Goal: Task Accomplishment & Management: Manage account settings

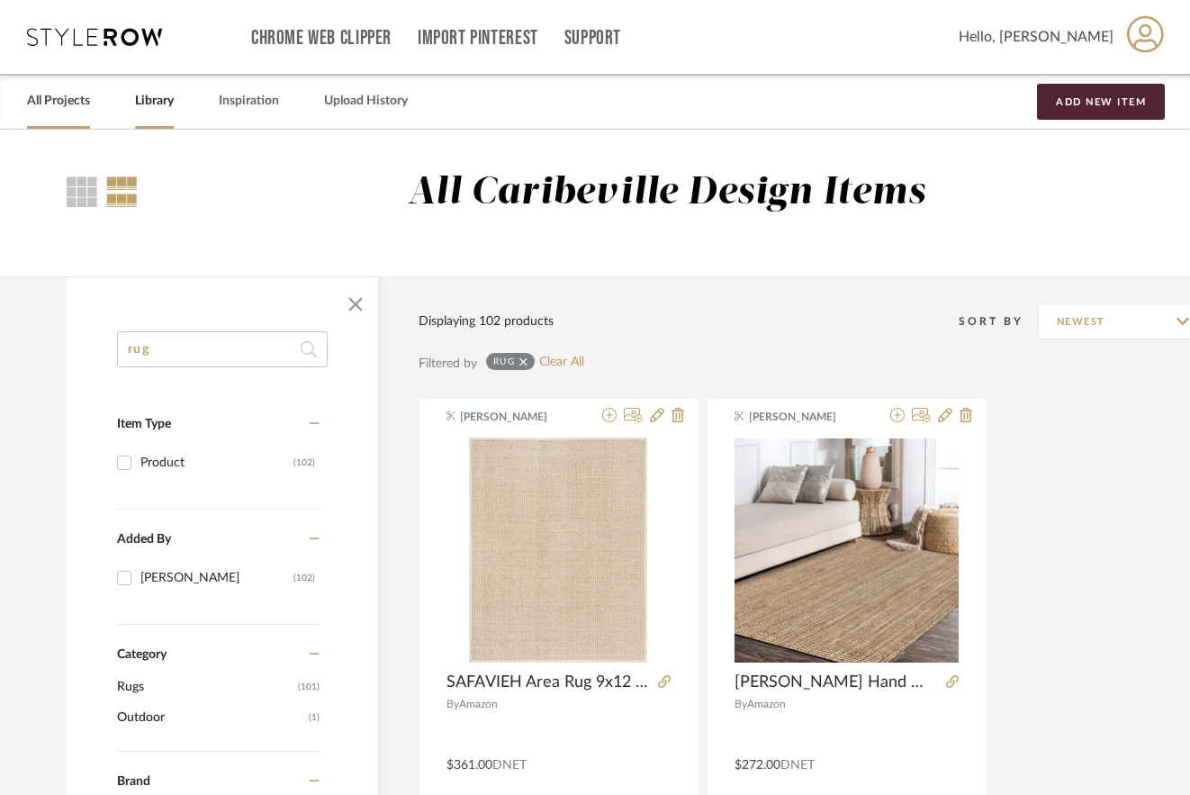
click at [54, 111] on link "All Projects" at bounding box center [58, 101] width 63 height 24
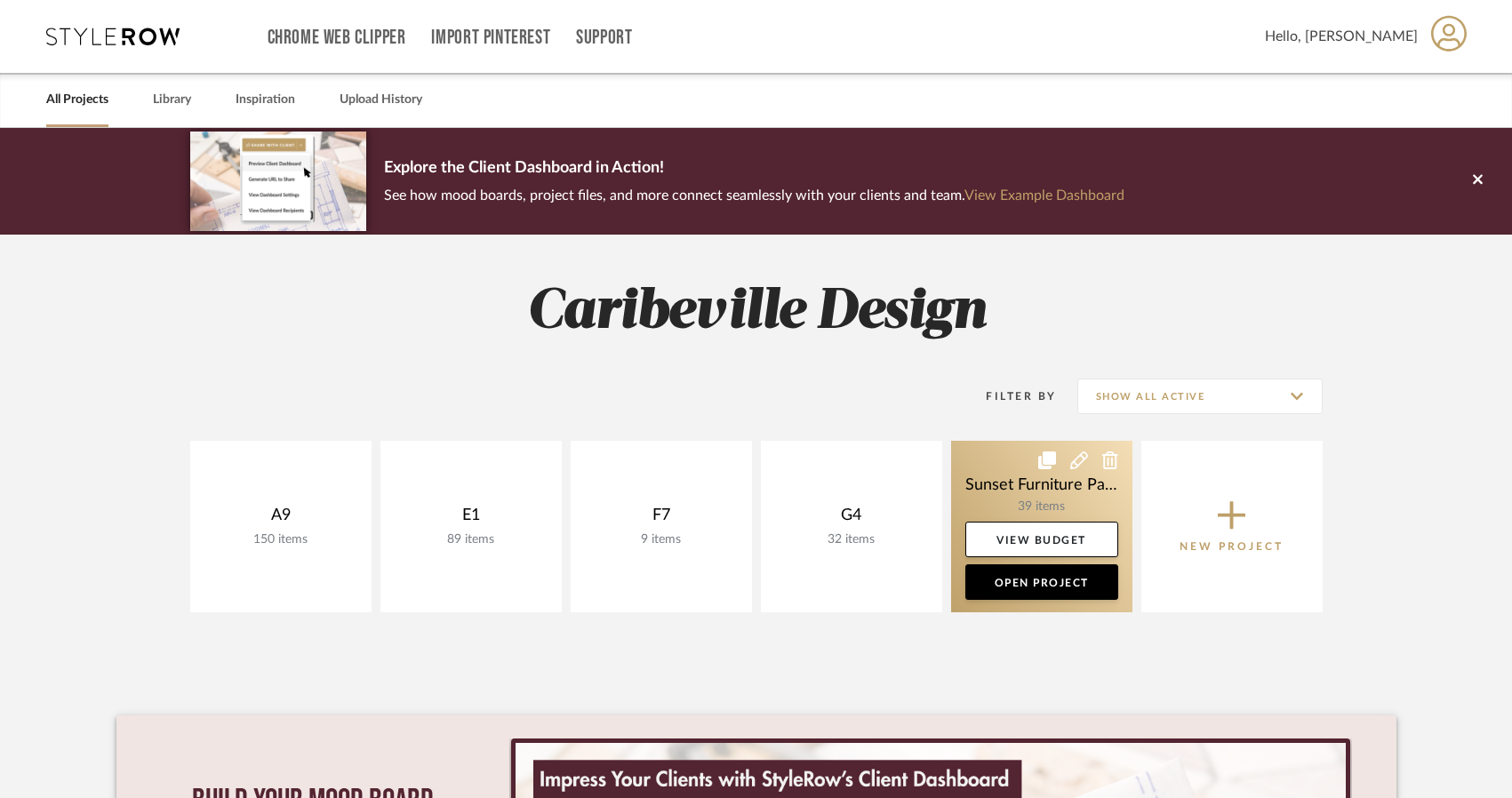
click at [1068, 488] on link at bounding box center [1042, 527] width 182 height 172
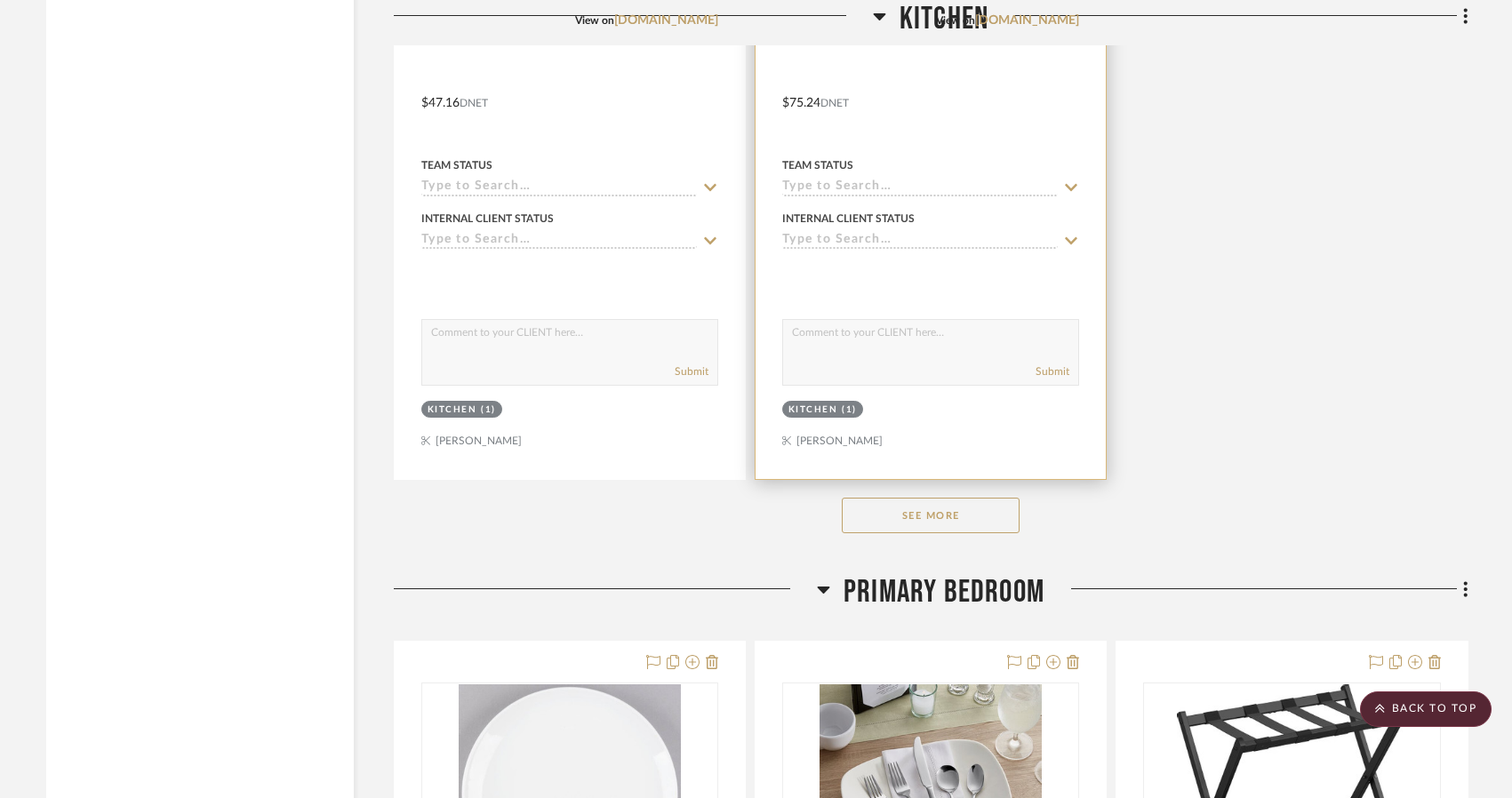
scroll to position [4441, 0]
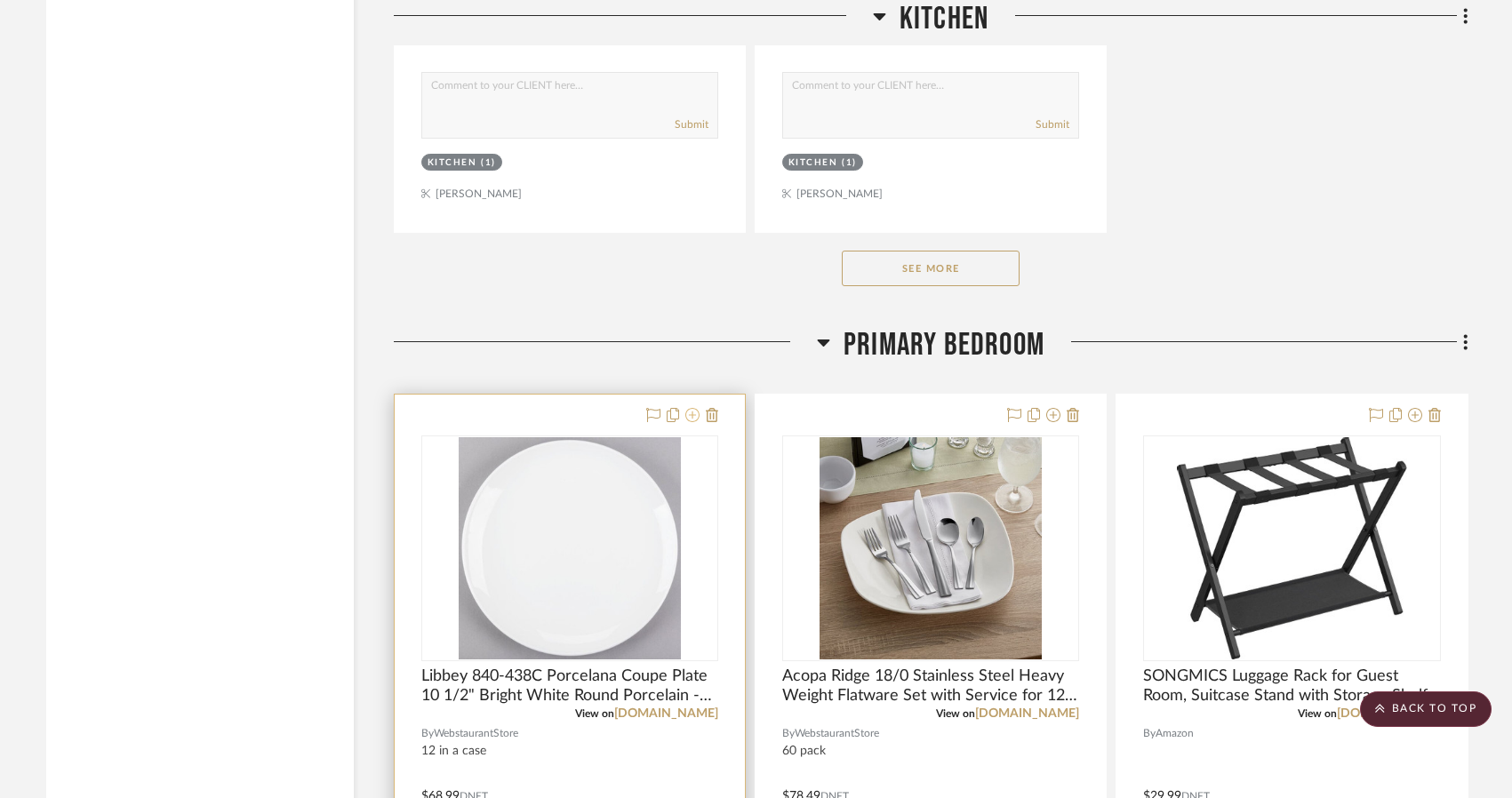
click at [692, 415] on icon at bounding box center [692, 414] width 14 height 14
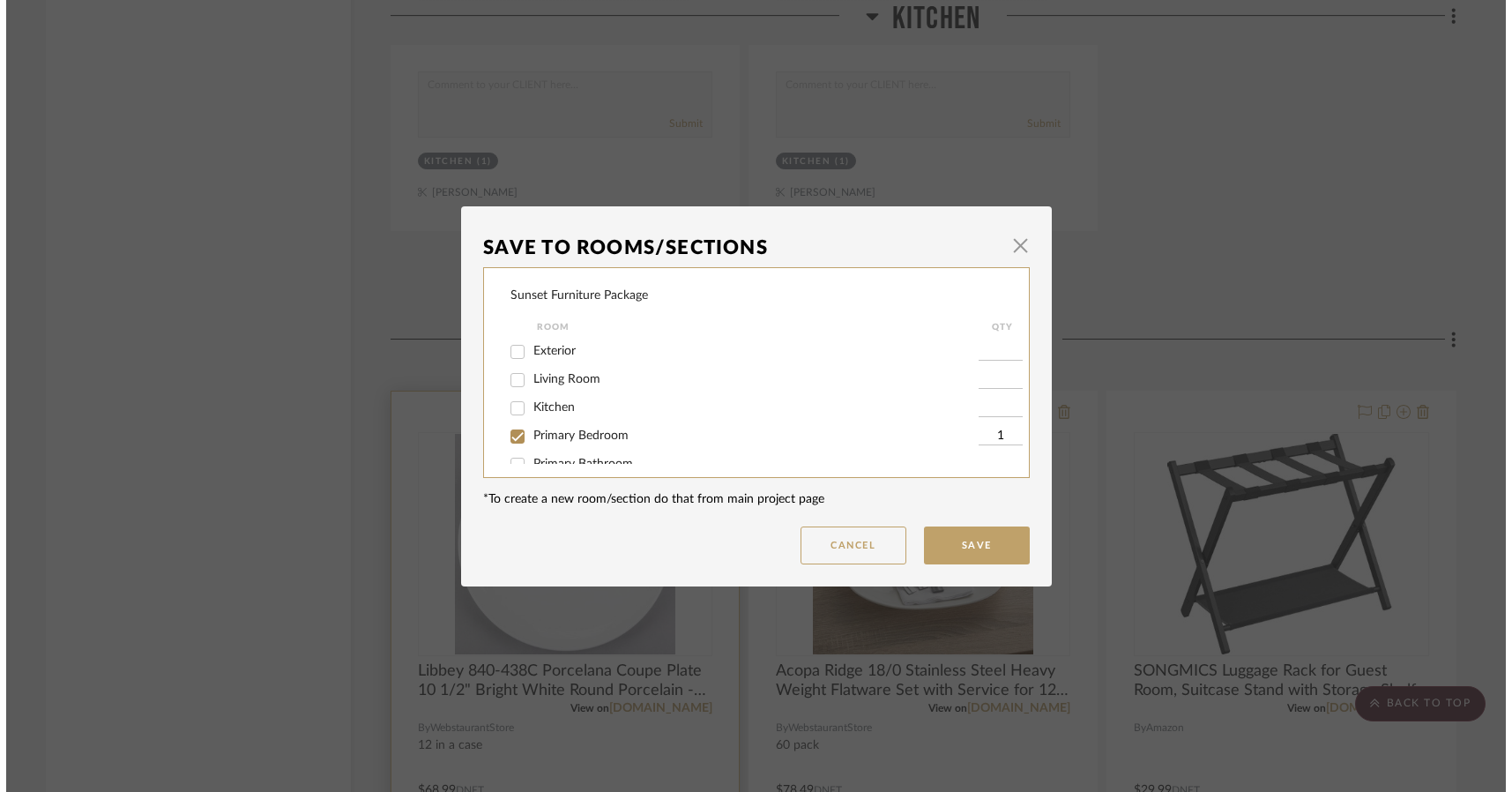
scroll to position [0, 0]
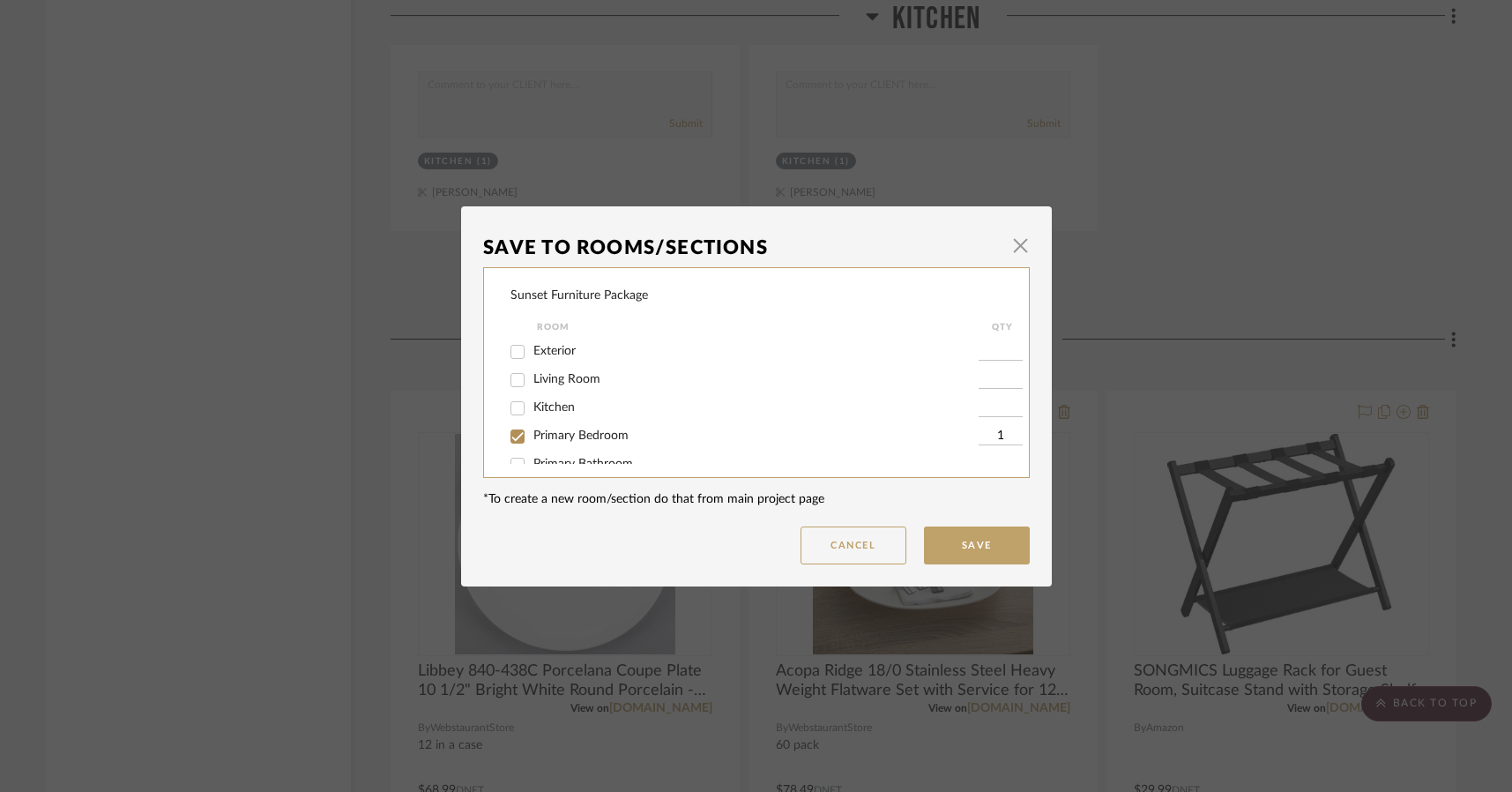
click at [553, 412] on span "Kitchen" at bounding box center [554, 407] width 41 height 13
click at [532, 412] on input "Kitchen" at bounding box center [517, 408] width 28 height 28
checkbox input "true"
type input "1"
click at [607, 430] on span "Primary Bedroom" at bounding box center [581, 436] width 95 height 13
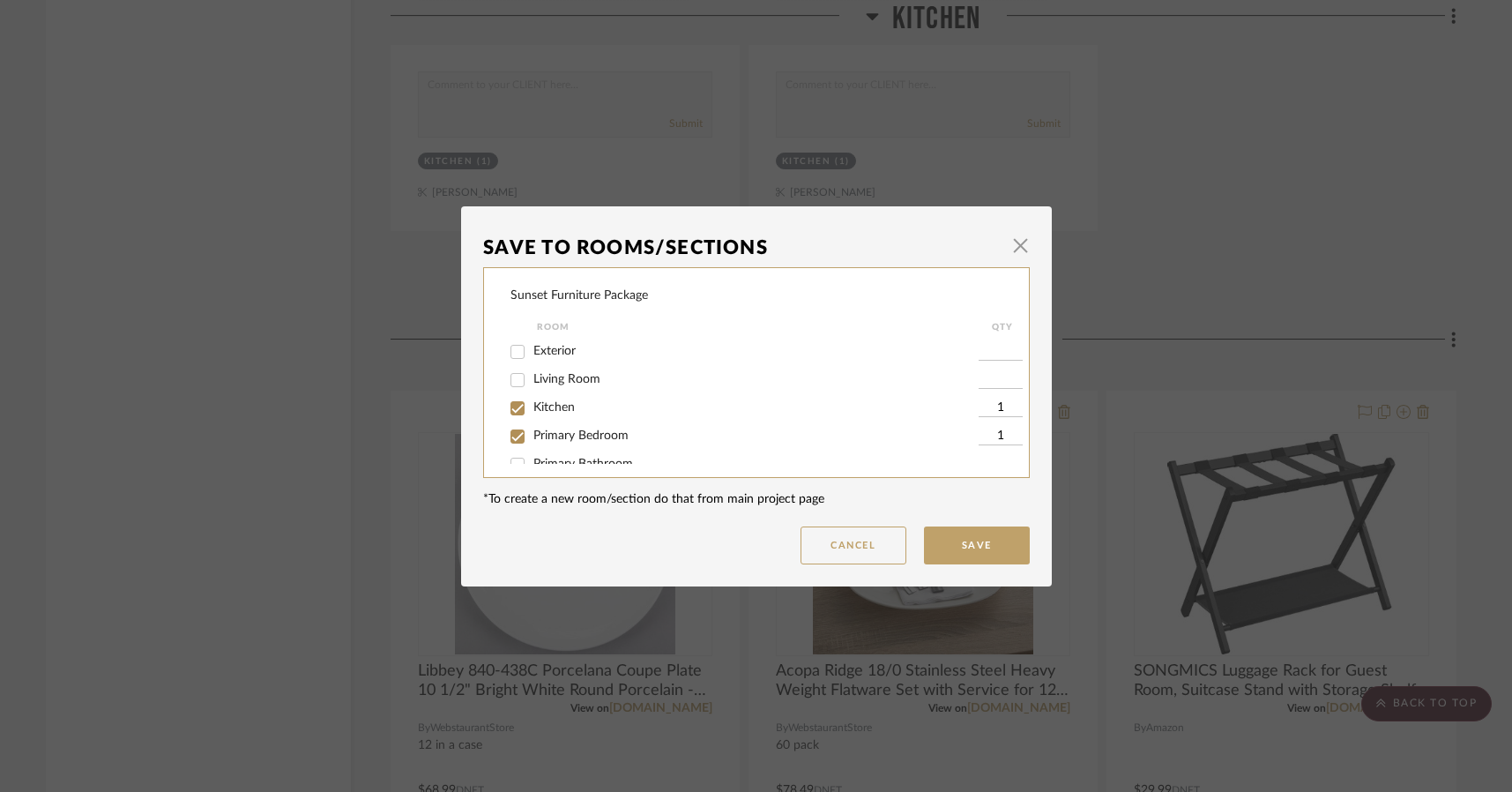
click at [532, 430] on input "Primary Bedroom" at bounding box center [517, 436] width 28 height 28
checkbox input "false"
click at [1007, 551] on button "Save" at bounding box center [977, 545] width 106 height 38
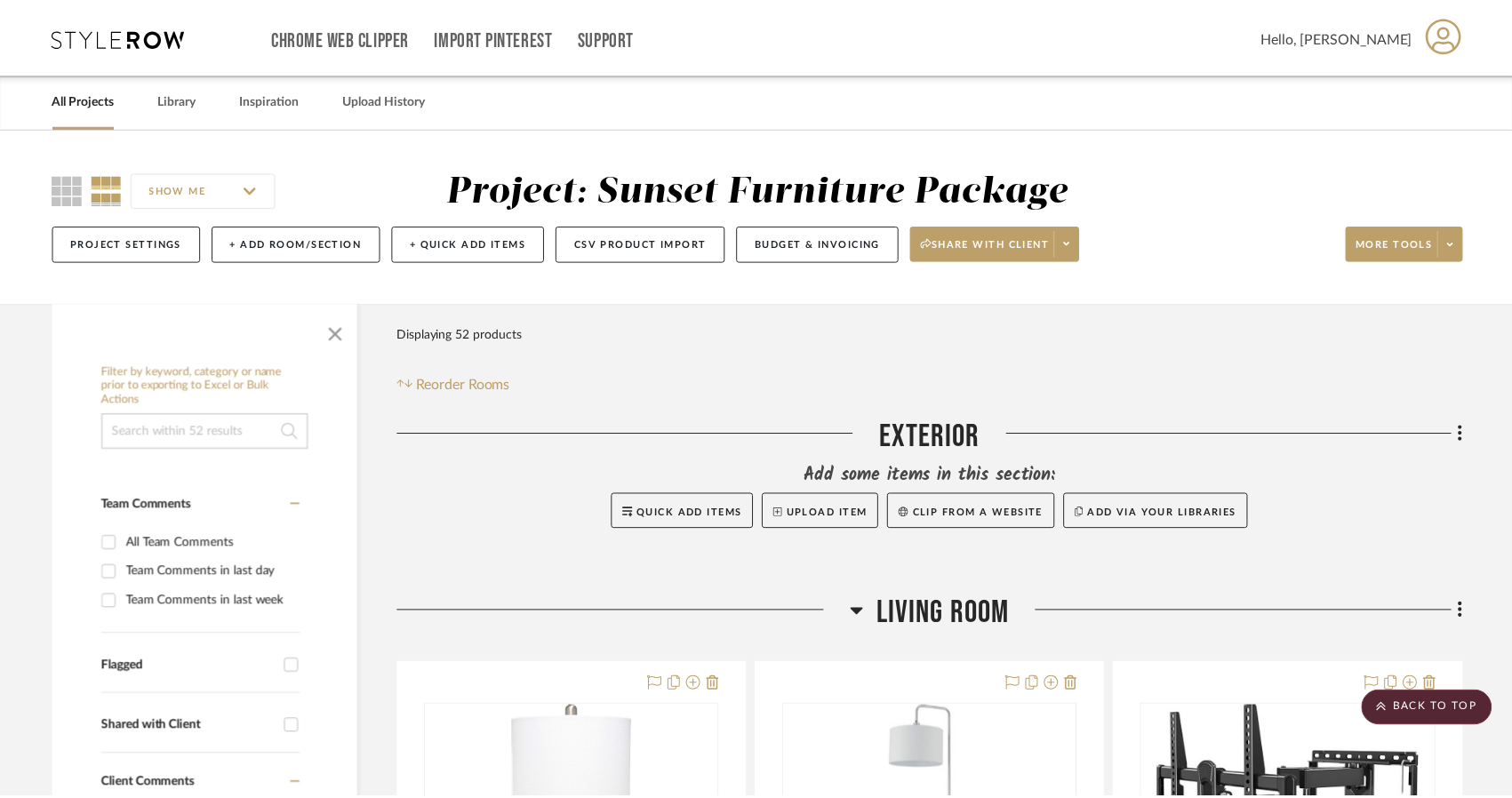
scroll to position [4441, 0]
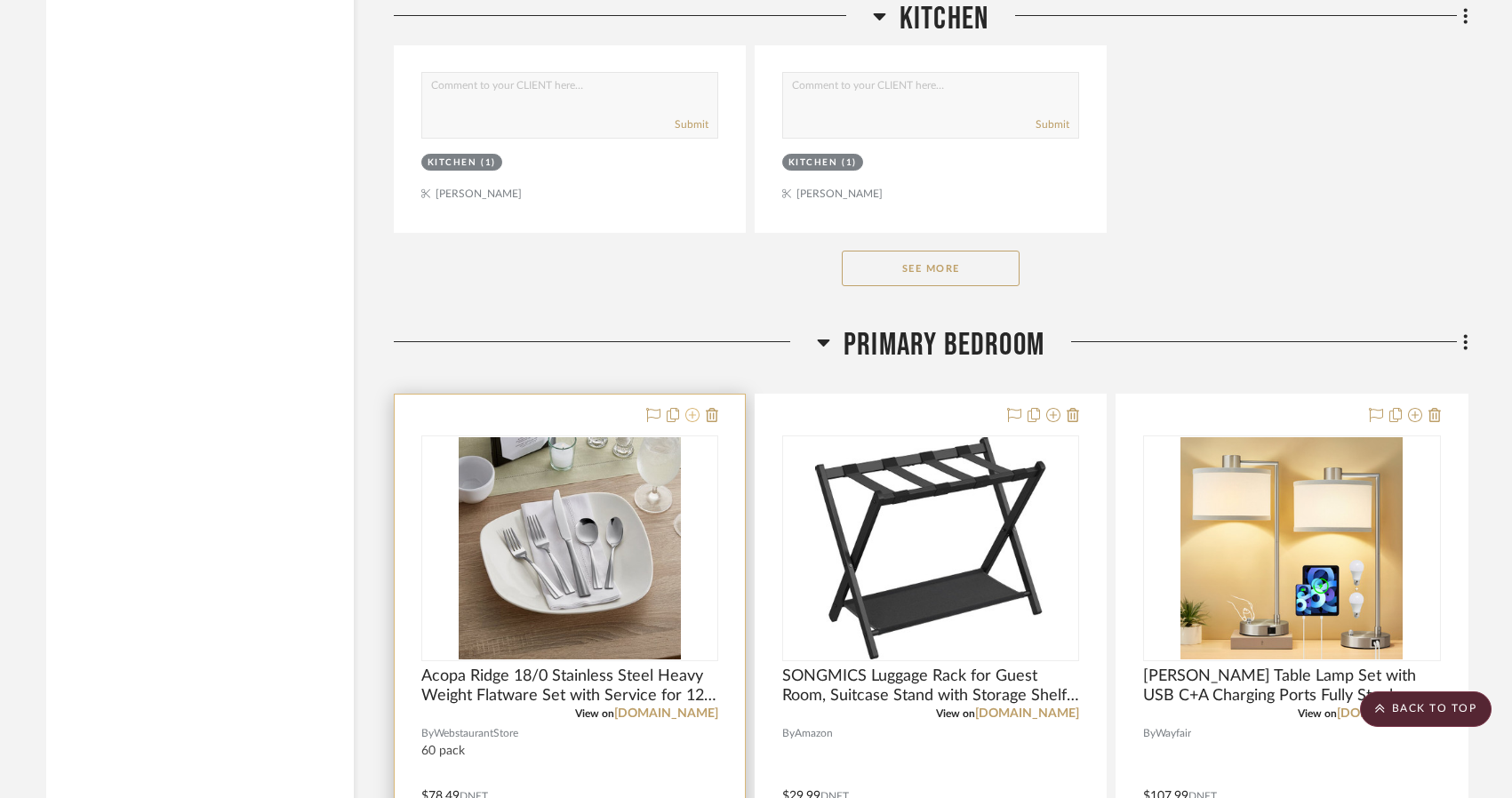
click at [695, 414] on icon at bounding box center [692, 414] width 14 height 14
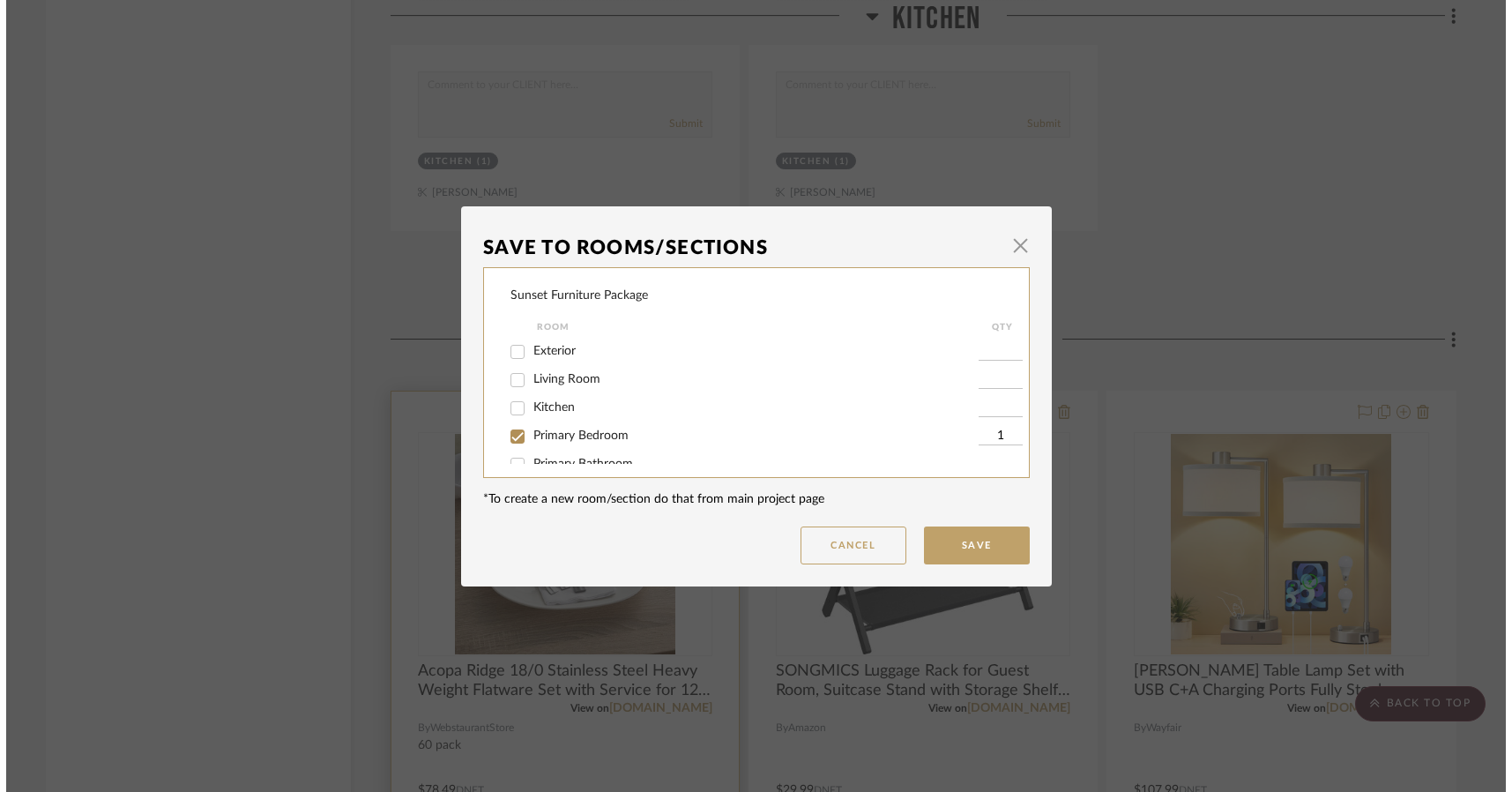
scroll to position [0, 0]
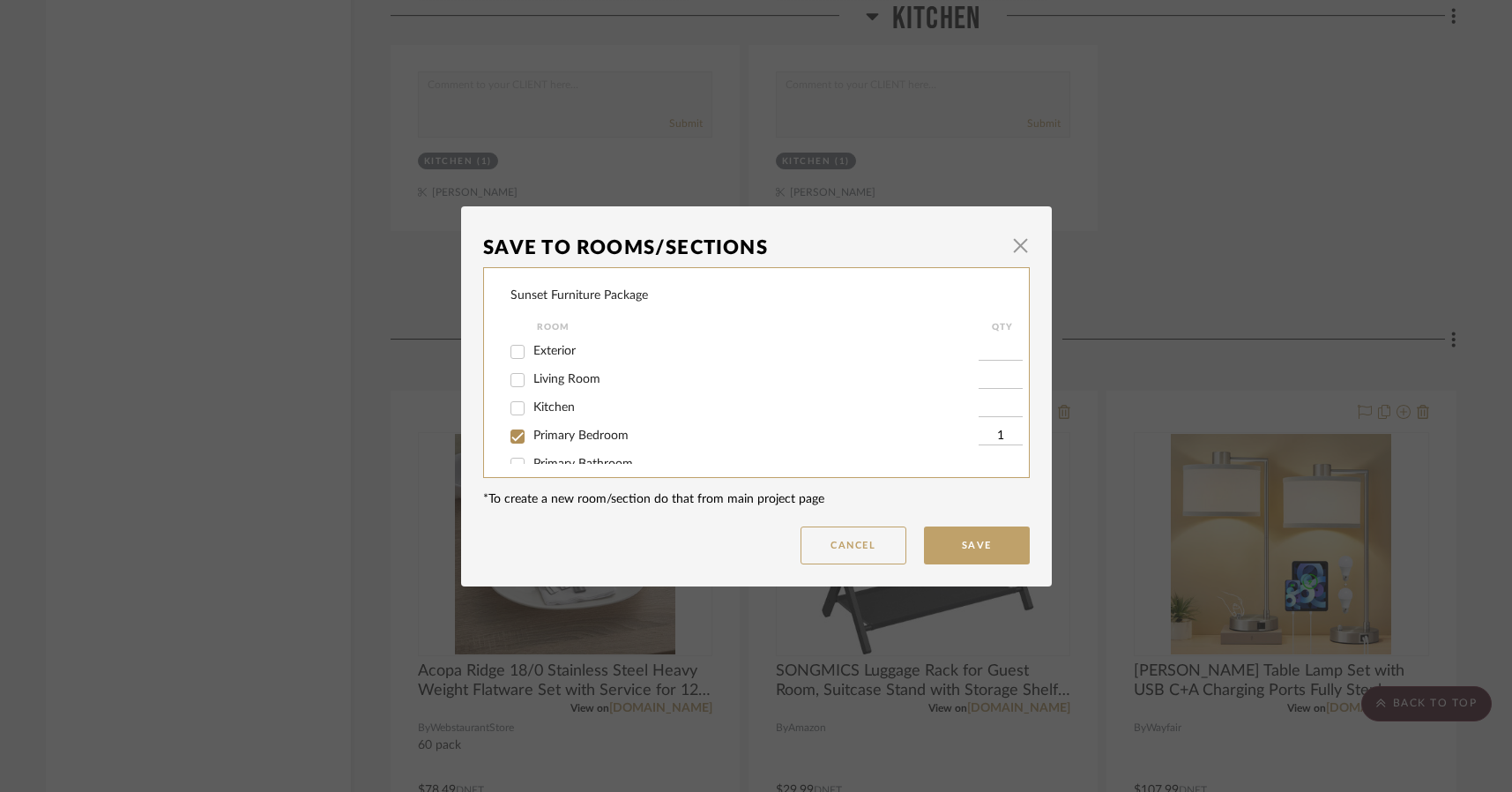
click at [536, 405] on span "Kitchen" at bounding box center [554, 407] width 41 height 13
click at [532, 405] on input "Kitchen" at bounding box center [517, 408] width 28 height 28
checkbox input "true"
type input "1"
click at [612, 439] on span "Primary Bedroom" at bounding box center [581, 436] width 95 height 13
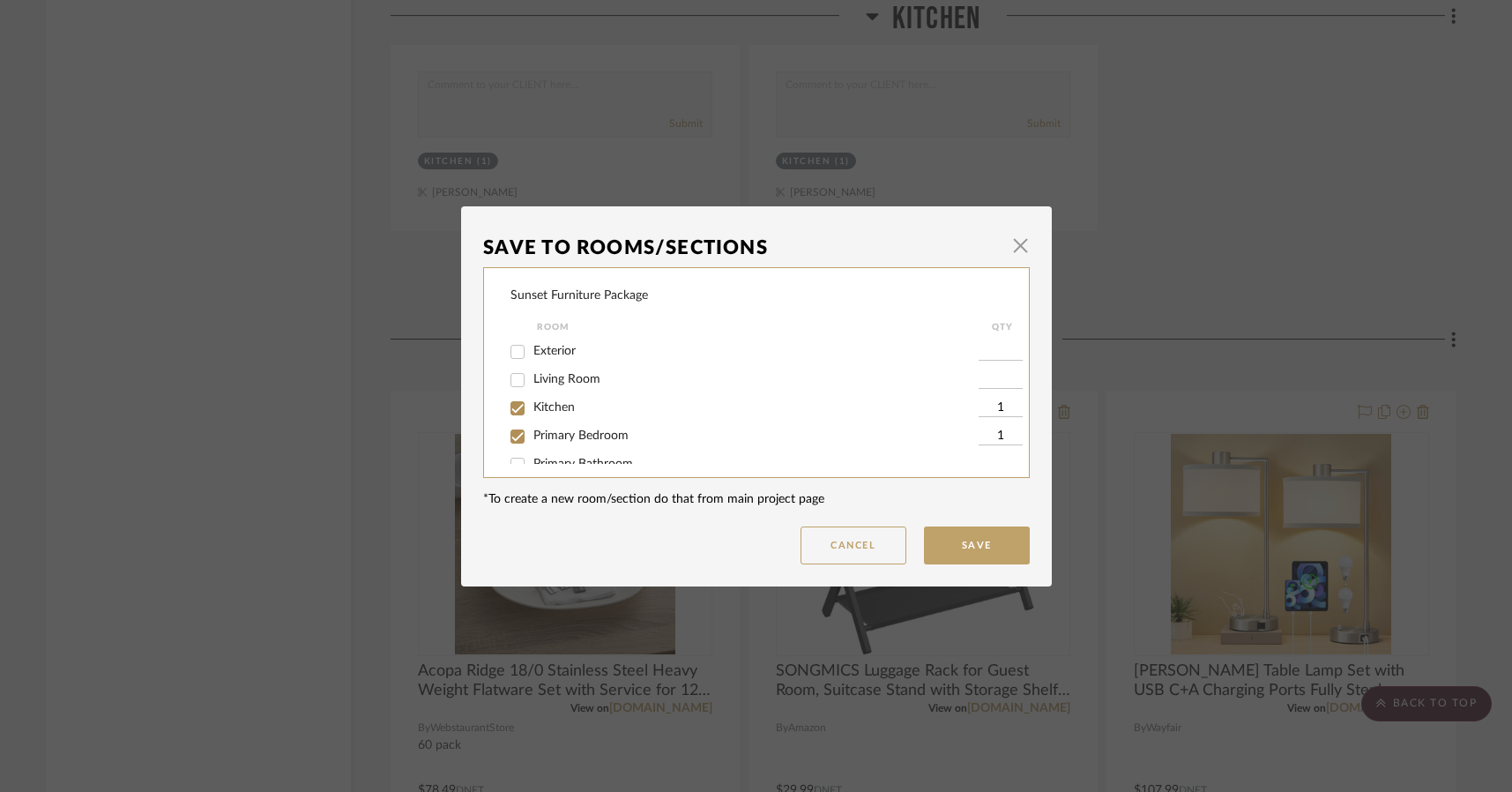
click at [532, 439] on input "Primary Bedroom" at bounding box center [517, 436] width 28 height 28
checkbox input "false"
click at [942, 543] on button "Save" at bounding box center [977, 545] width 106 height 38
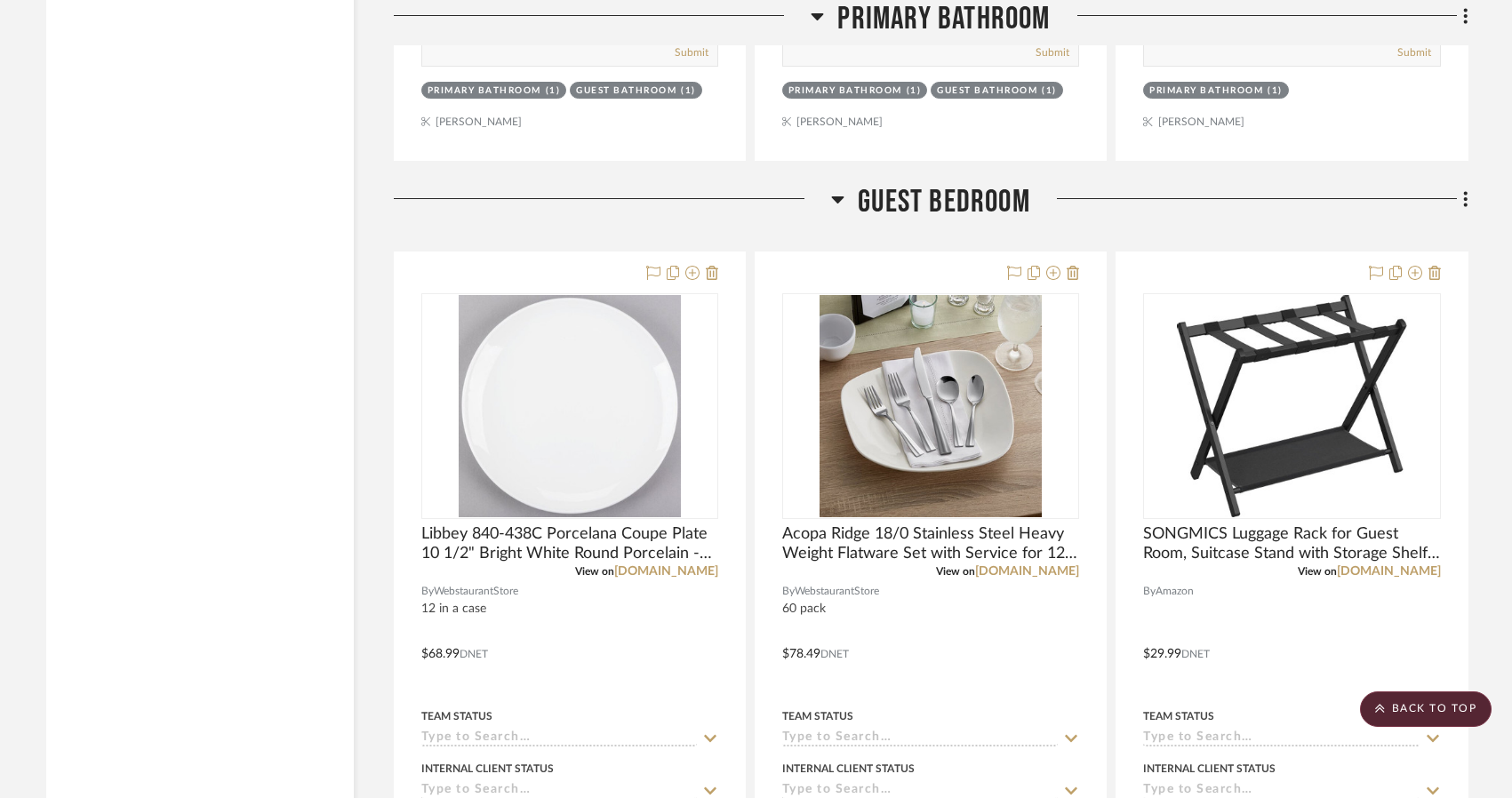
scroll to position [7165, 0]
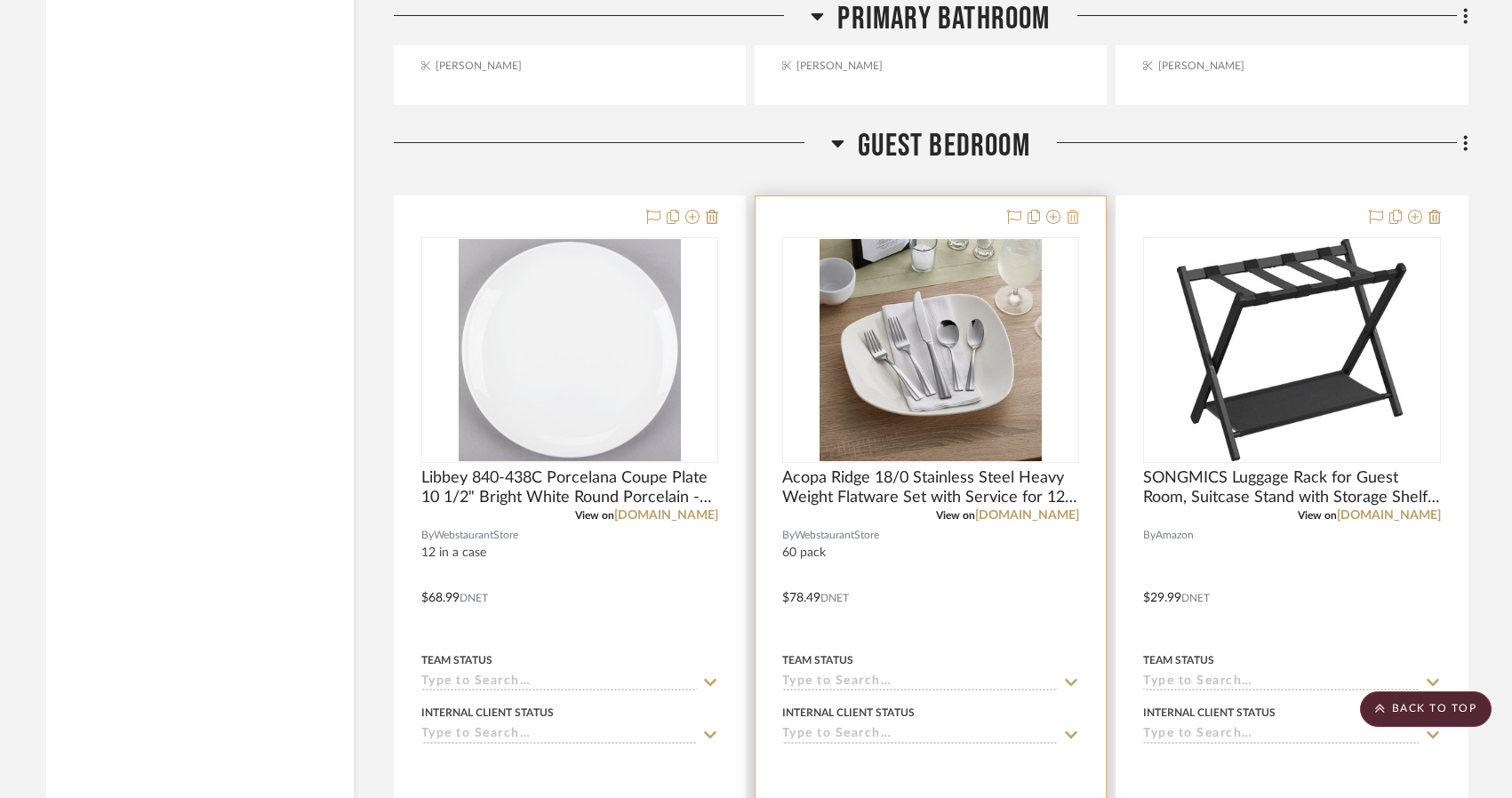
click at [1074, 212] on icon at bounding box center [1073, 217] width 13 height 14
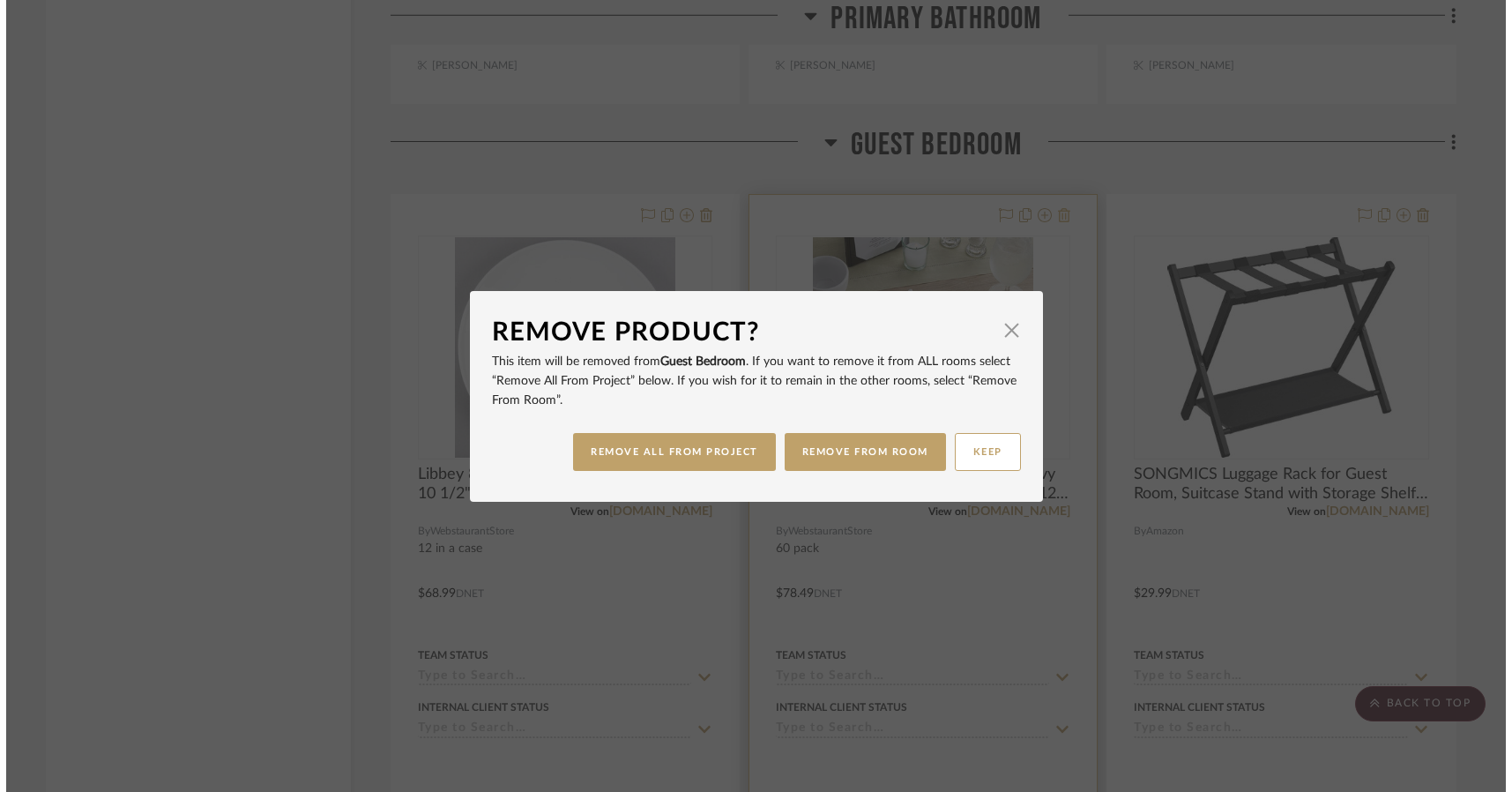
scroll to position [0, 0]
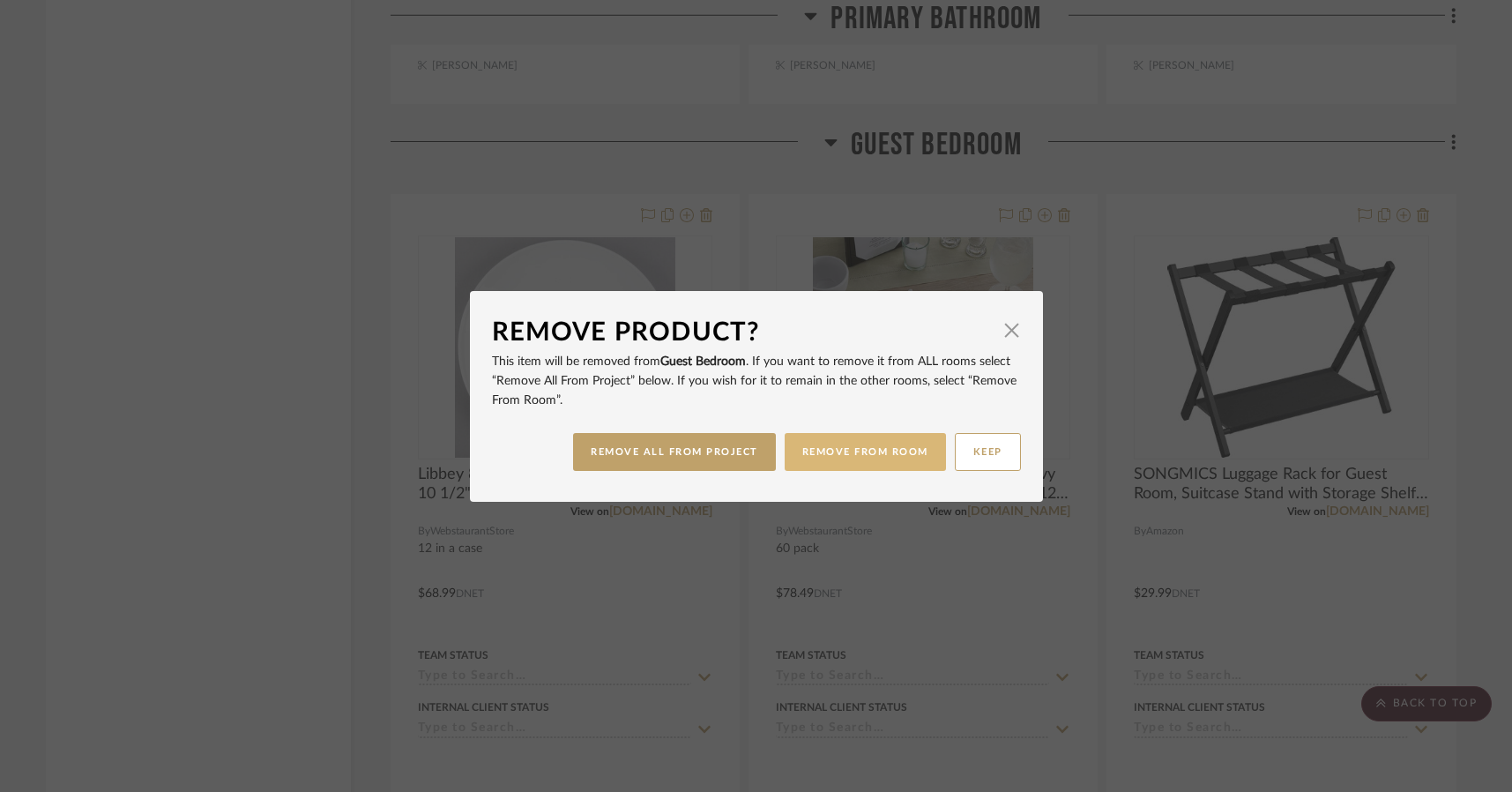
click at [831, 450] on button "REMOVE FROM ROOM" at bounding box center [865, 451] width 162 height 38
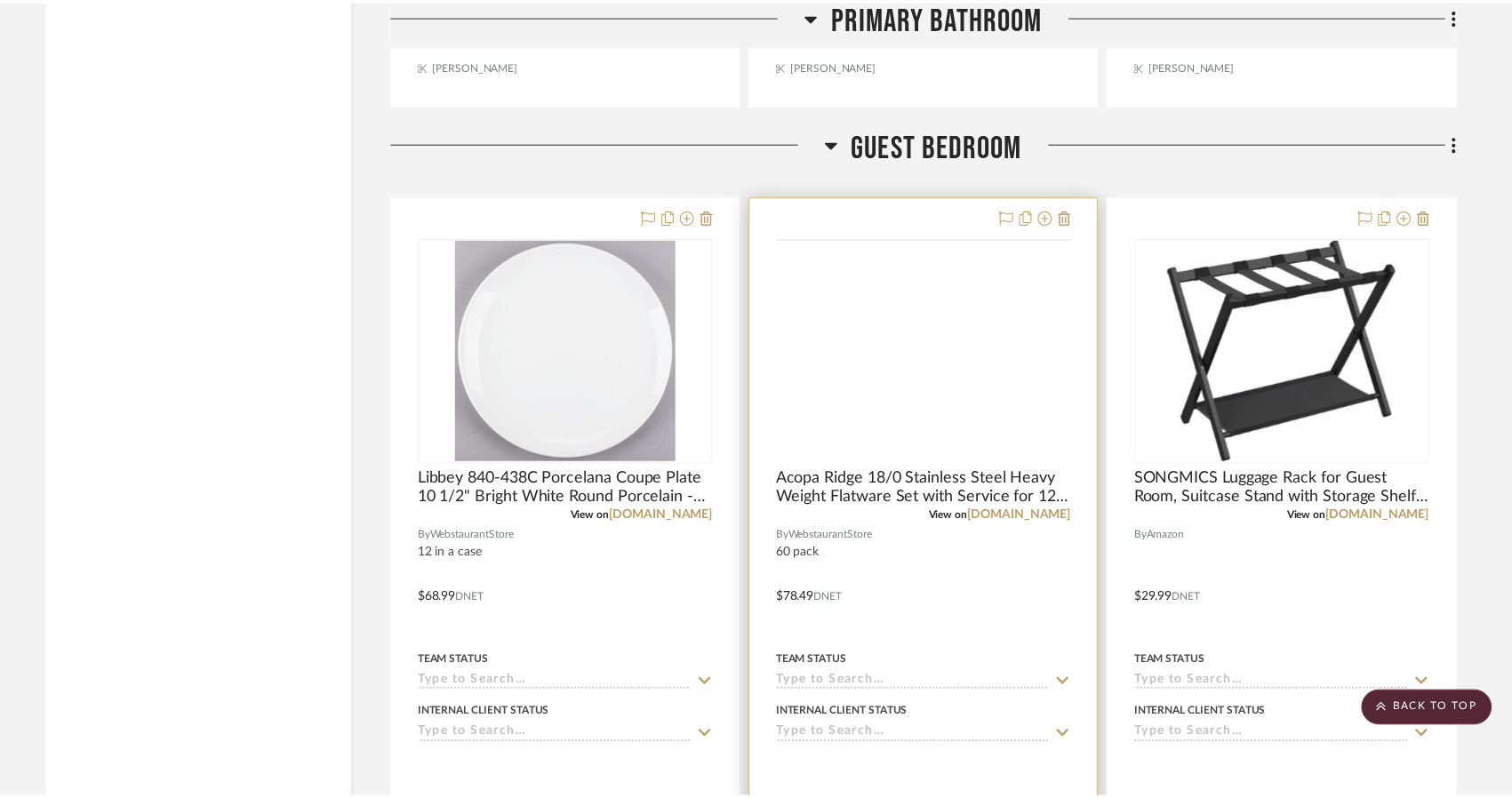
scroll to position [7165, 0]
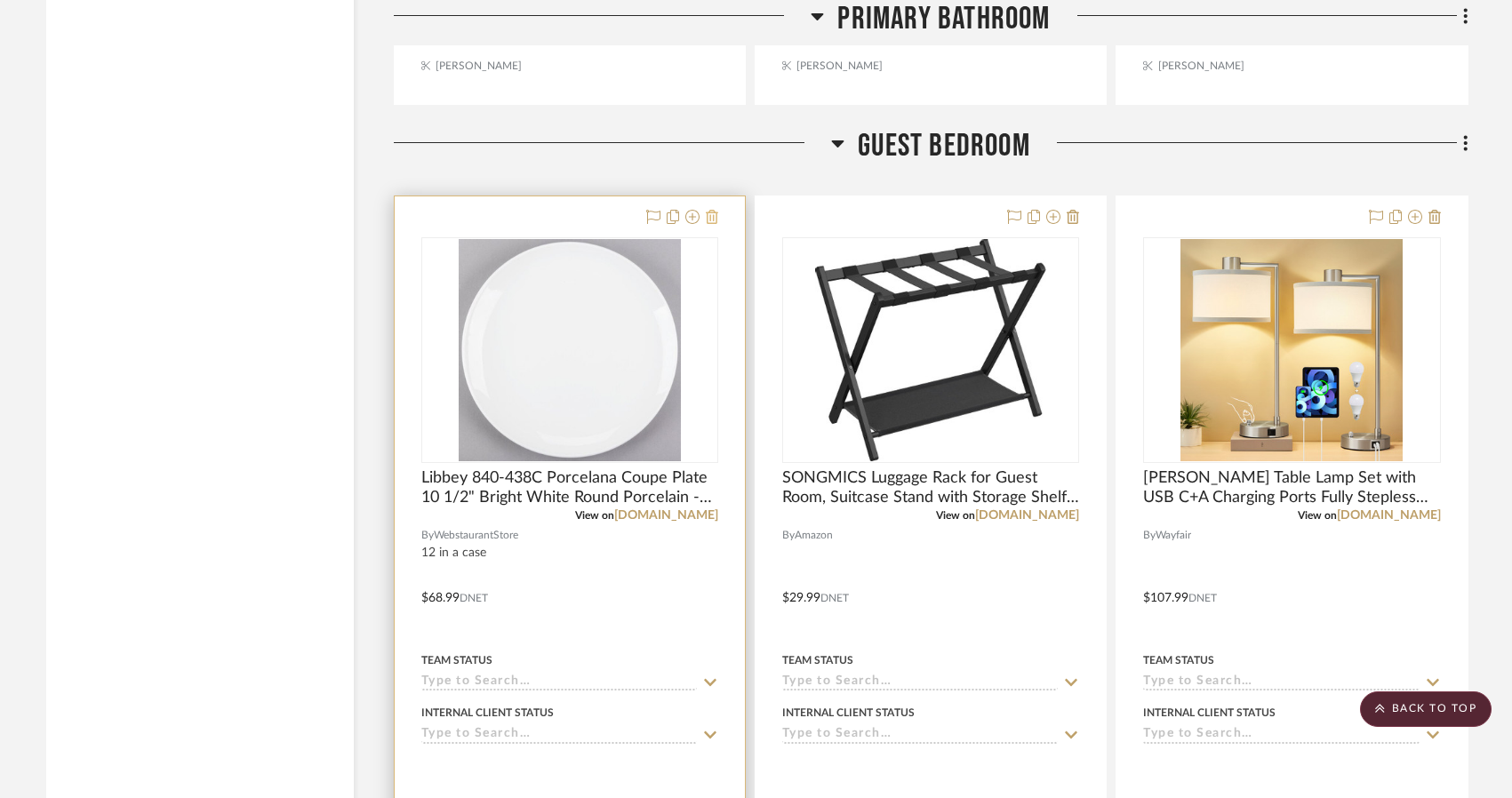
click at [707, 213] on icon at bounding box center [712, 217] width 13 height 14
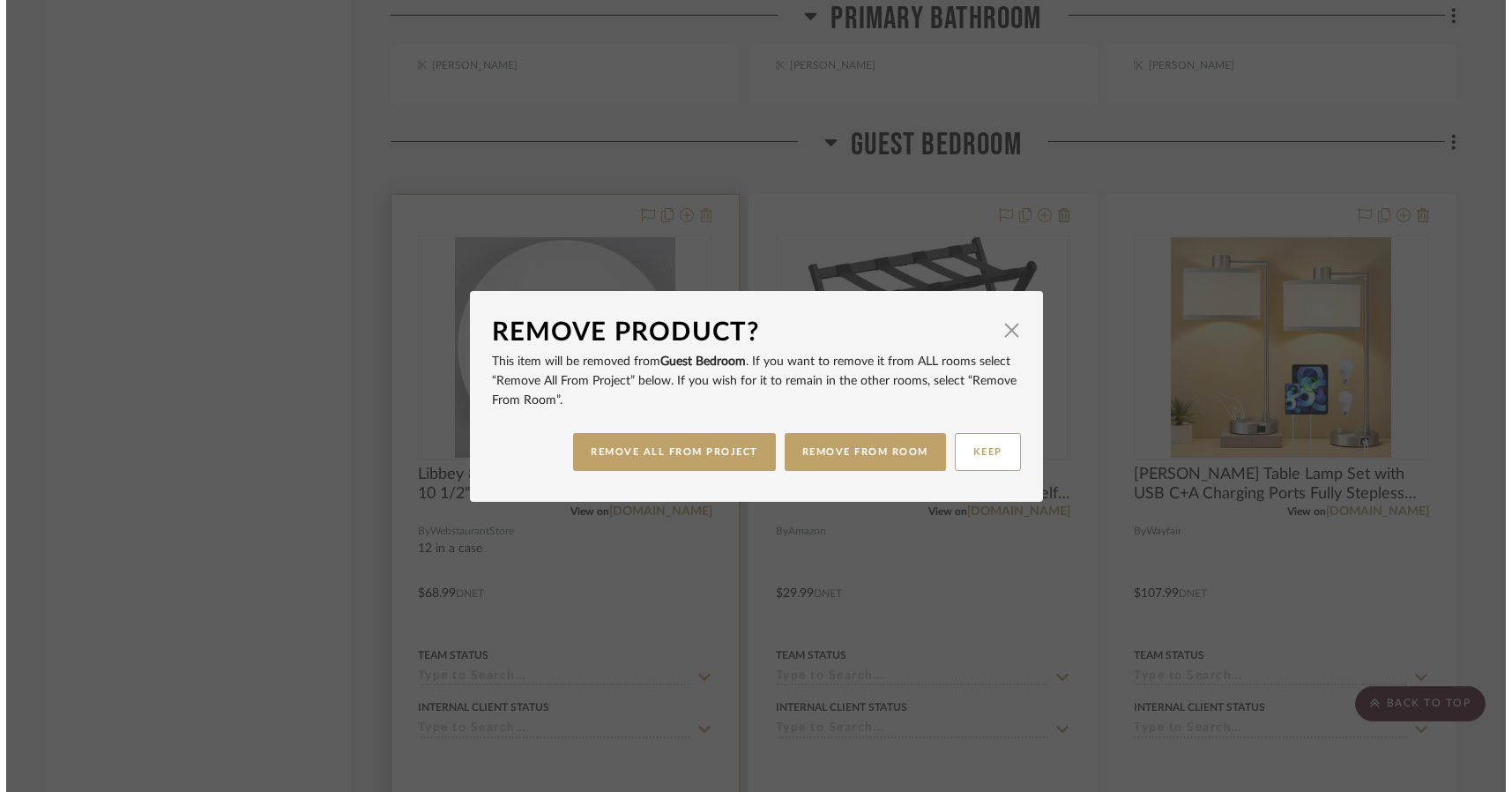
scroll to position [0, 0]
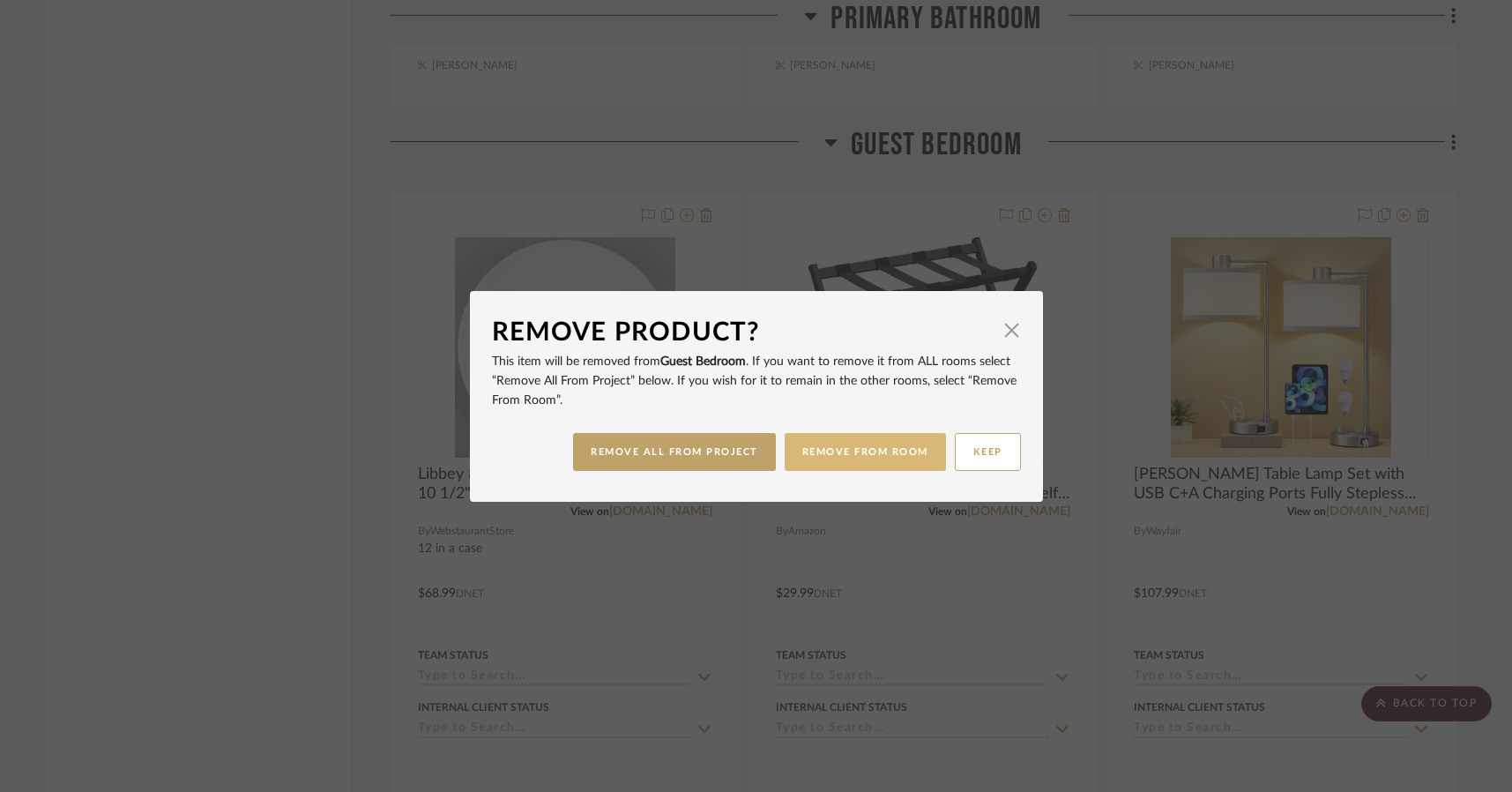
click at [837, 449] on button "REMOVE FROM ROOM" at bounding box center [865, 451] width 162 height 38
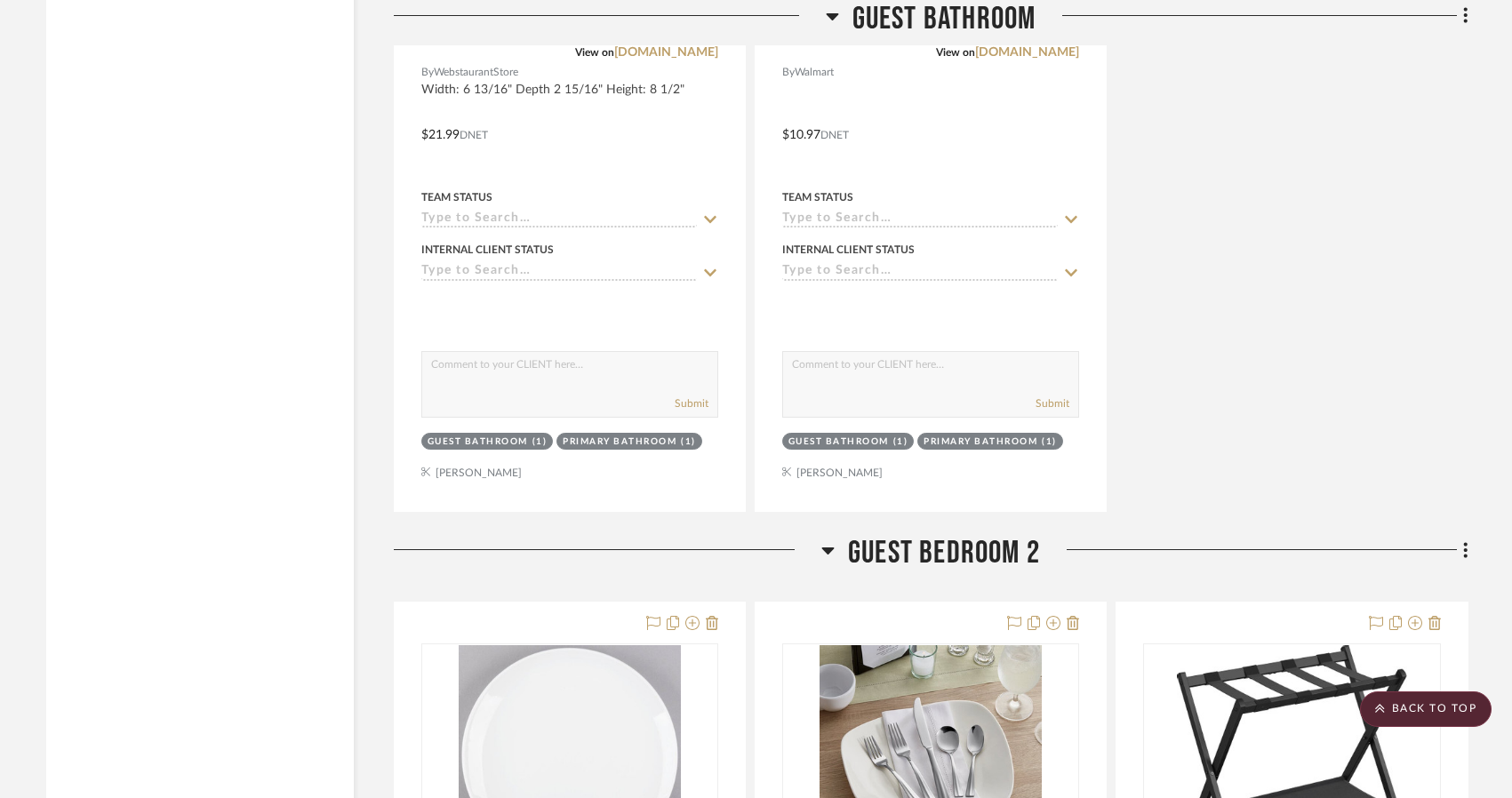
scroll to position [8675, 0]
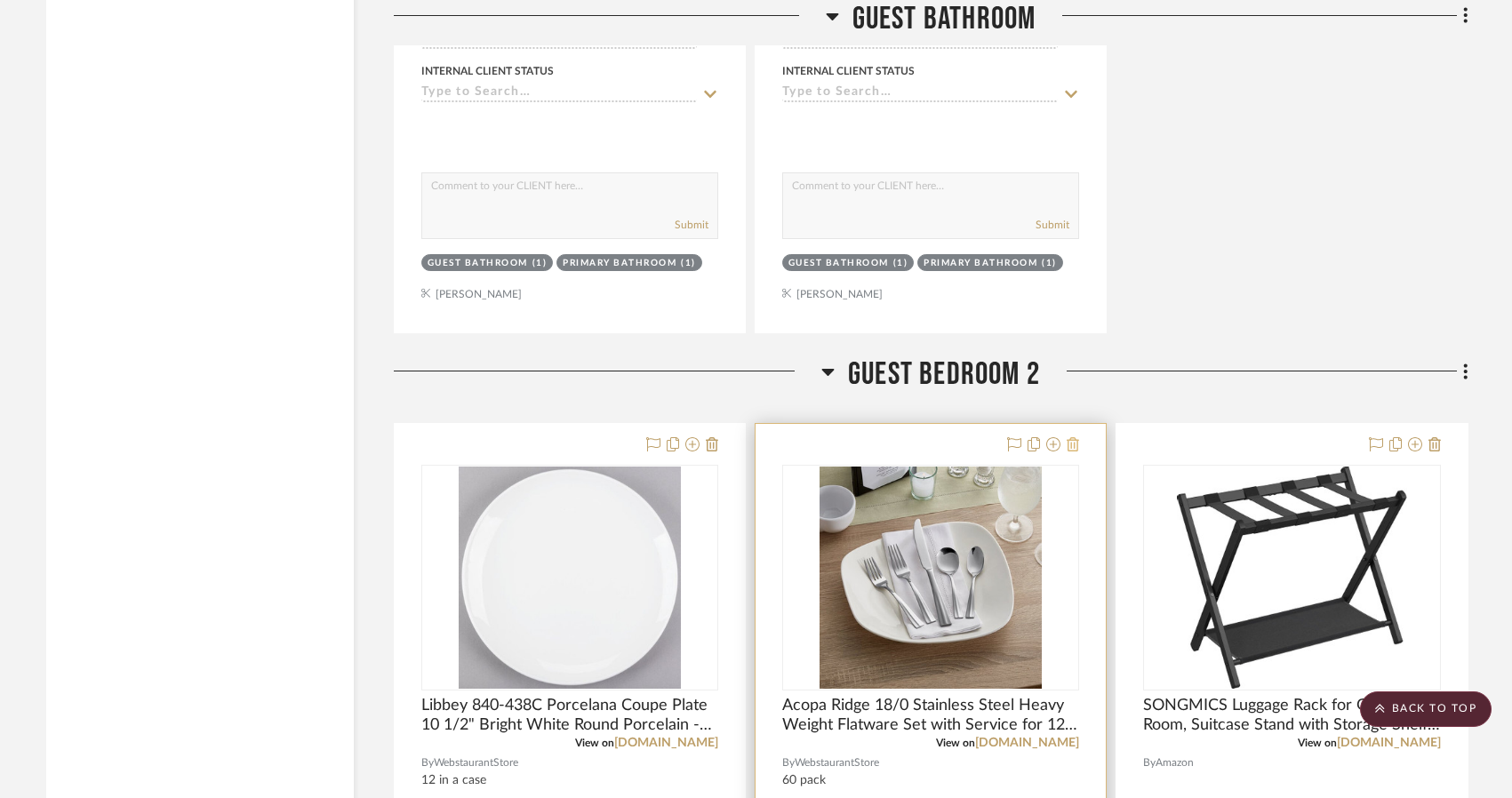
click at [1072, 445] on icon at bounding box center [1073, 444] width 13 height 14
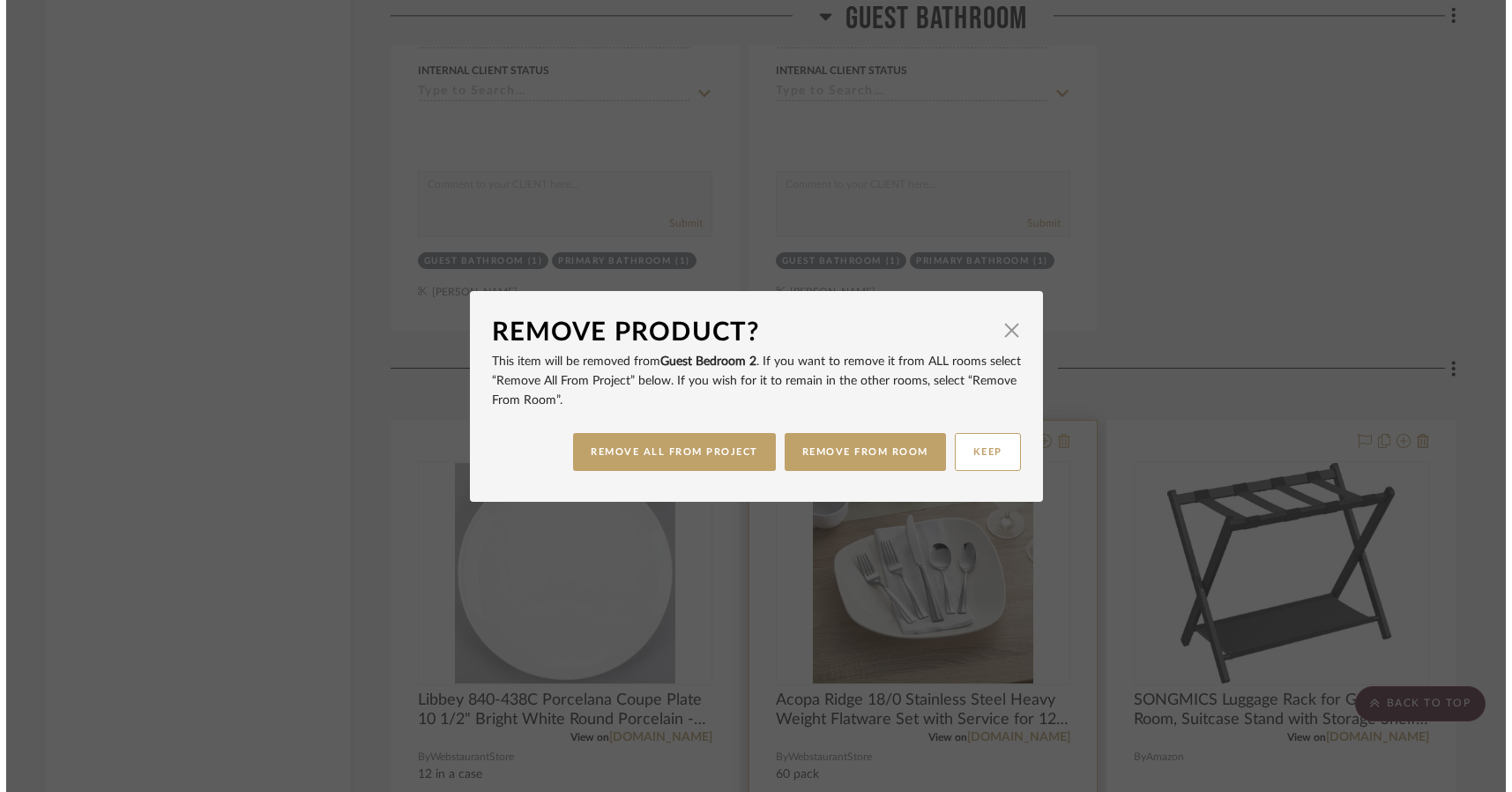
scroll to position [0, 0]
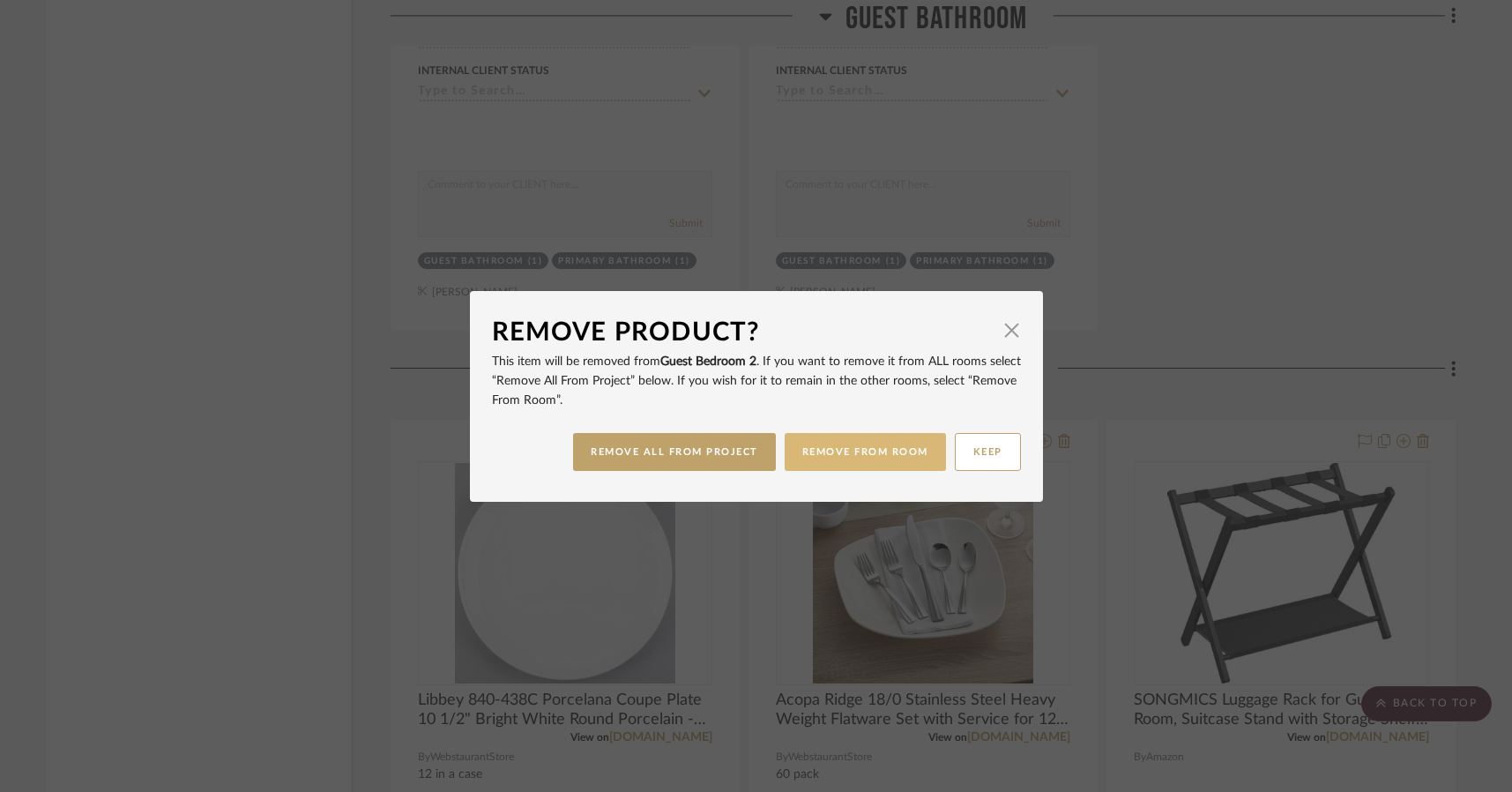
click at [901, 454] on button "REMOVE FROM ROOM" at bounding box center [865, 451] width 162 height 38
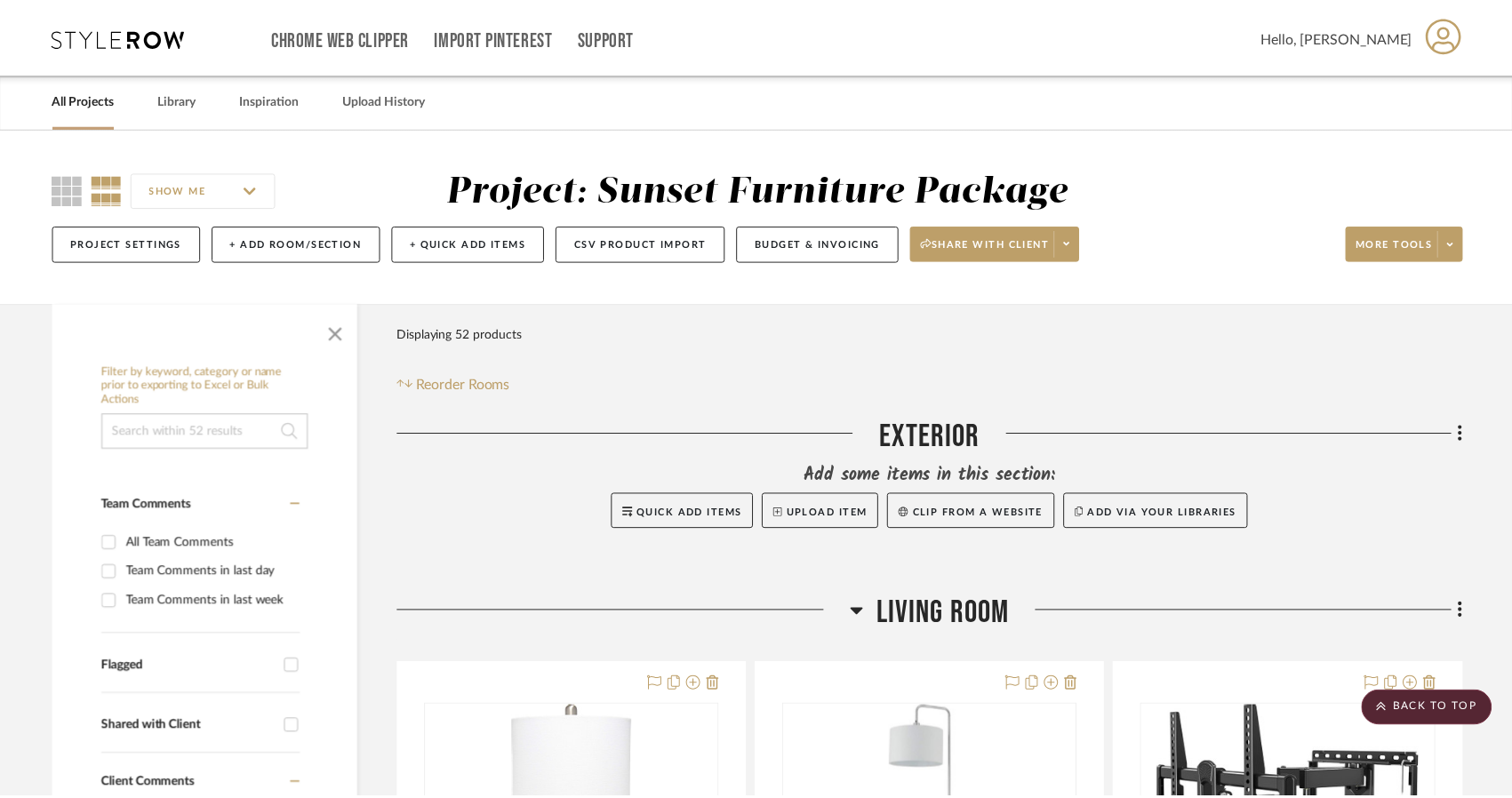
scroll to position [8675, 0]
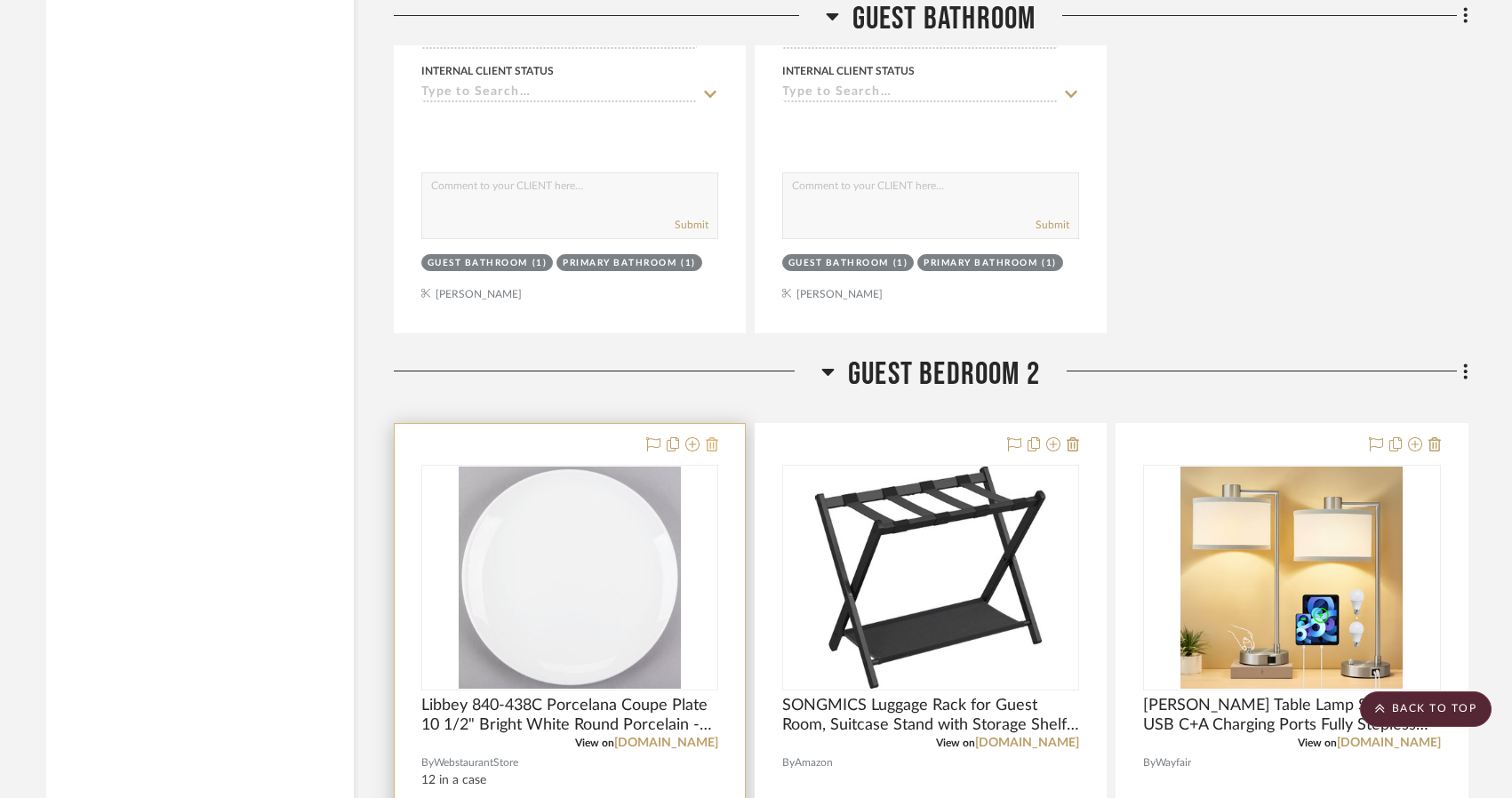
click at [716, 452] on button at bounding box center [712, 445] width 13 height 22
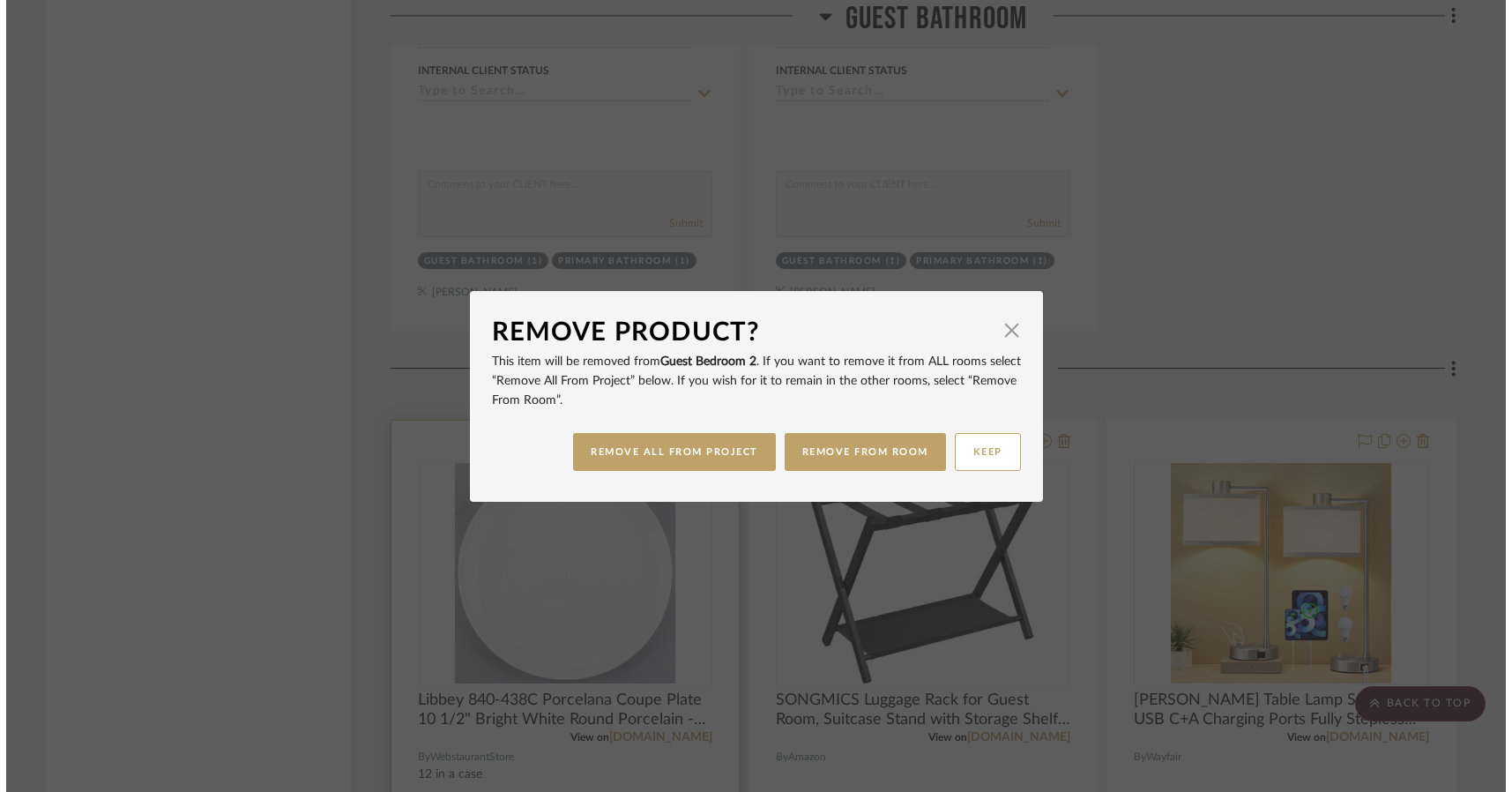
scroll to position [0, 0]
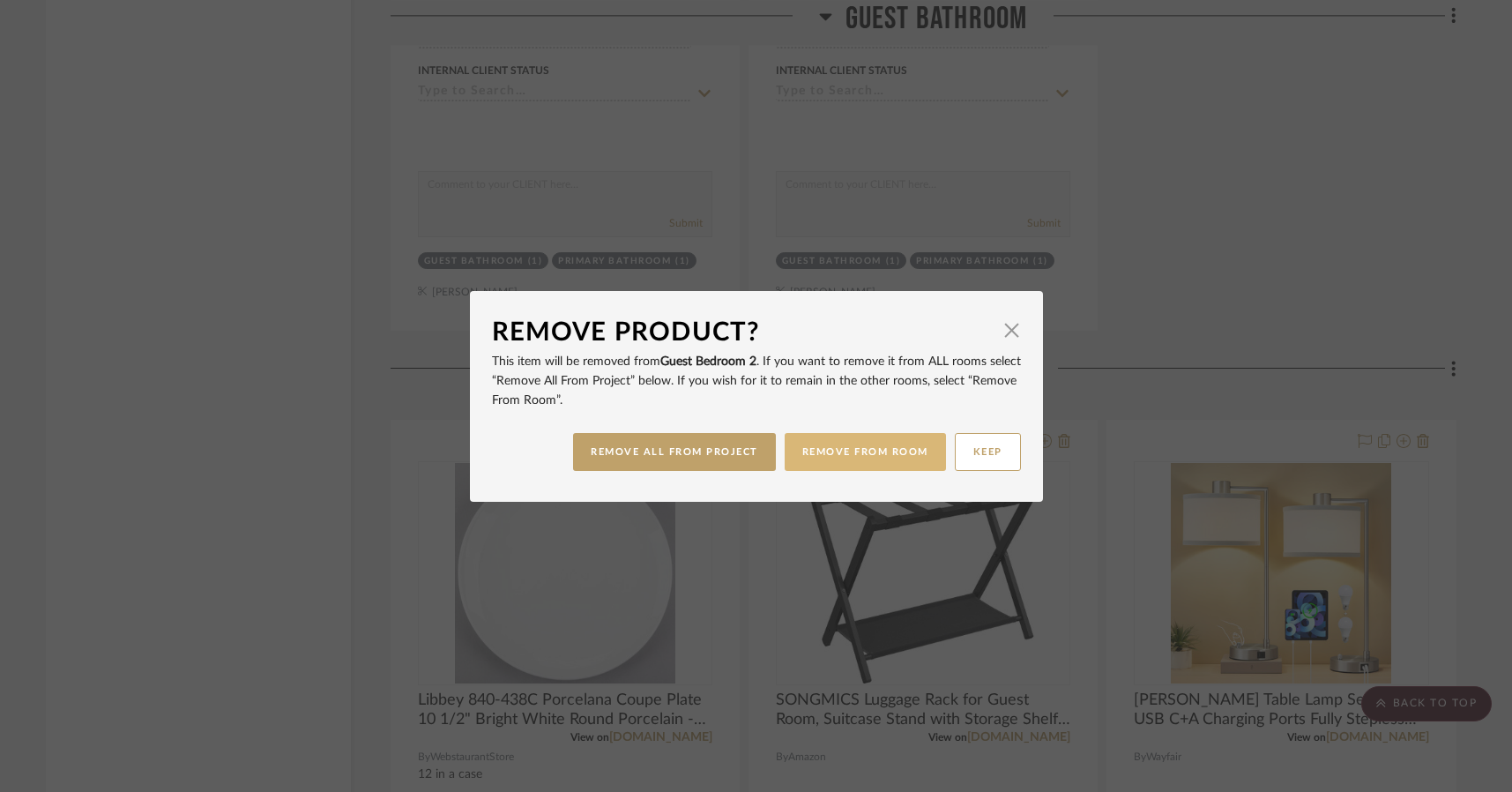
click at [818, 452] on button "REMOVE FROM ROOM" at bounding box center [865, 451] width 162 height 38
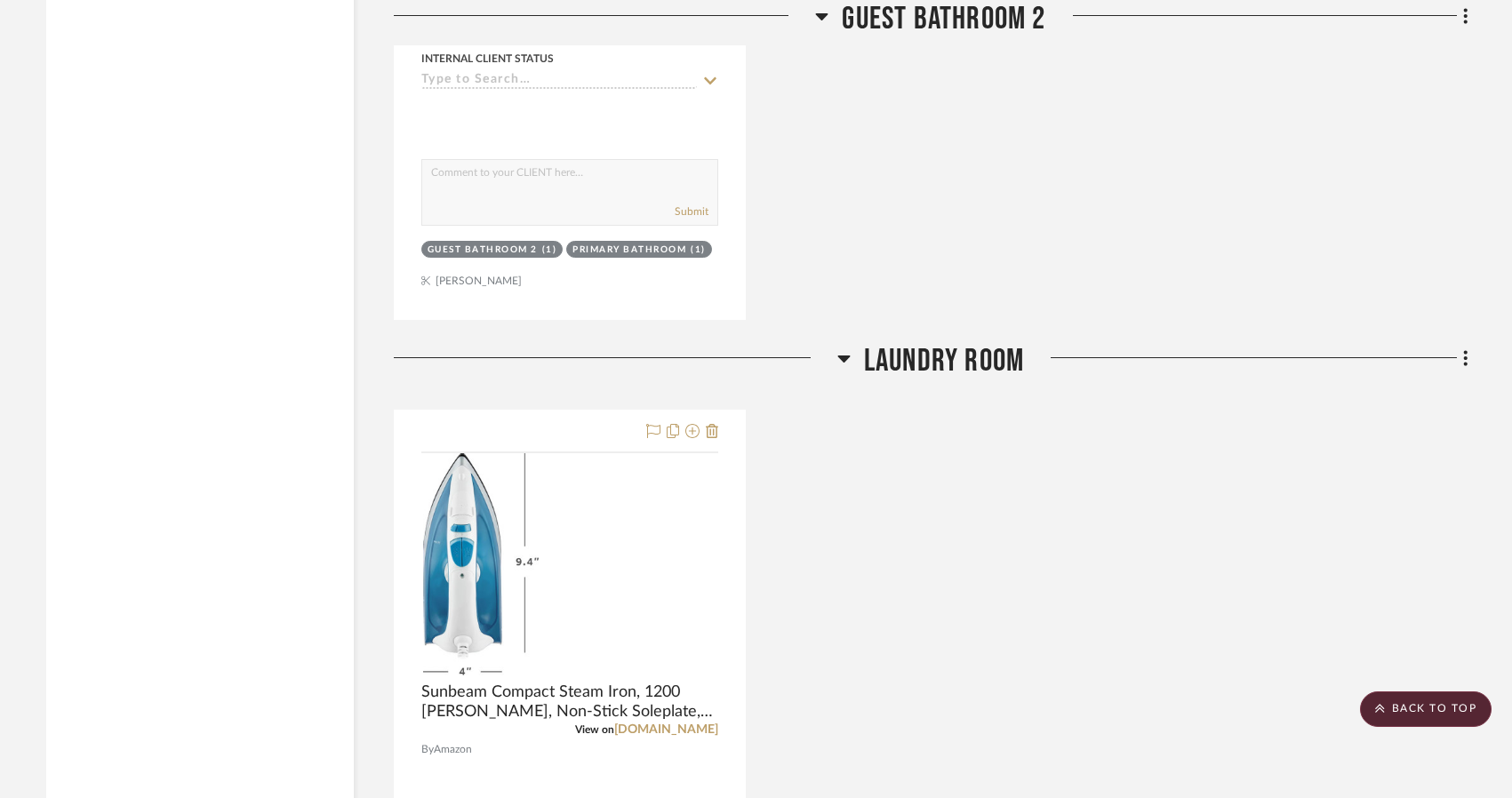
scroll to position [10402, 0]
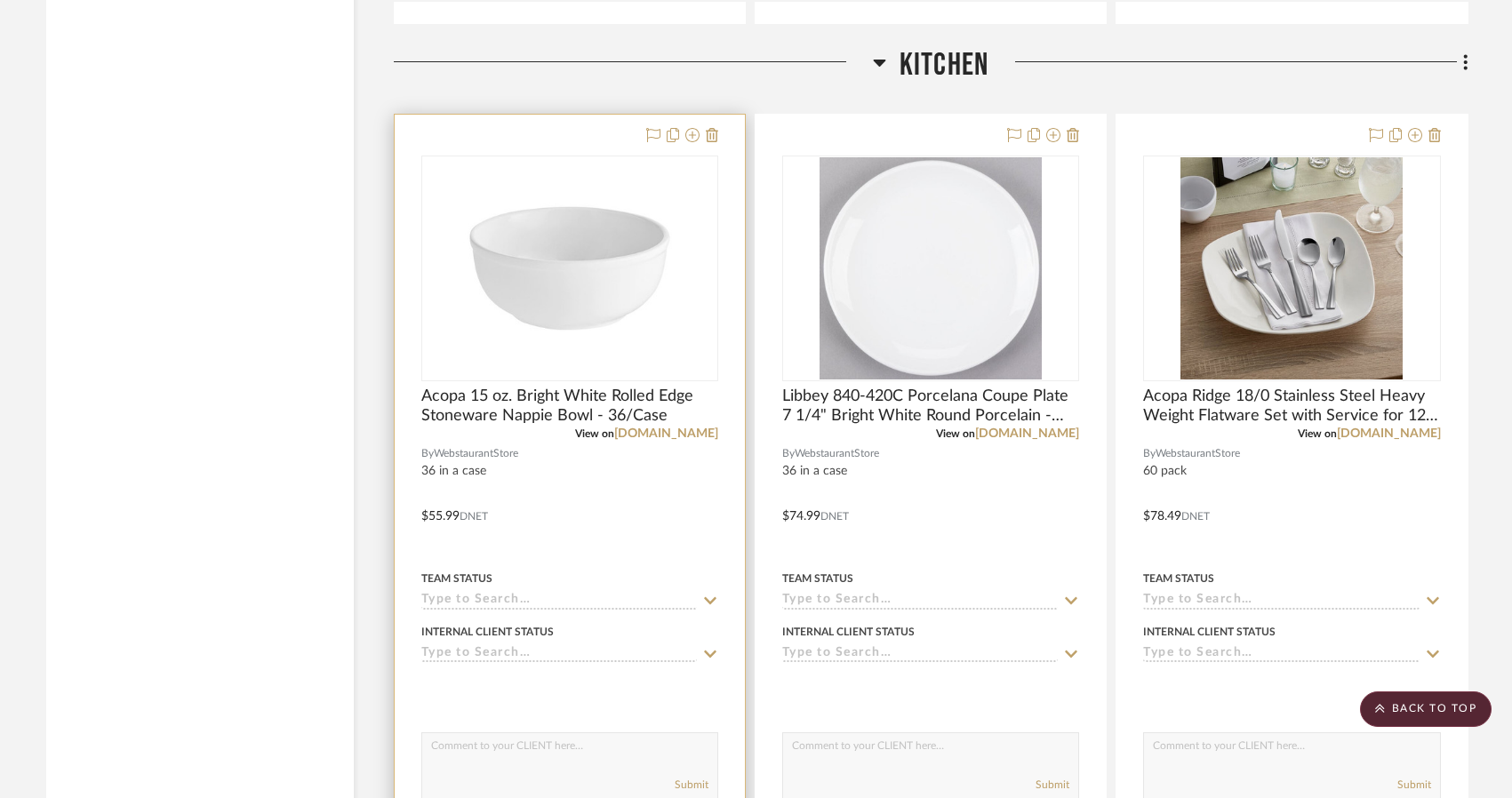
scroll to position [2220, 0]
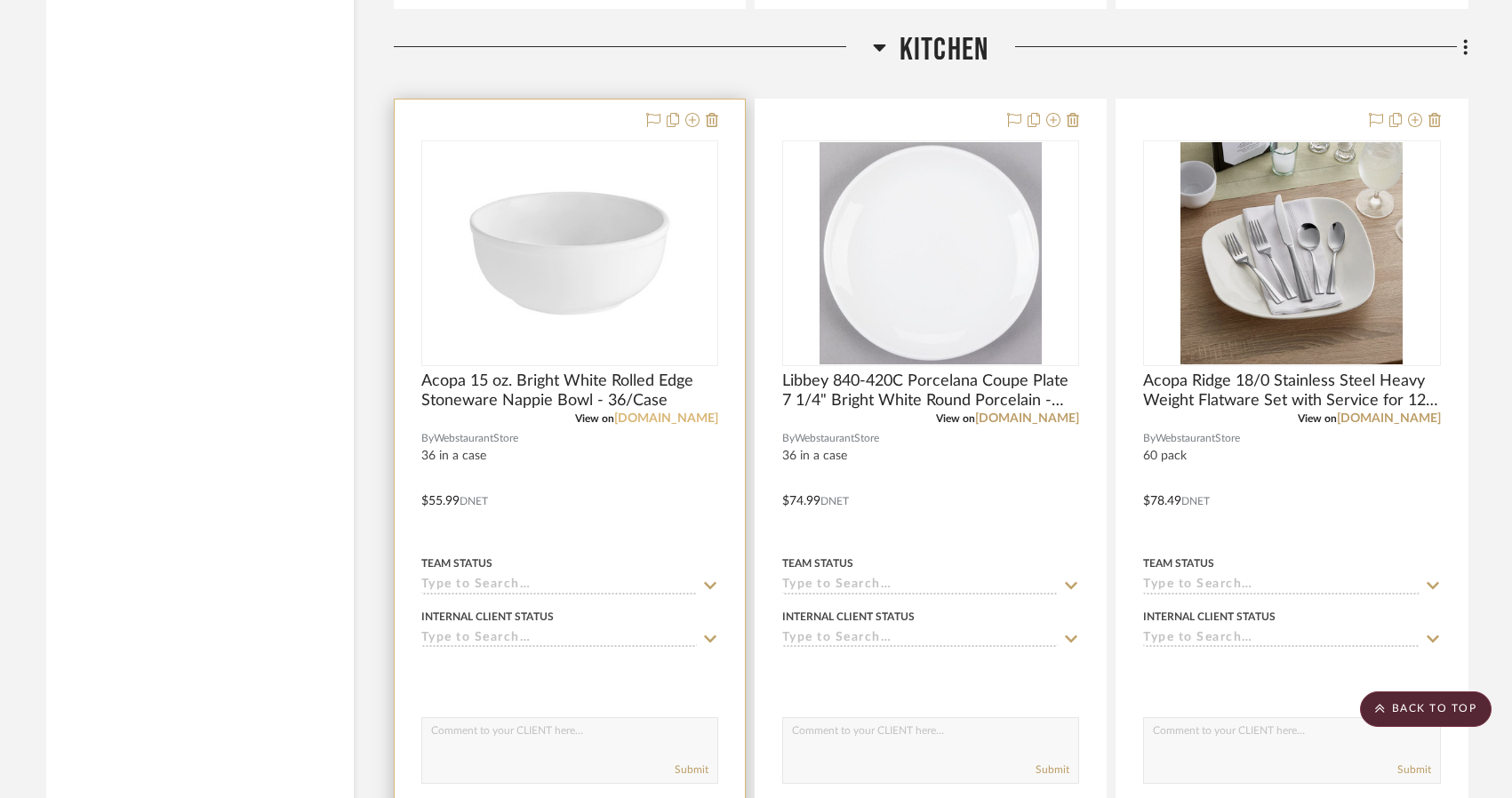
click at [657, 417] on link "[DOMAIN_NAME]" at bounding box center [665, 418] width 104 height 13
click at [688, 113] on icon at bounding box center [692, 119] width 14 height 14
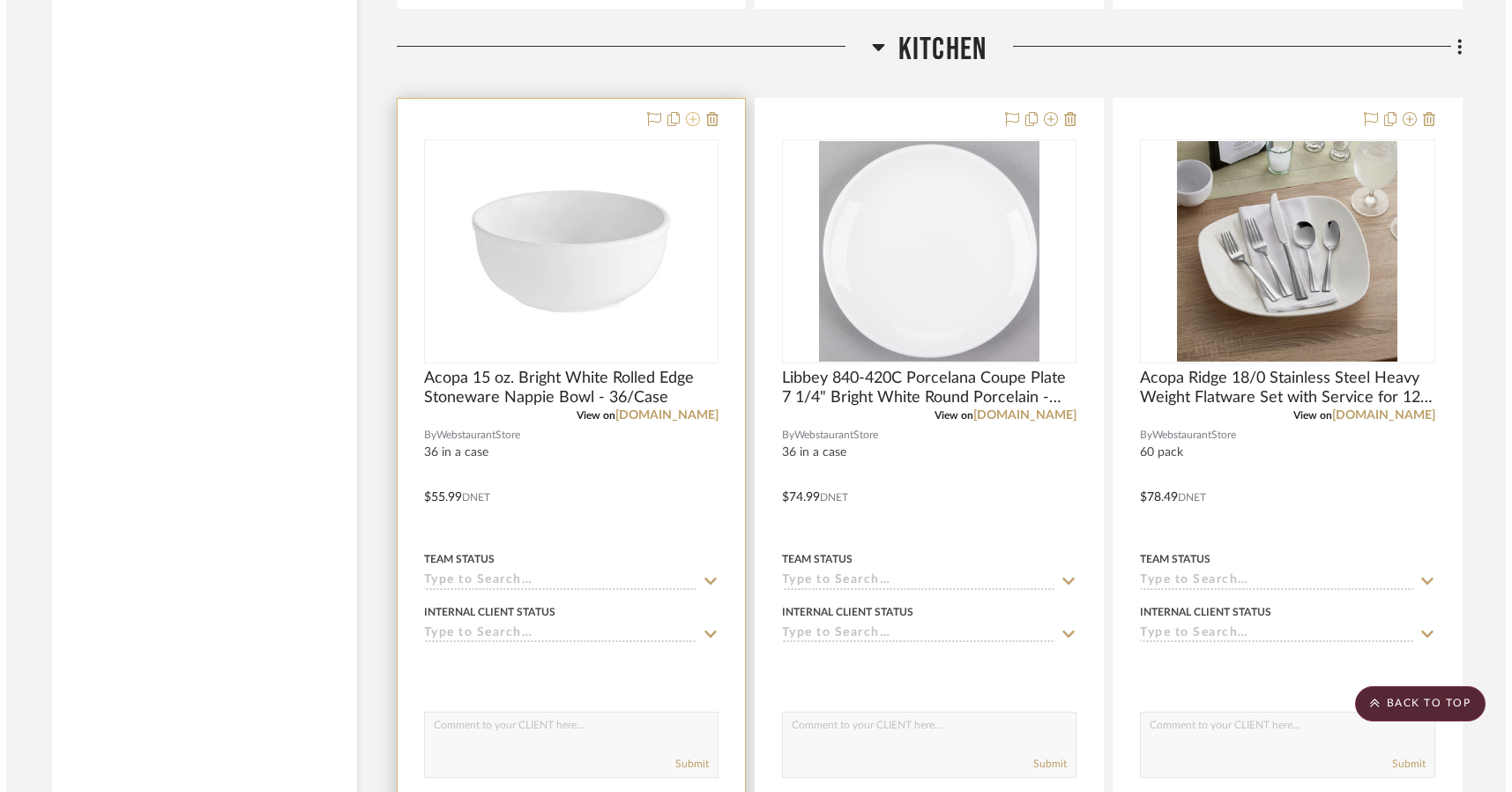
scroll to position [0, 0]
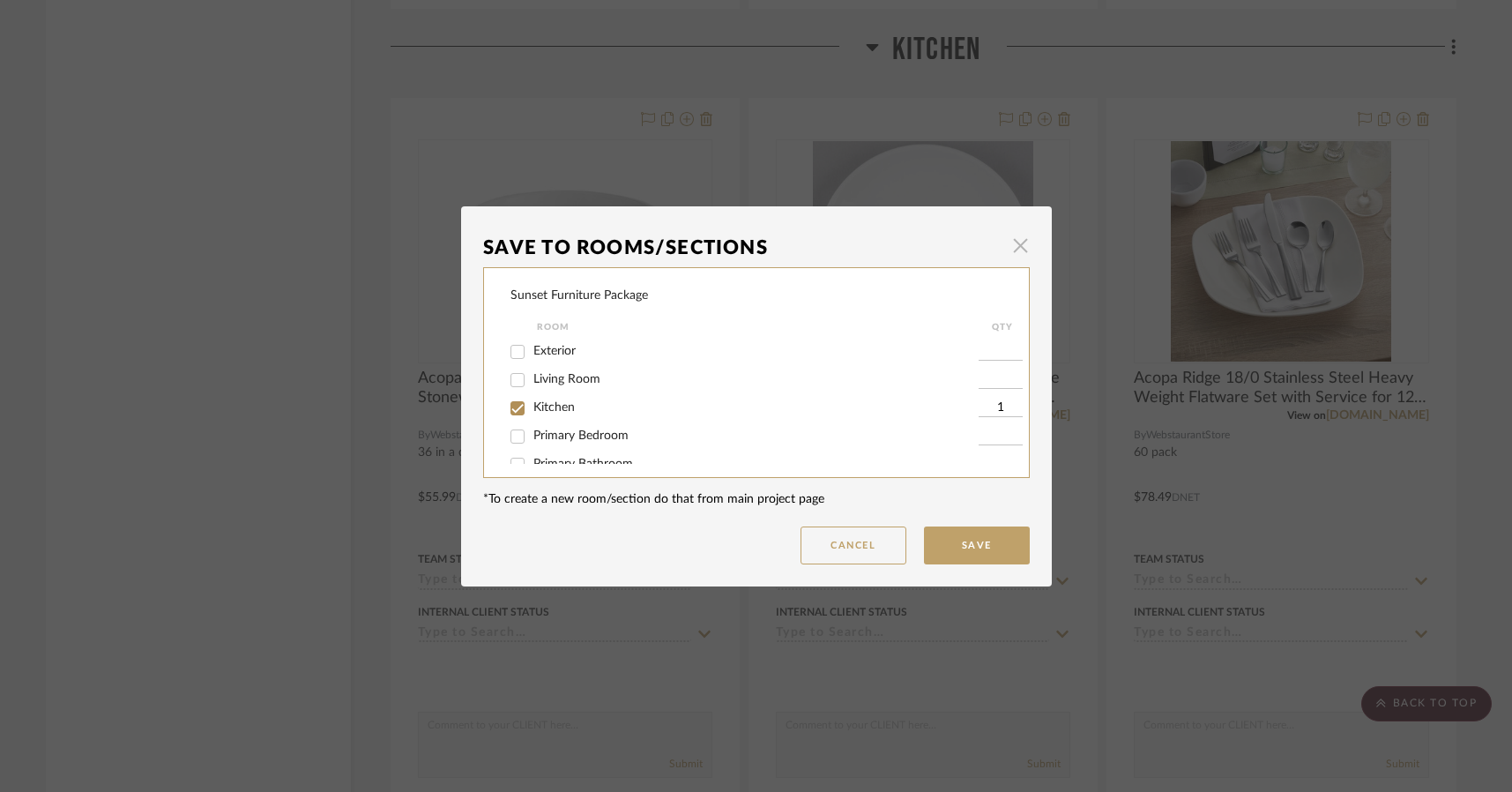
click at [1015, 252] on span "button" at bounding box center [1021, 246] width 35 height 35
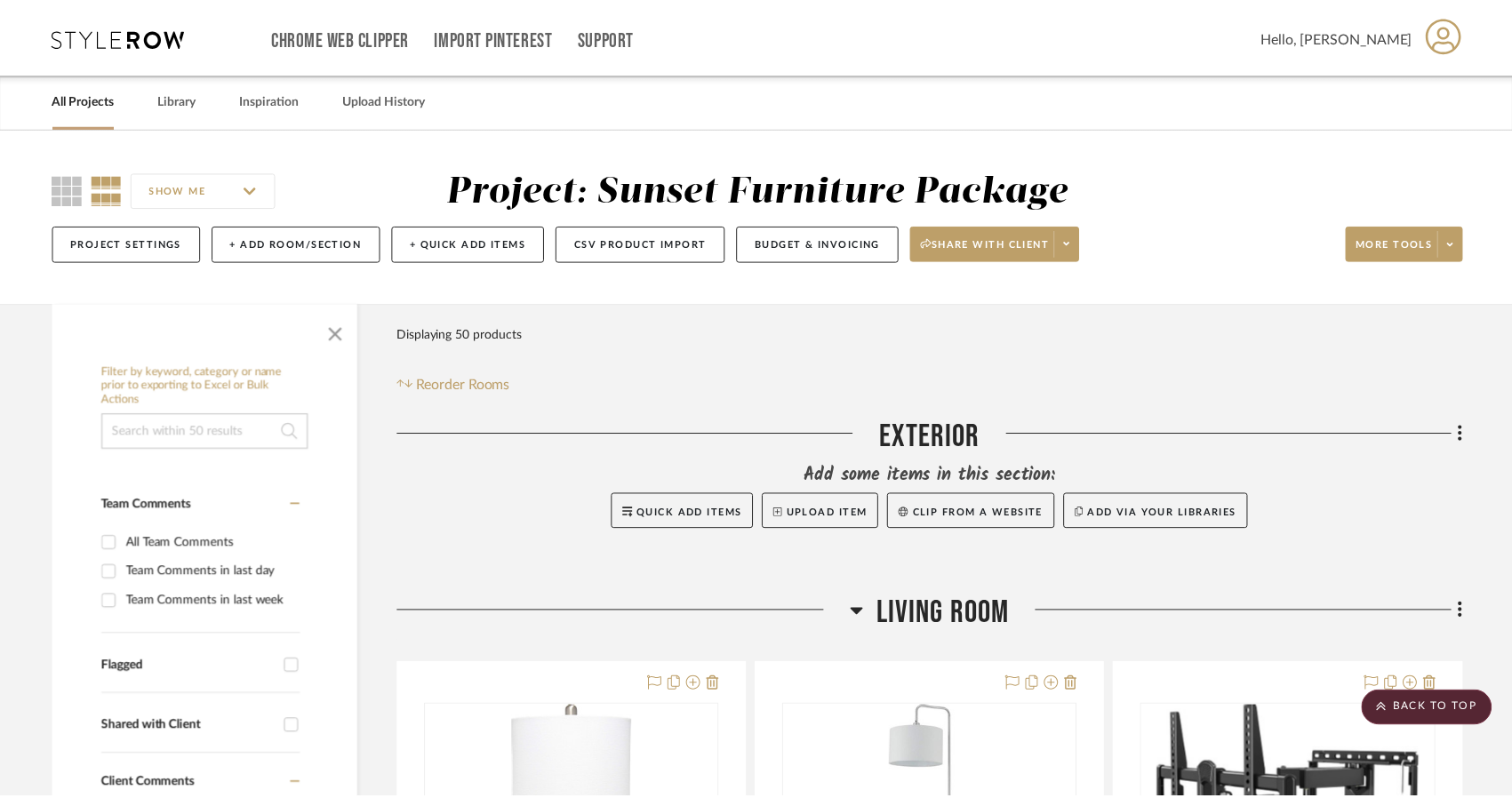
scroll to position [2220, 0]
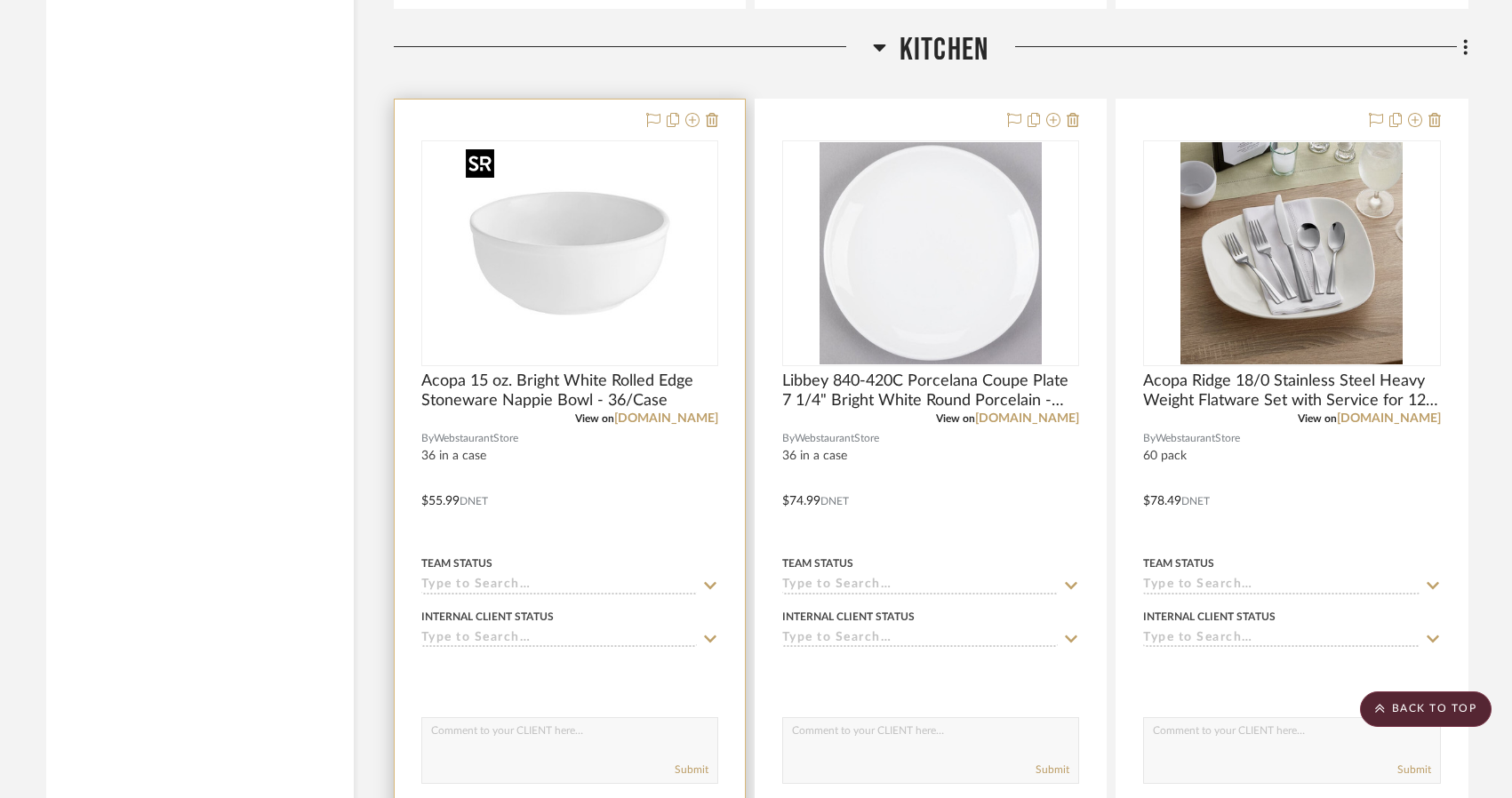
click at [575, 241] on img "0" at bounding box center [569, 253] width 222 height 222
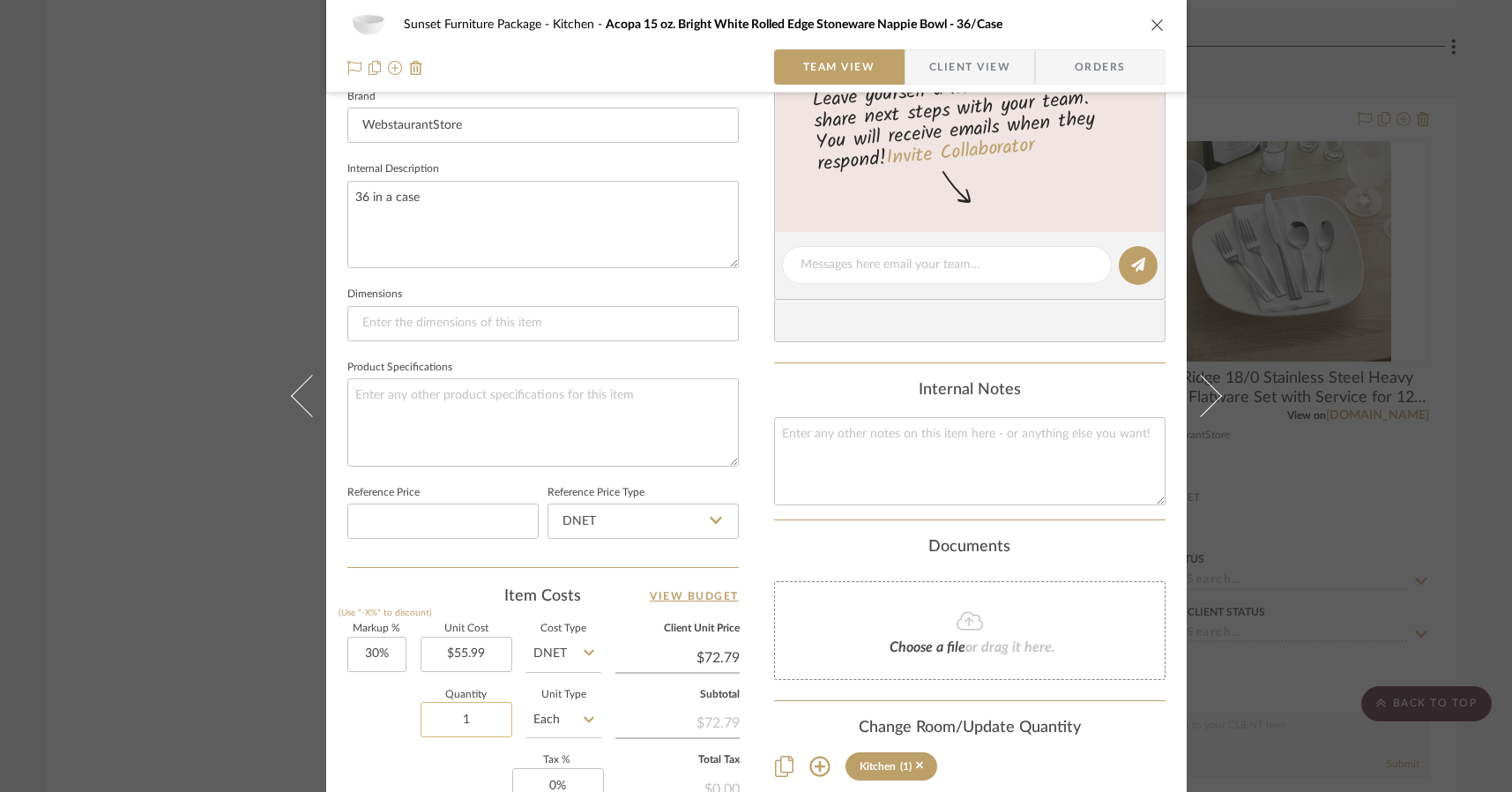
scroll to position [617, 0]
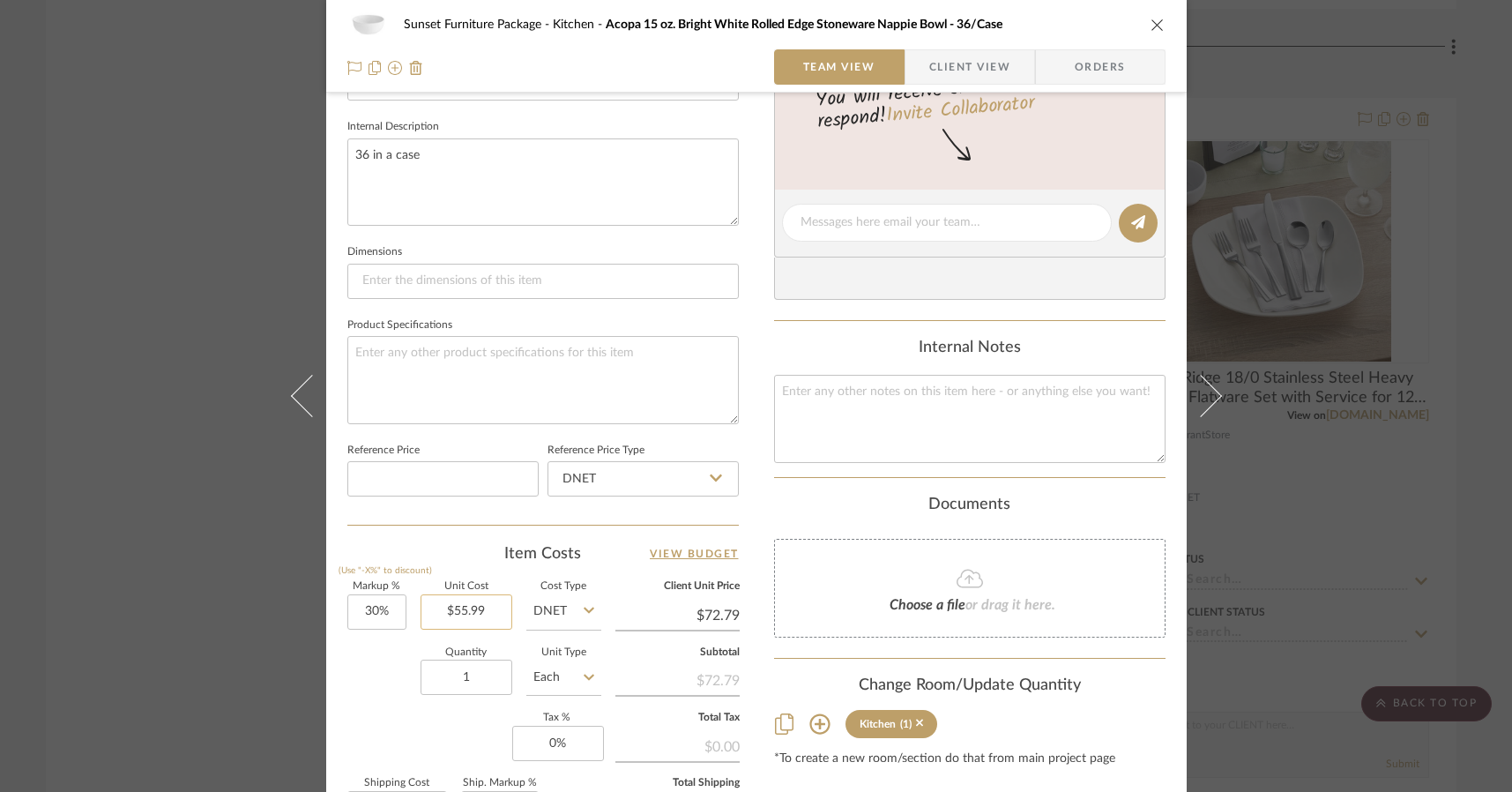
type input "55.99"
click at [480, 610] on input "55.99" at bounding box center [467, 612] width 92 height 35
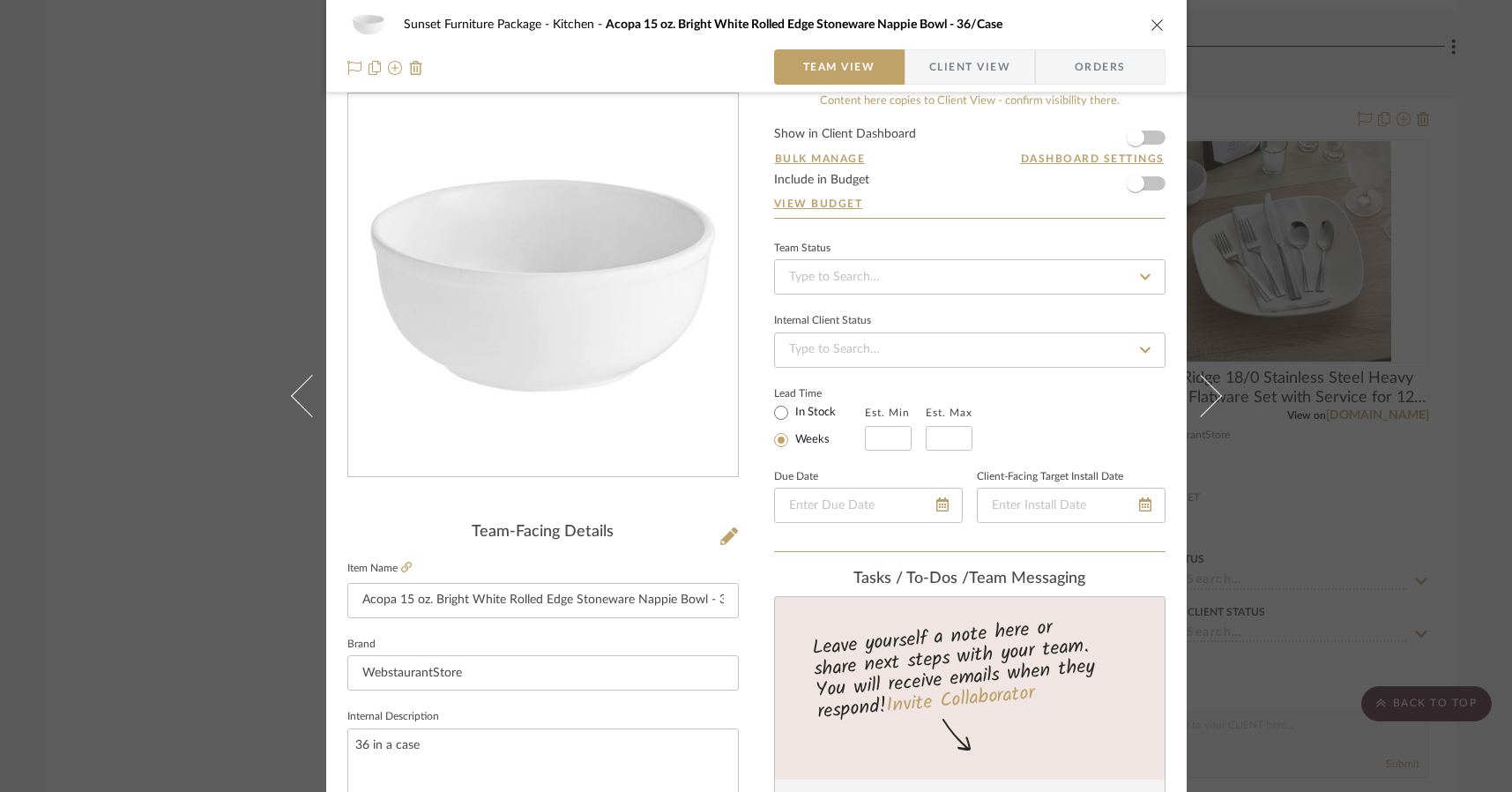
scroll to position [441, 0]
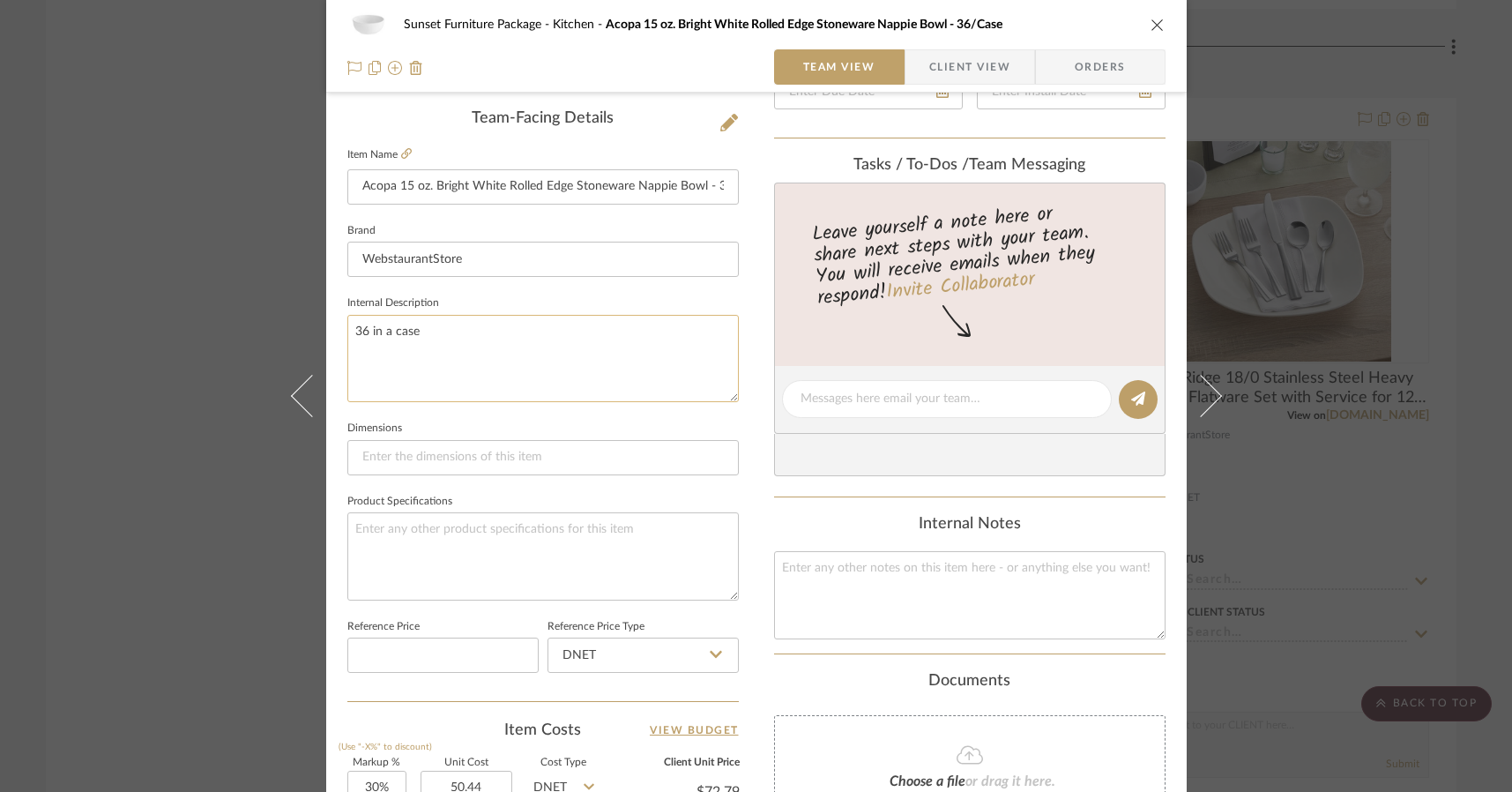
type input "$50.44"
click at [553, 374] on textarea "36 in a case" at bounding box center [543, 357] width 392 height 87
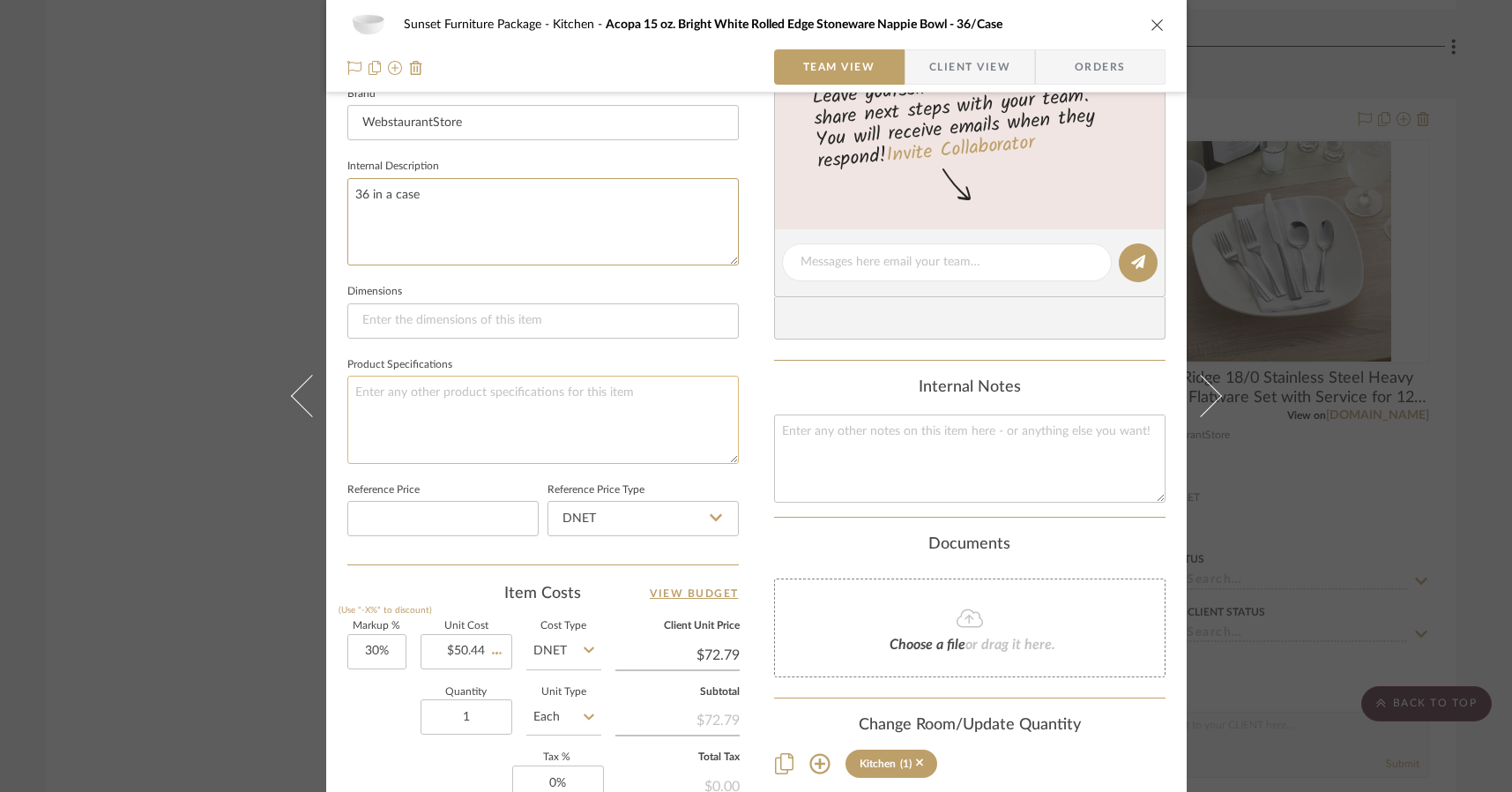
type input "$65.57"
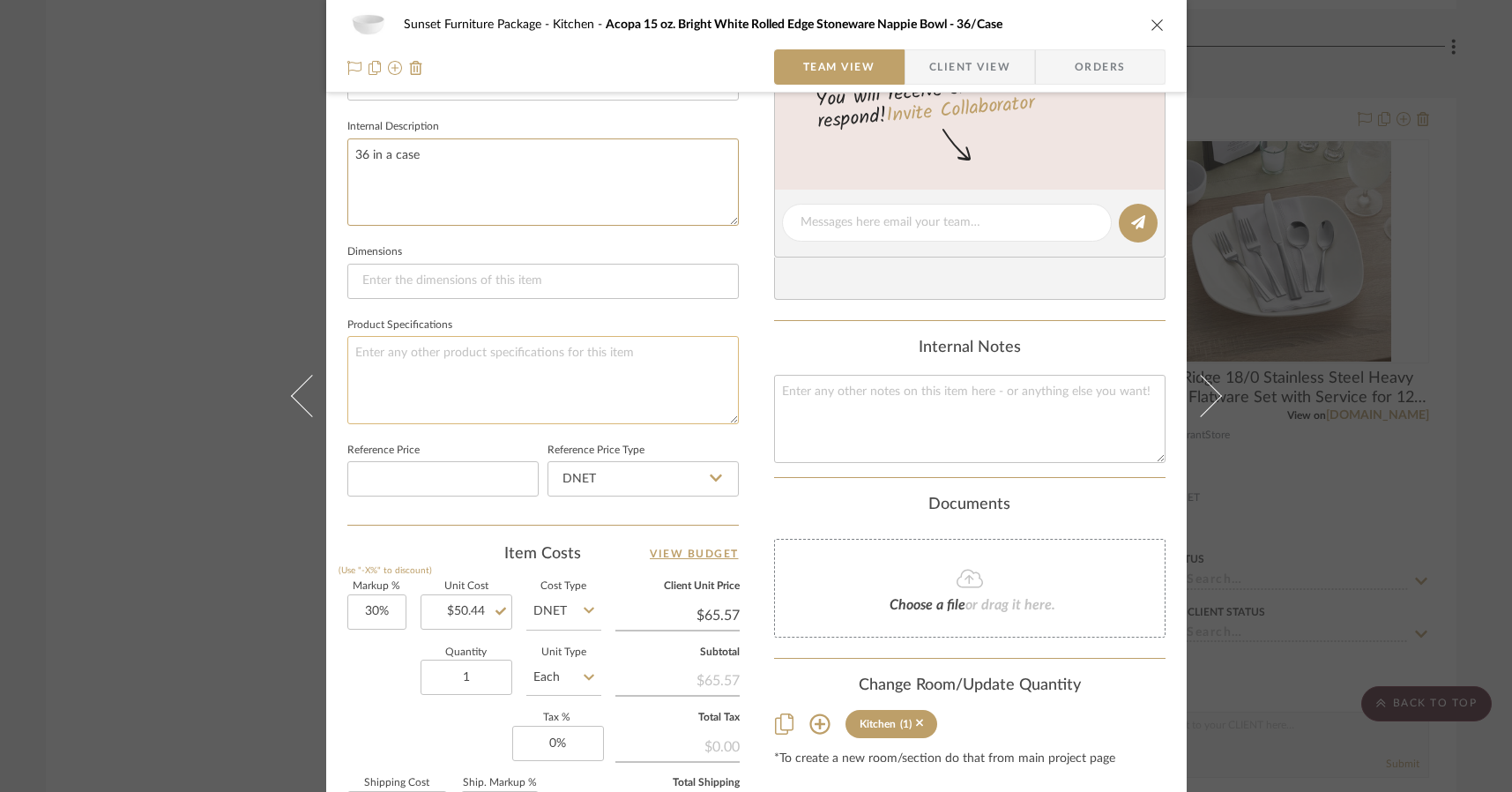
scroll to position [705, 0]
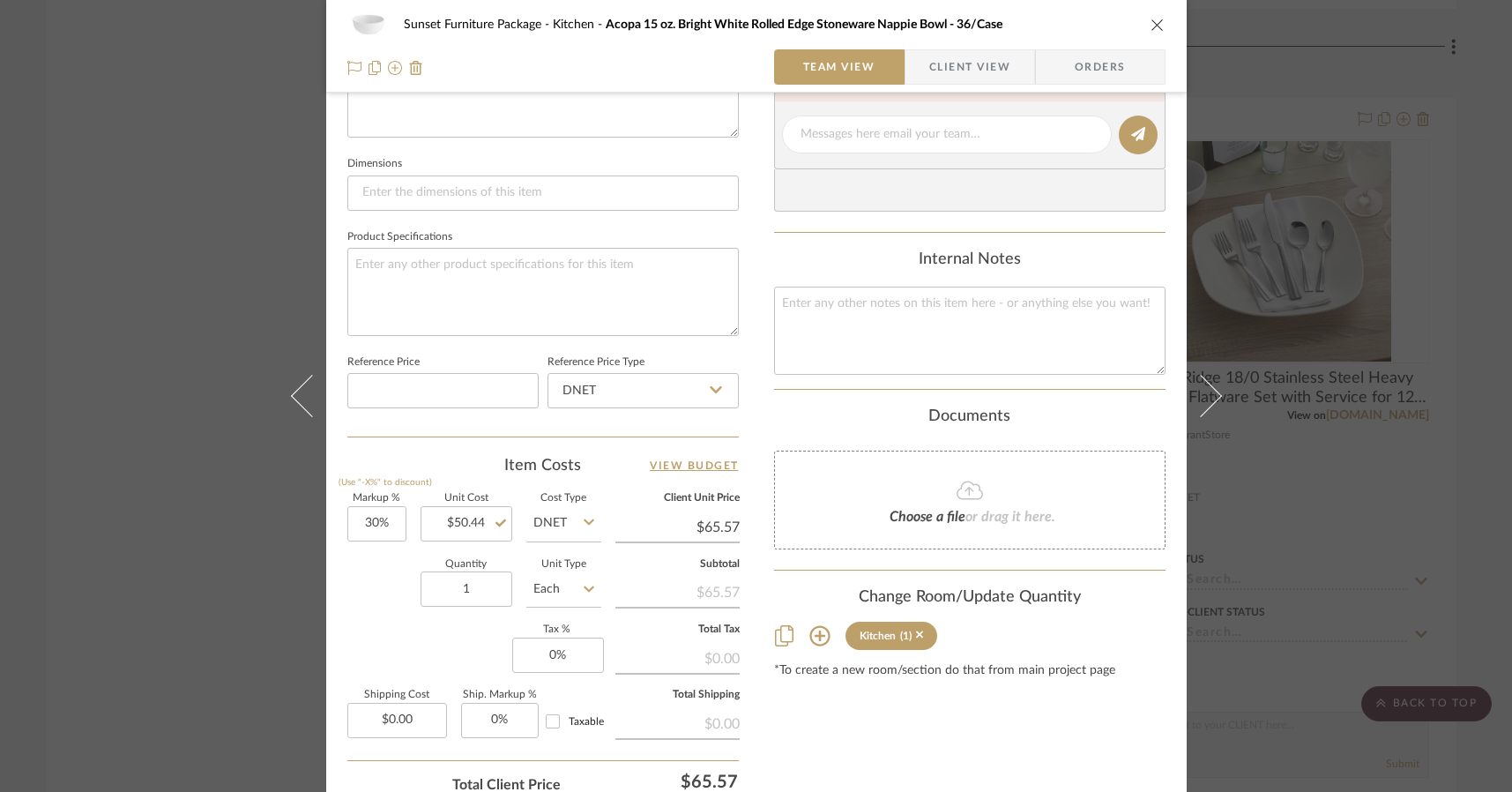
click at [1447, 594] on div "Sunset Furniture Package Kitchen Acopa 15 oz. Bright White Rolled Edge Stonewar…" at bounding box center [756, 396] width 1512 height 792
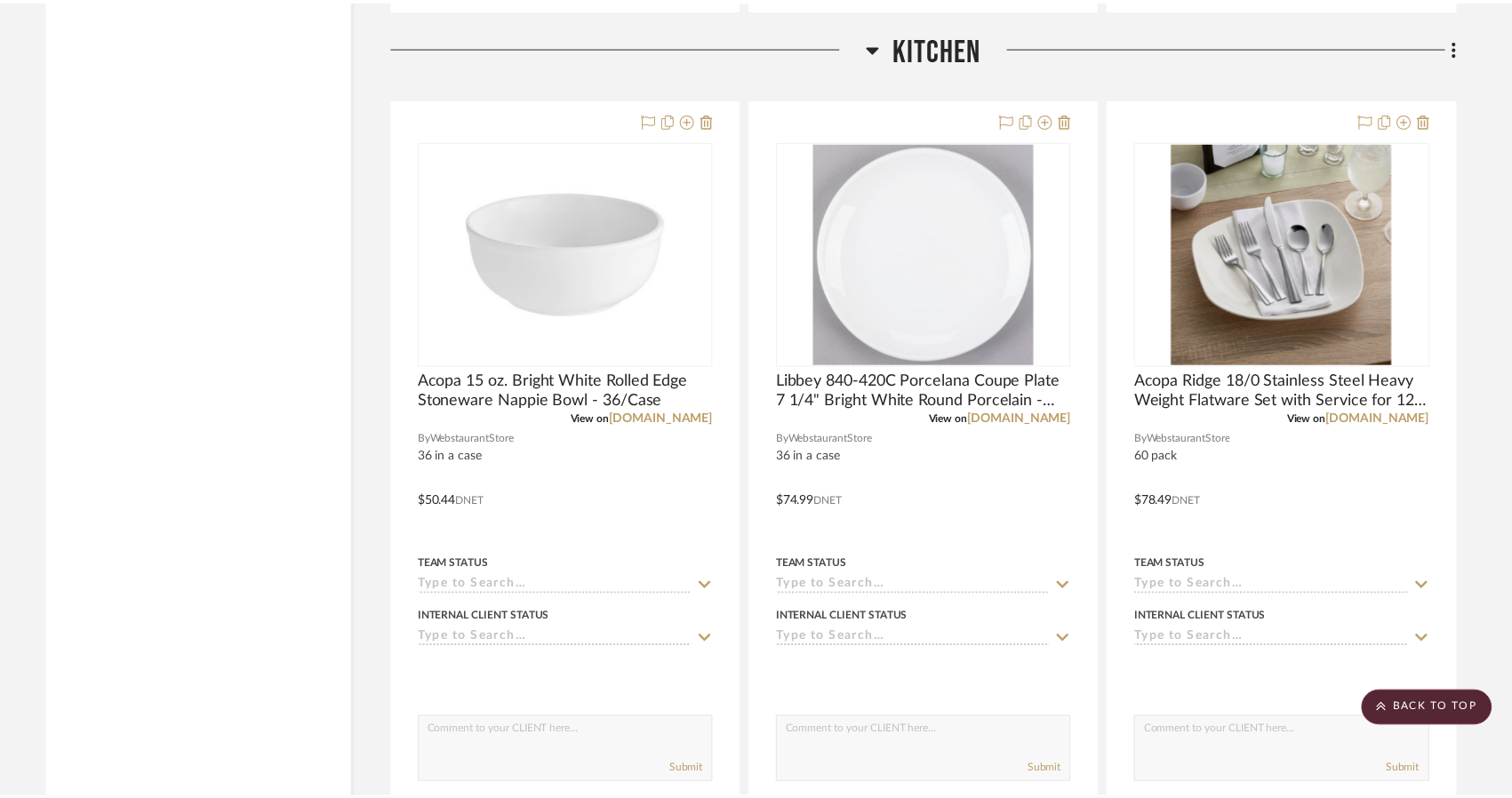
scroll to position [2220, 0]
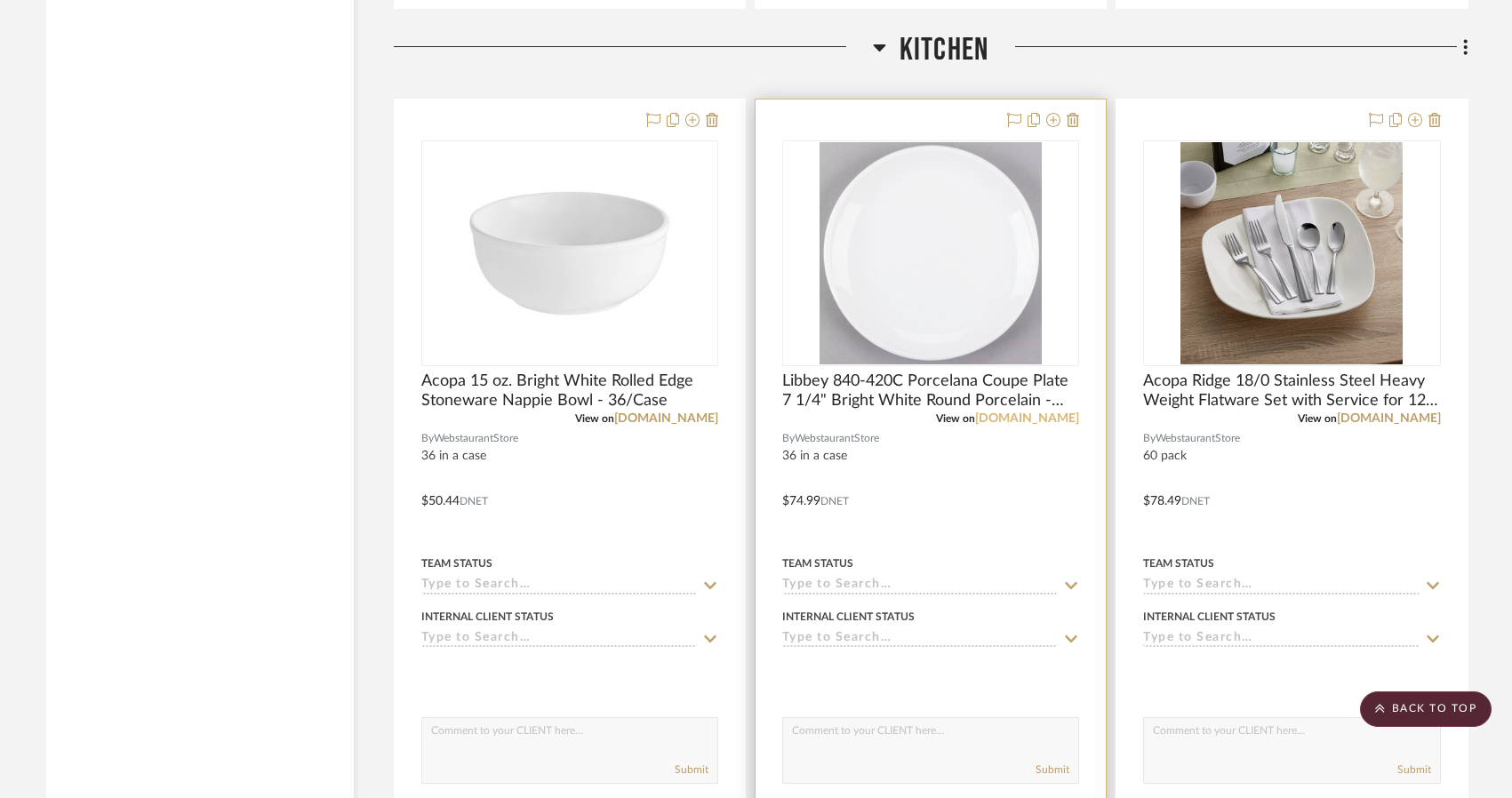
click at [982, 420] on link "[DOMAIN_NAME]" at bounding box center [1026, 418] width 104 height 13
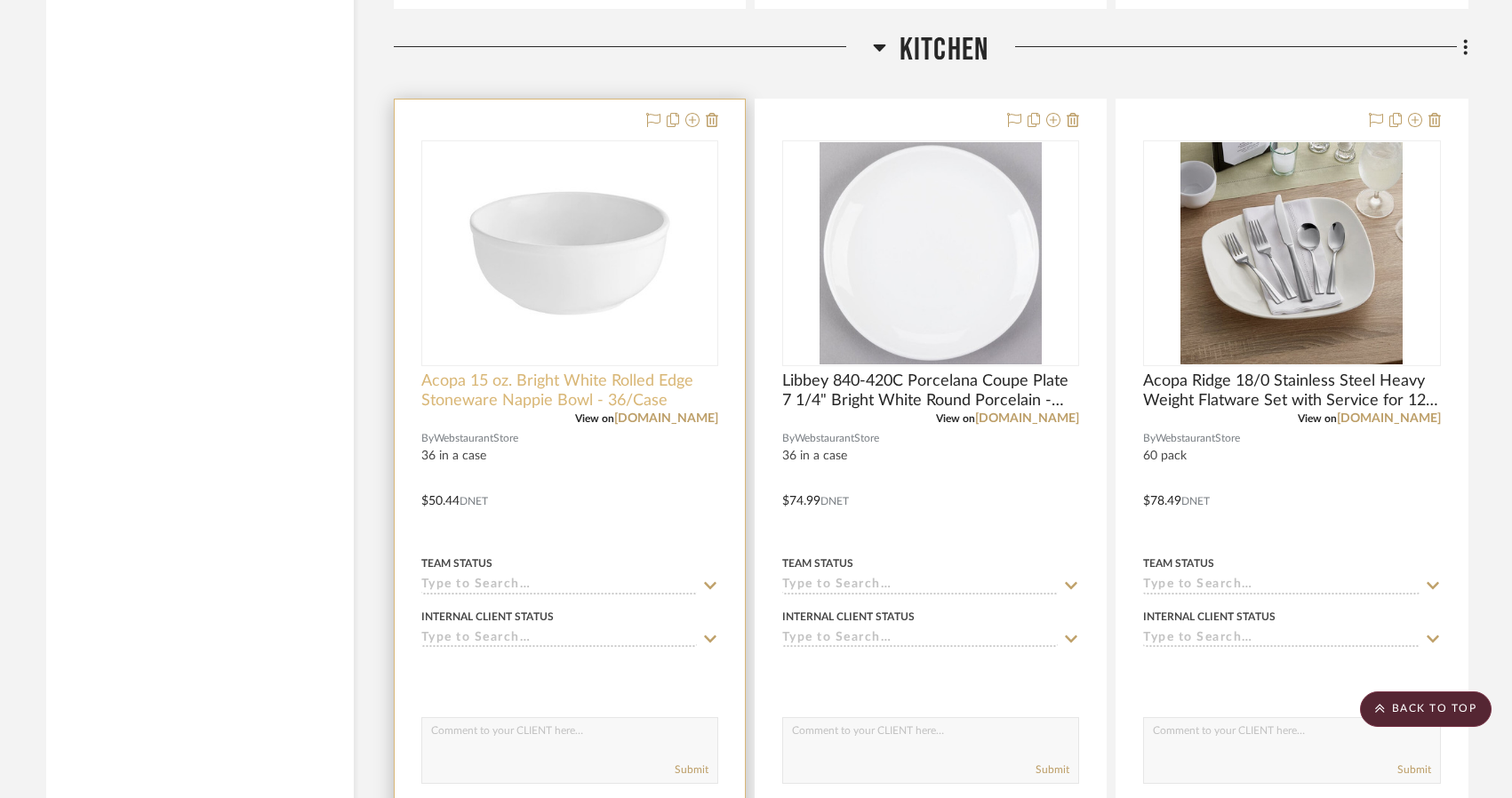
click at [641, 399] on span "Acopa 15 oz. Bright White Rolled Edge Stoneware Nappie Bowl - 36/Case" at bounding box center [569, 391] width 297 height 39
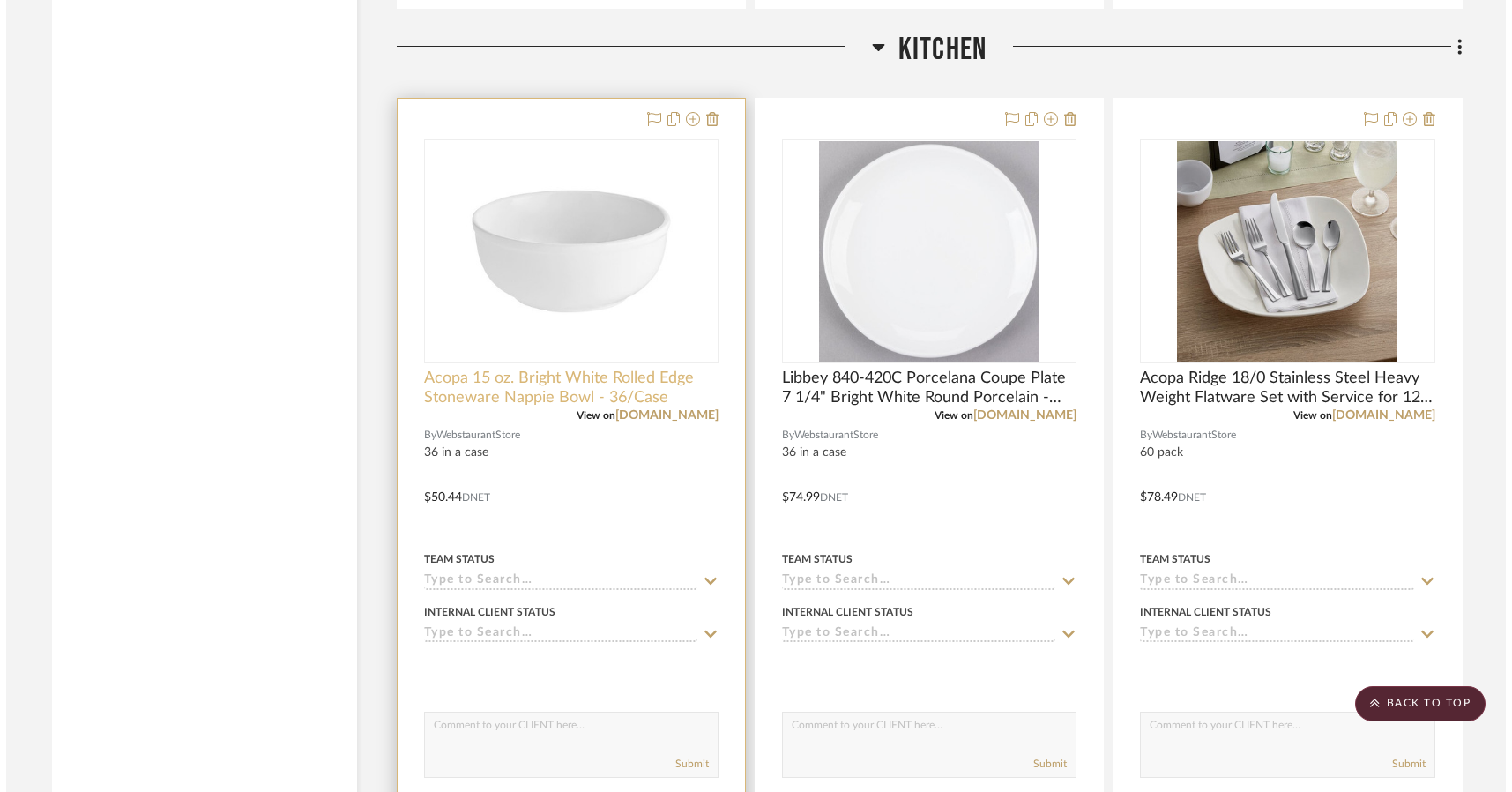
scroll to position [0, 0]
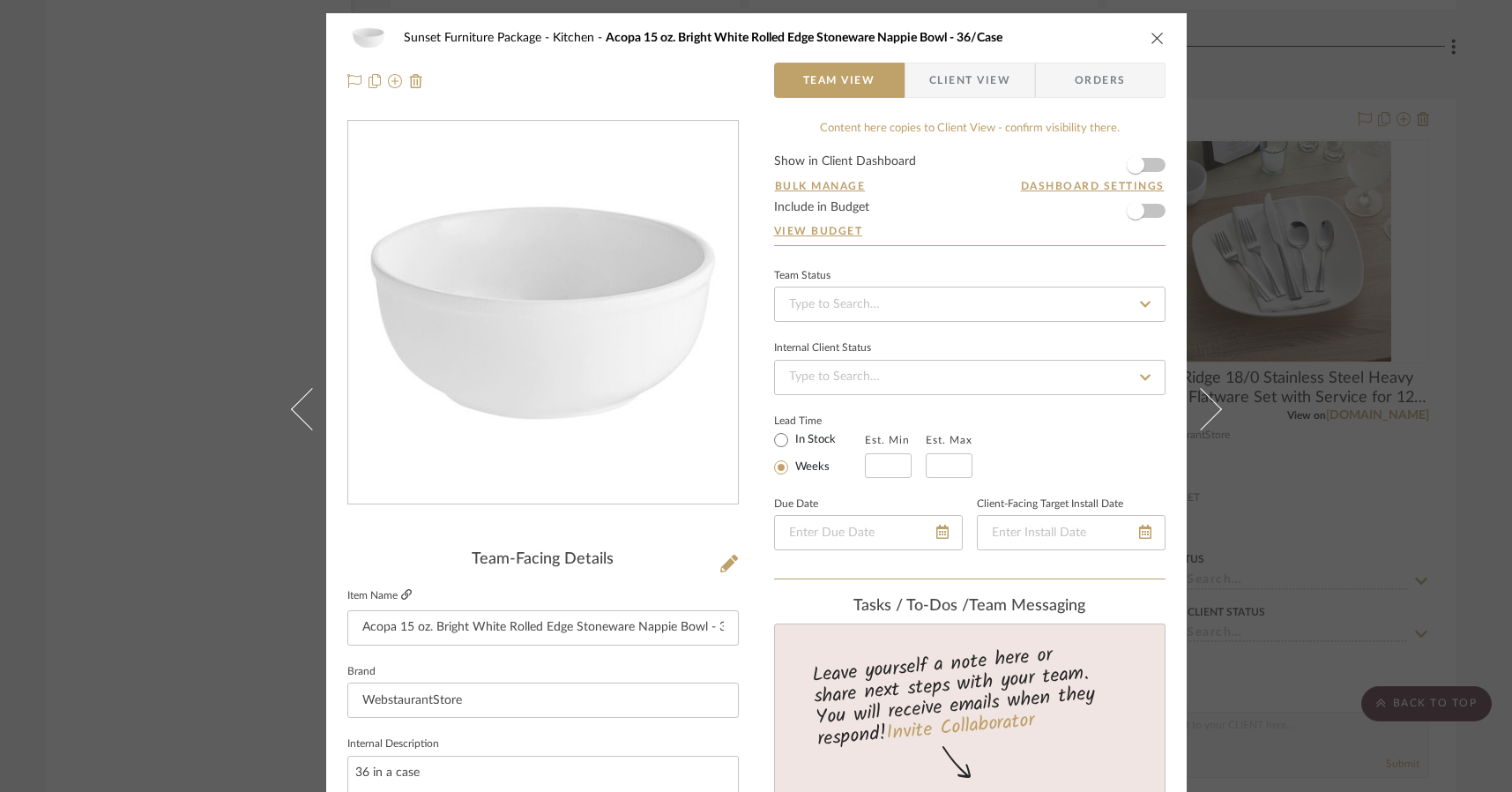
click at [403, 590] on icon at bounding box center [406, 594] width 11 height 11
click at [1151, 40] on icon "close" at bounding box center [1158, 38] width 14 height 14
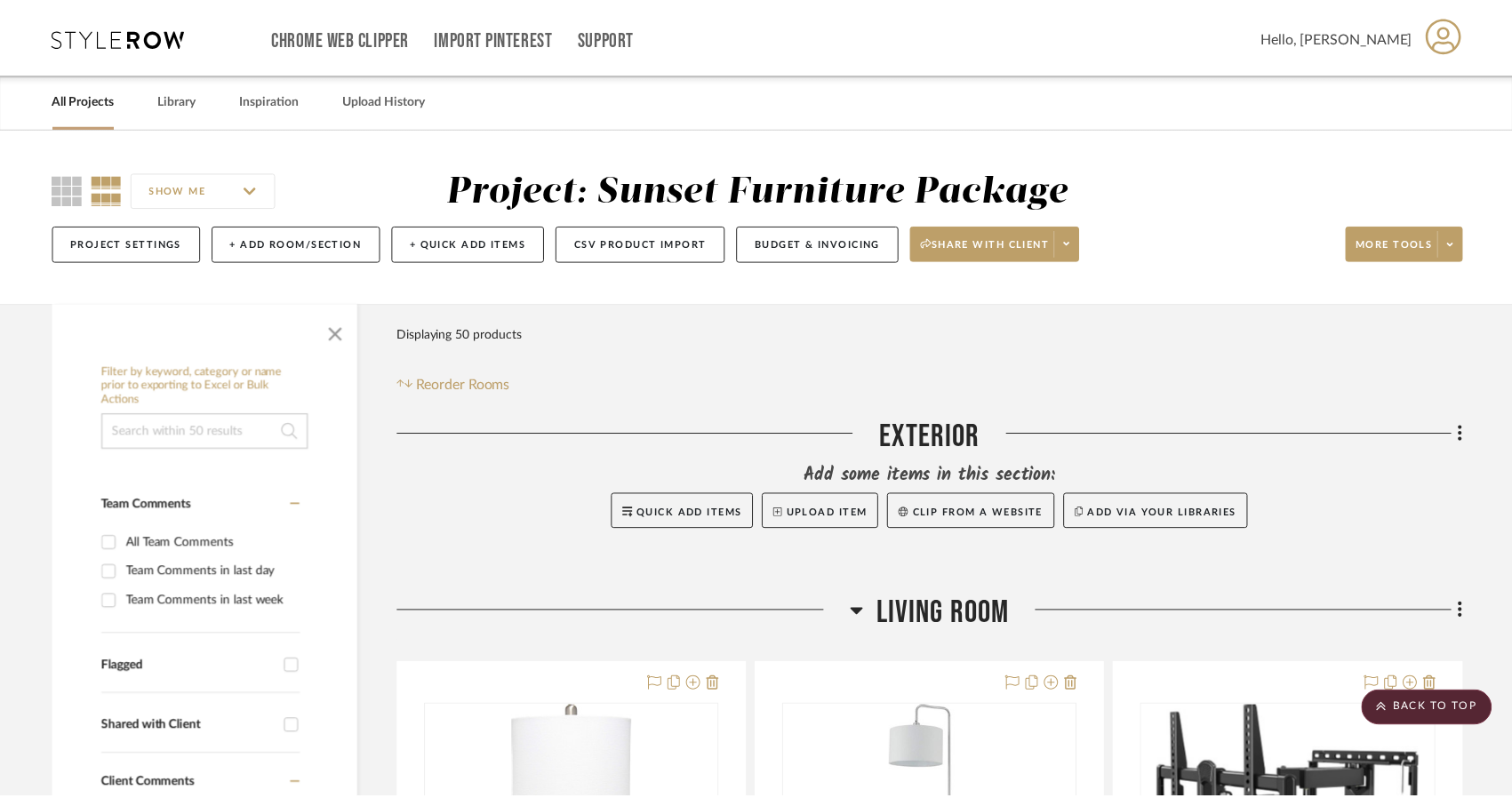
scroll to position [2220, 0]
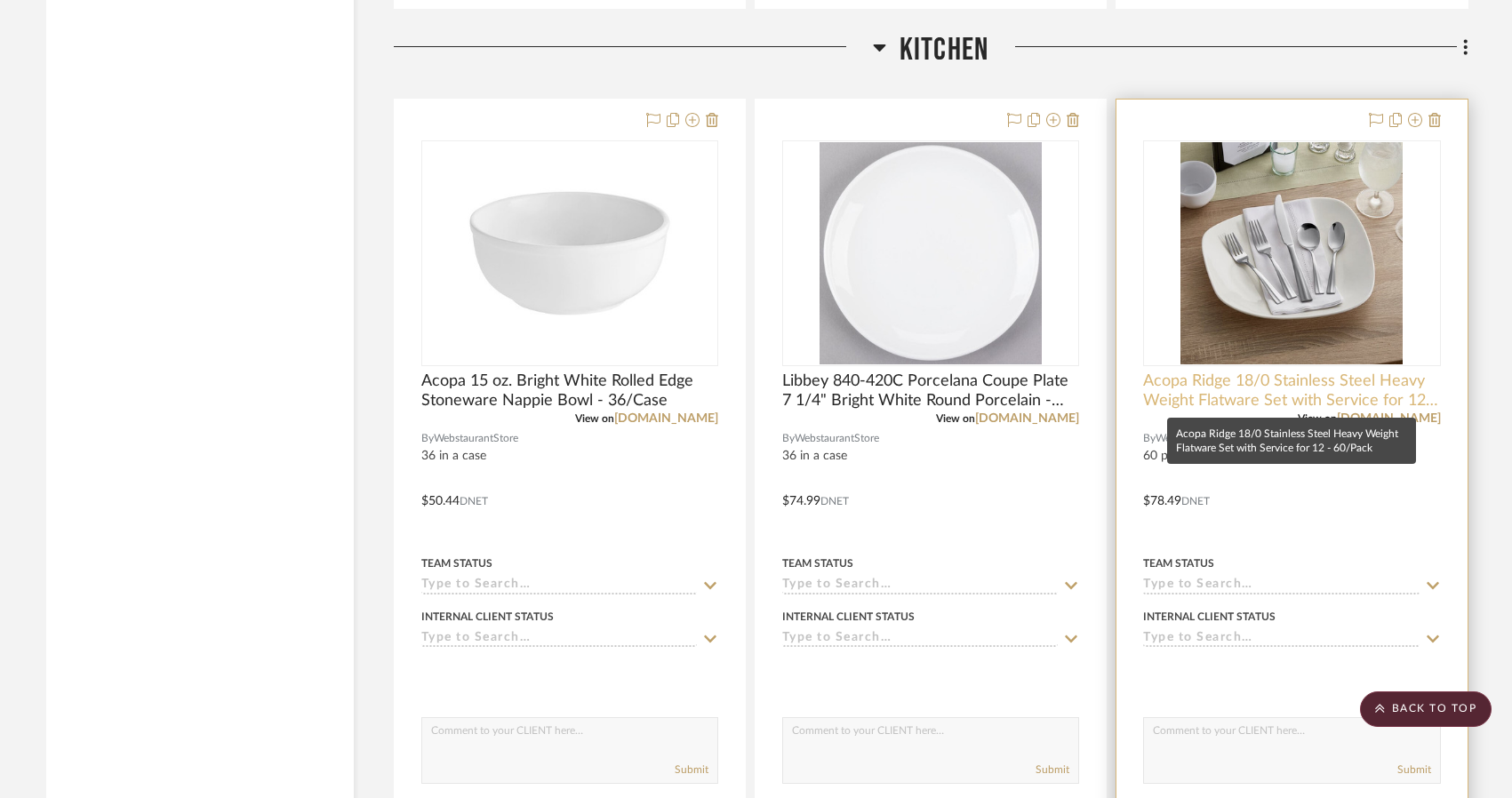
click at [1376, 391] on span "Acopa Ridge 18/0 Stainless Steel Heavy Weight Flatware Set with Service for 12 …" at bounding box center [1291, 391] width 297 height 39
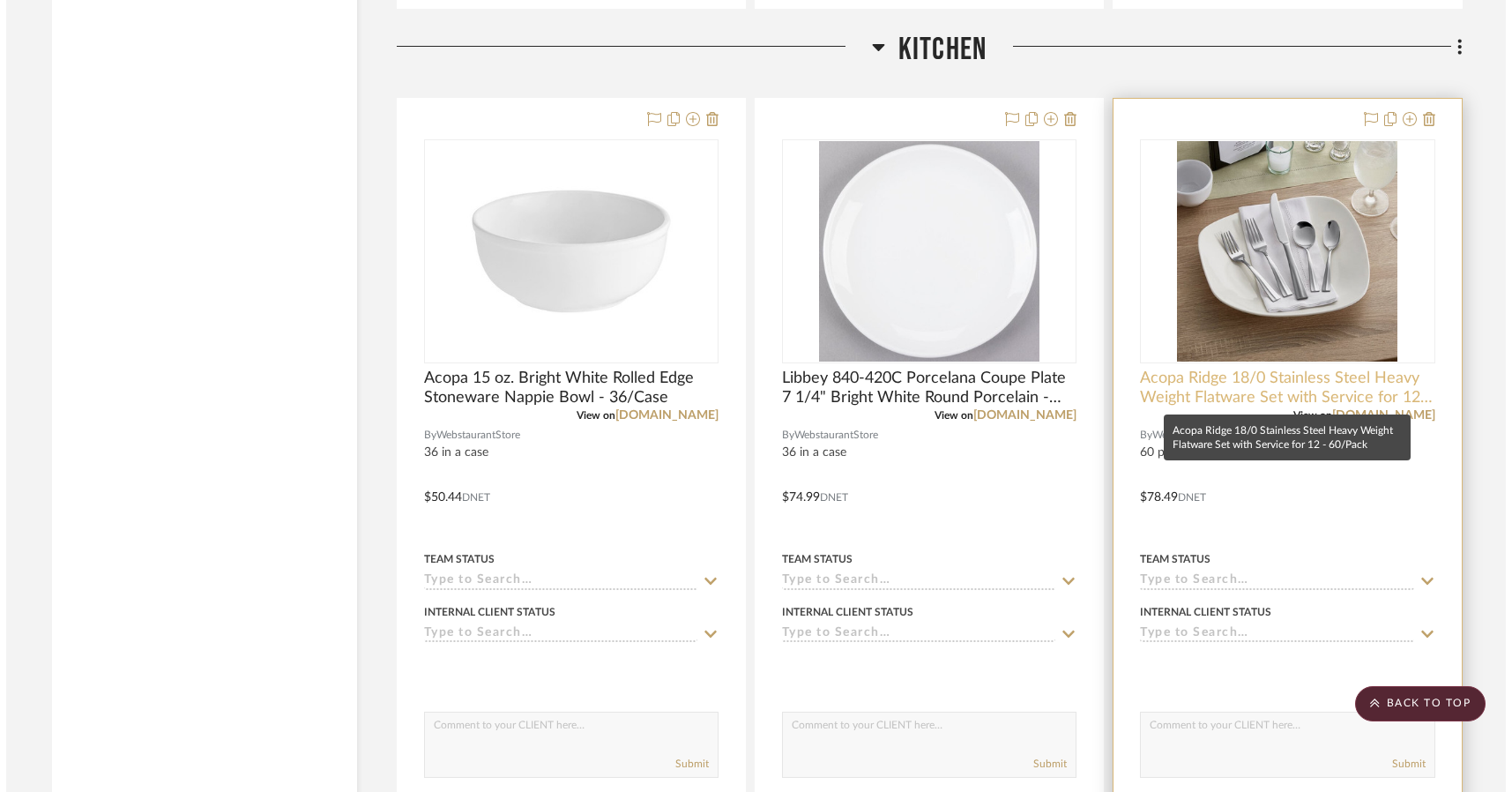
scroll to position [0, 0]
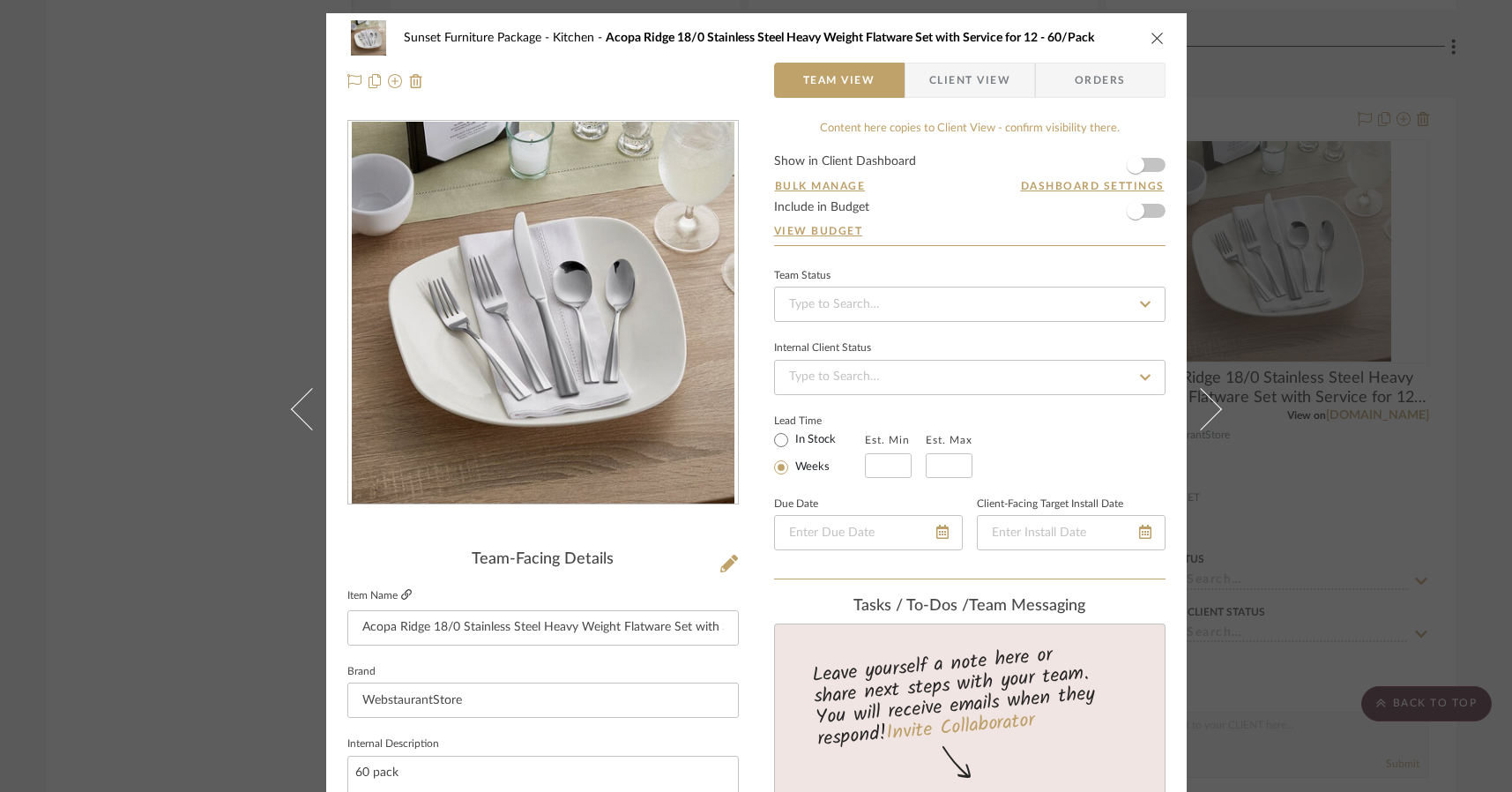
click at [402, 599] on icon at bounding box center [406, 594] width 11 height 11
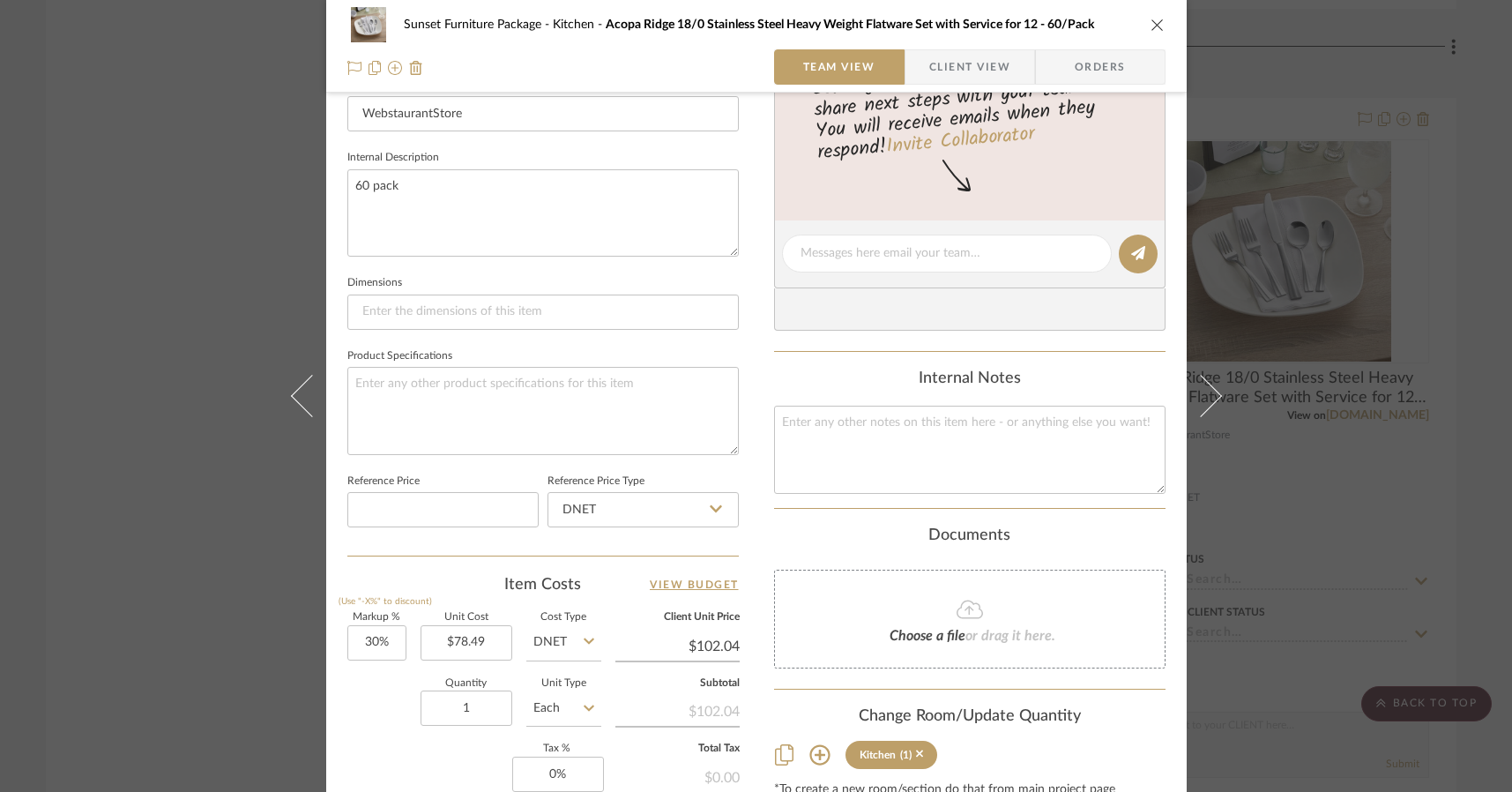
scroll to position [617, 0]
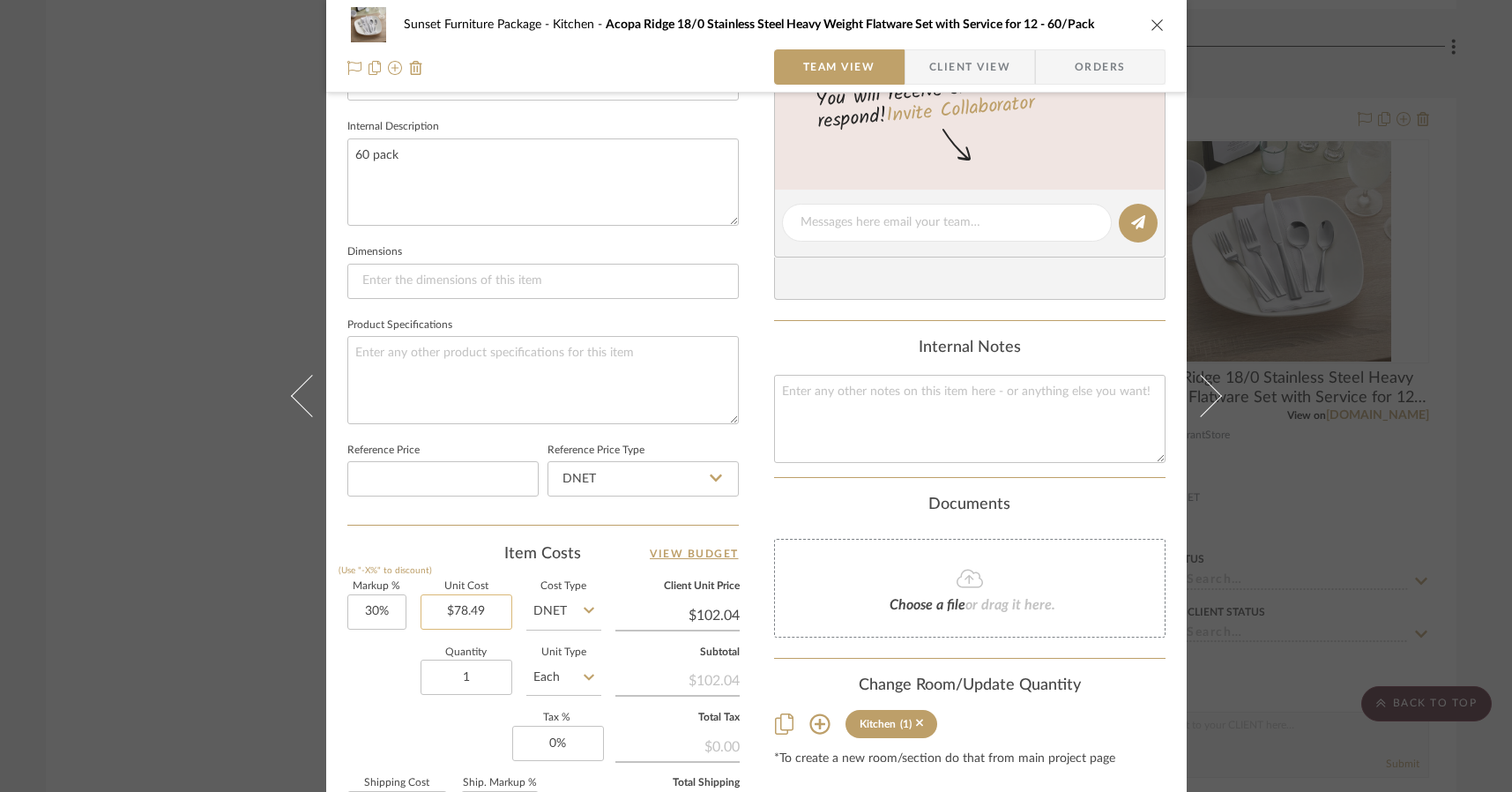
type input "78.49"
click at [482, 606] on input "78.49" at bounding box center [467, 612] width 92 height 35
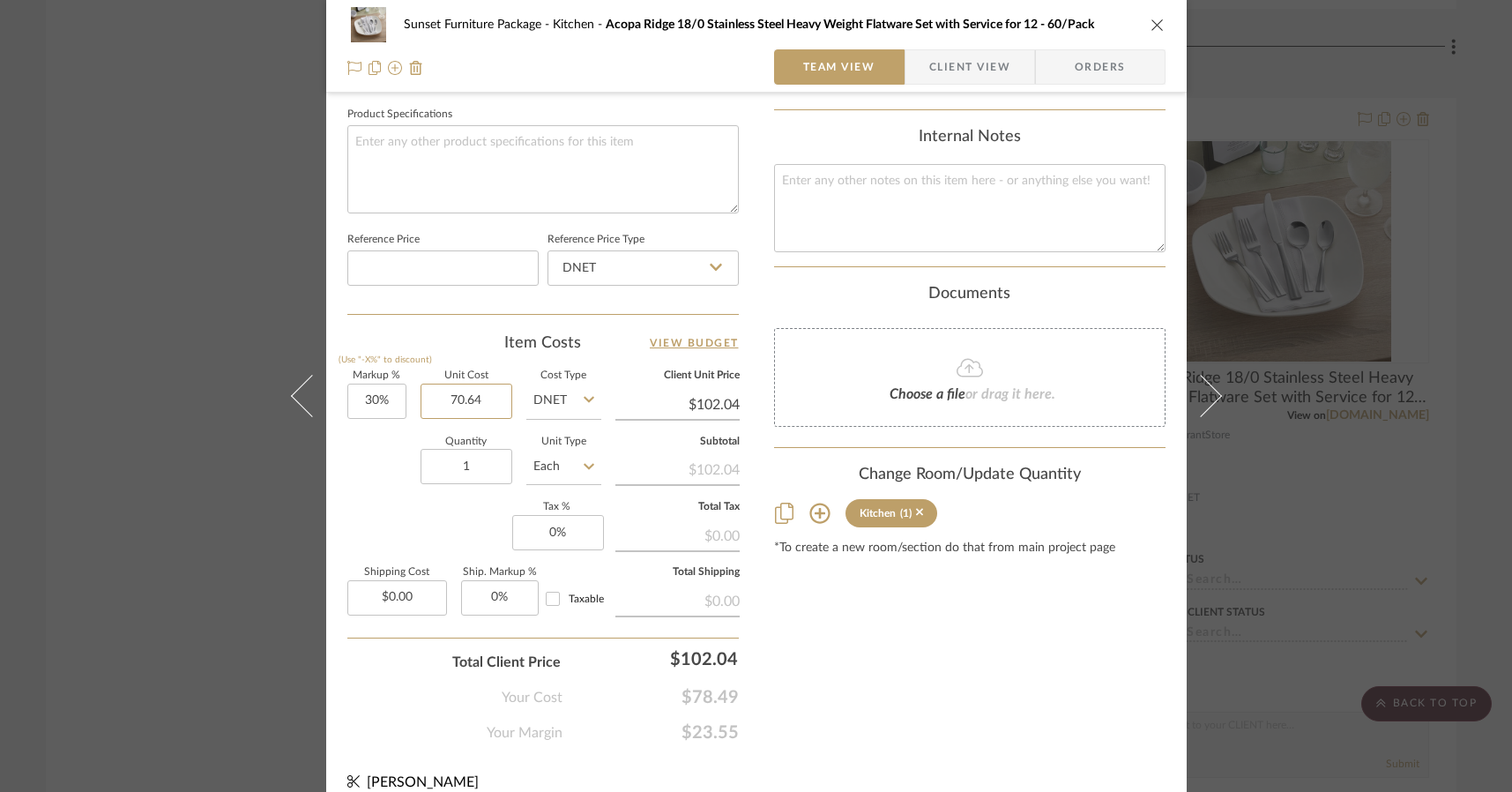
scroll to position [850, 0]
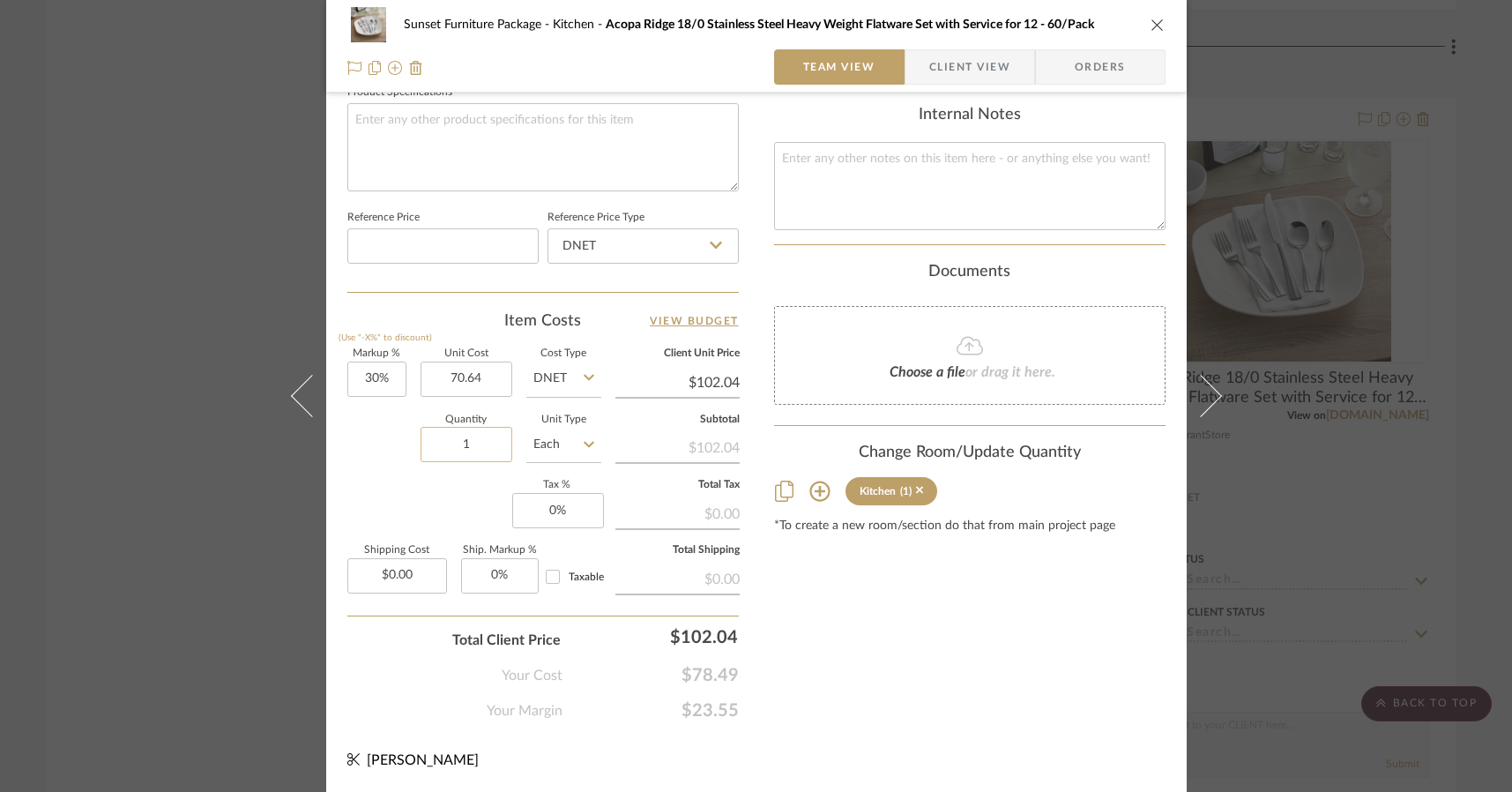
type input "$70.64"
click at [485, 449] on input "1" at bounding box center [467, 444] width 92 height 35
type input "$91.83"
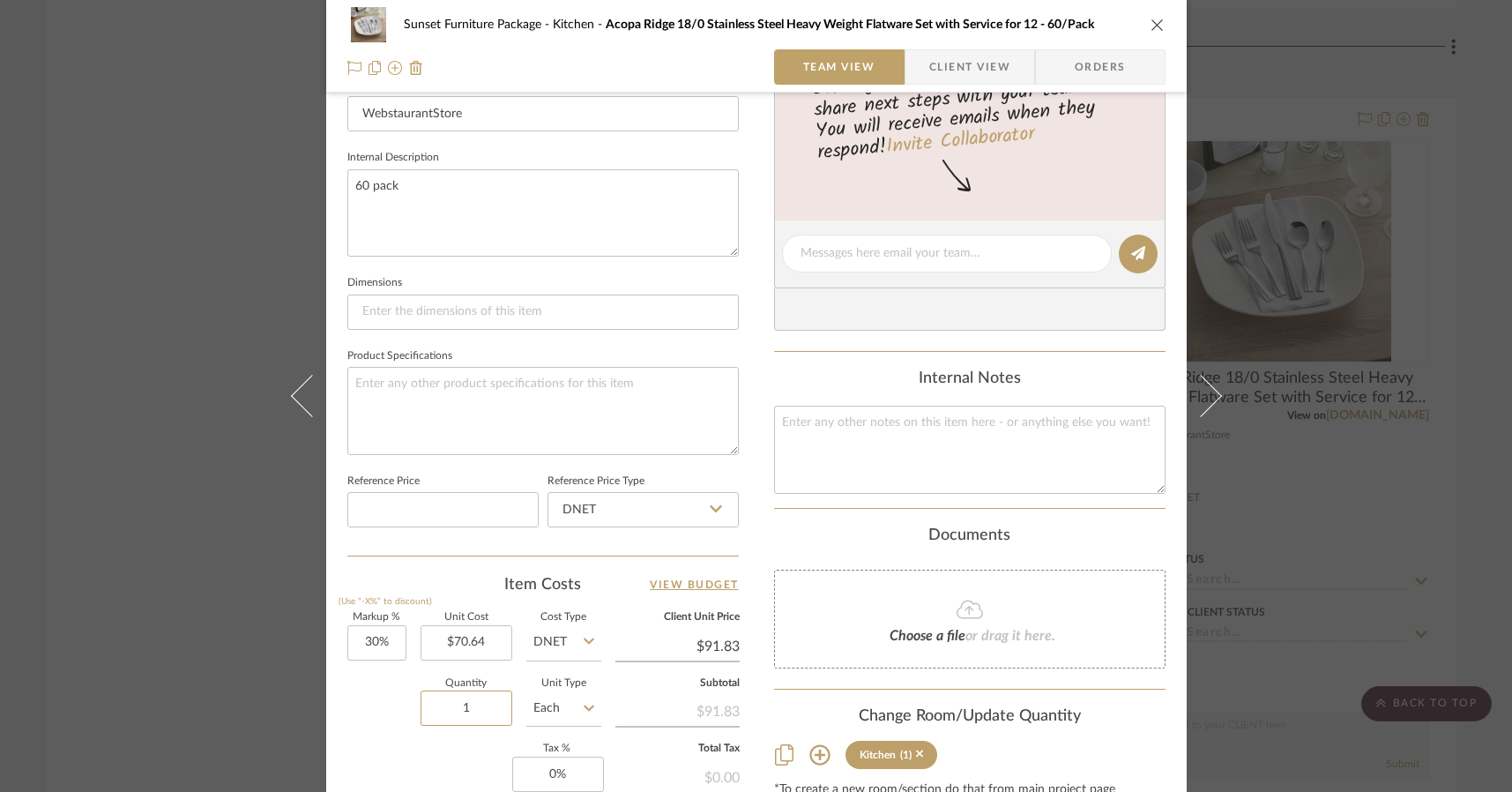
scroll to position [617, 0]
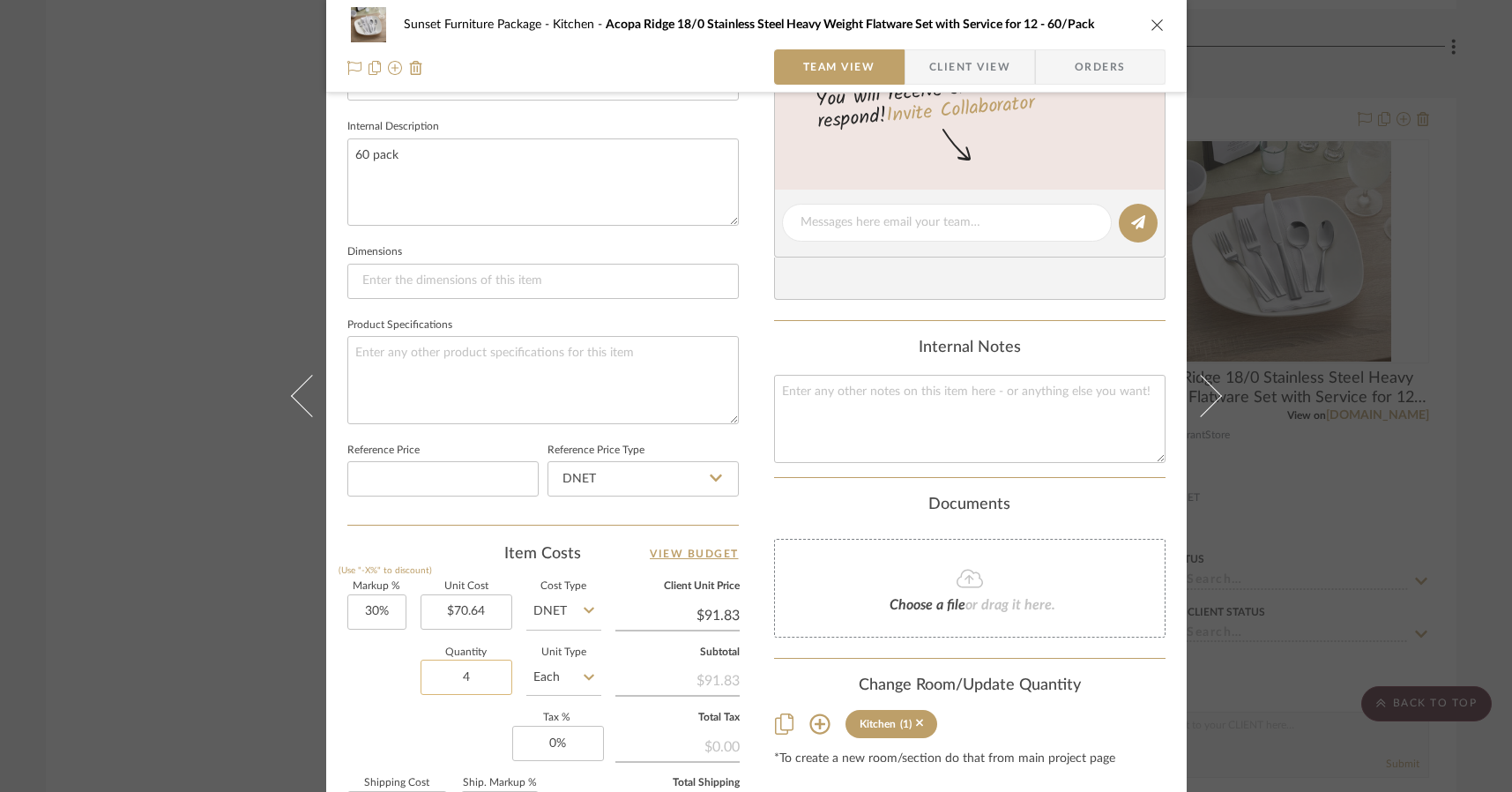
type input "4"
click at [454, 690] on div "Markup % (Use "-X%" to discount) 30% Unit Cost $70.64 Cost Type DNET Client Uni…" at bounding box center [543, 710] width 392 height 257
drag, startPoint x: 1318, startPoint y: 282, endPoint x: 1295, endPoint y: 295, distance: 26.4
click at [1318, 285] on div "Sunset Furniture Package Kitchen Acopa Ridge 18/0 Stainless Steel Heavy Weight …" at bounding box center [756, 396] width 1512 height 792
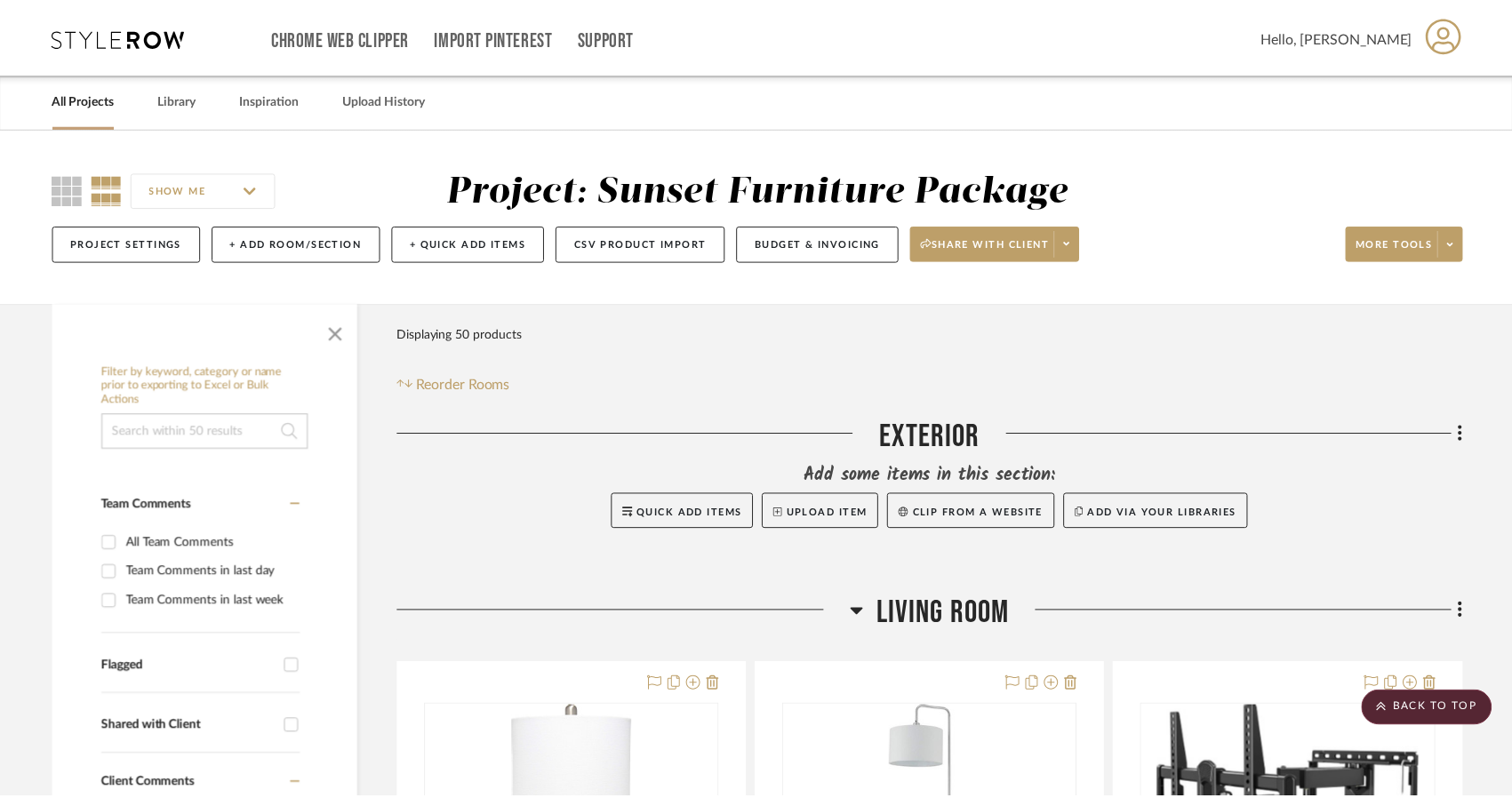
scroll to position [2220, 0]
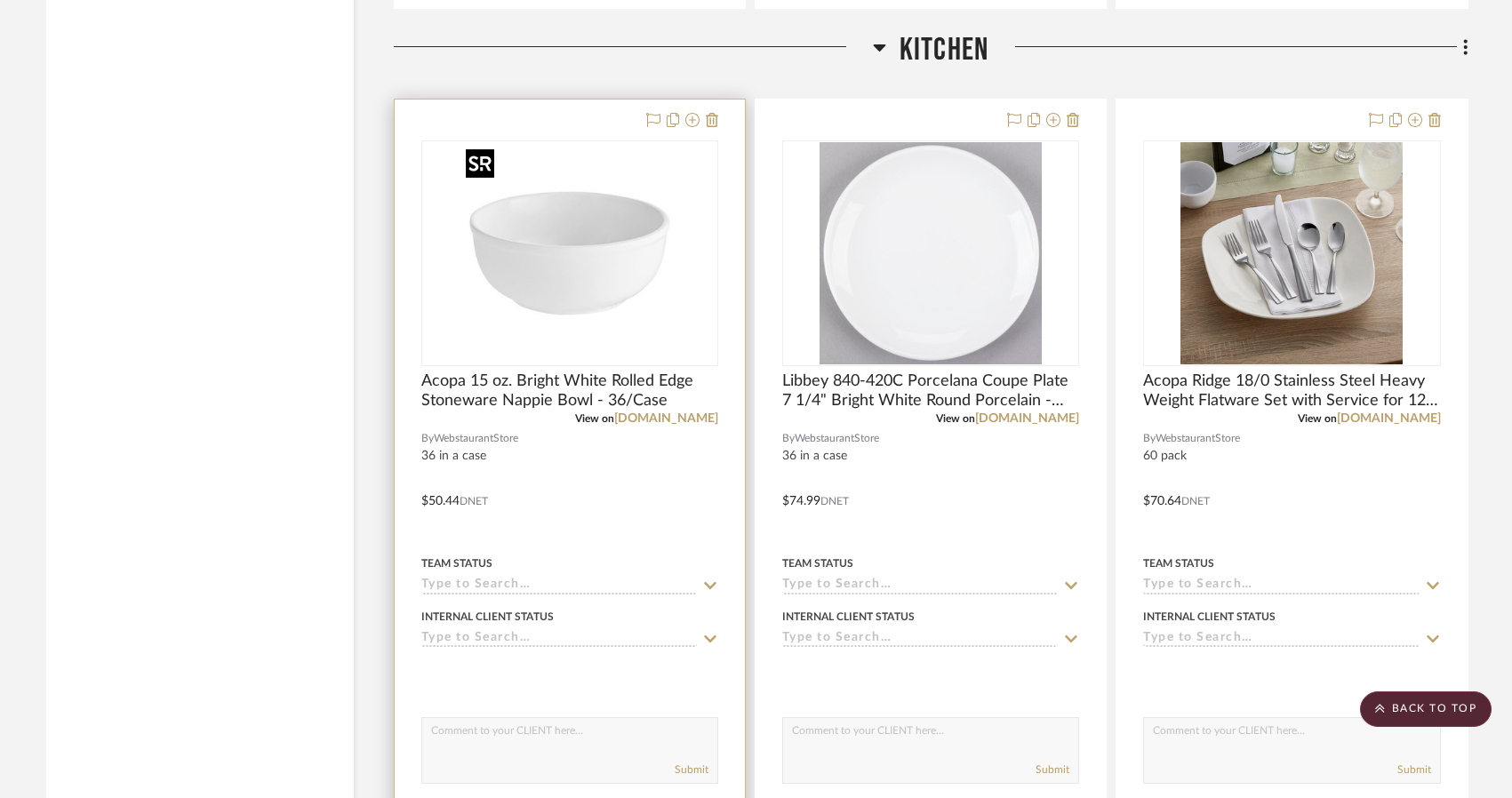
click at [621, 341] on img "0" at bounding box center [569, 253] width 222 height 222
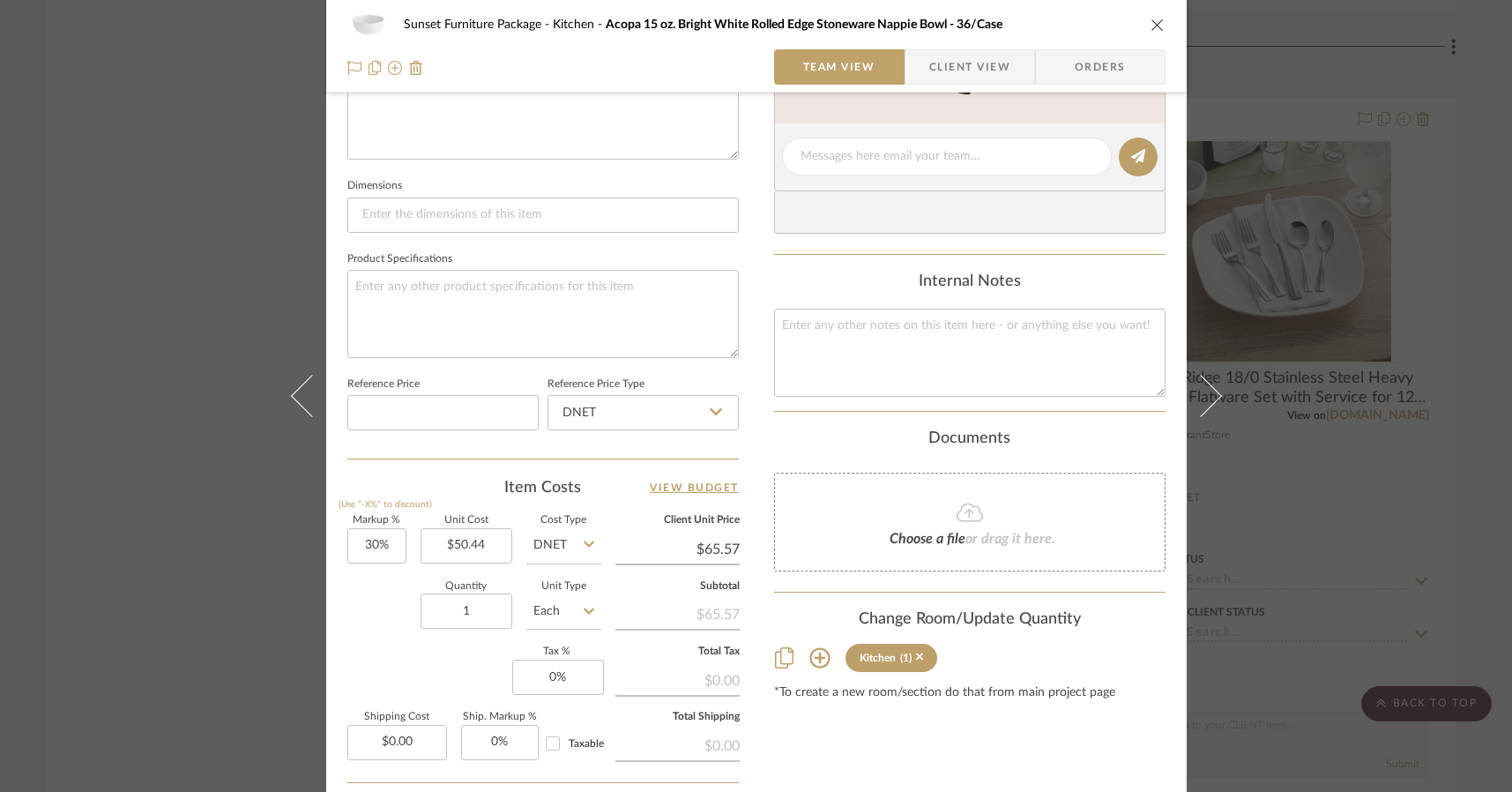
scroll to position [705, 0]
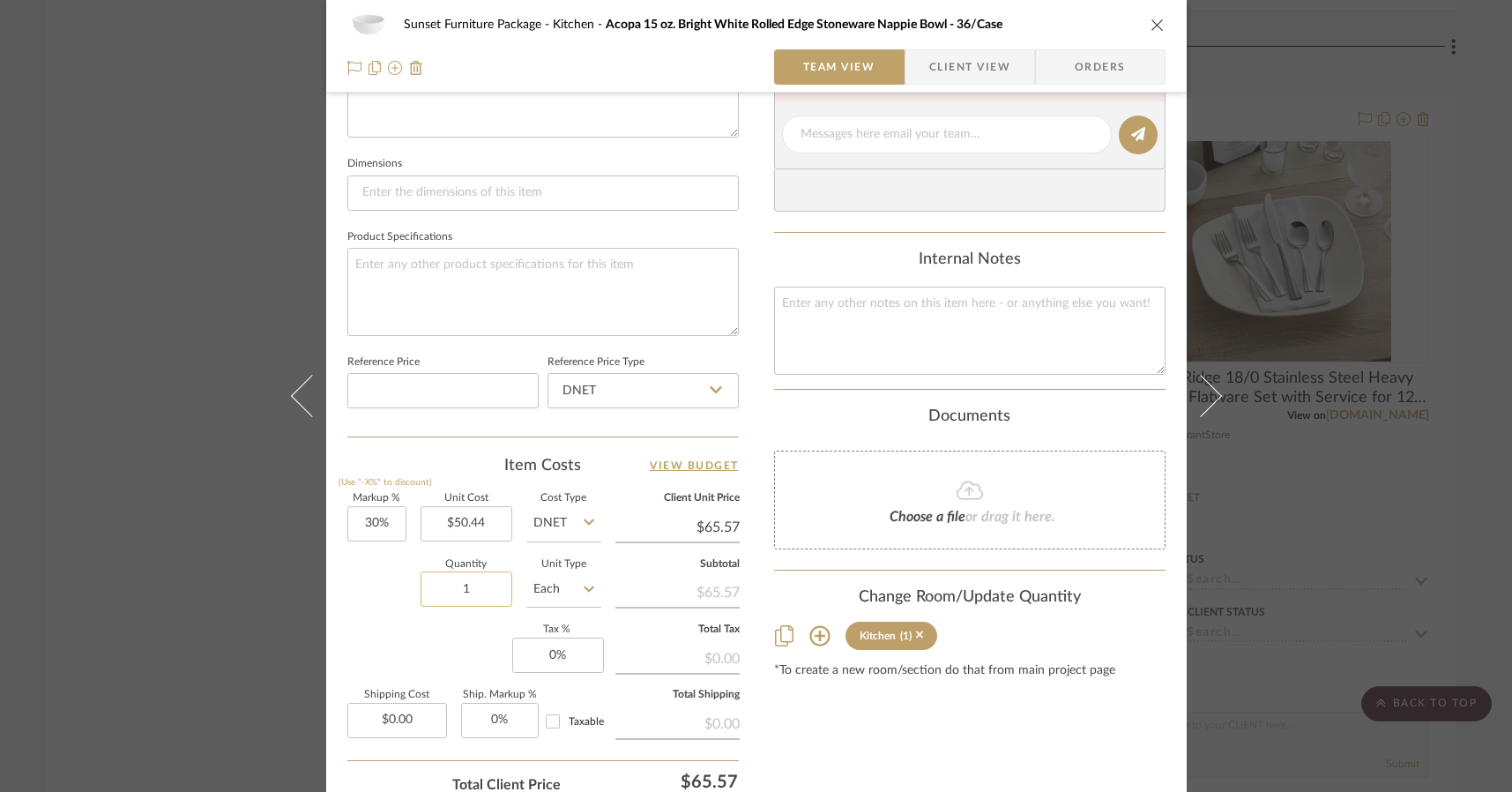
click at [469, 598] on input "1" at bounding box center [467, 589] width 92 height 35
type input "4"
click at [835, 713] on div "Content here copies to Client View - confirm visibility there. Show in Client D…" at bounding box center [970, 140] width 392 height 1451
click at [1141, 25] on div "Sunset Furniture Package Kitchen Acopa 15 oz. Bright White Rolled Edge Stonewar…" at bounding box center [757, 24] width 819 height 35
click at [1151, 25] on icon "close" at bounding box center [1158, 24] width 14 height 14
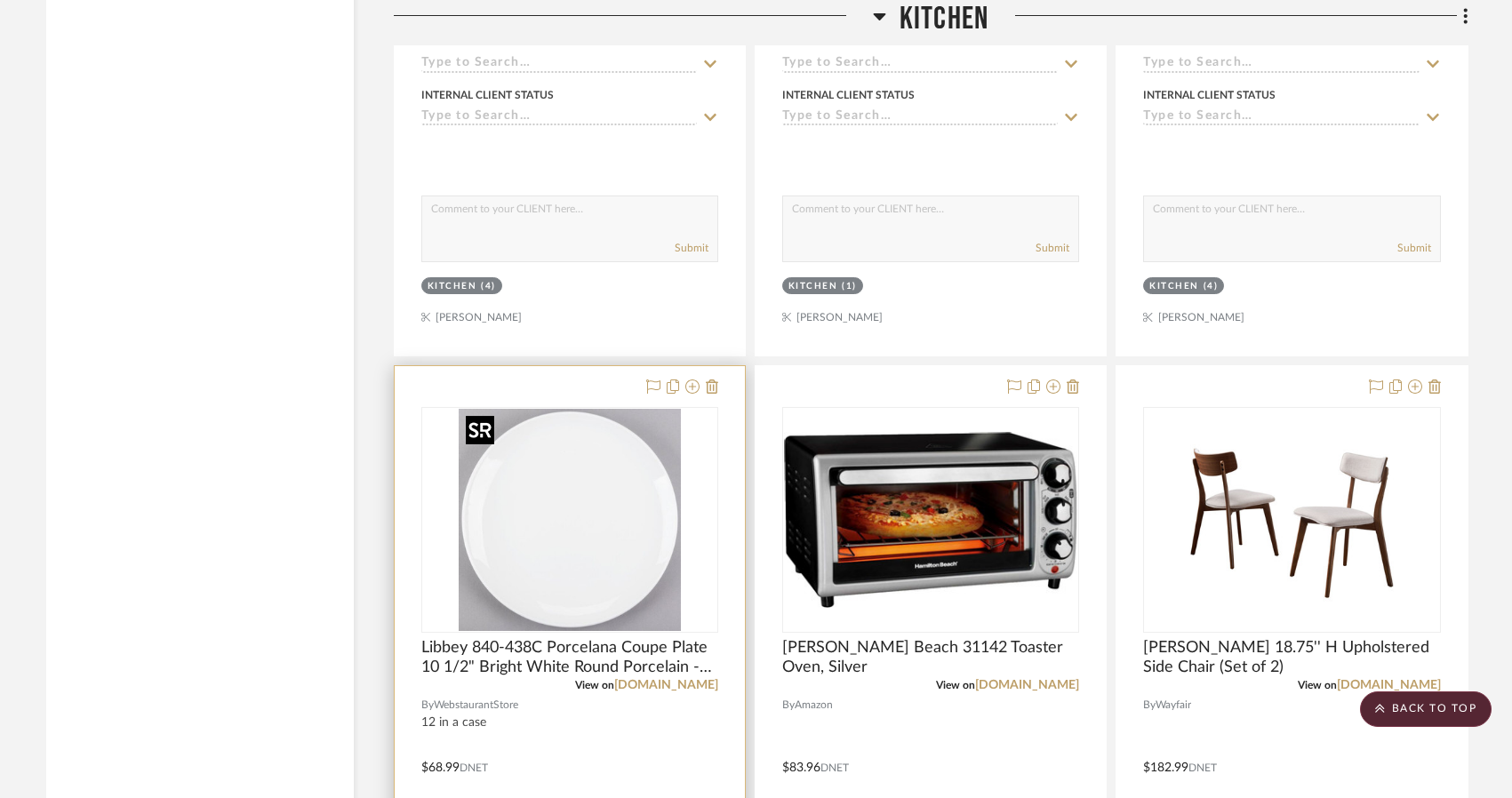
scroll to position [2843, 0]
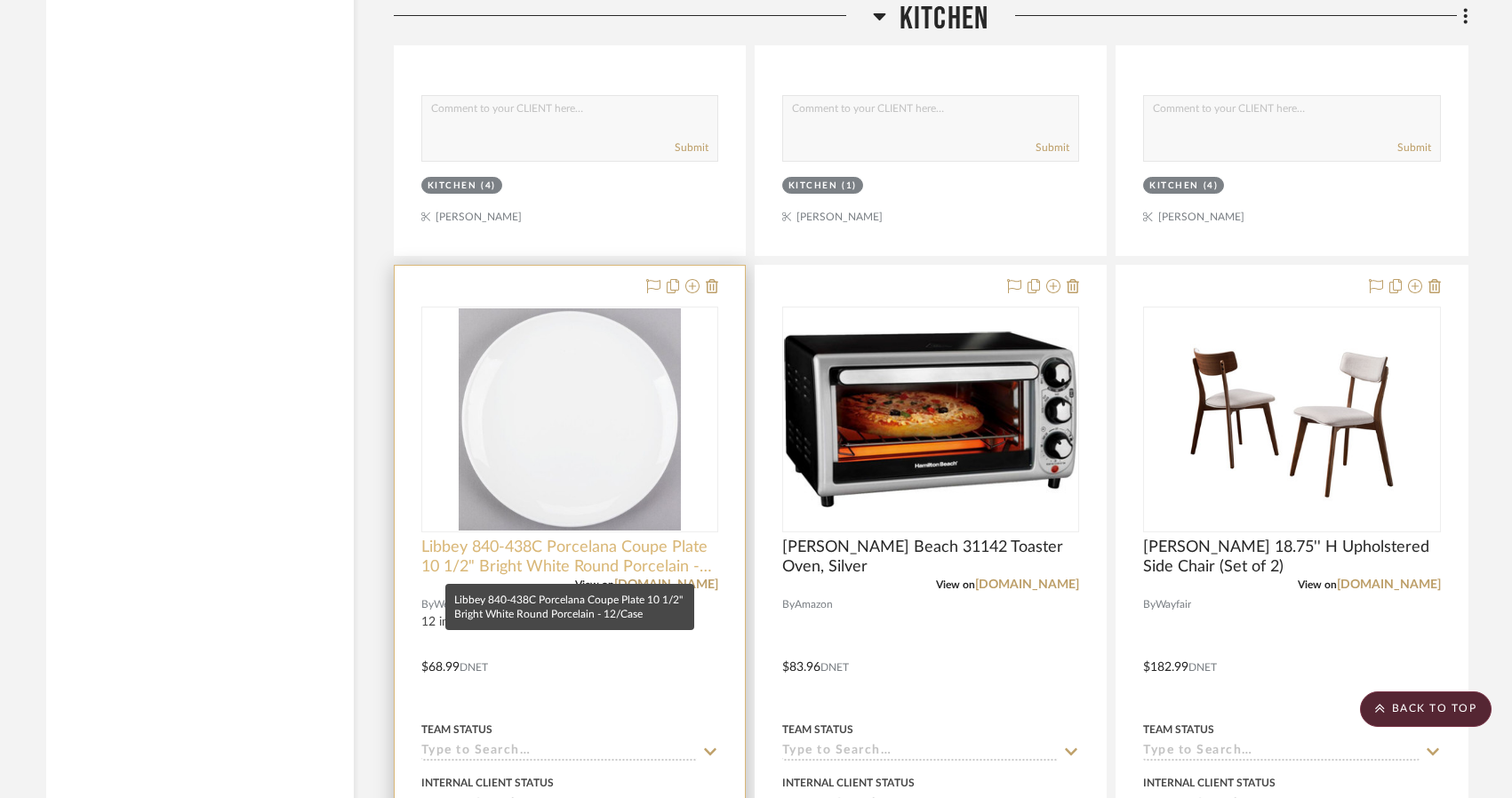
click at [634, 548] on span "Libbey 840-438C Porcelana Coupe Plate 10 1/2" Bright White Round Porcelain - 12…" at bounding box center [569, 557] width 297 height 39
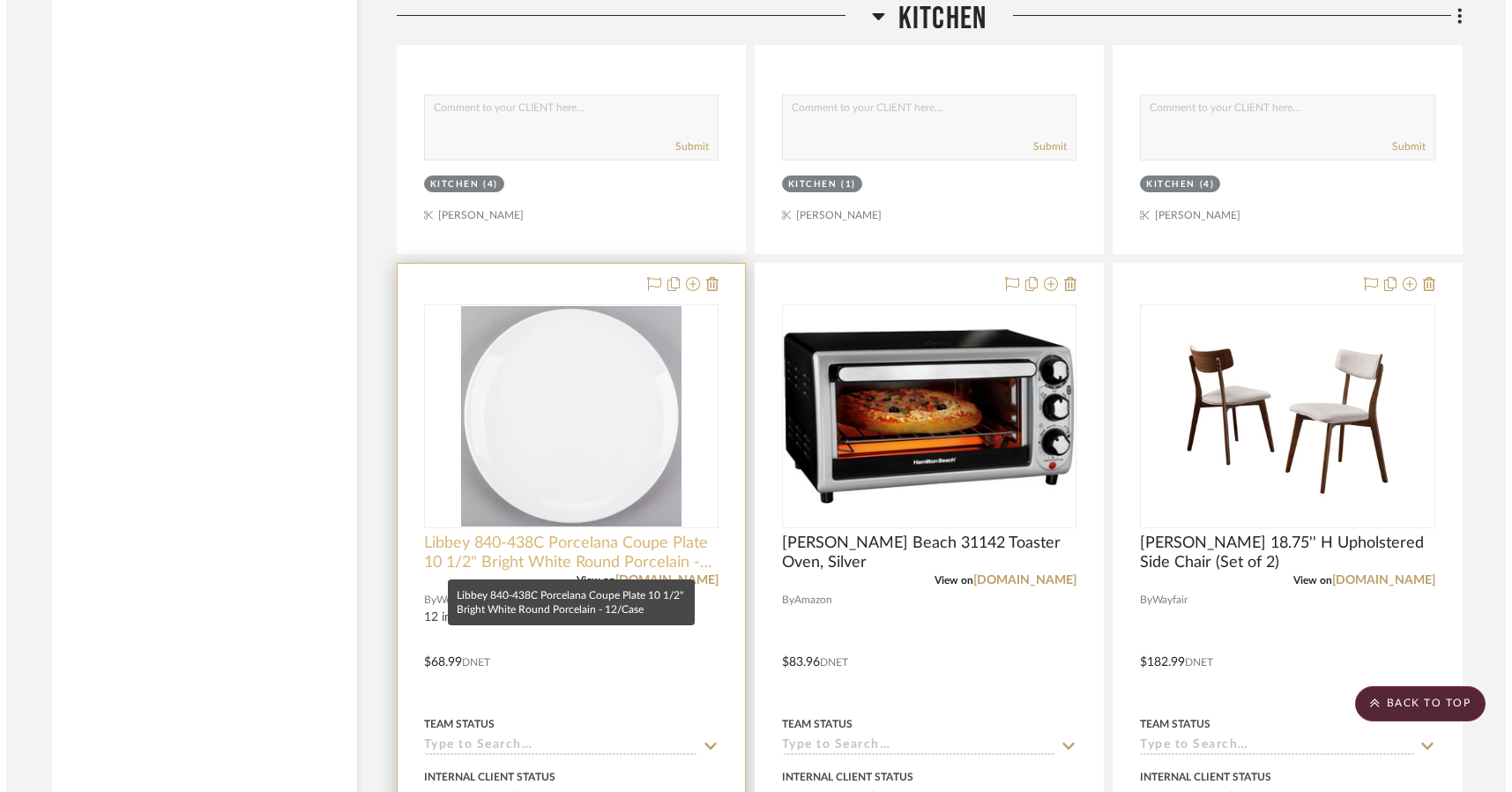
scroll to position [0, 0]
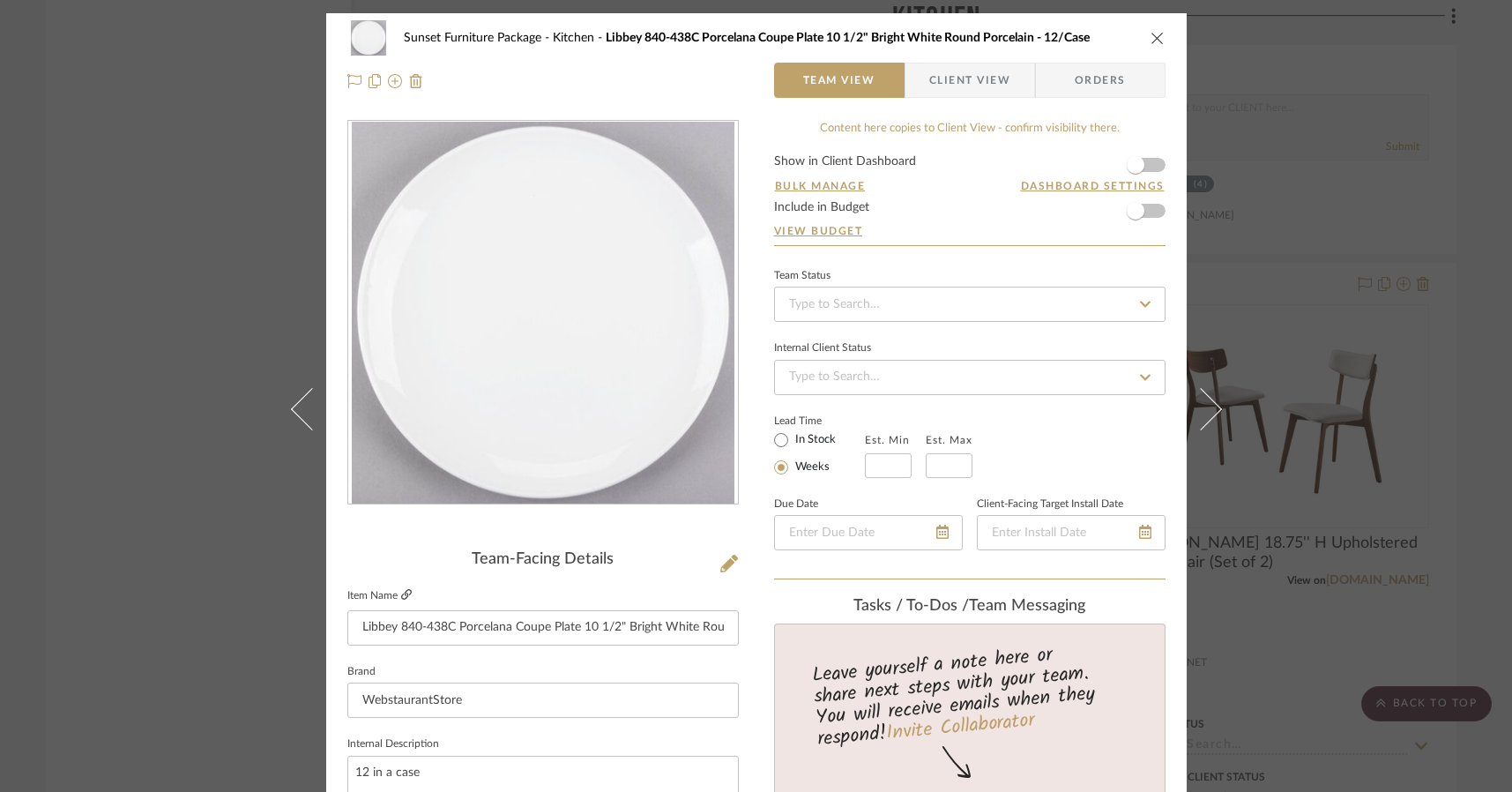
click at [402, 594] on icon at bounding box center [406, 594] width 11 height 11
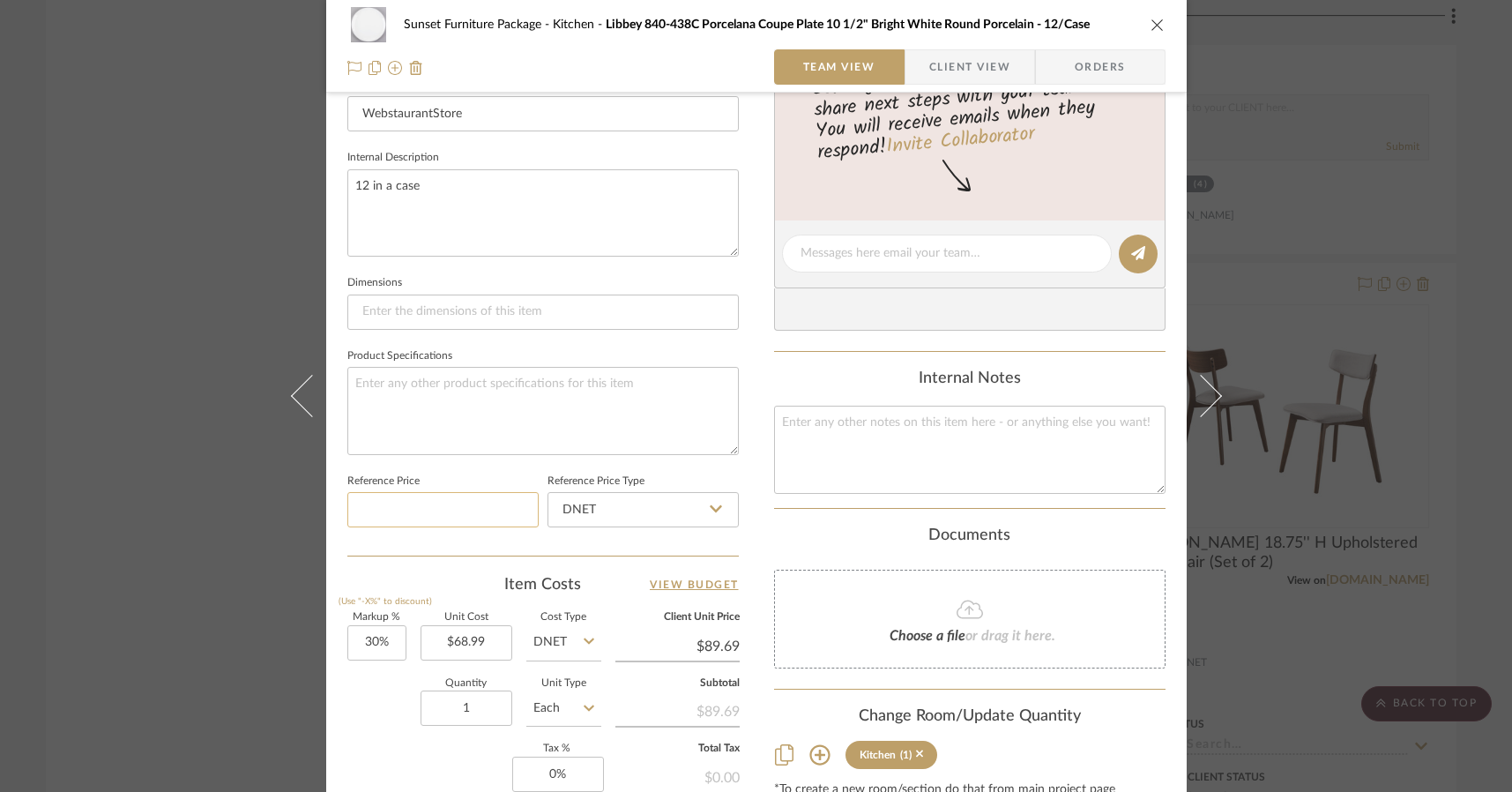
scroll to position [617, 0]
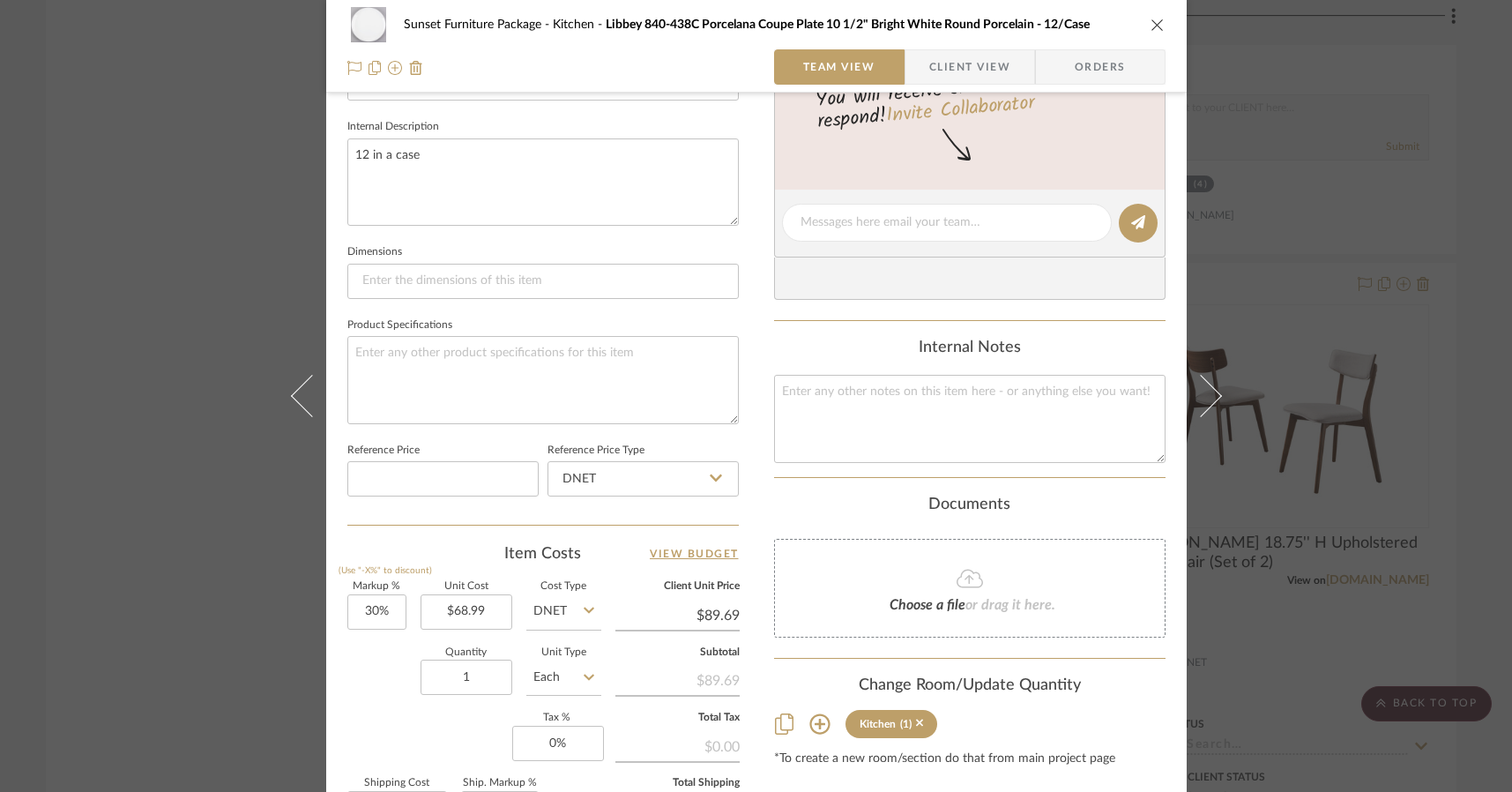
click at [200, 404] on div "Sunset Furniture Package Kitchen Libbey 840-438C Porcelana Coupe Plate 10 1/2" …" at bounding box center [756, 396] width 1512 height 792
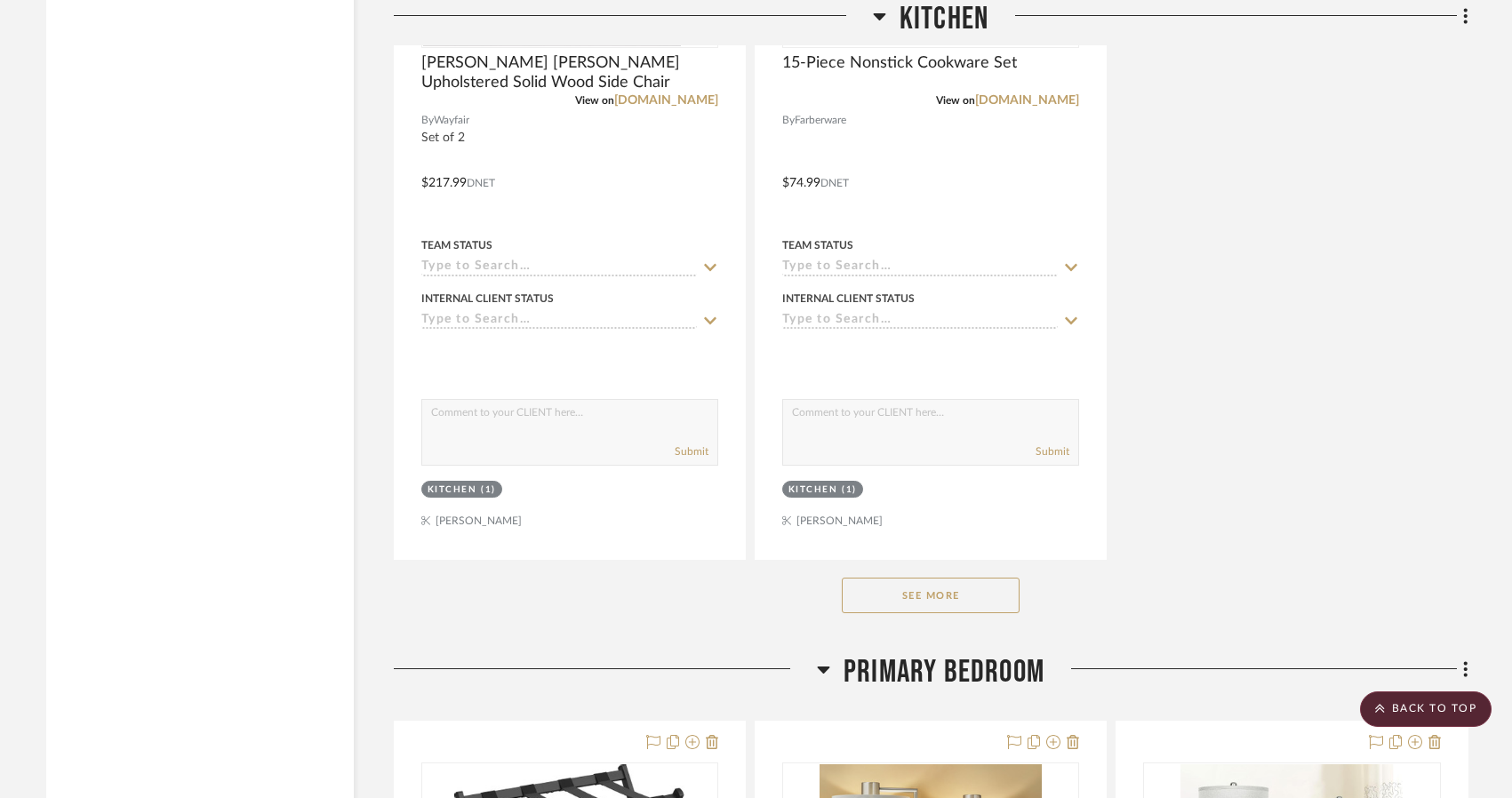
scroll to position [4263, 0]
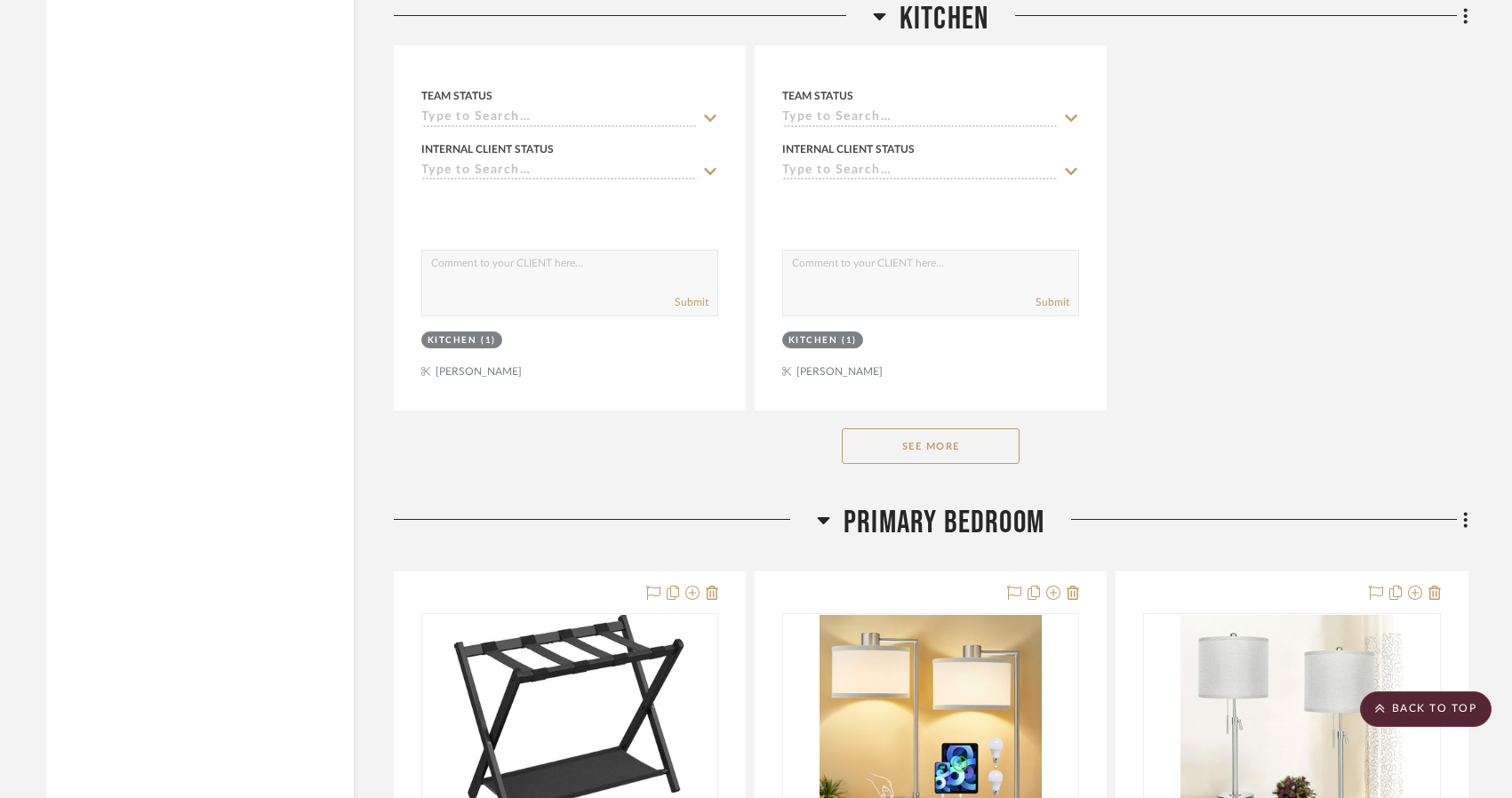
click at [992, 435] on button "See More" at bounding box center [931, 446] width 178 height 36
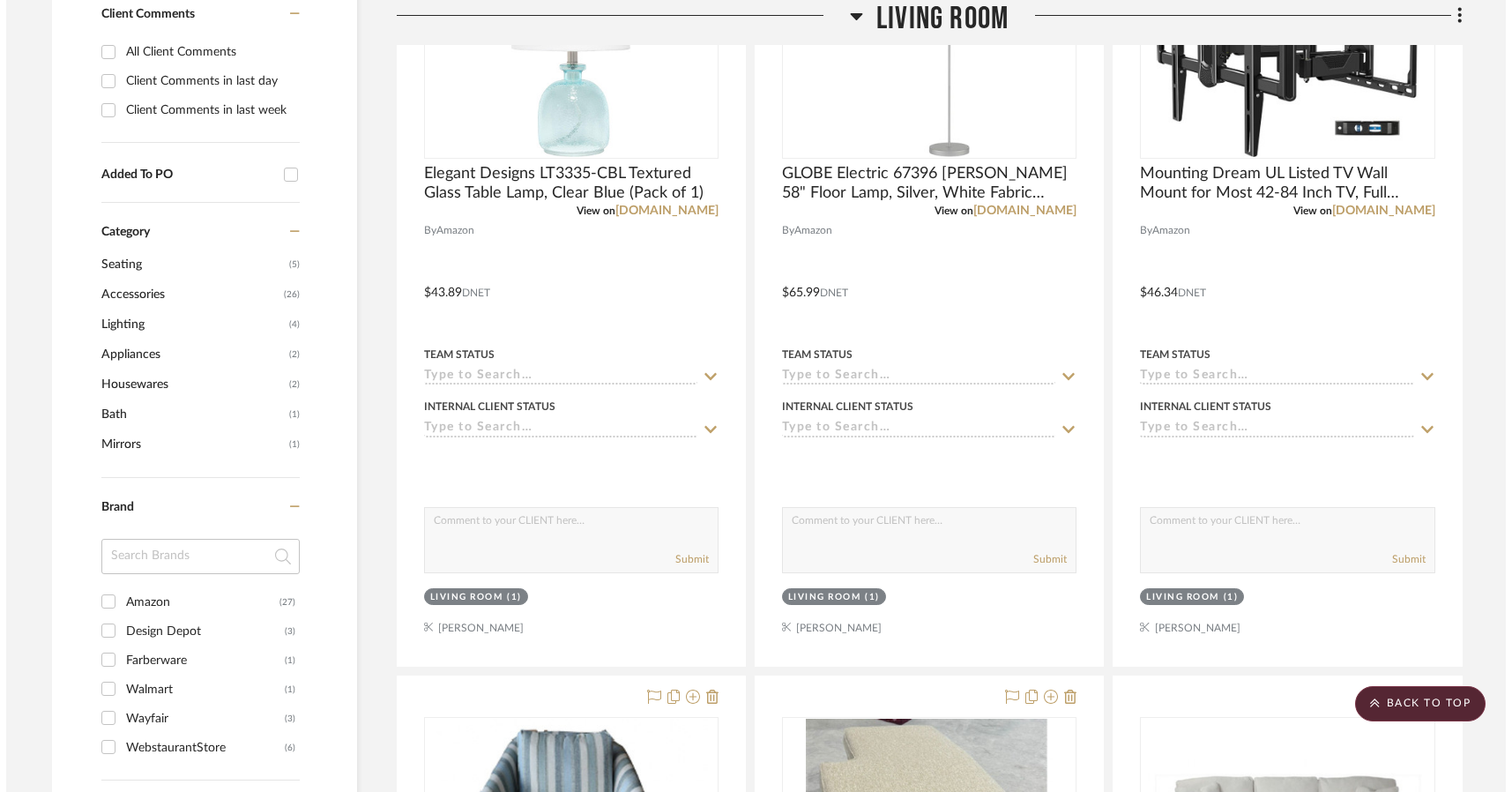
scroll to position [0, 0]
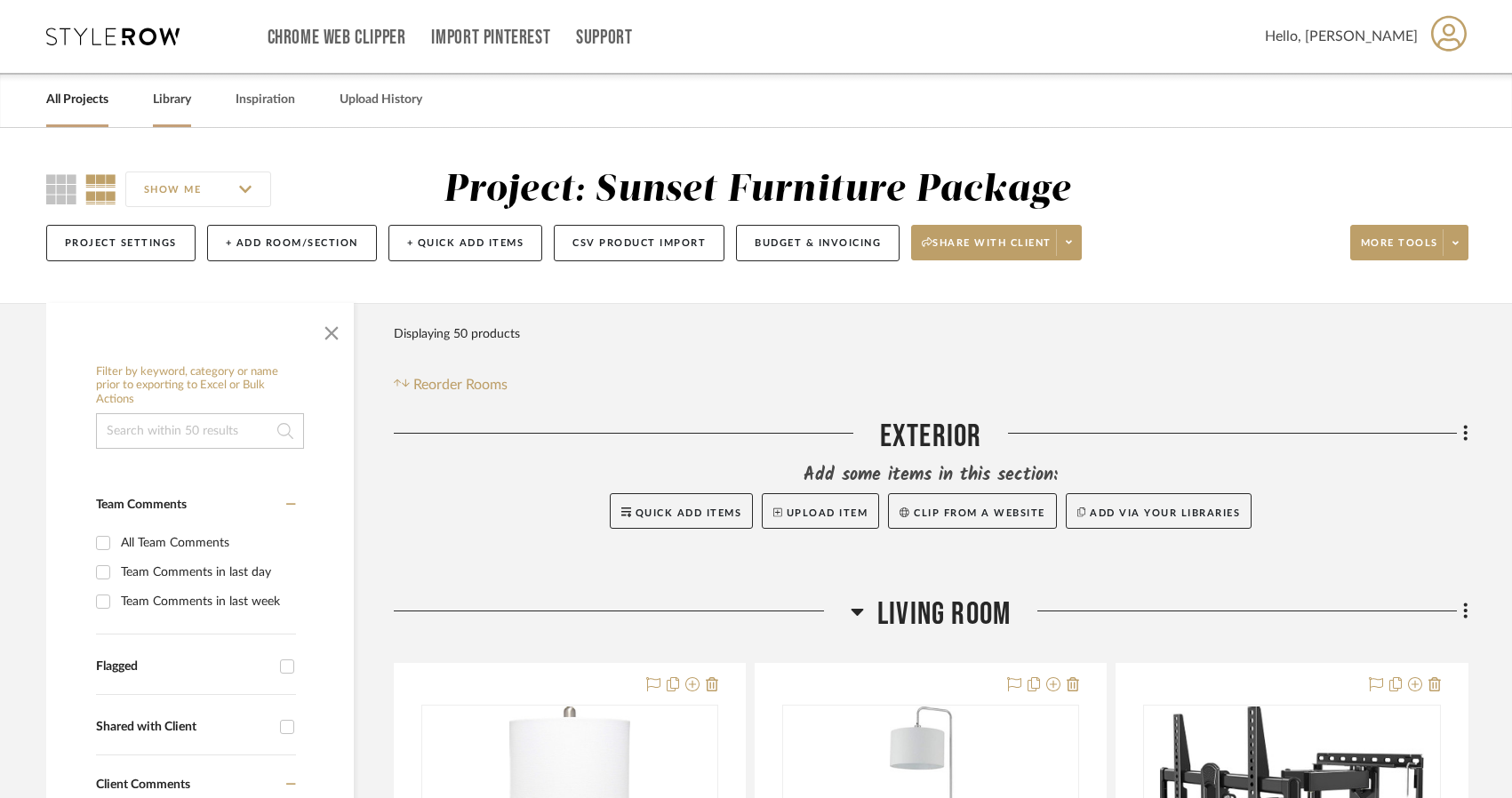
click at [180, 103] on link "Library" at bounding box center [172, 100] width 38 height 24
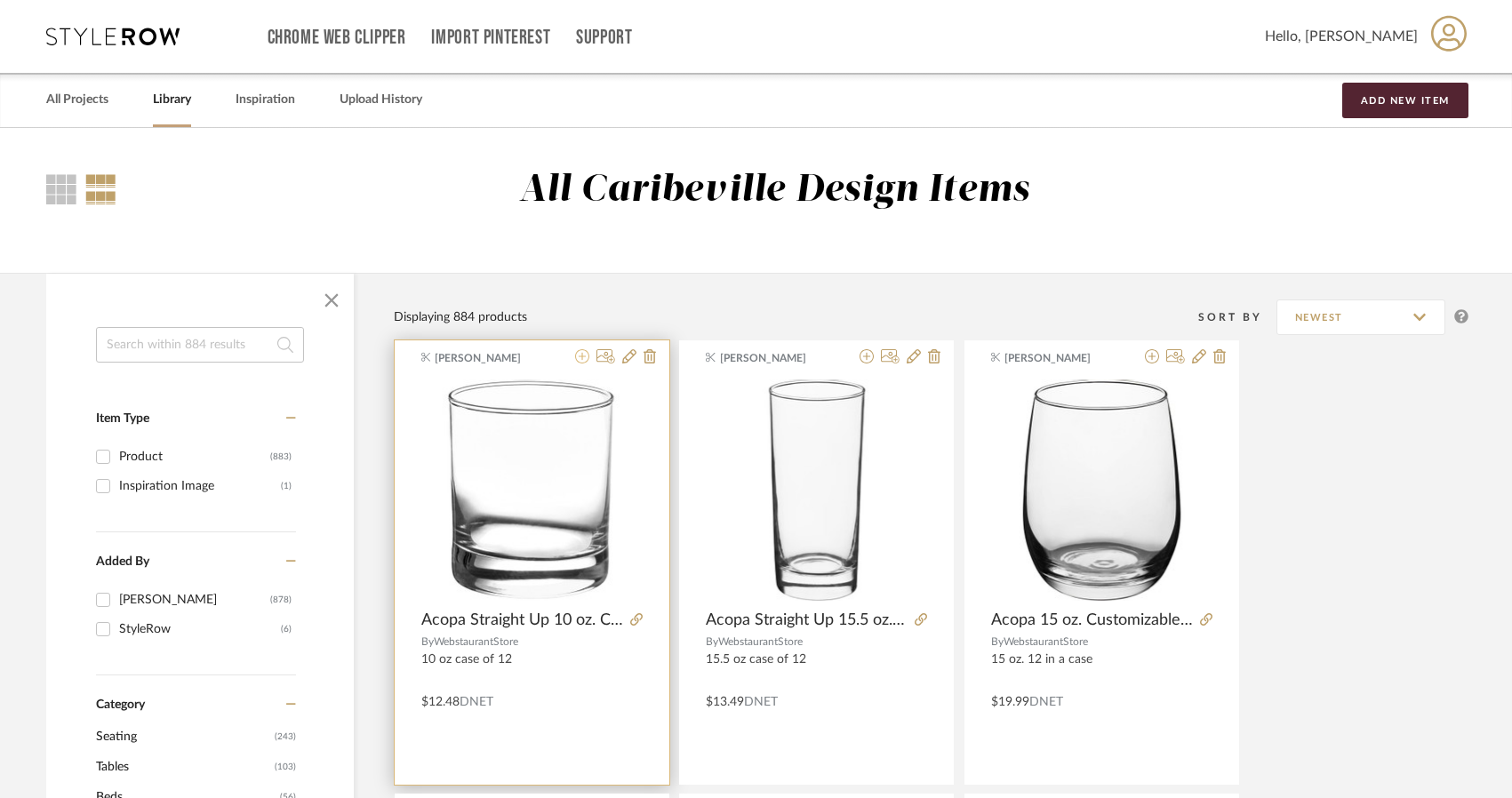
click at [584, 353] on icon at bounding box center [582, 356] width 14 height 14
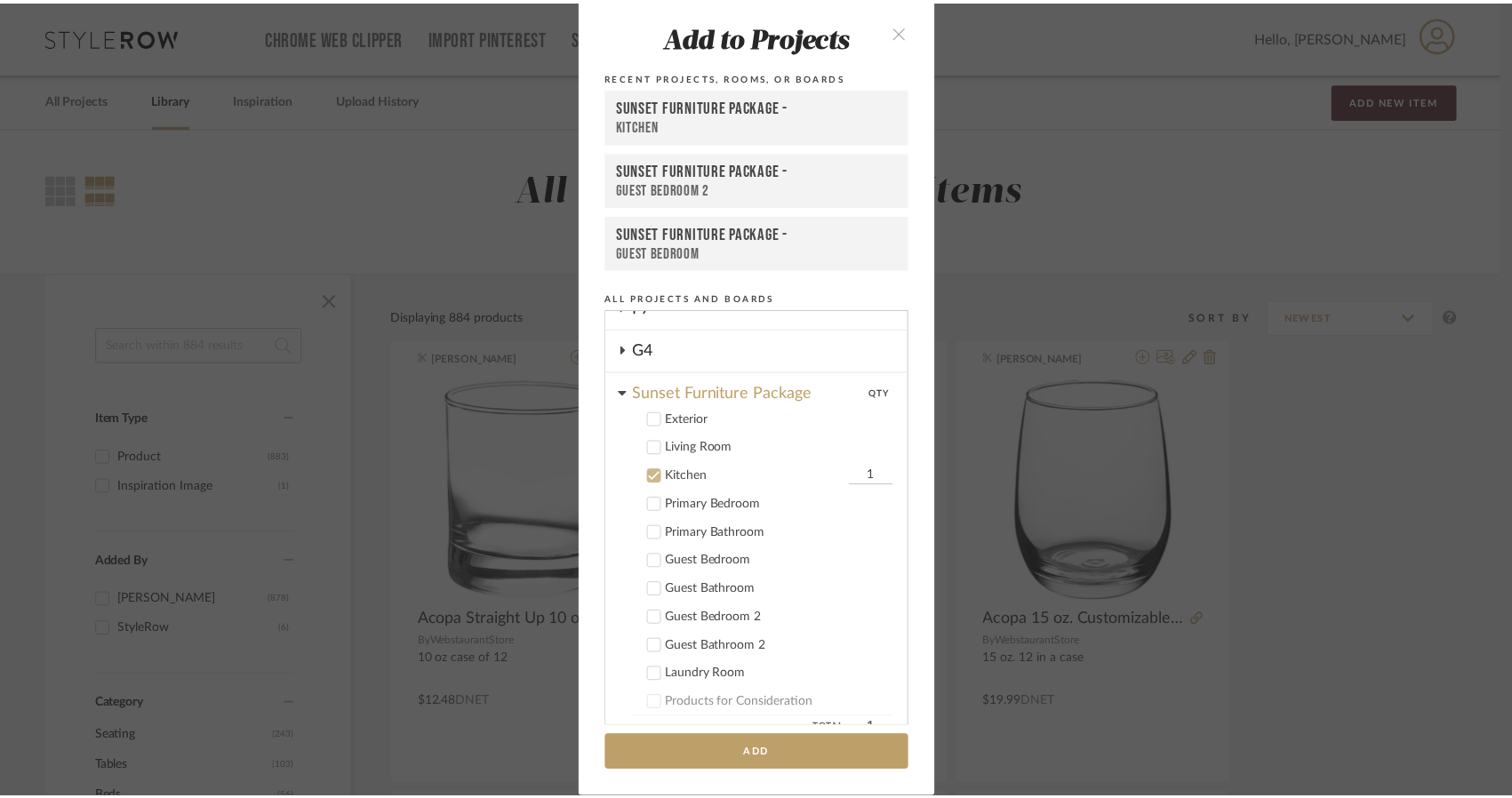
scroll to position [152, 0]
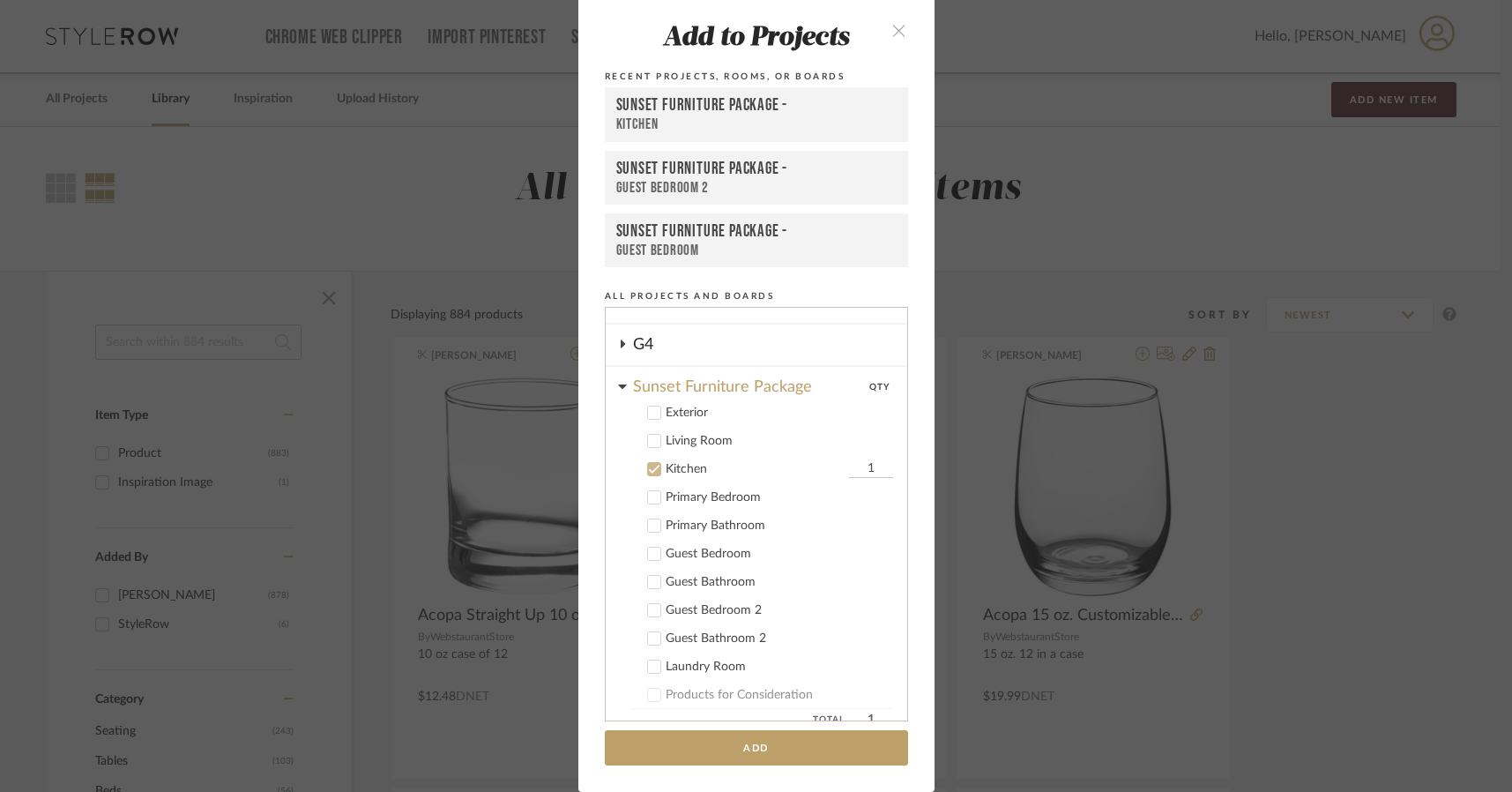
drag, startPoint x: 374, startPoint y: 163, endPoint x: 357, endPoint y: 164, distance: 17.0
click at [371, 163] on div "Add to Projects Recent Projects, Rooms, or Boards Sunset Furniture Package - Ki…" at bounding box center [756, 396] width 1512 height 792
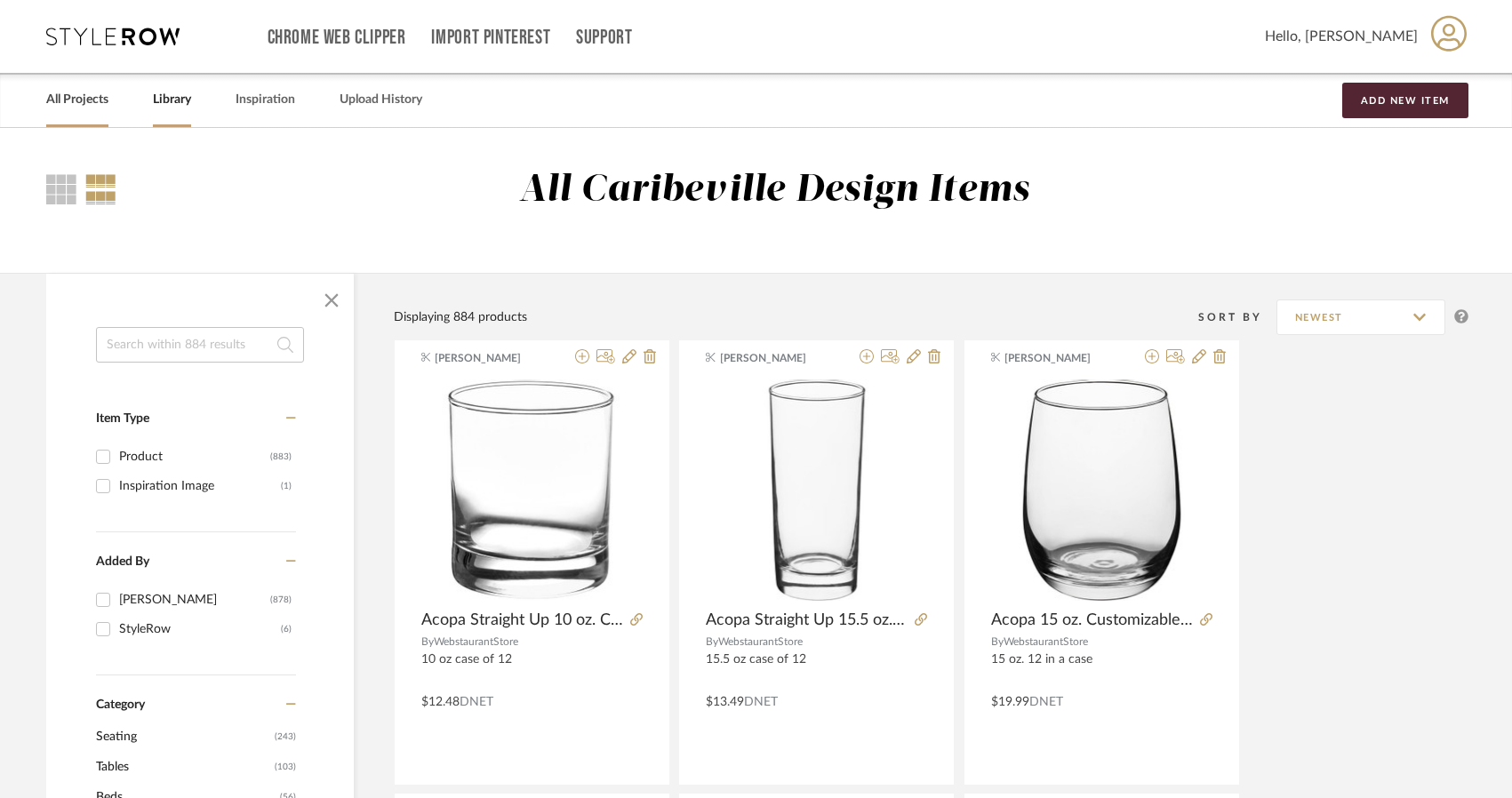
click at [102, 107] on link "All Projects" at bounding box center [77, 100] width 62 height 24
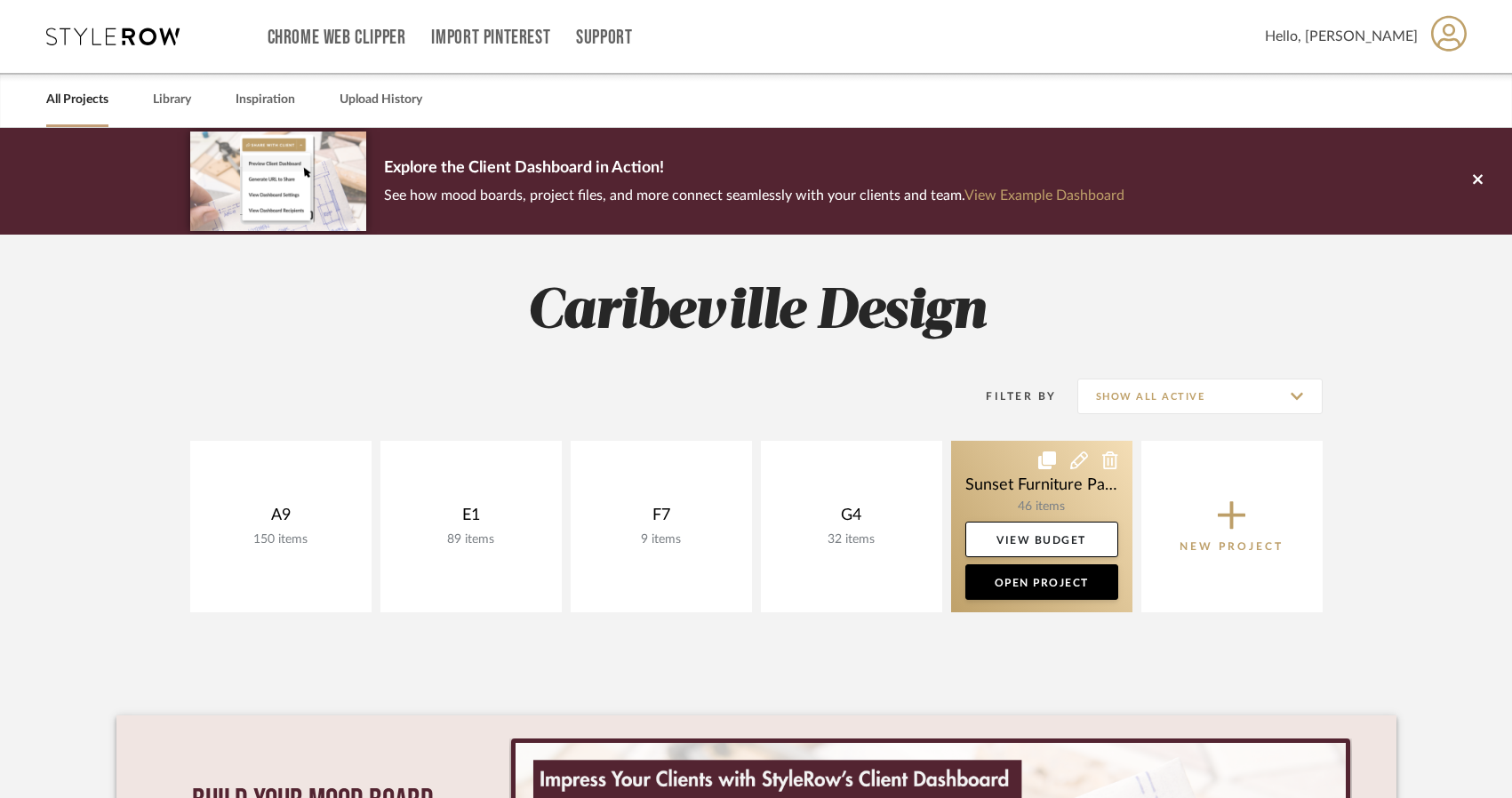
click at [1089, 502] on link at bounding box center [1042, 527] width 182 height 172
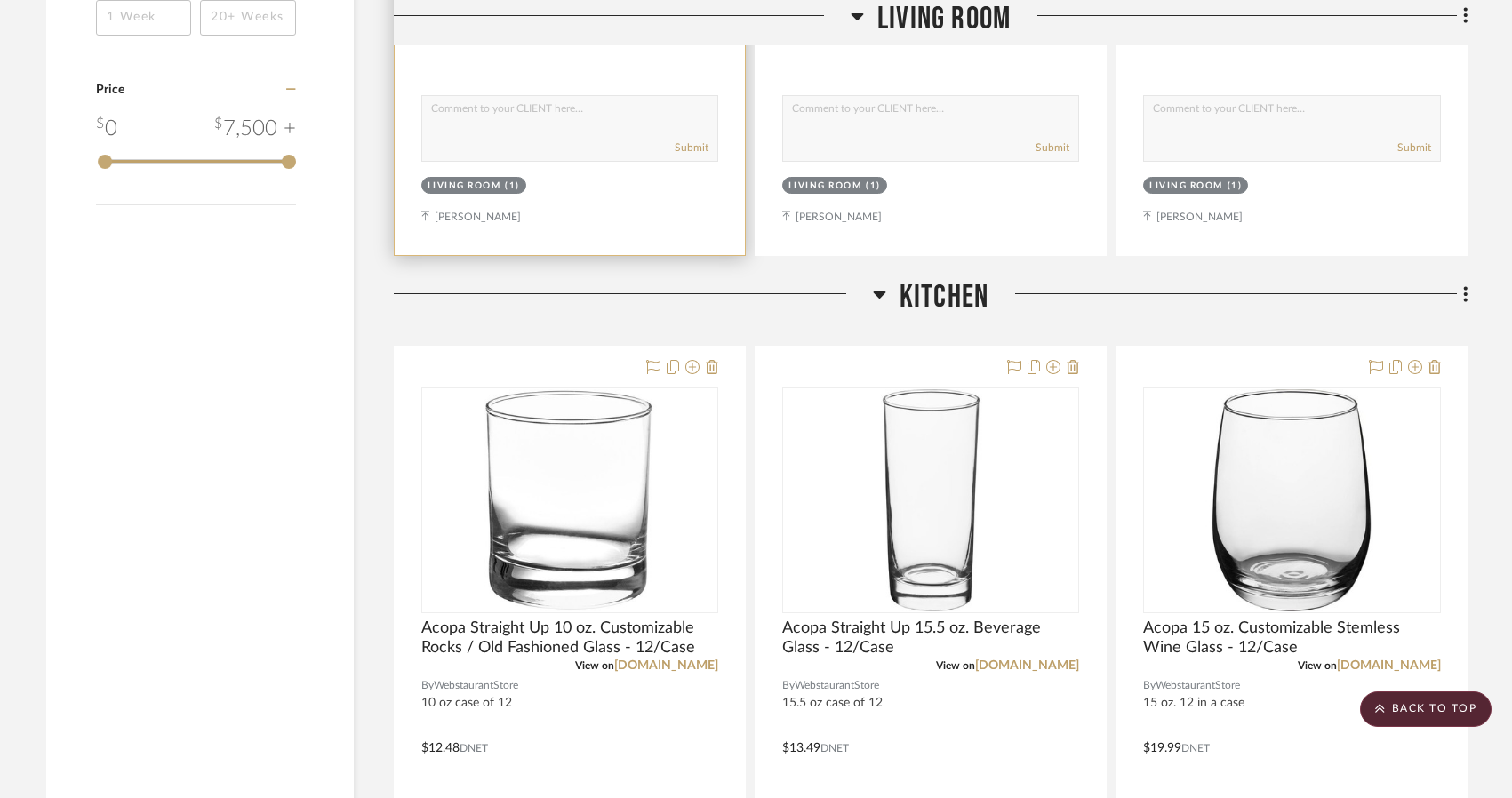
scroll to position [1865, 0]
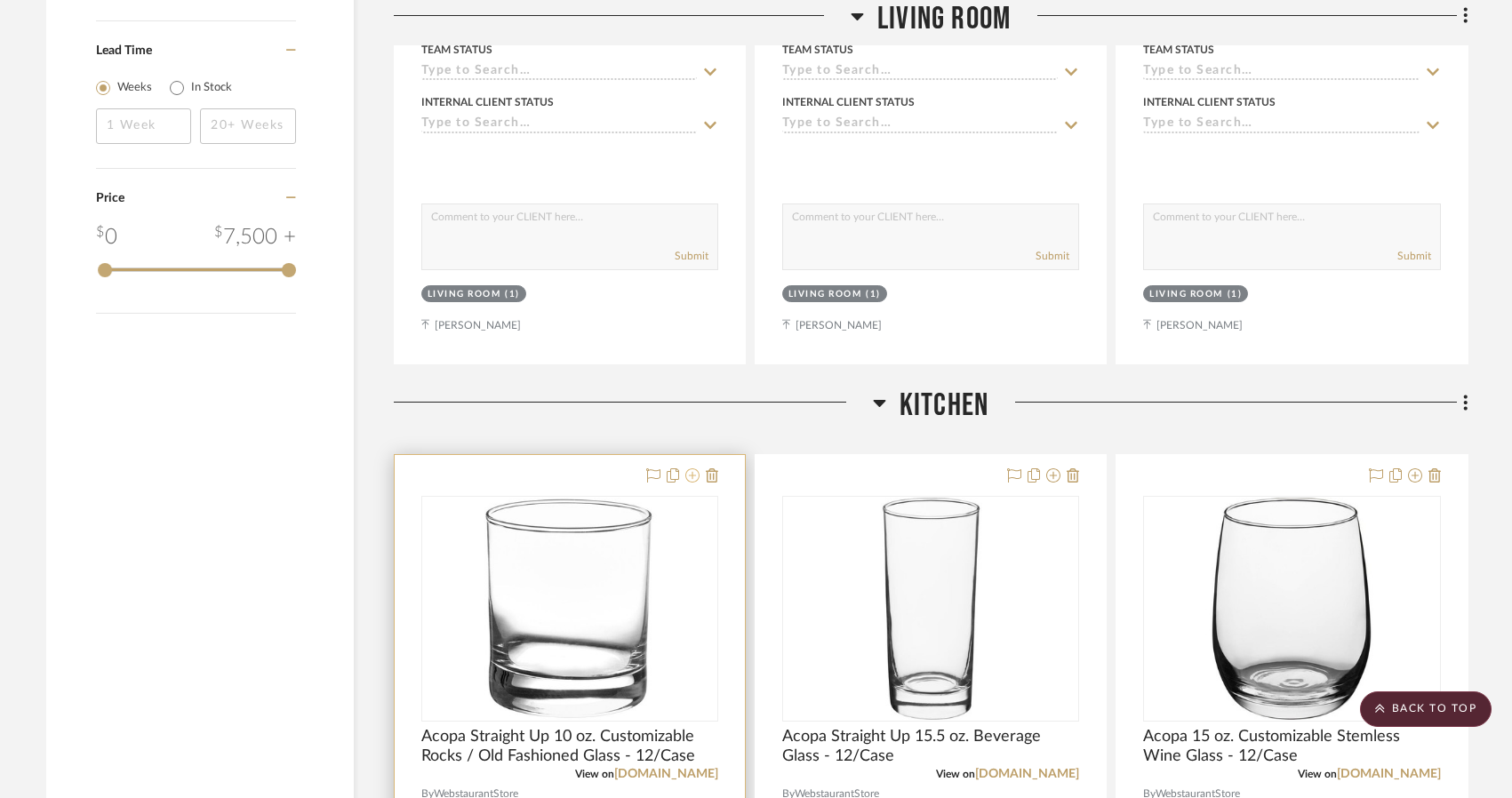
click at [696, 472] on icon at bounding box center [692, 475] width 14 height 14
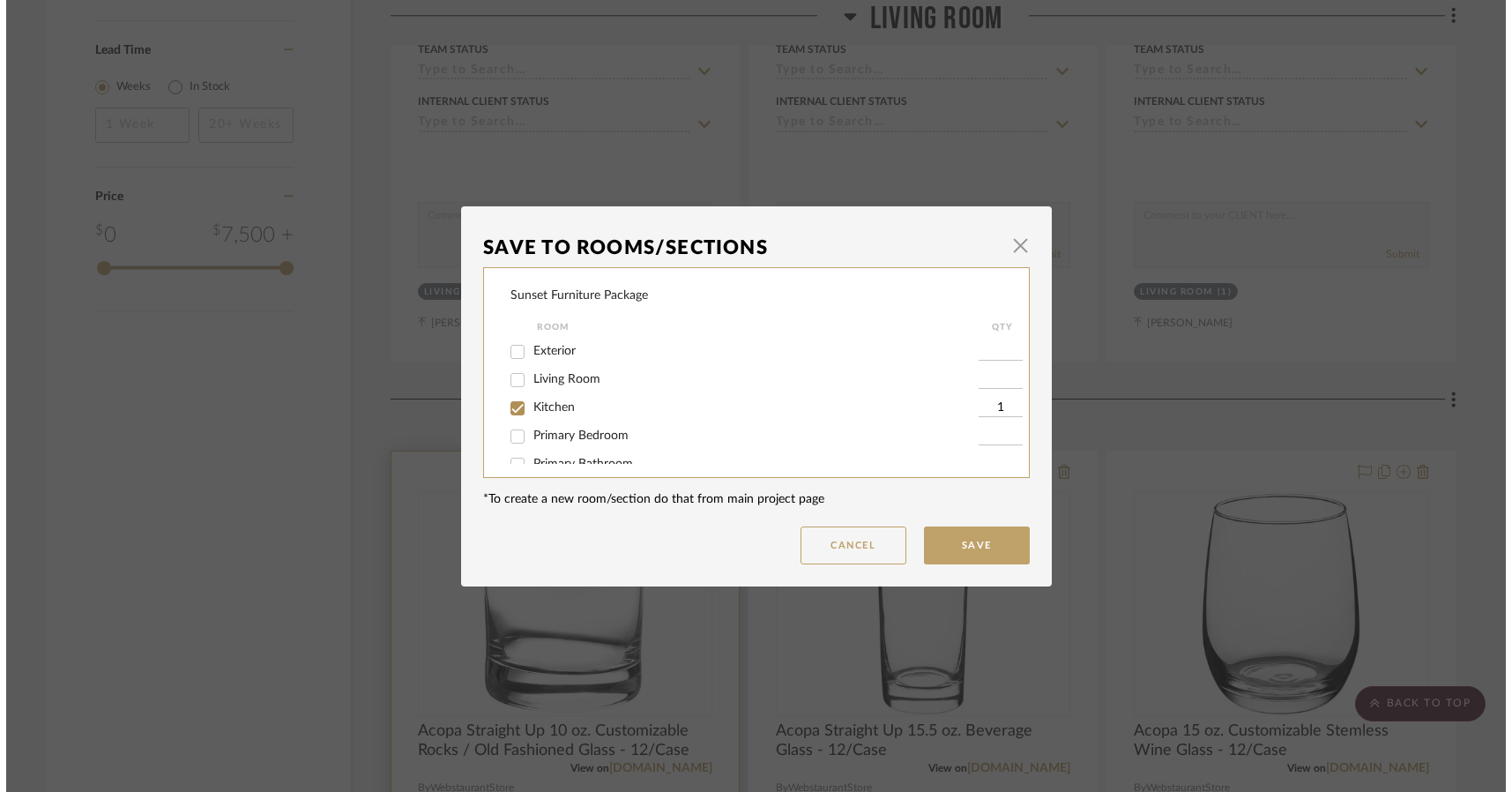
scroll to position [0, 0]
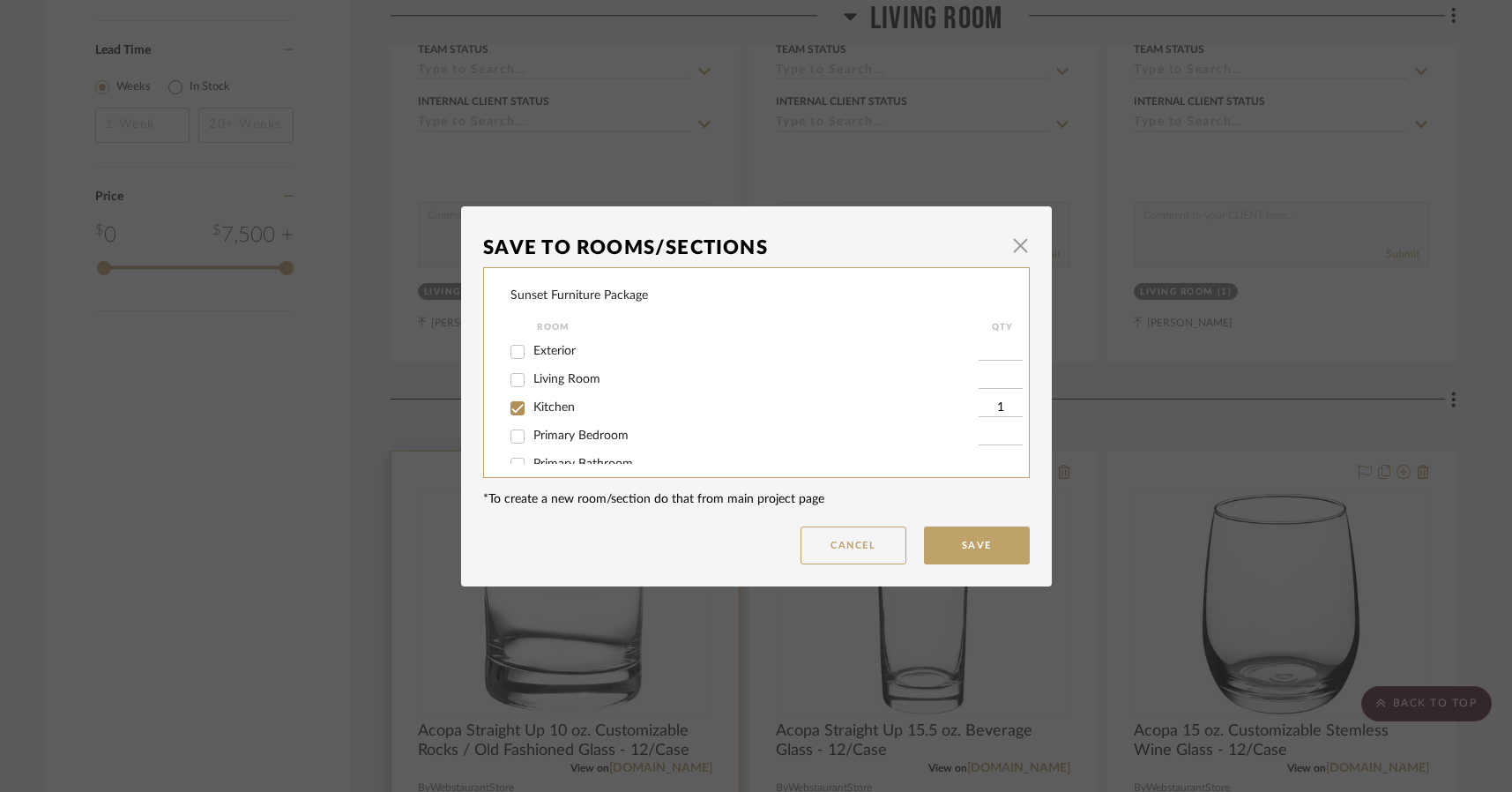
drag, startPoint x: 868, startPoint y: 537, endPoint x: 461, endPoint y: 642, distance: 420.3
click at [867, 537] on button "Cancel" at bounding box center [854, 545] width 106 height 38
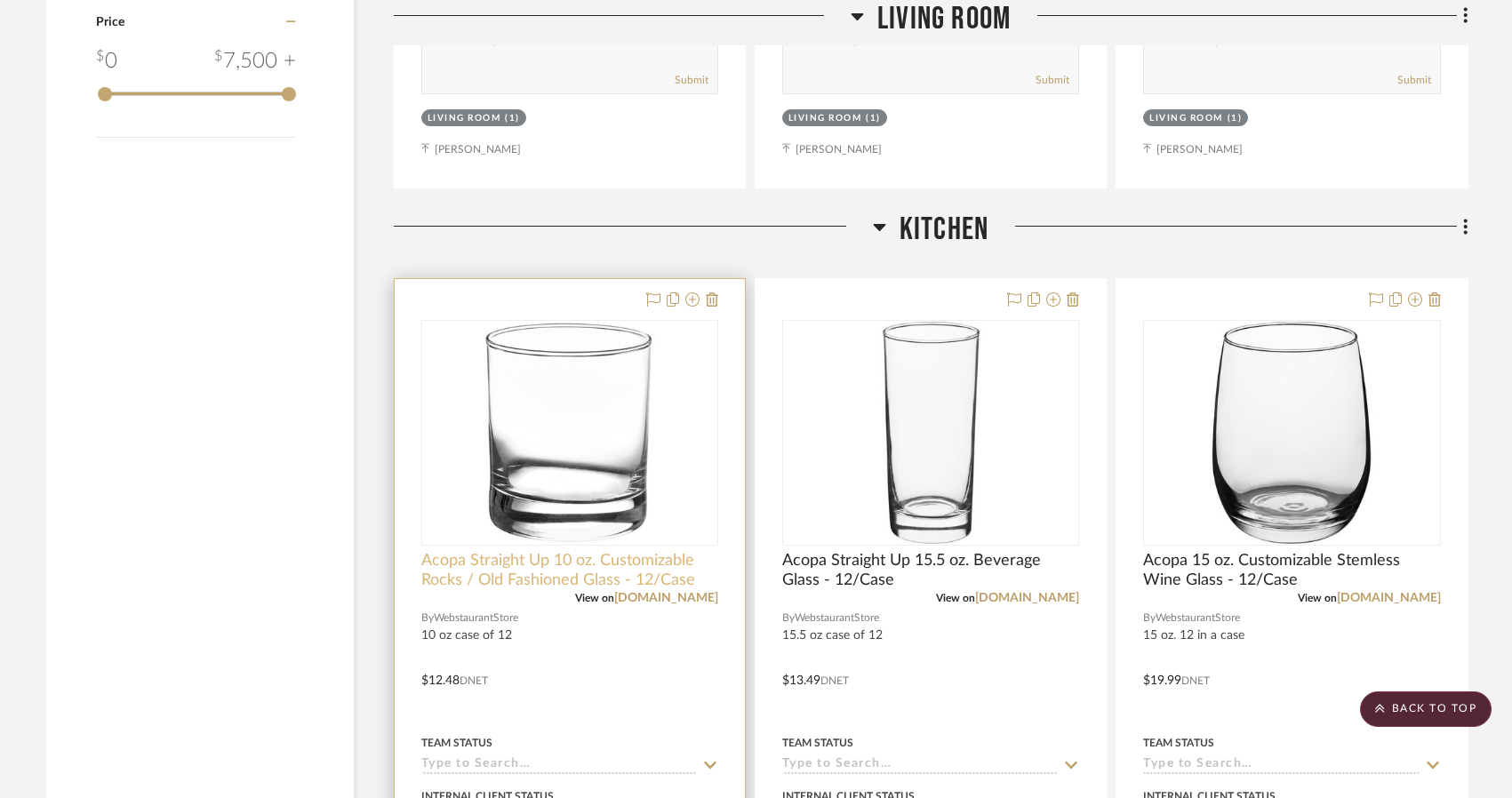
scroll to position [2043, 0]
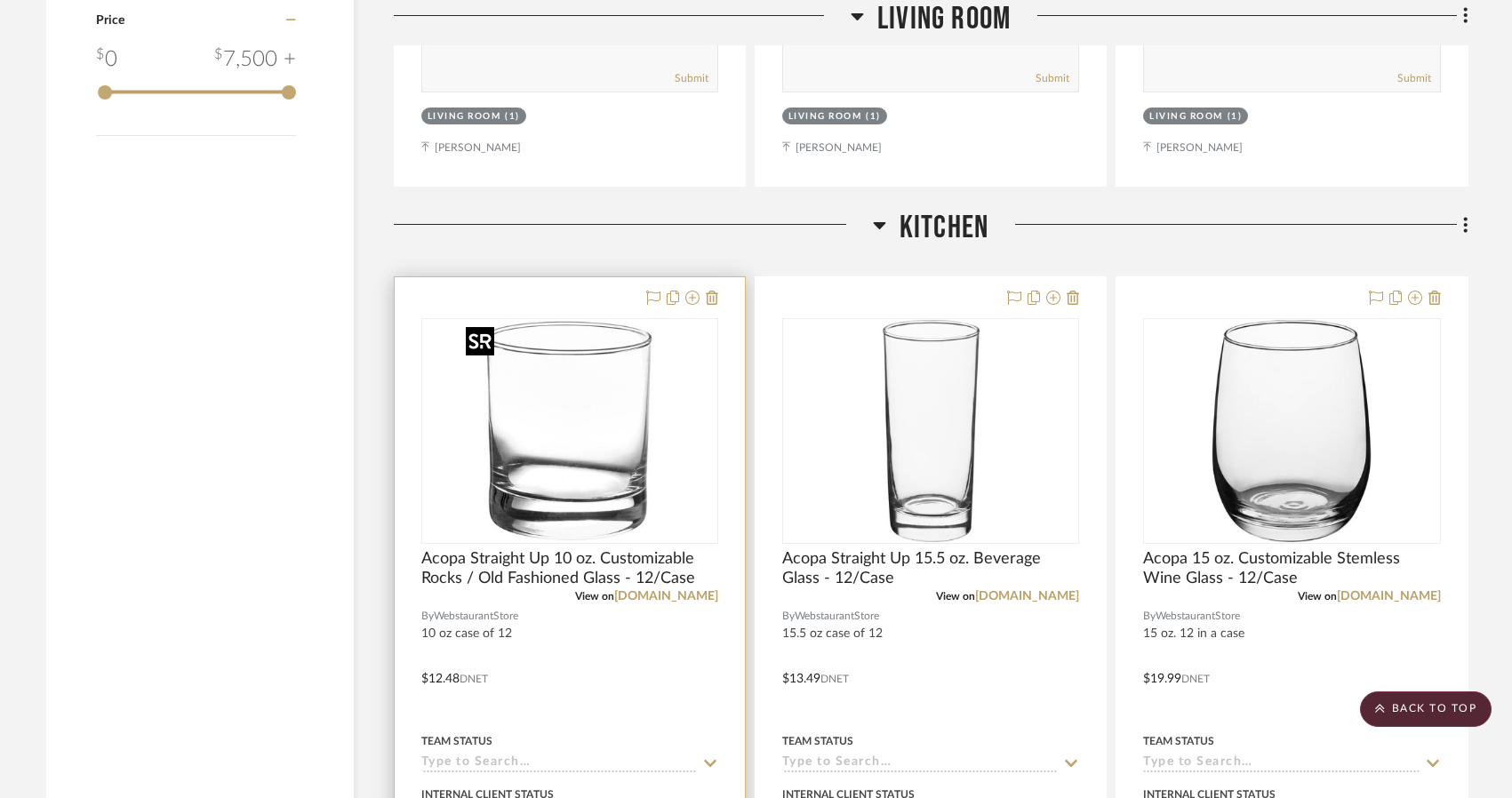
click at [632, 498] on img "0" at bounding box center [569, 430] width 222 height 222
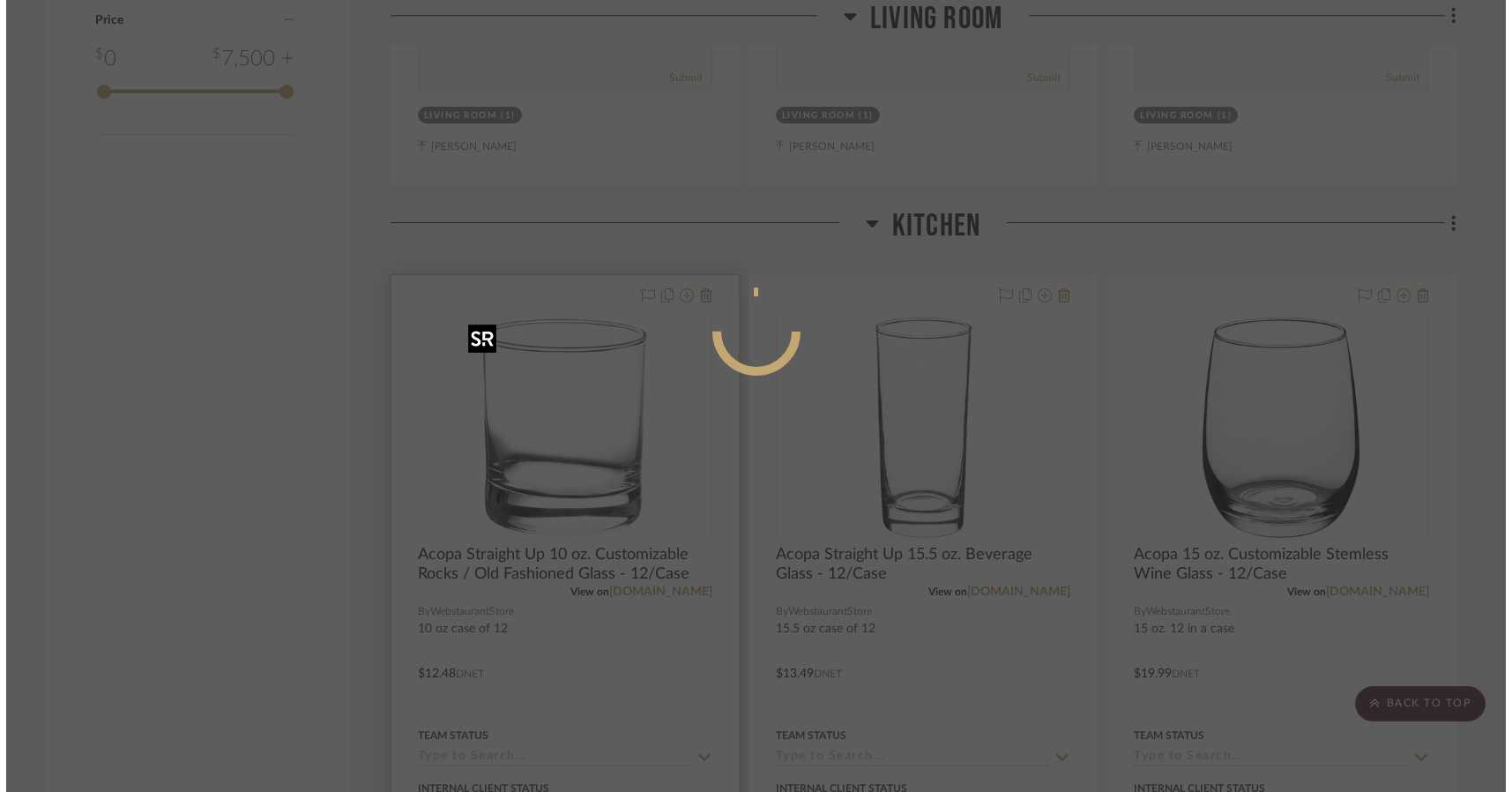
scroll to position [0, 0]
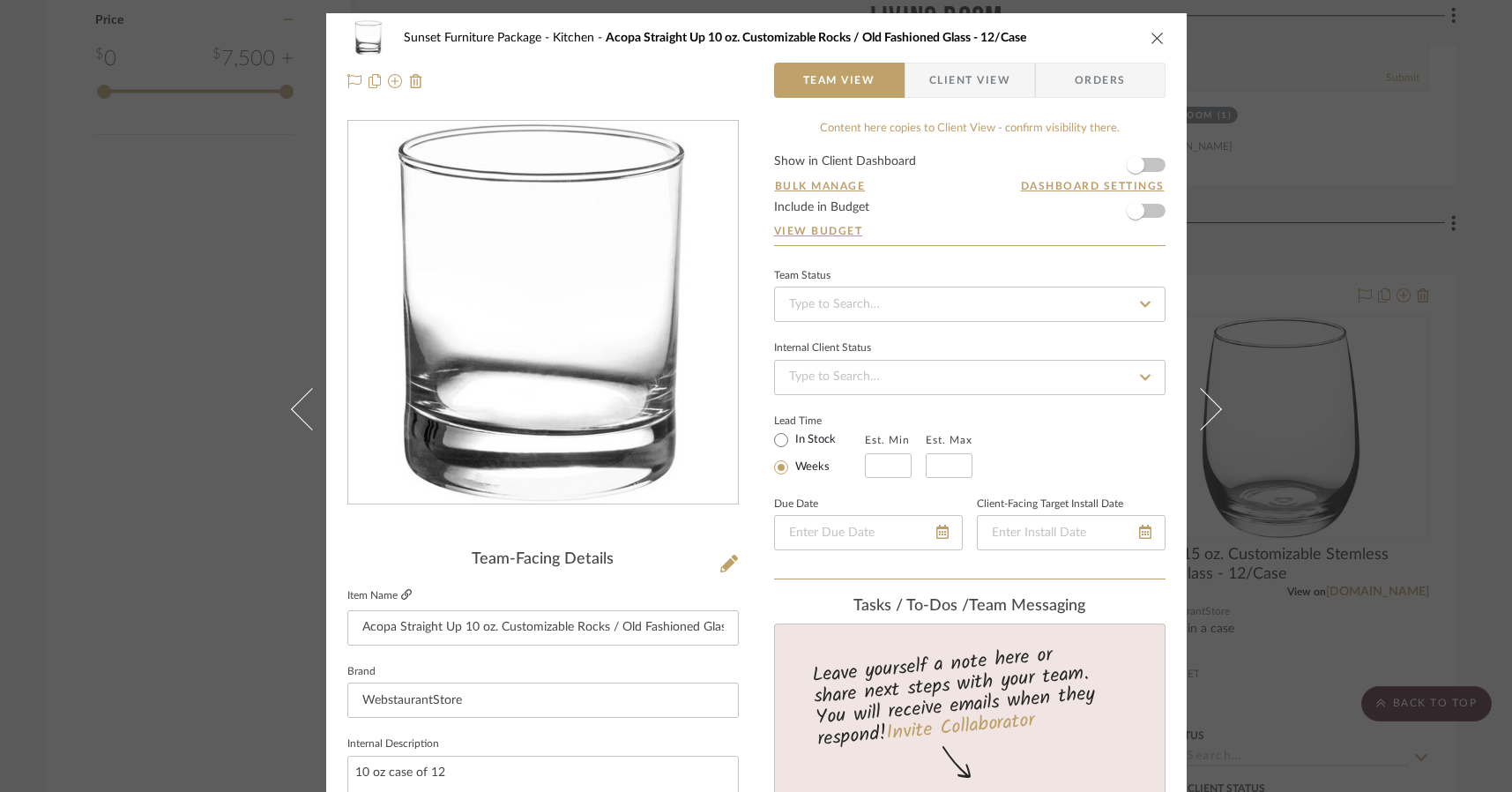
click at [403, 598] on icon at bounding box center [406, 594] width 11 height 11
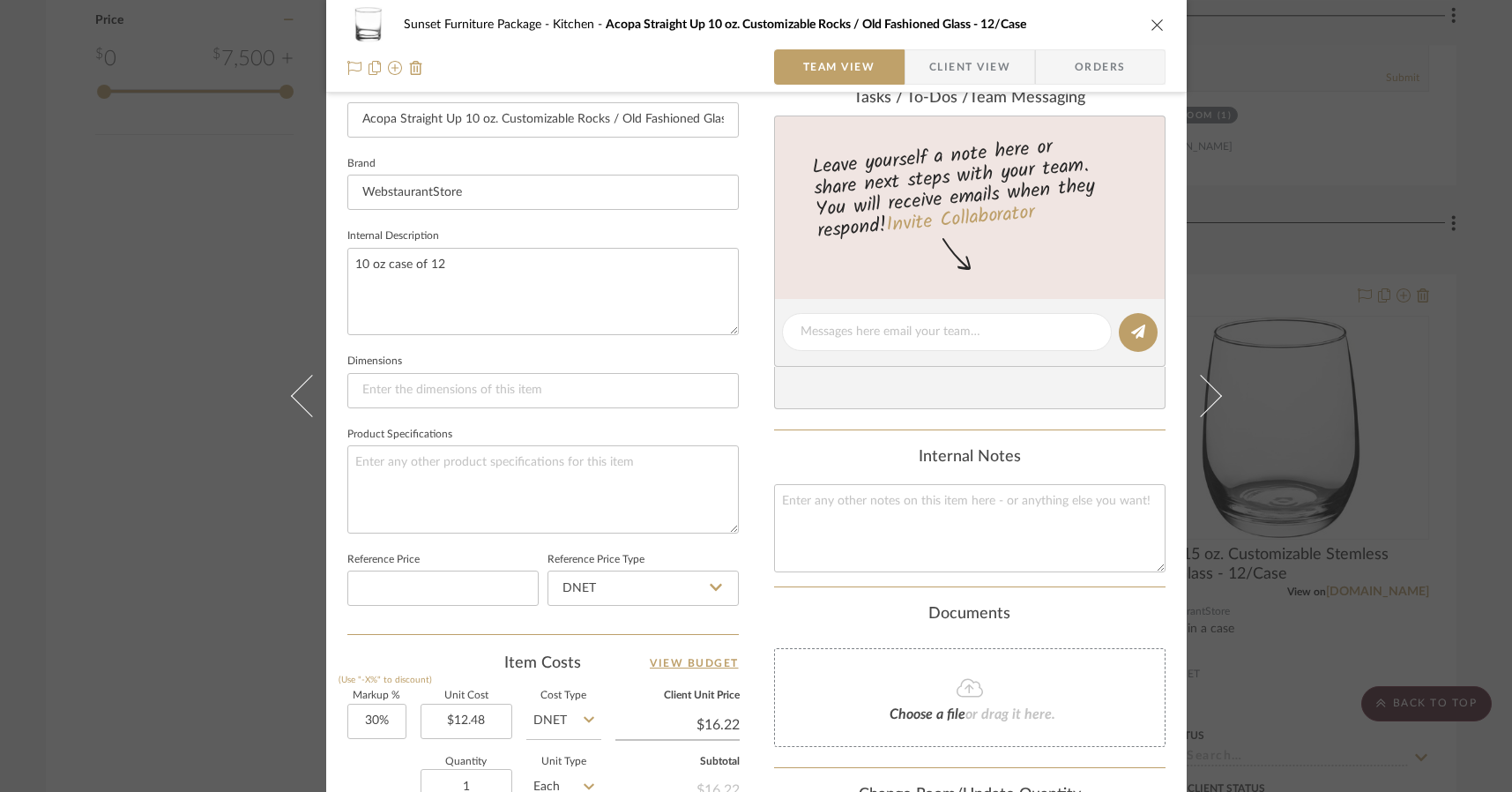
scroll to position [705, 0]
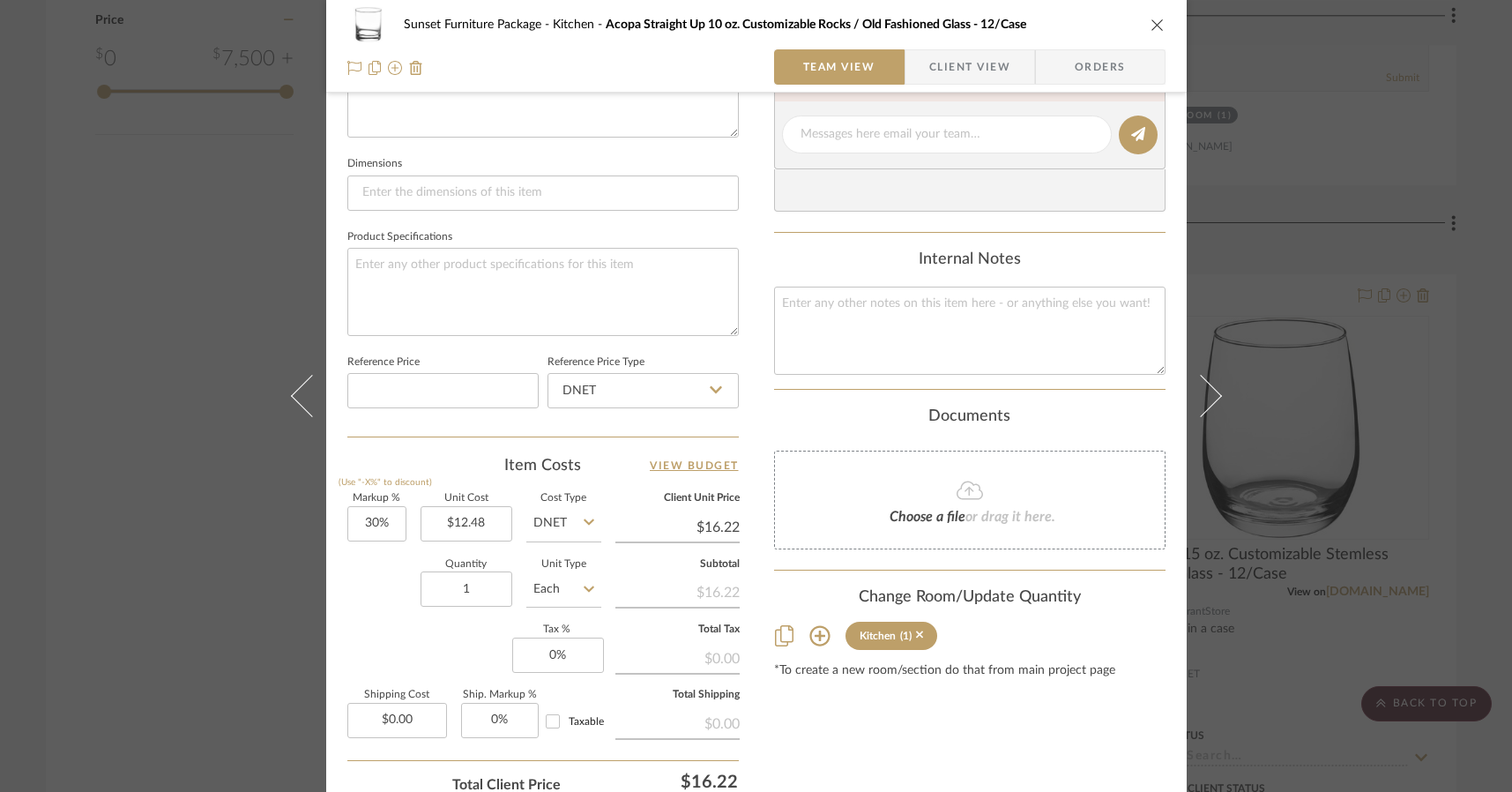
click at [1151, 29] on icon "close" at bounding box center [1158, 24] width 14 height 14
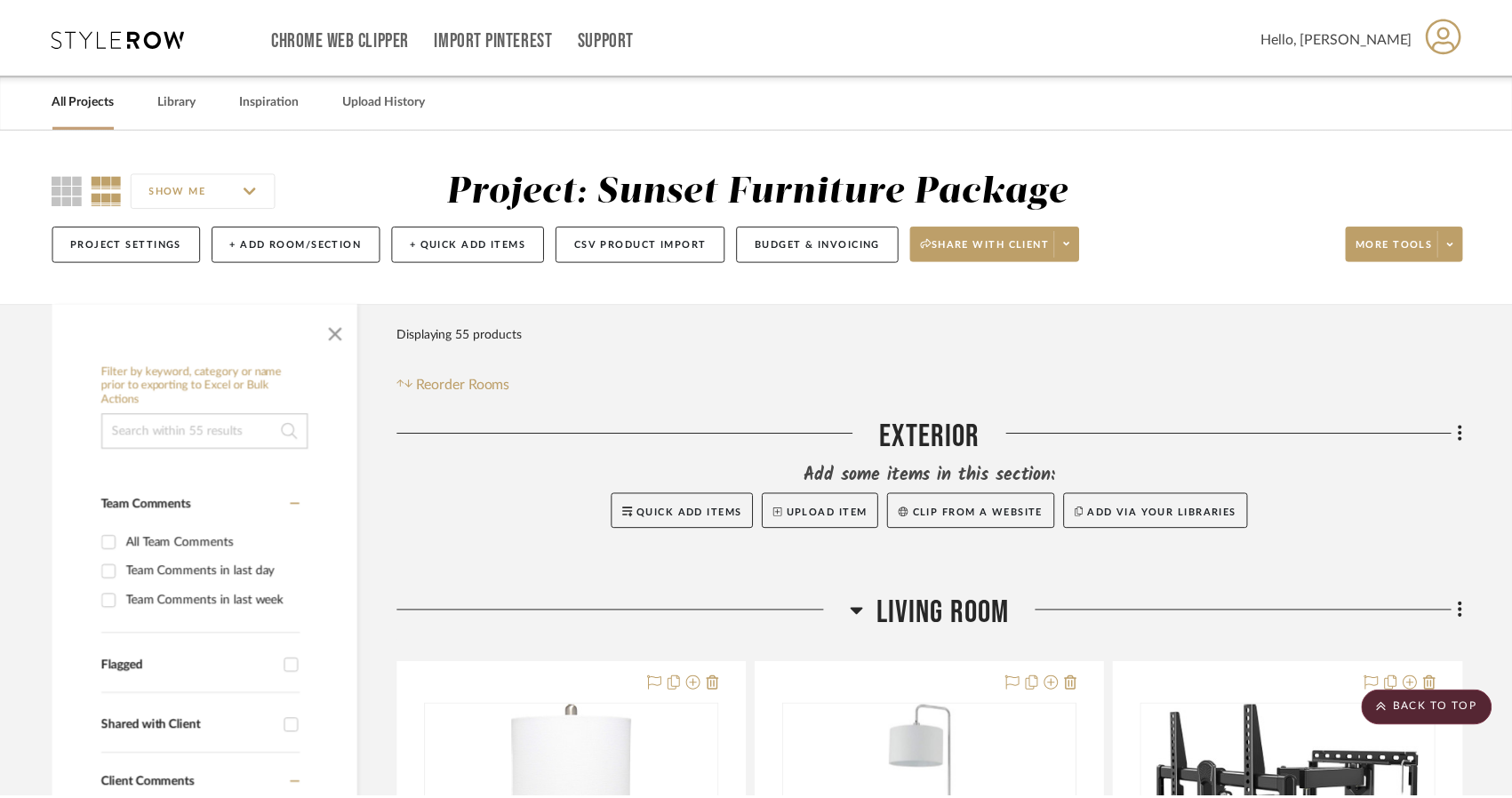
scroll to position [2043, 0]
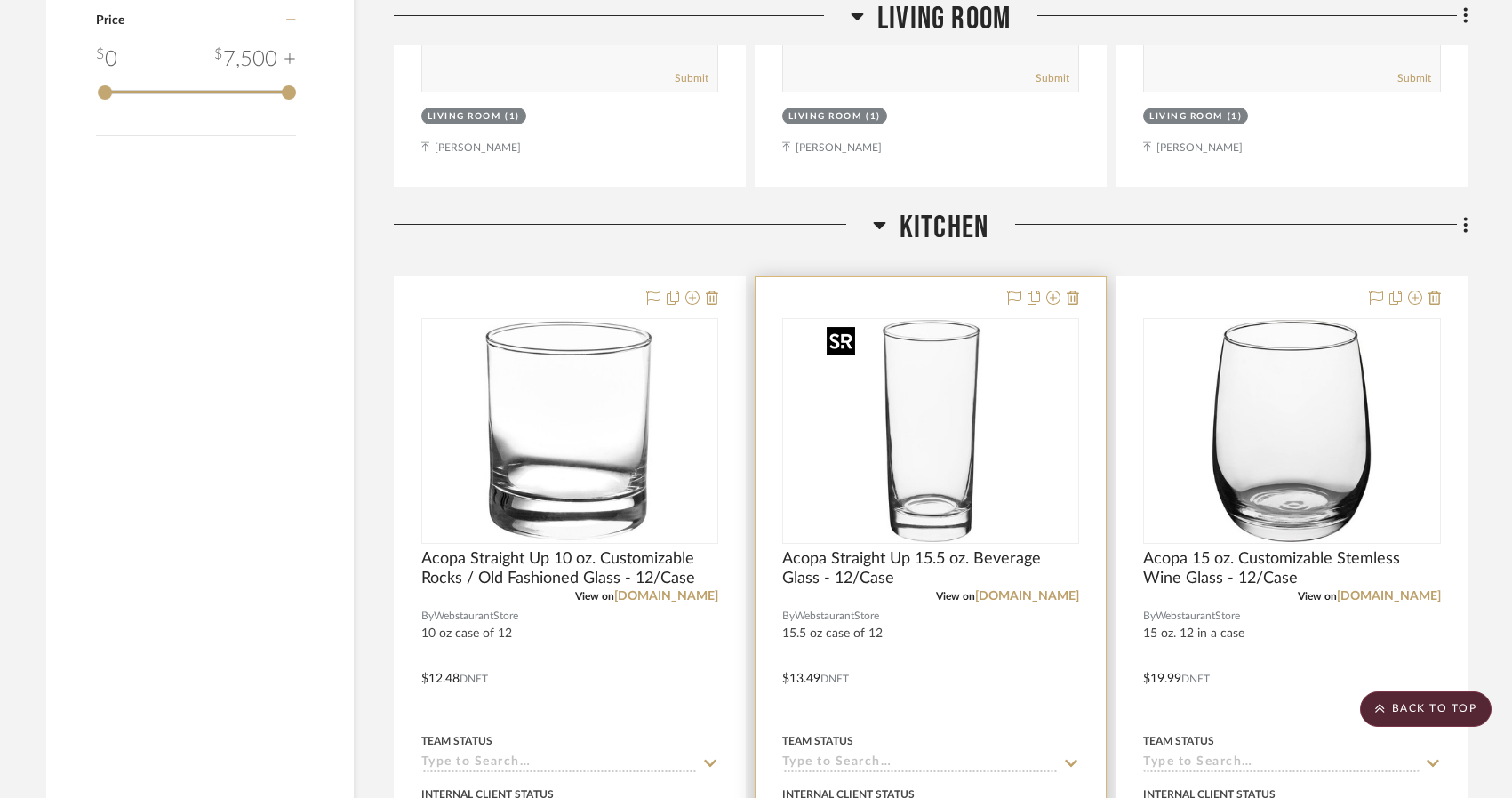
click at [918, 412] on img "0" at bounding box center [930, 430] width 222 height 222
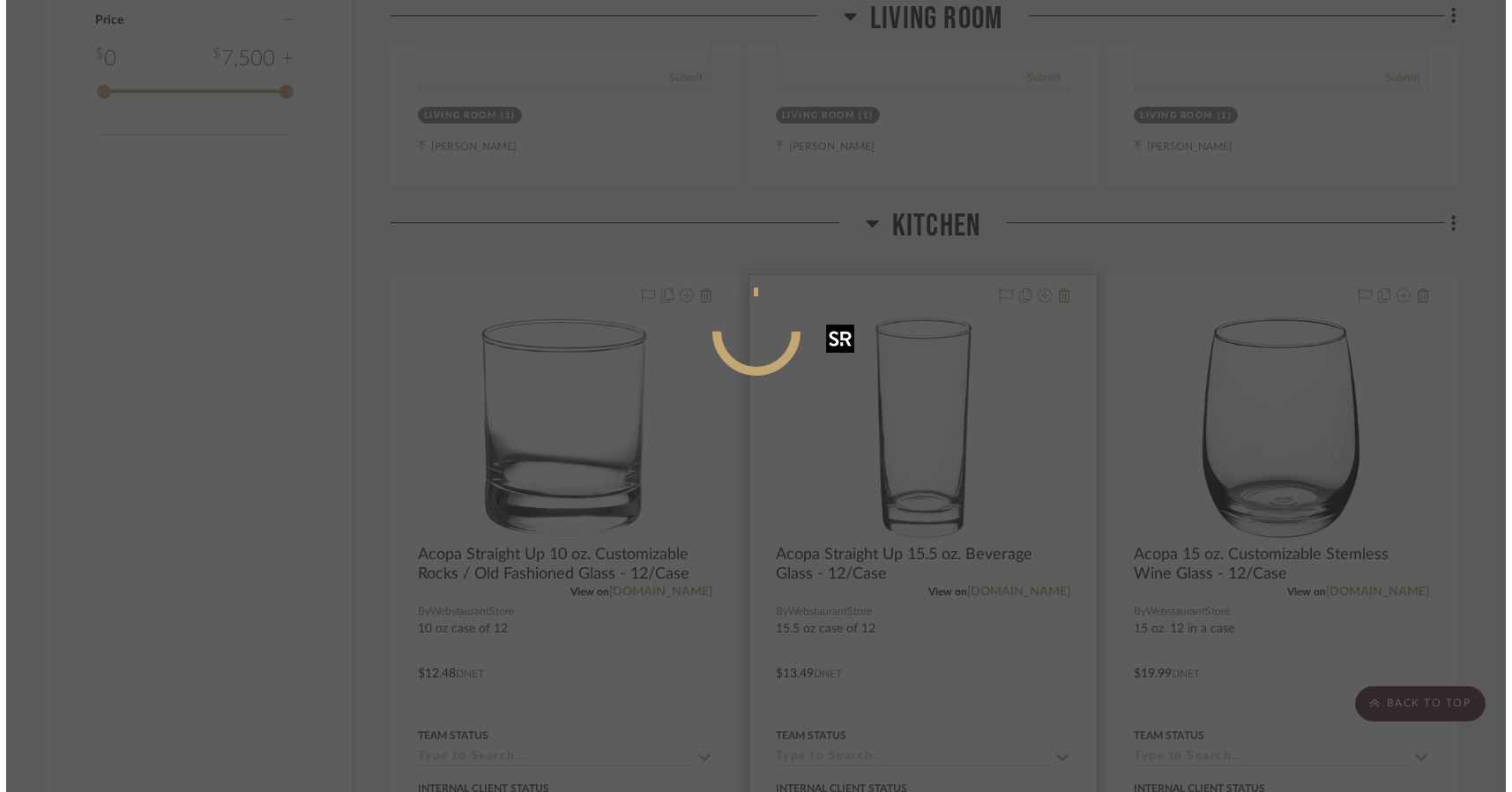
scroll to position [0, 0]
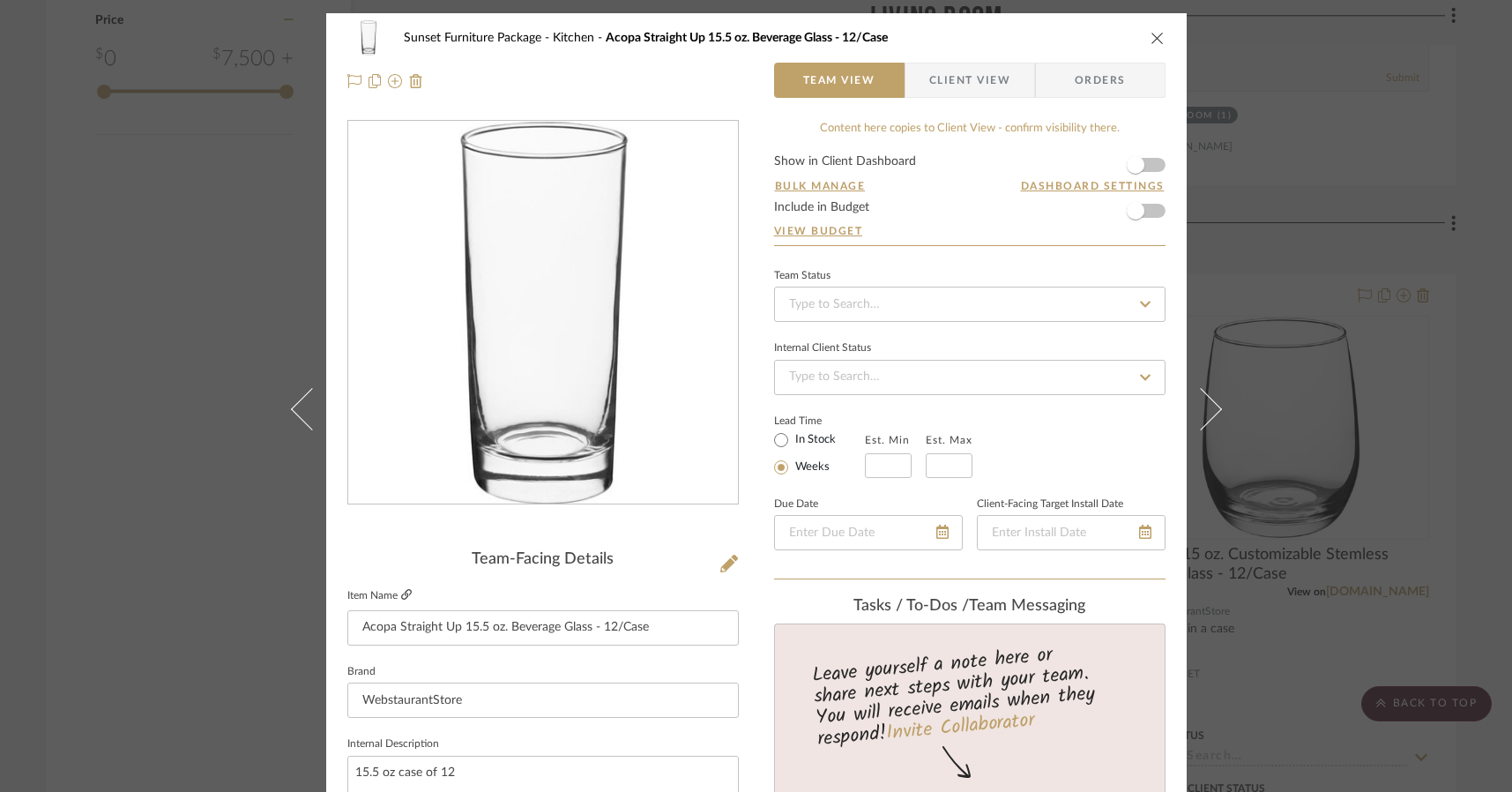
click at [402, 598] on icon at bounding box center [406, 594] width 11 height 11
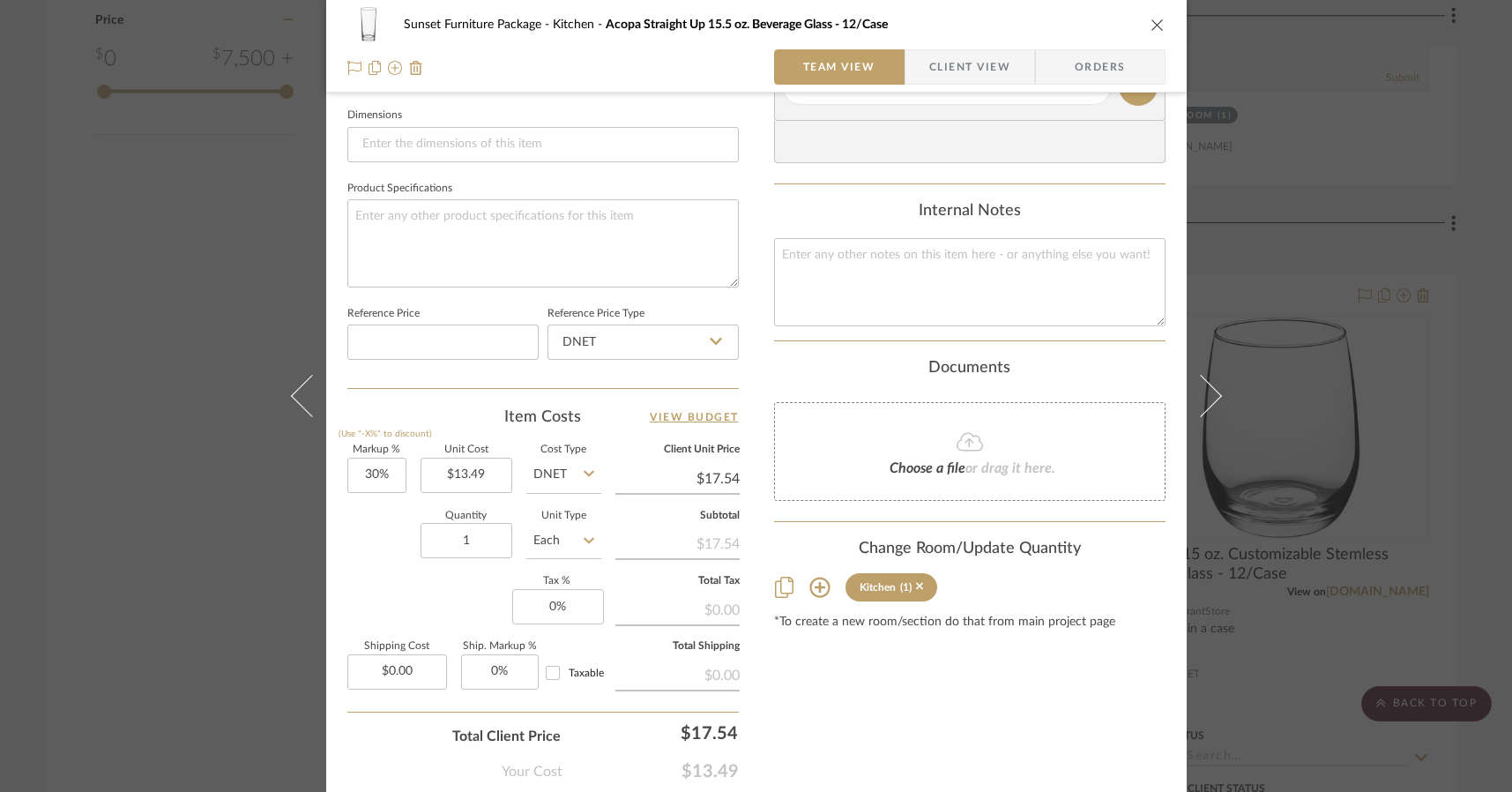
scroll to position [793, 0]
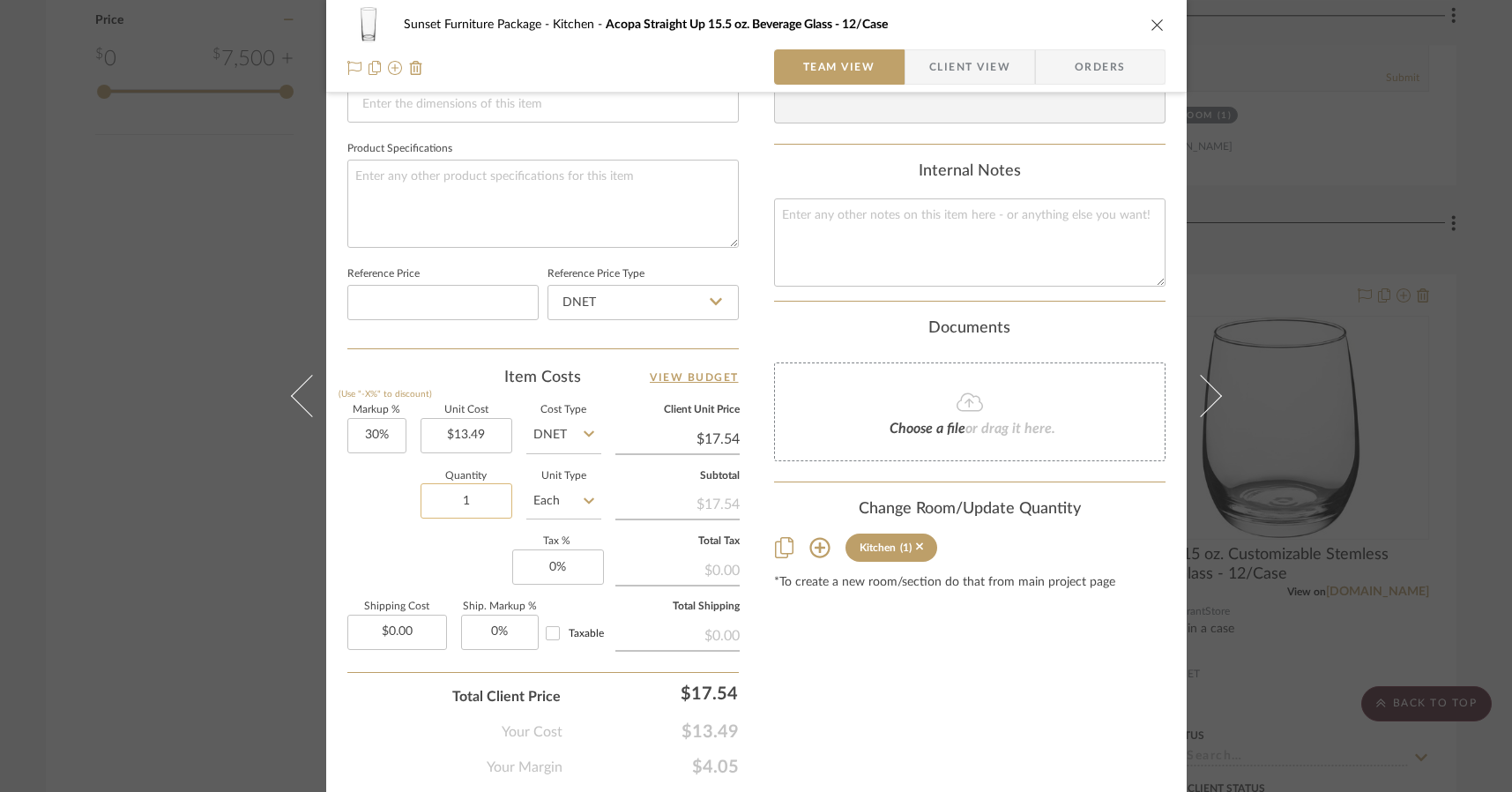
click at [479, 509] on input "1" at bounding box center [467, 500] width 92 height 35
type input "4"
click at [926, 664] on div "Content here copies to Client View - confirm visibility there. Show in Client D…" at bounding box center [970, 52] width 392 height 1451
click at [1151, 20] on icon "close" at bounding box center [1158, 24] width 14 height 14
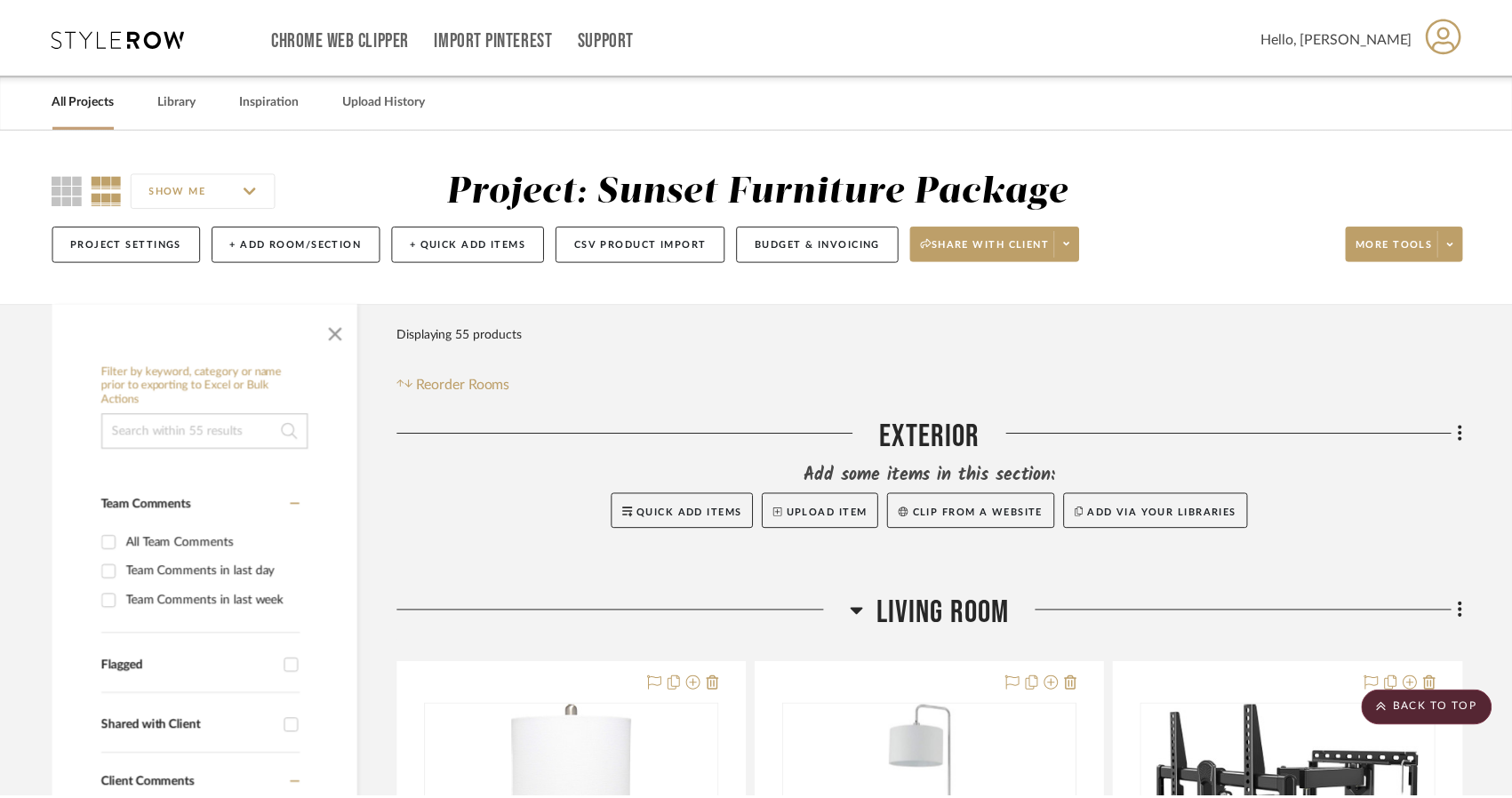
scroll to position [2043, 0]
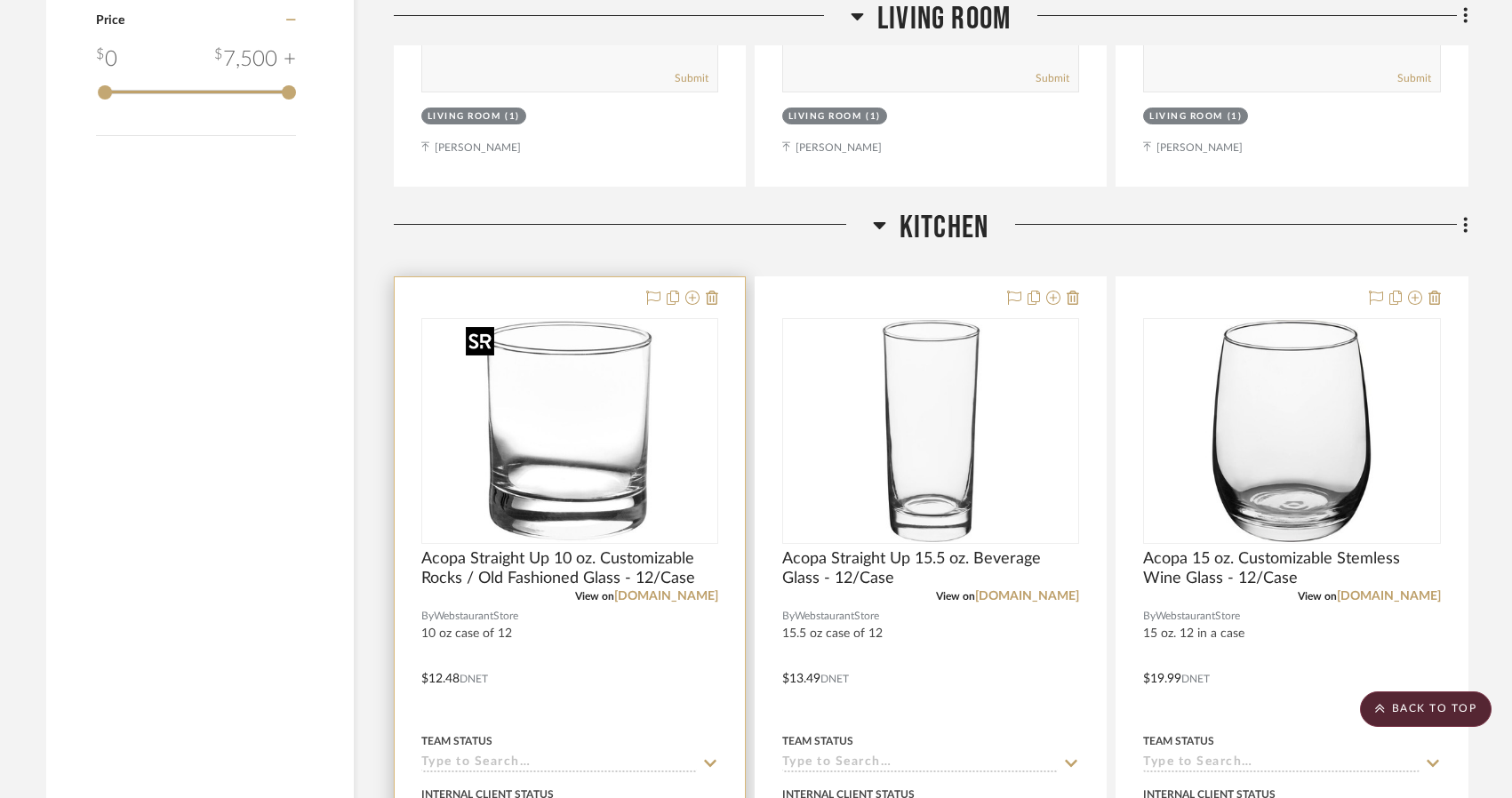
click at [639, 463] on img "0" at bounding box center [569, 430] width 222 height 222
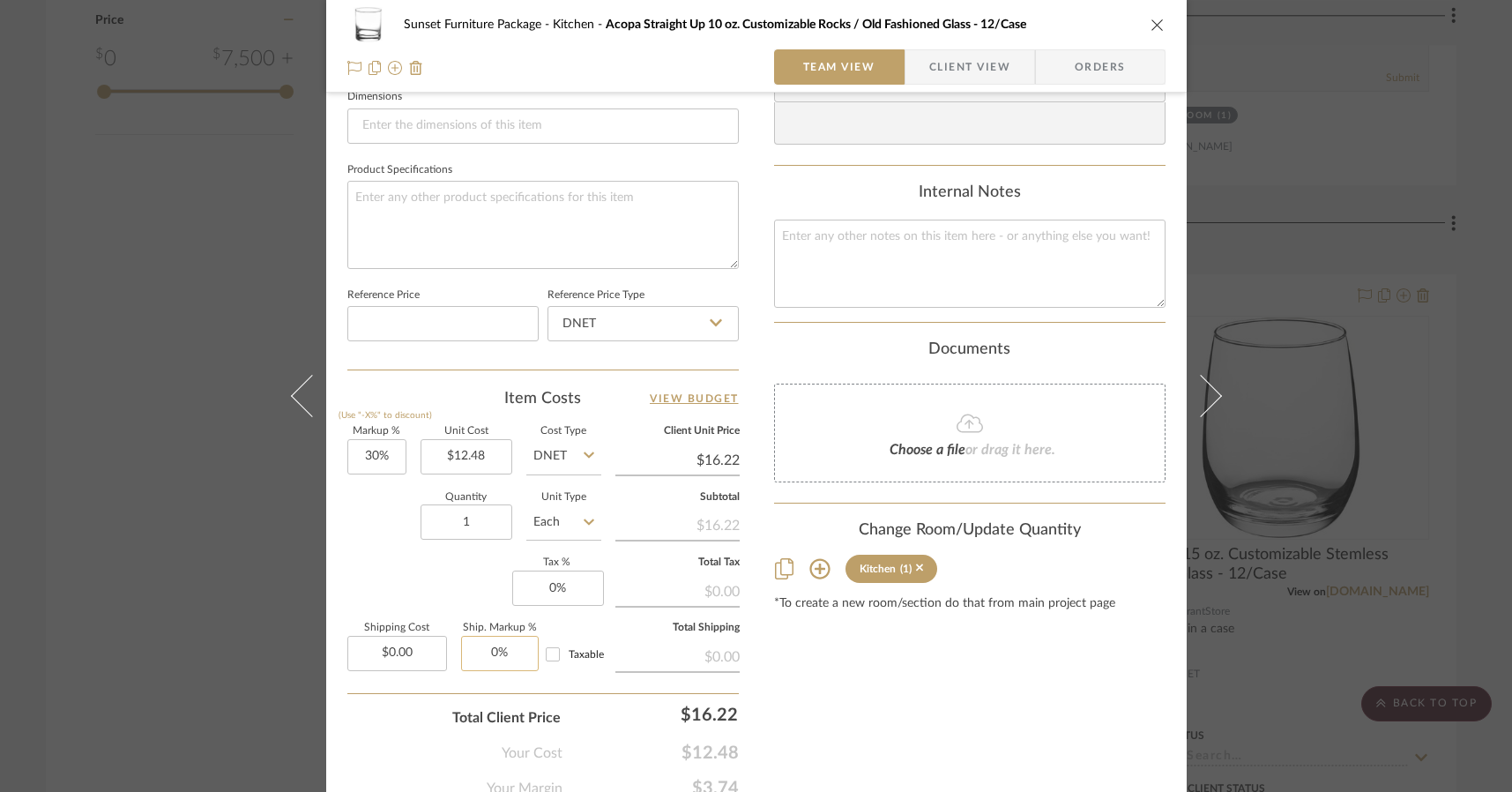
scroll to position [793, 0]
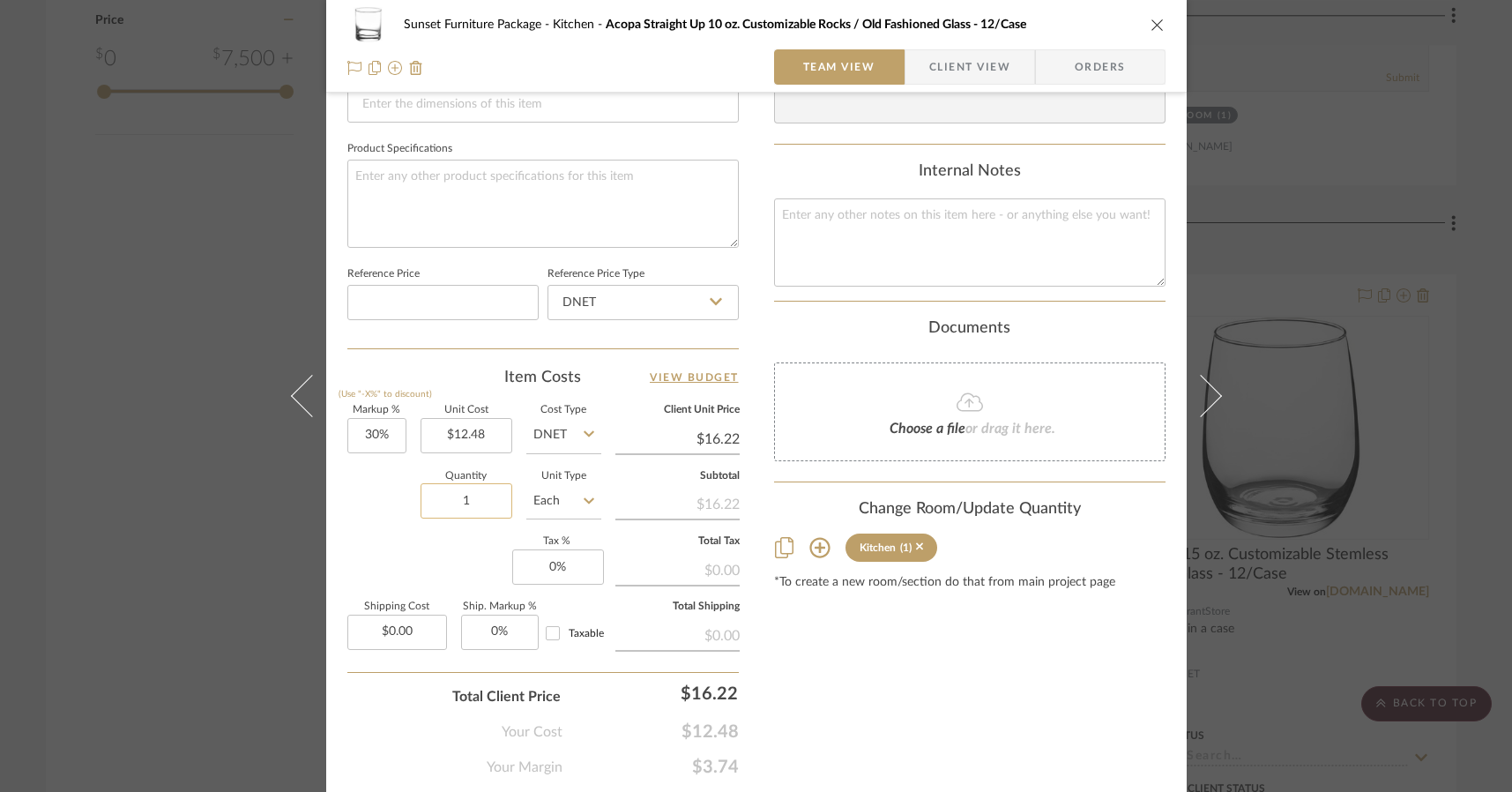
click at [481, 504] on input "1" at bounding box center [467, 500] width 92 height 35
type input "4"
click at [1012, 703] on div "Content here copies to Client View - confirm visibility there. Show in Client D…" at bounding box center [970, 52] width 392 height 1451
click at [1162, 23] on div "Sunset Furniture Package Kitchen Acopa Straight Up 10 oz. Customizable Rocks / …" at bounding box center [756, 46] width 861 height 93
click at [1153, 17] on button "close" at bounding box center [1158, 24] width 16 height 16
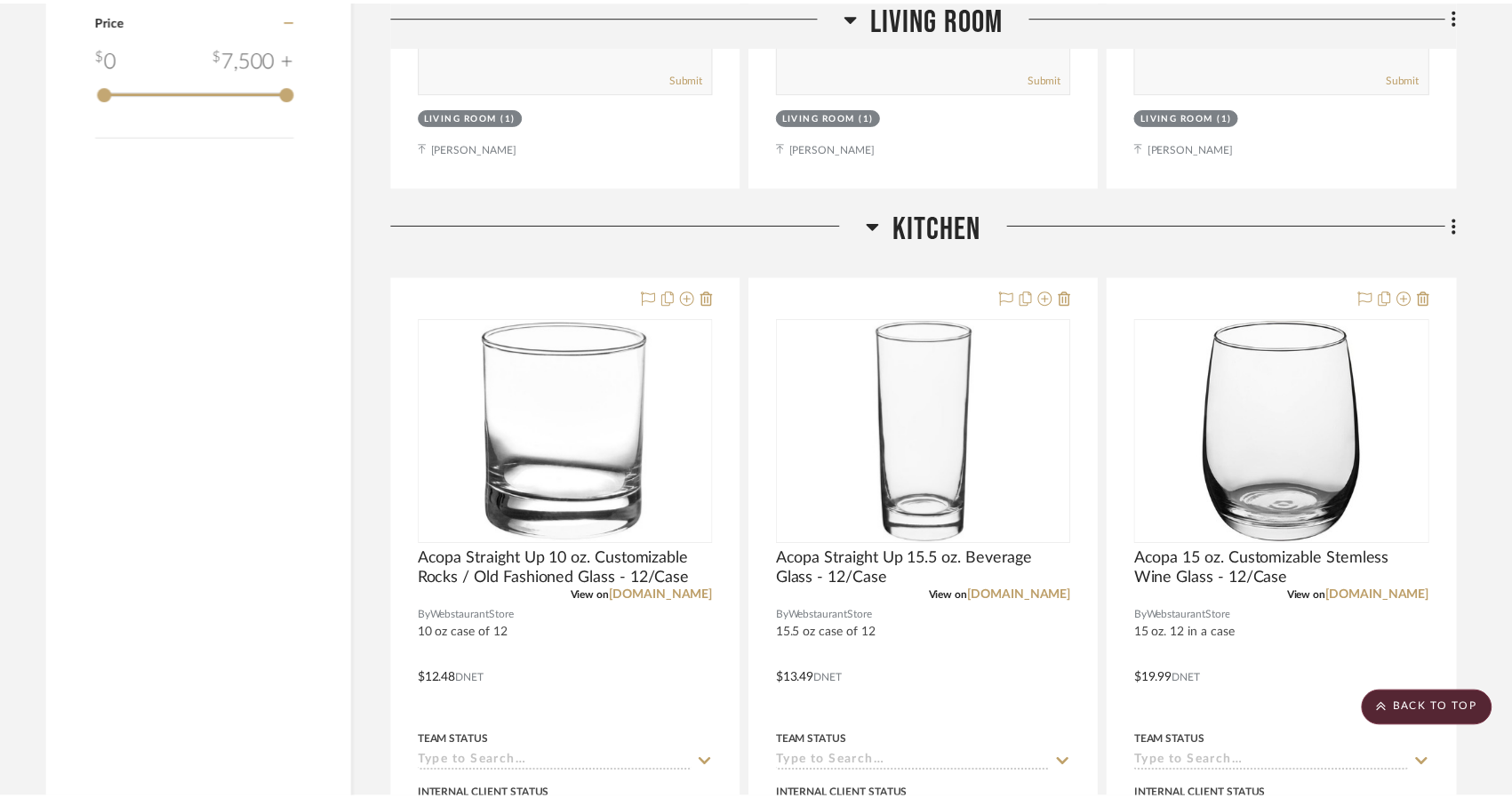
scroll to position [2043, 0]
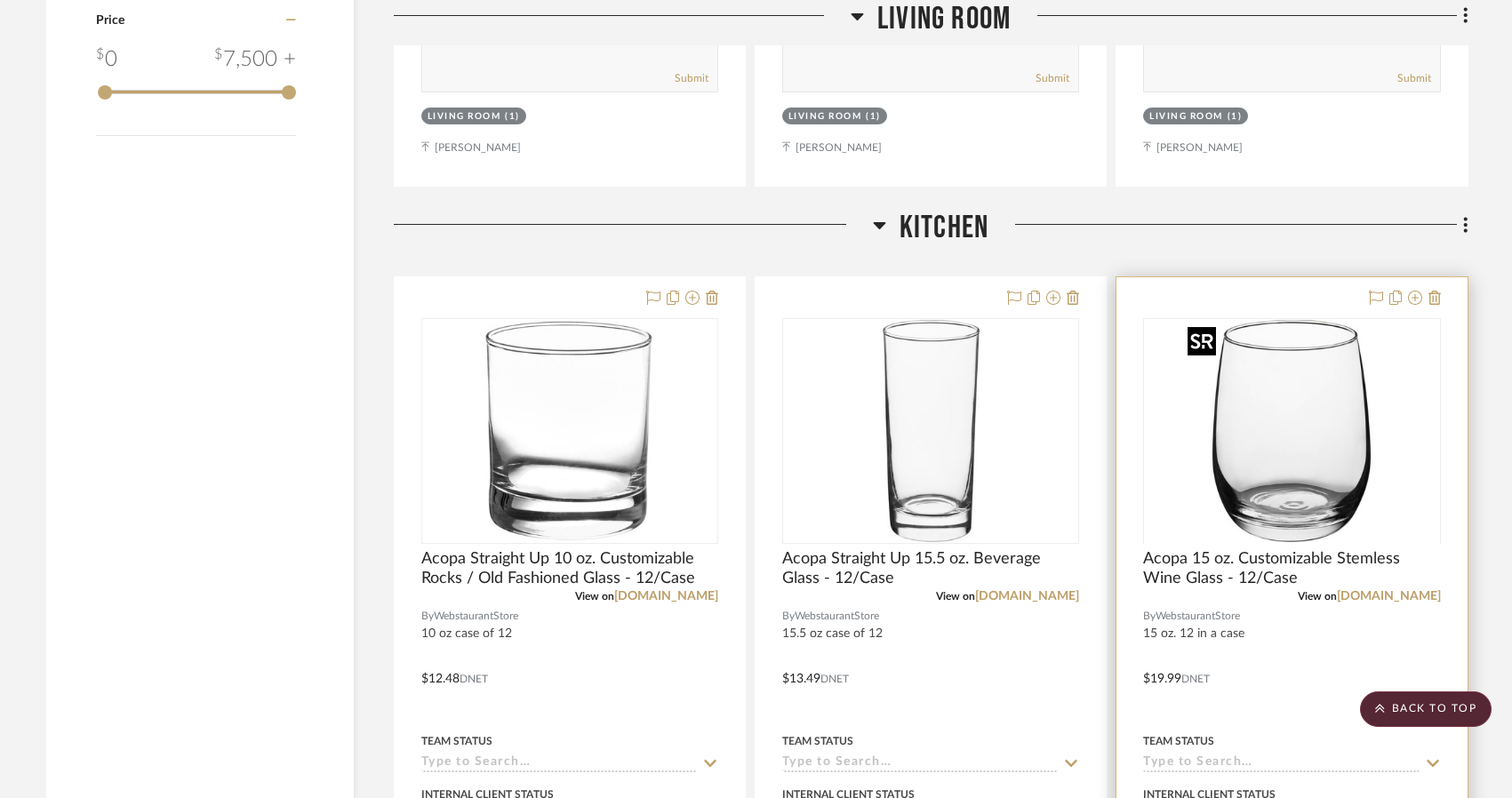
click at [1270, 465] on div at bounding box center [1291, 543] width 297 height 450
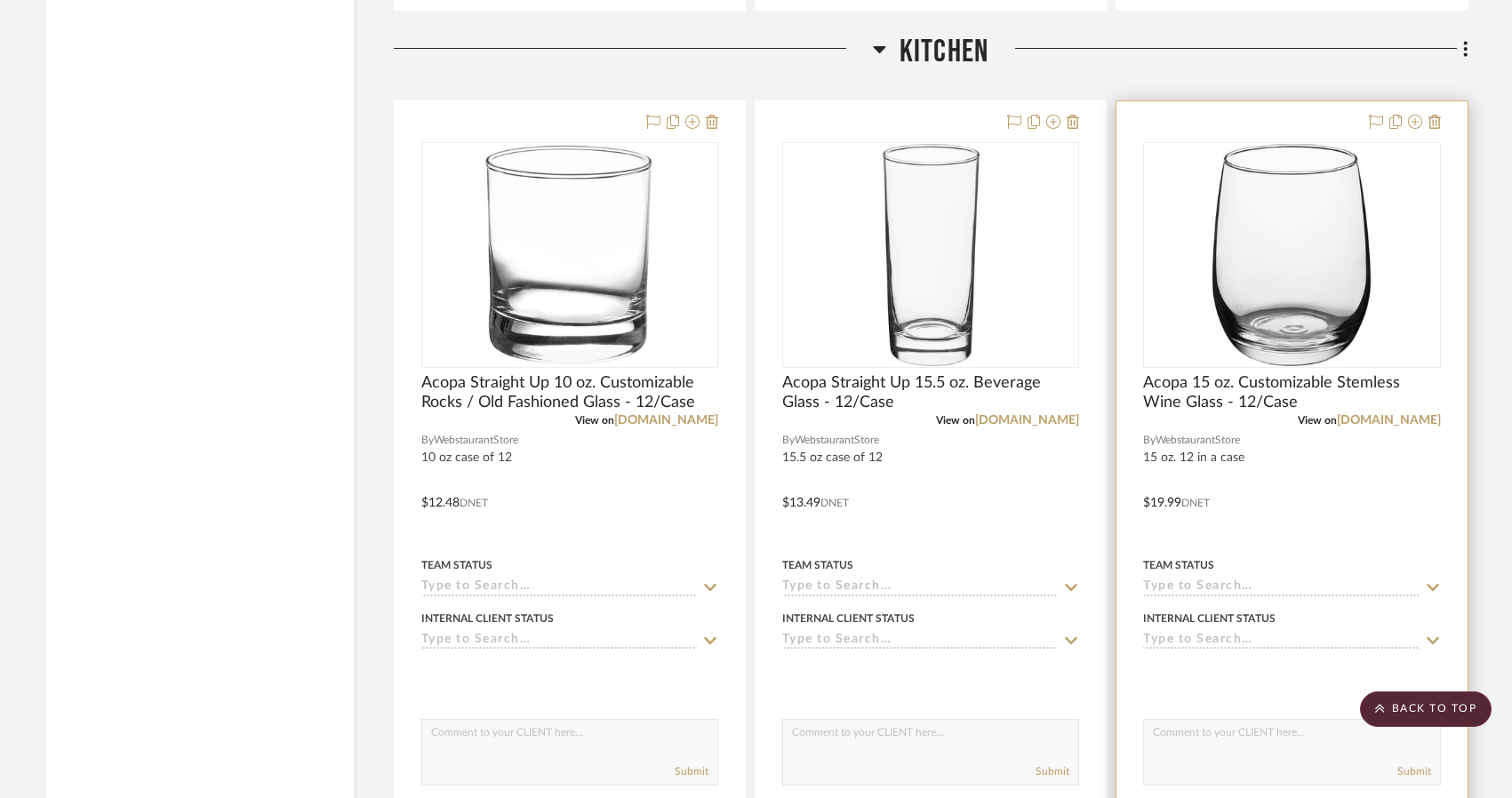
scroll to position [2220, 0]
click at [1229, 376] on span "Acopa 15 oz. Customizable Stemless Wine Glass - 12/Case" at bounding box center [1291, 391] width 297 height 39
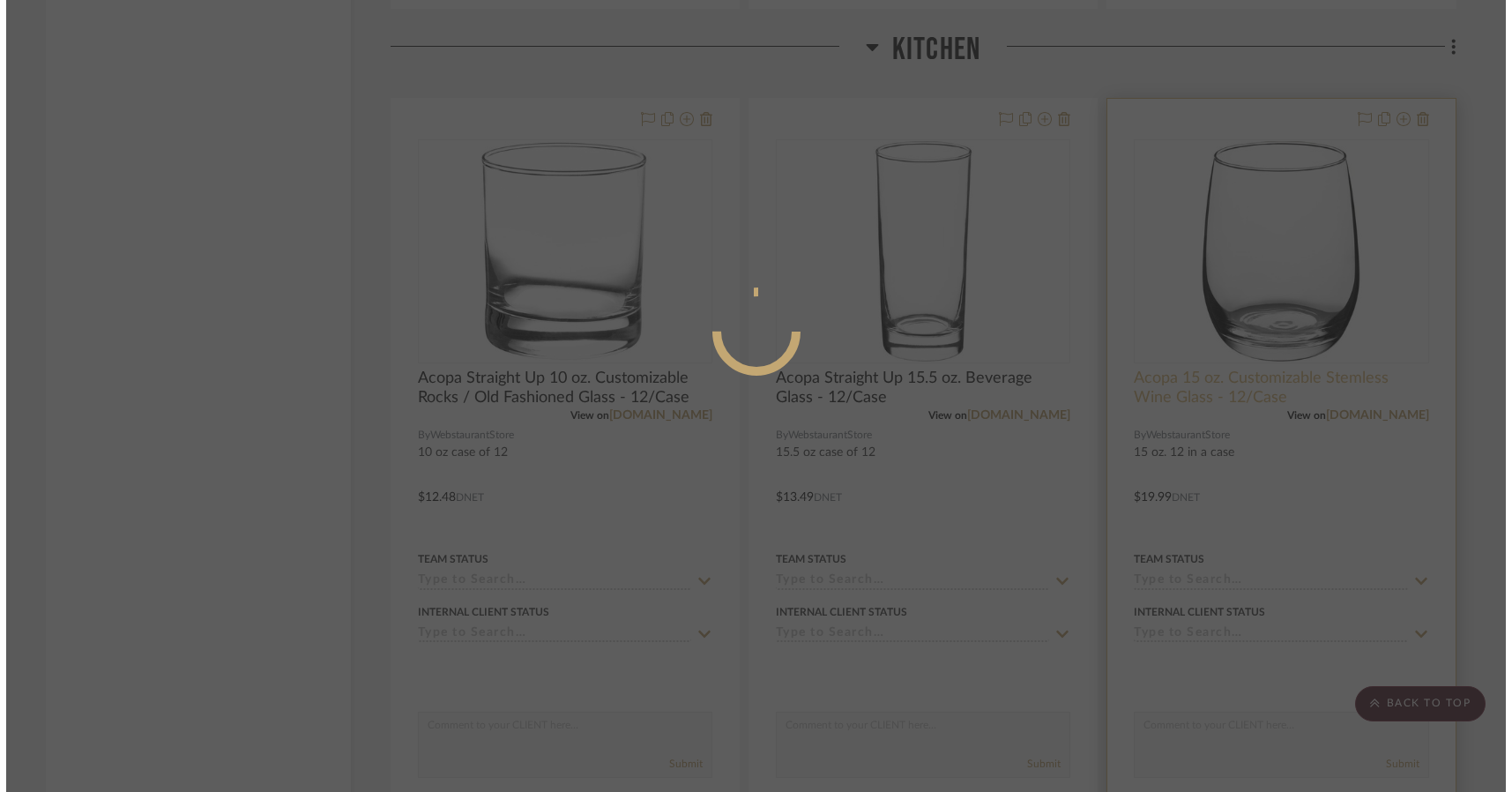
scroll to position [0, 0]
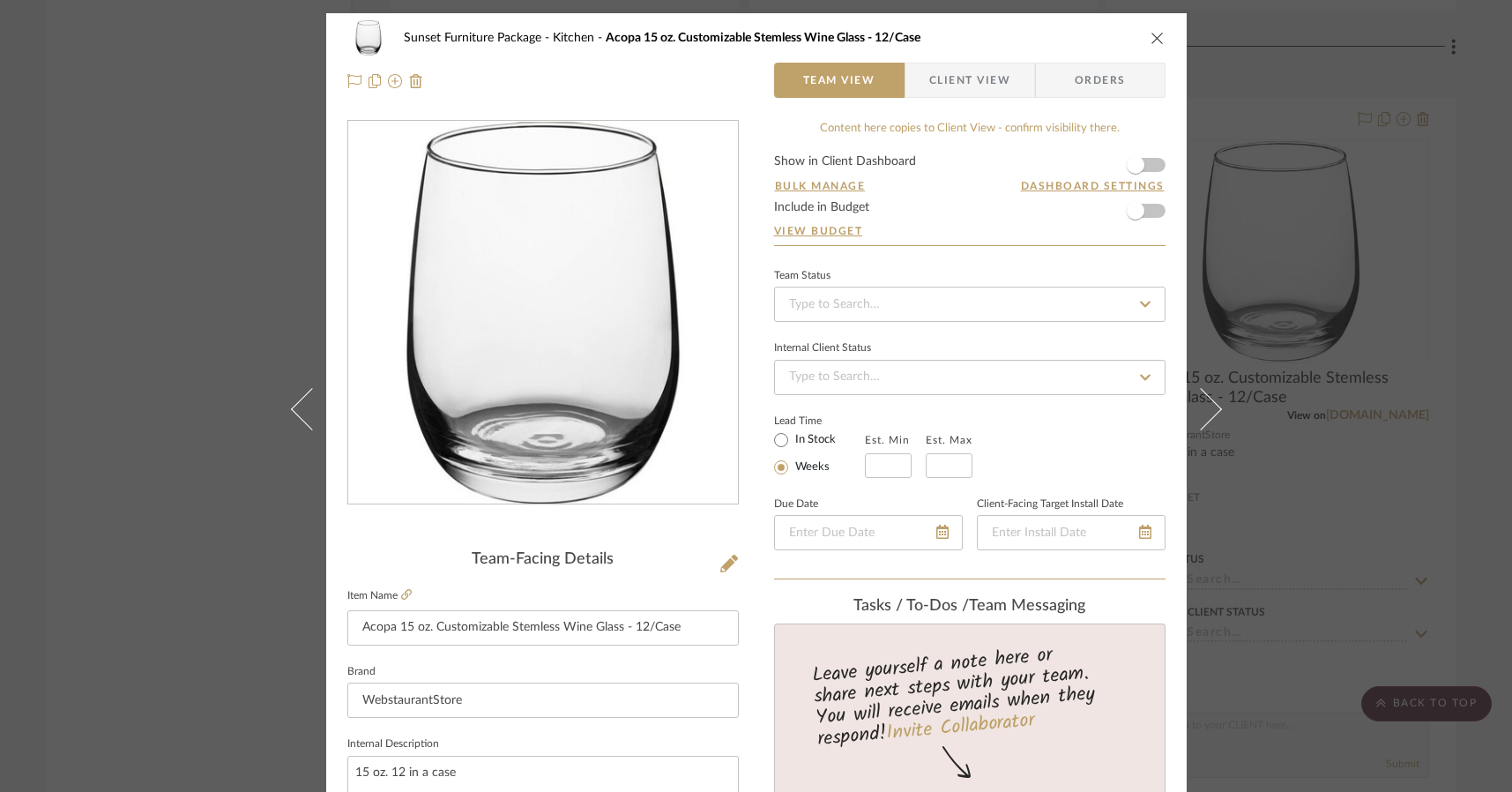
click at [411, 589] on fieldset "Item Name Acopa 15 oz. Customizable Stemless Wine Glass - 12/Case" at bounding box center [543, 614] width 392 height 62
click at [402, 592] on icon at bounding box center [406, 594] width 11 height 11
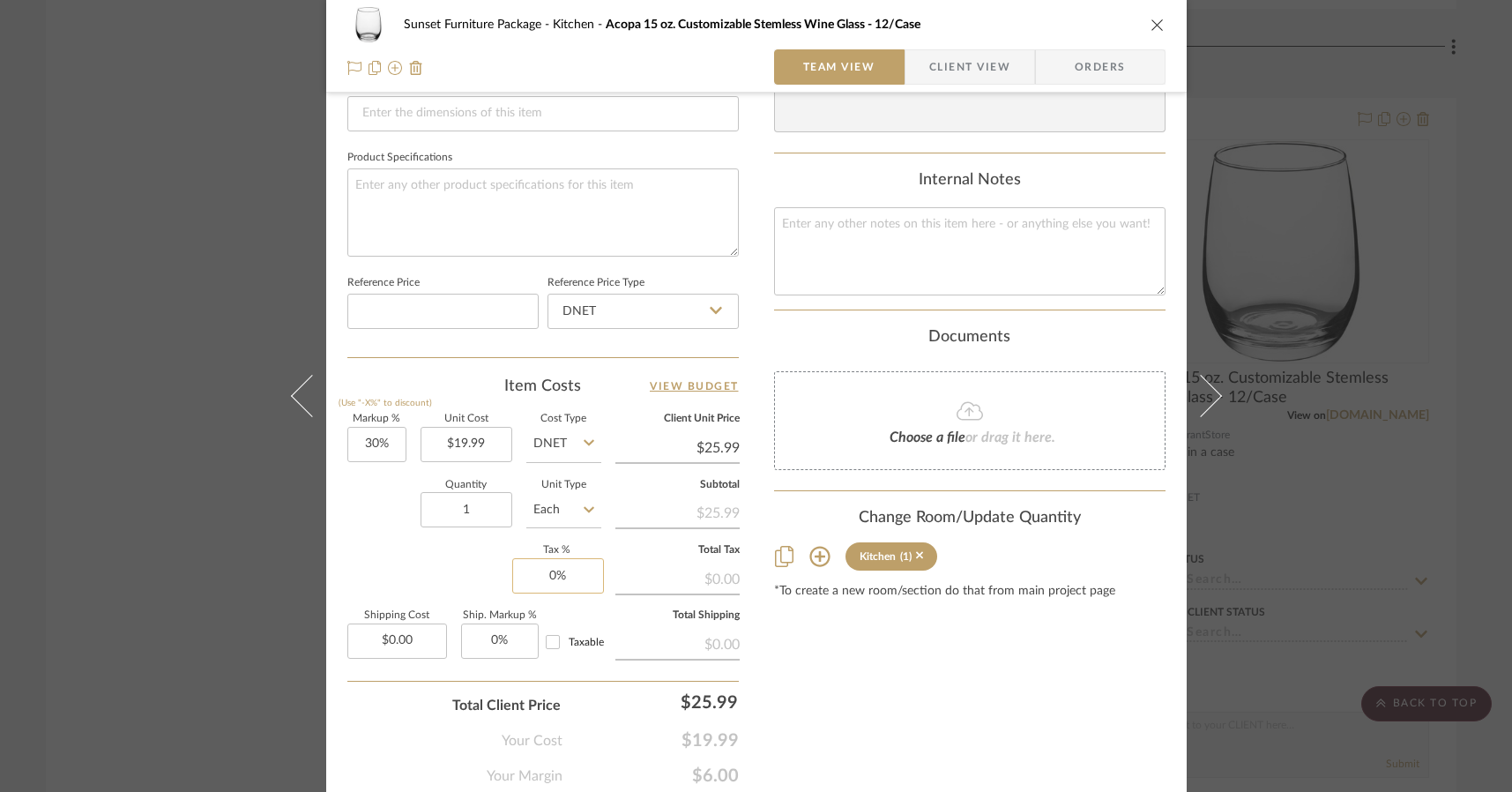
scroll to position [793, 0]
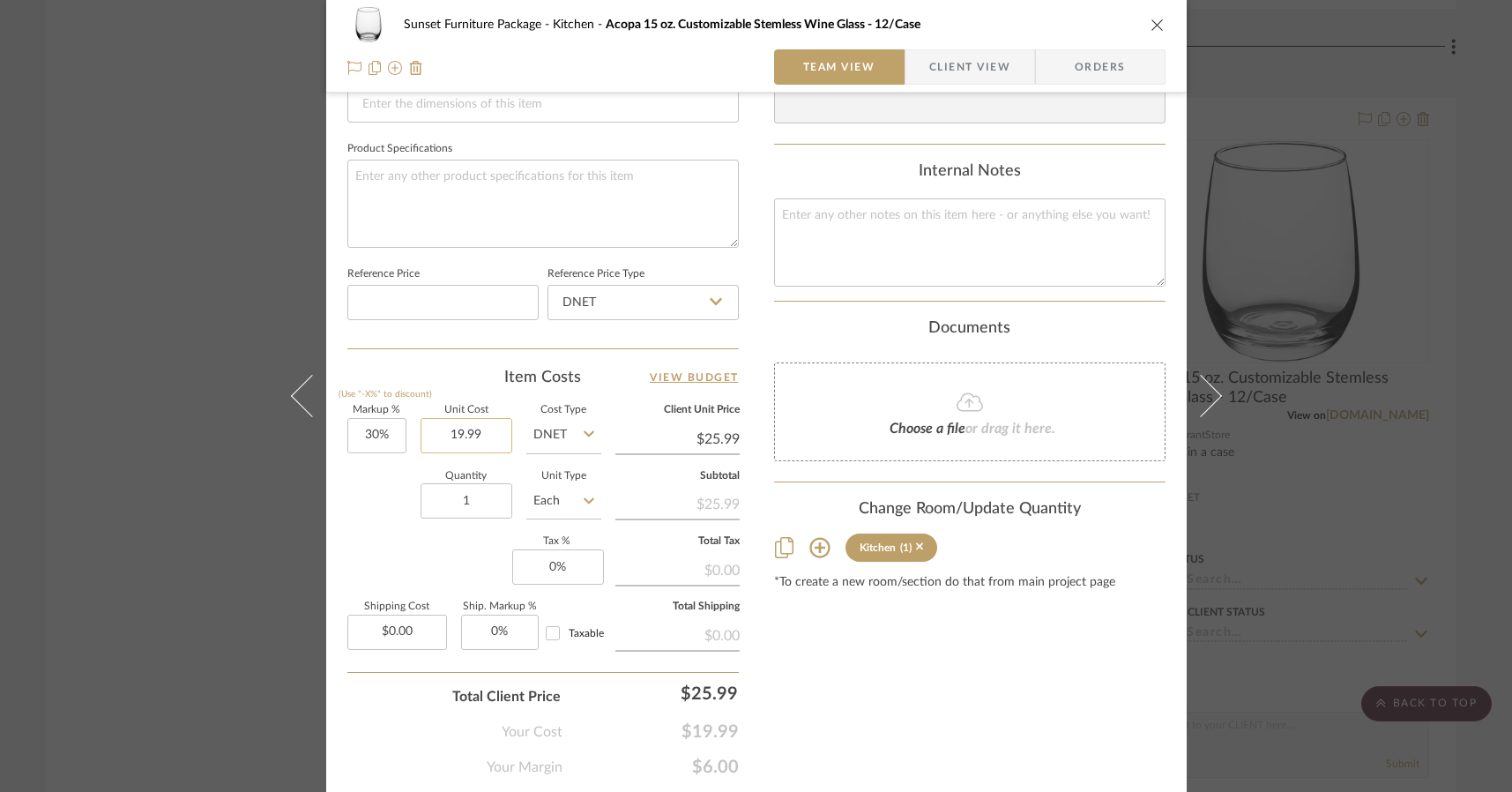
click at [491, 439] on input "19.99" at bounding box center [467, 436] width 92 height 35
type input "$19.01"
type input "$24.71"
type input "4"
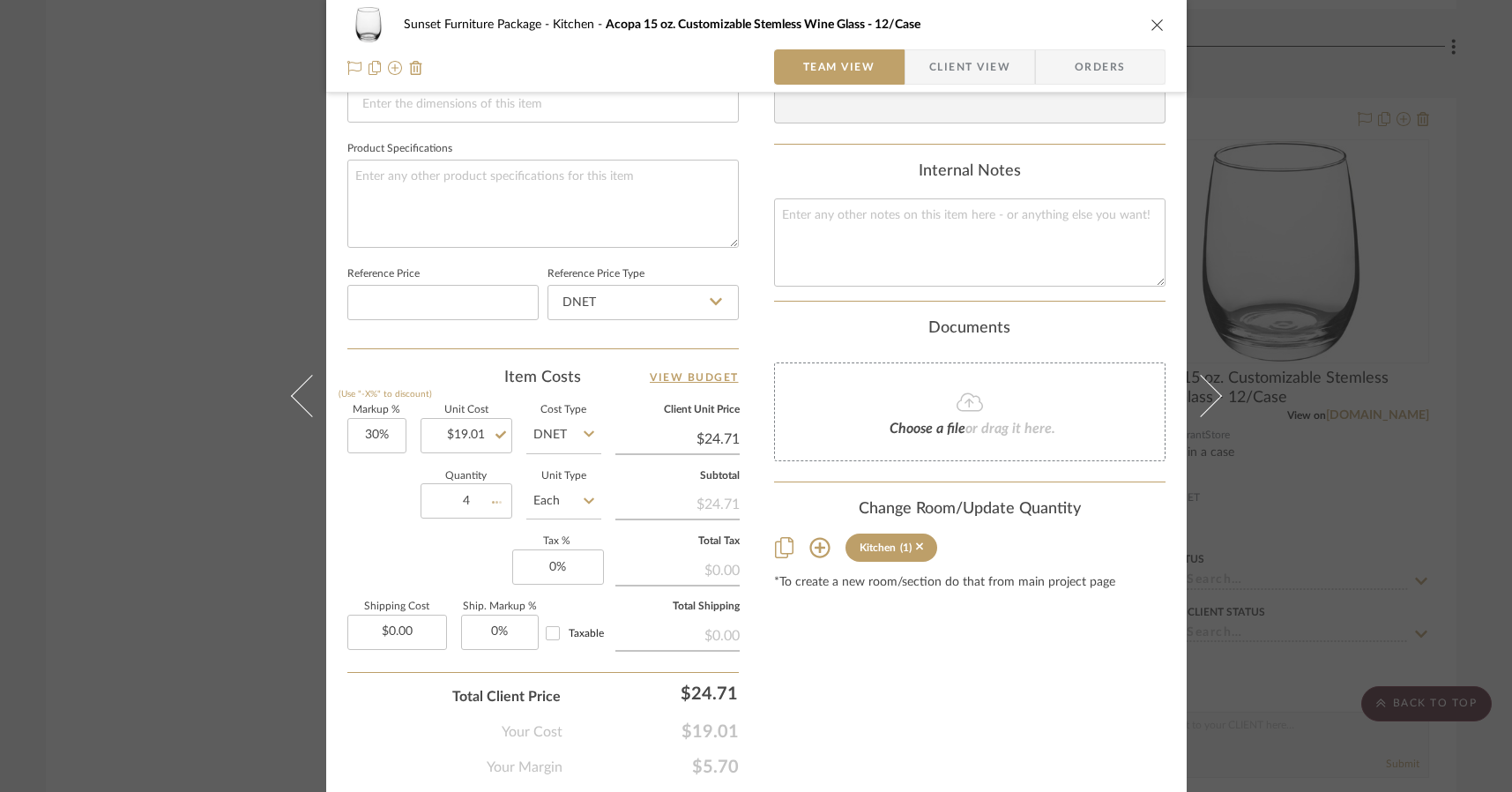
click at [1033, 714] on div "Content here copies to Client View - confirm visibility there. Show in Client D…" at bounding box center [970, 52] width 392 height 1451
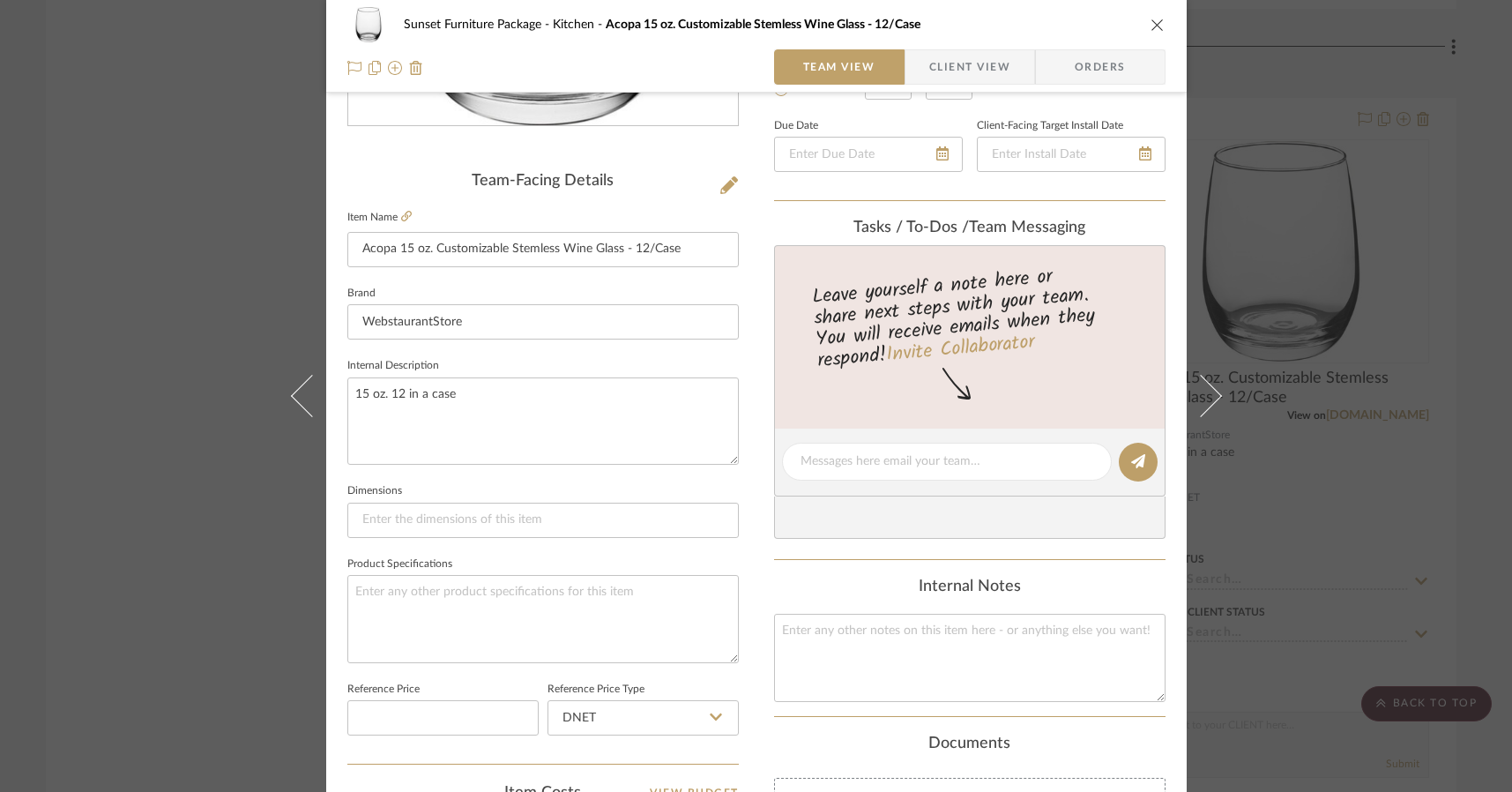
scroll to position [352, 0]
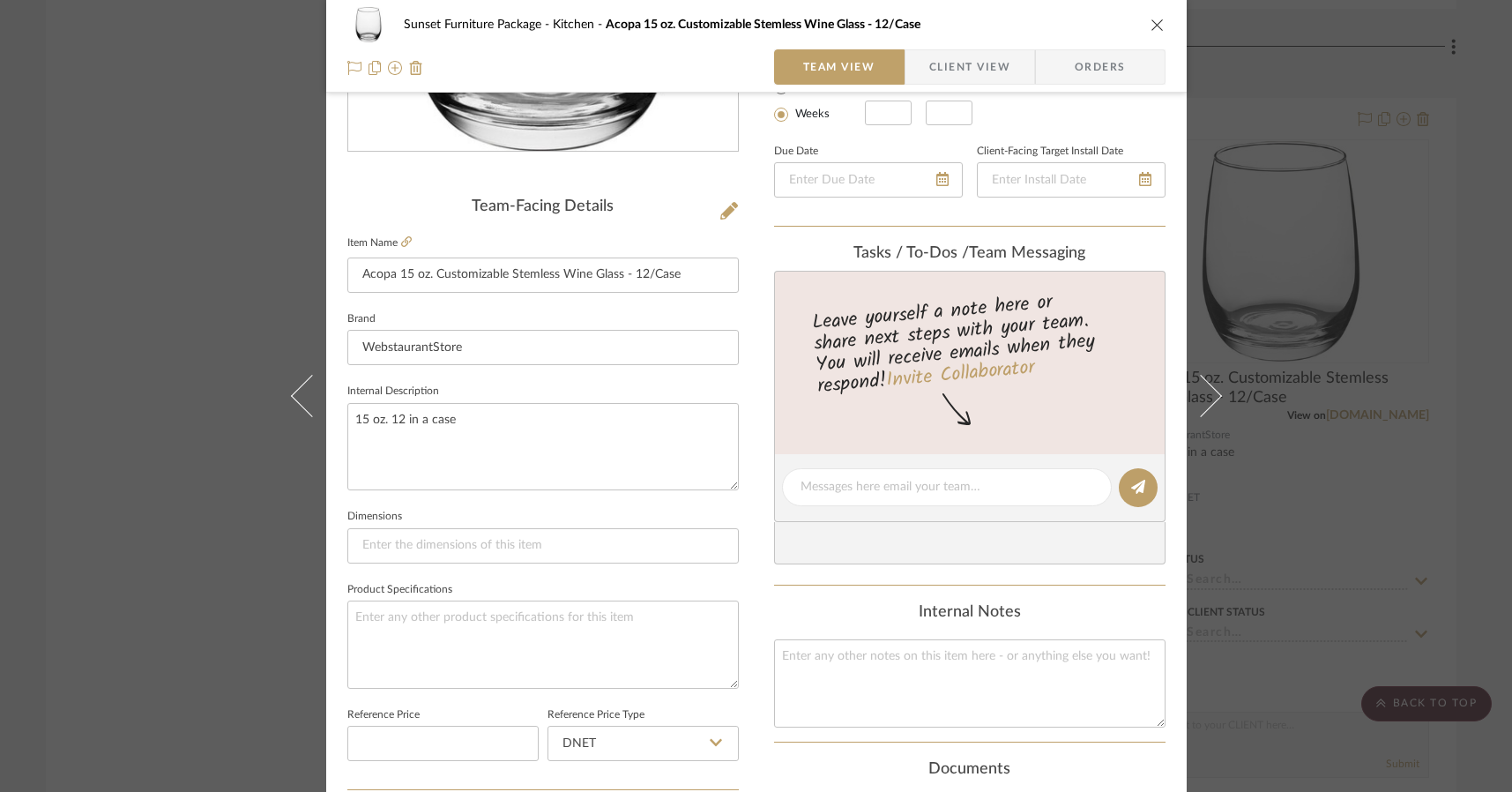
click at [1153, 28] on icon "close" at bounding box center [1158, 24] width 14 height 14
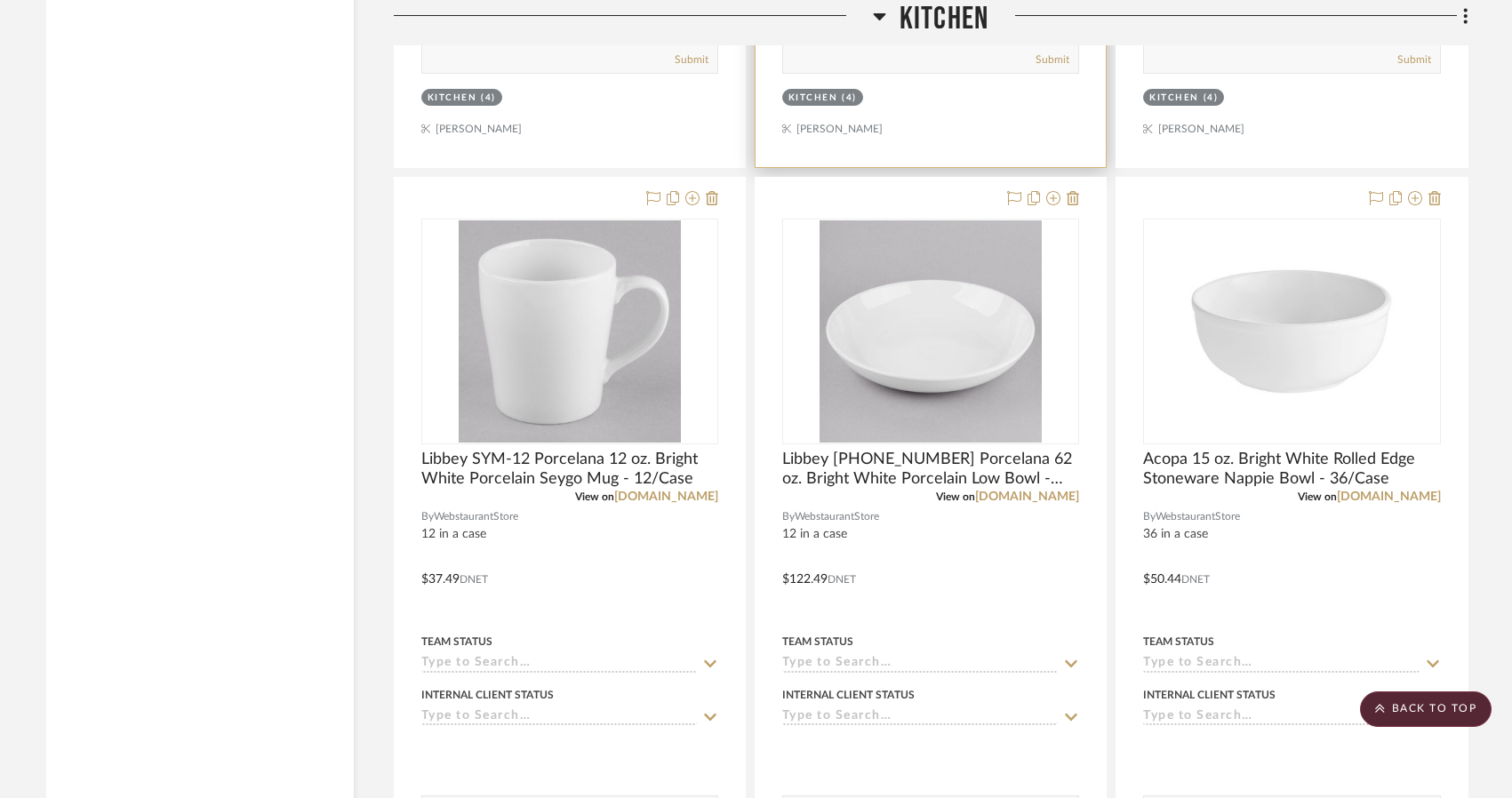
scroll to position [2932, 0]
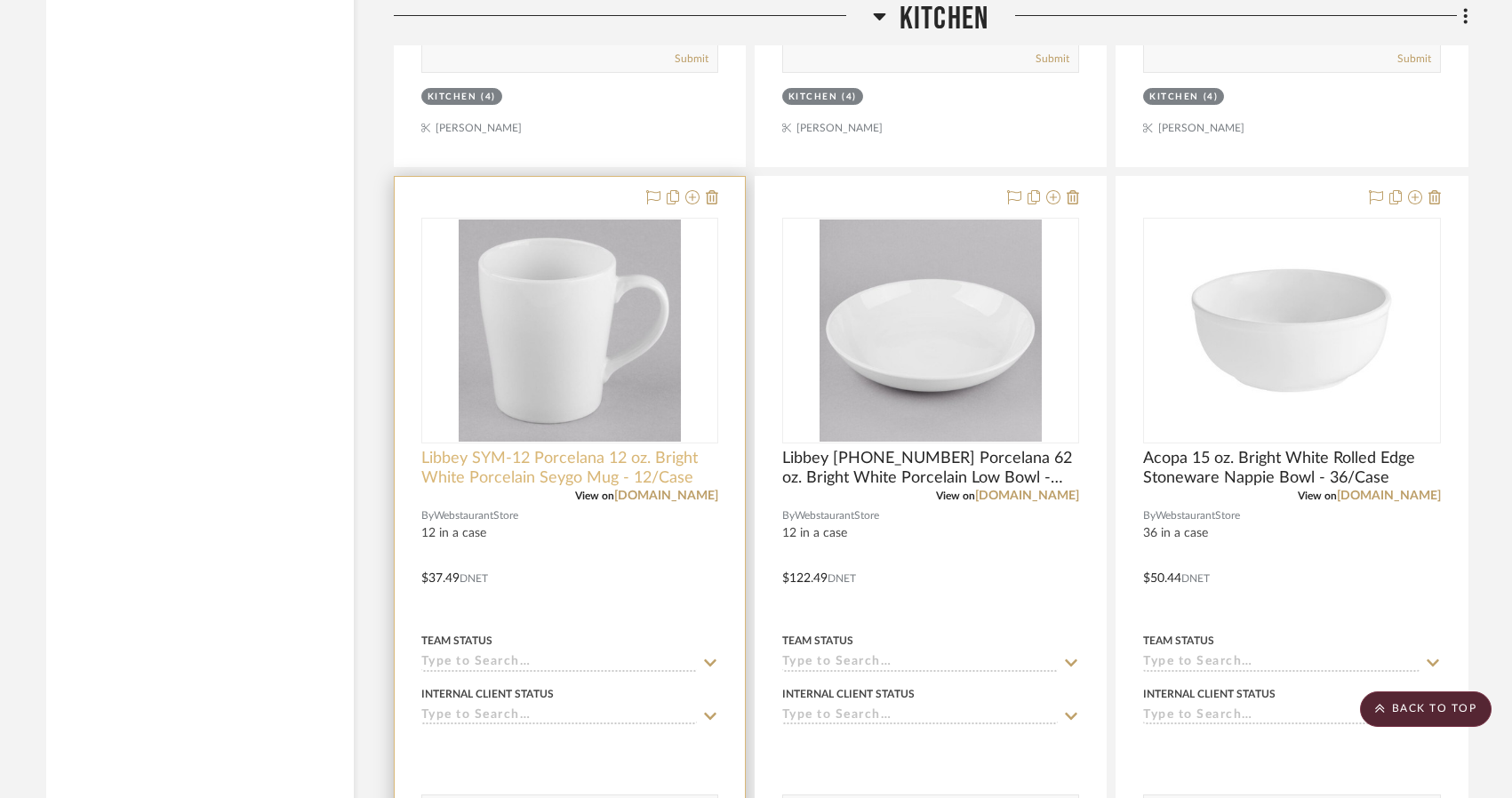
click at [616, 472] on span "Libbey SYM-12 Porcelana 12 oz. Bright White Porcelain Seygo Mug - 12/Case" at bounding box center [569, 469] width 297 height 39
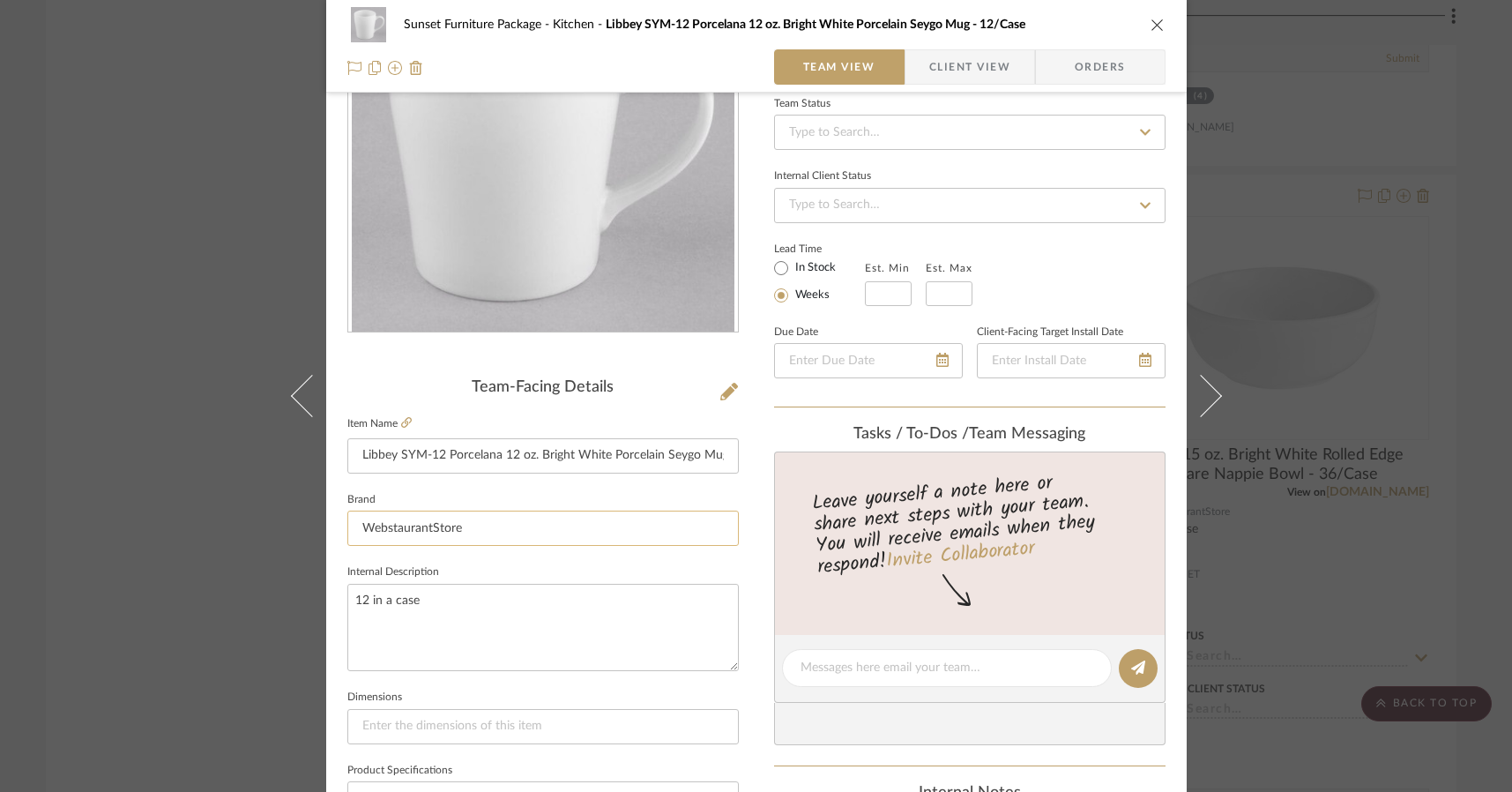
scroll to position [176, 0]
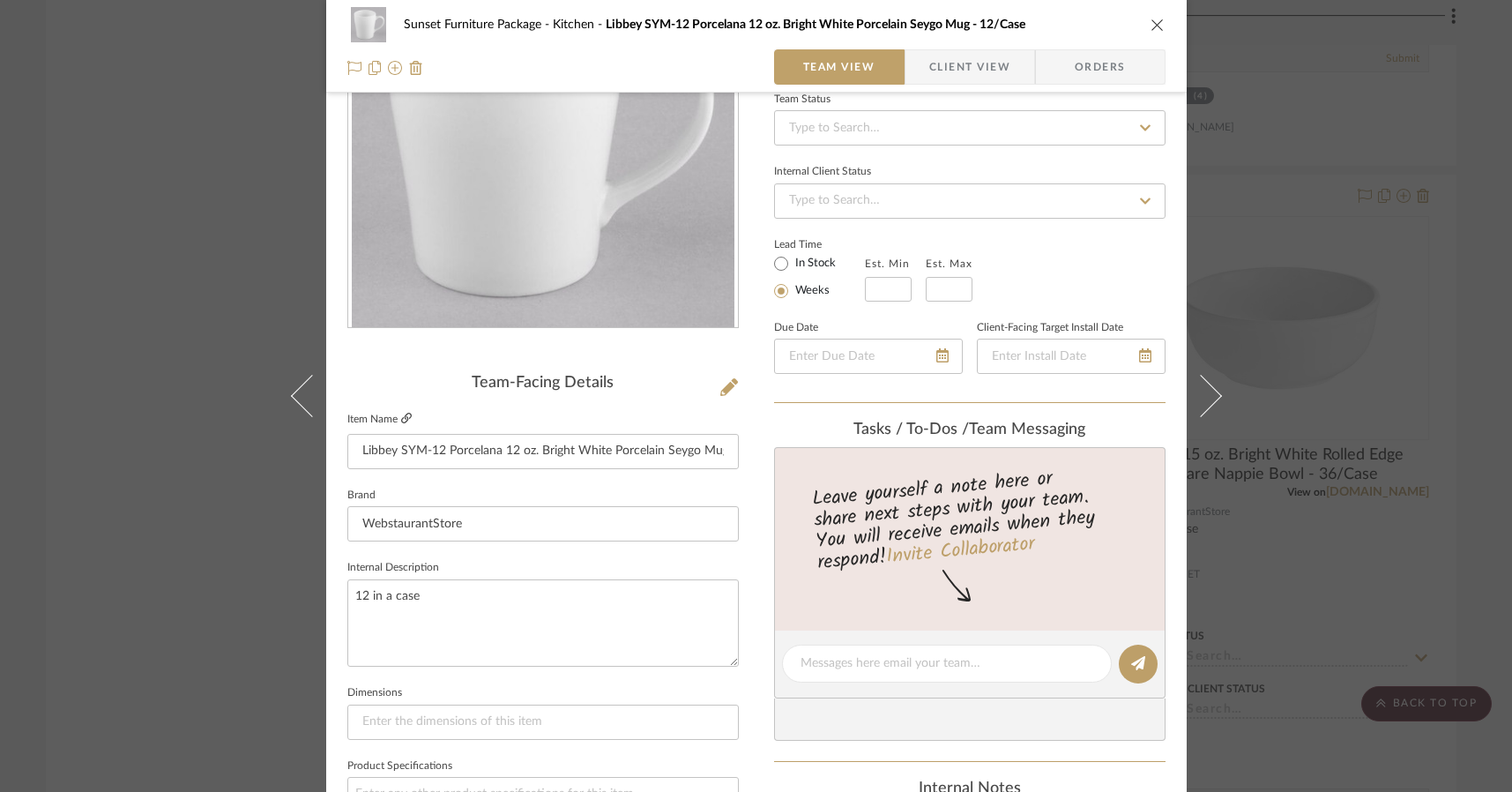
click at [402, 423] on icon at bounding box center [406, 417] width 11 height 11
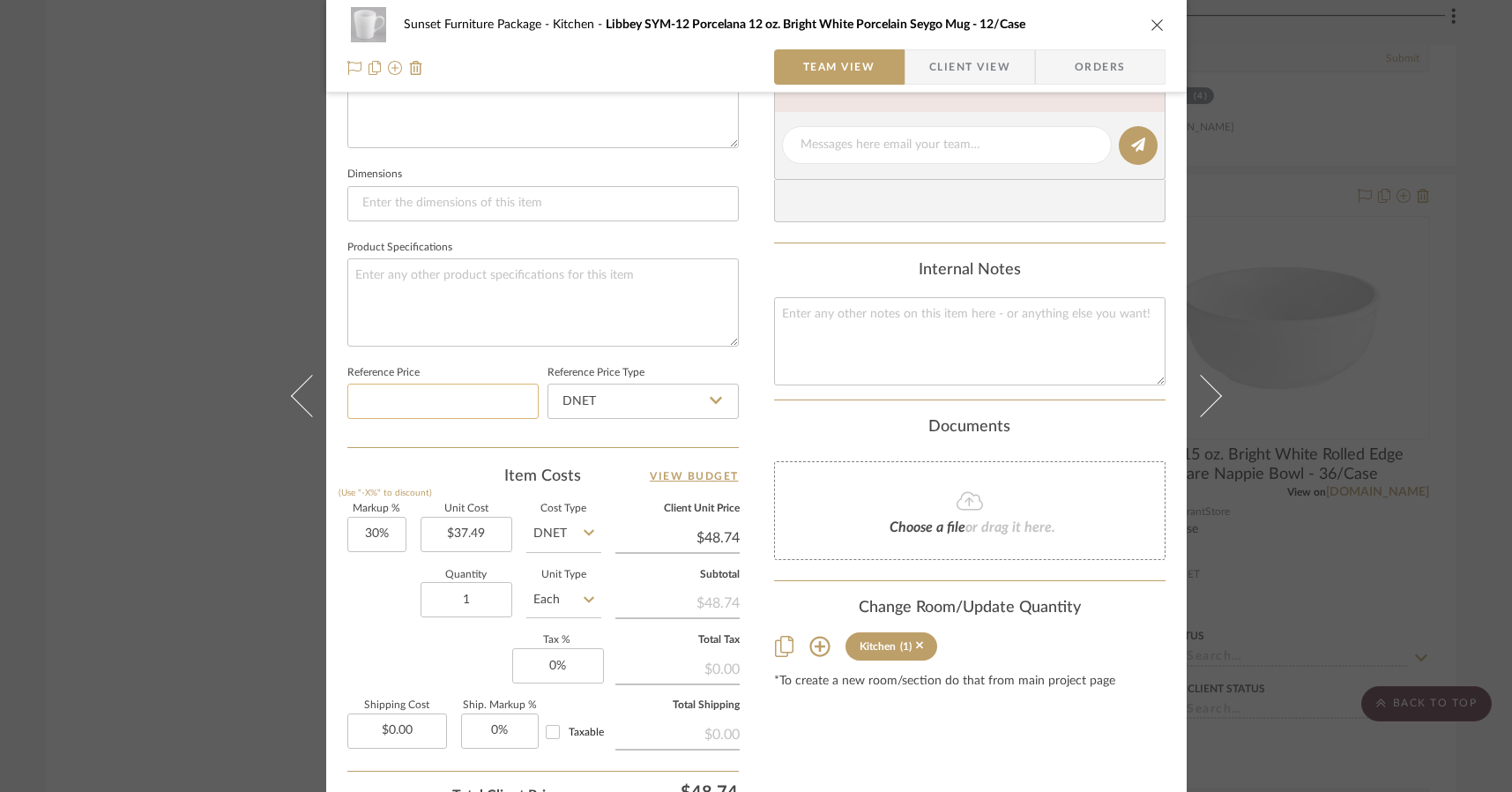
scroll to position [705, 0]
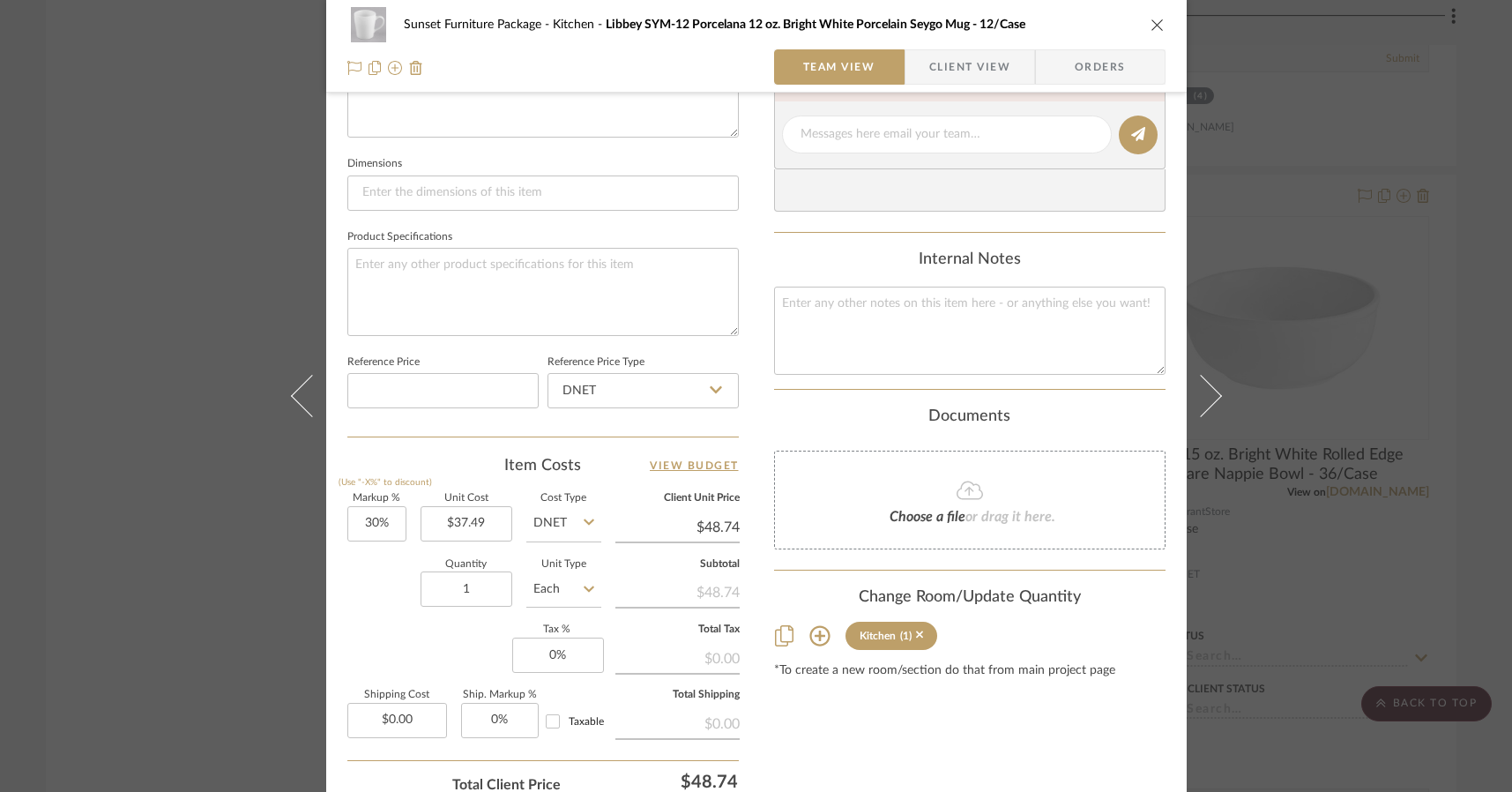
click at [253, 516] on div "Sunset Furniture Package Kitchen Libbey SYM-12 Porcelana 12 oz. Bright White Po…" at bounding box center [756, 396] width 1512 height 792
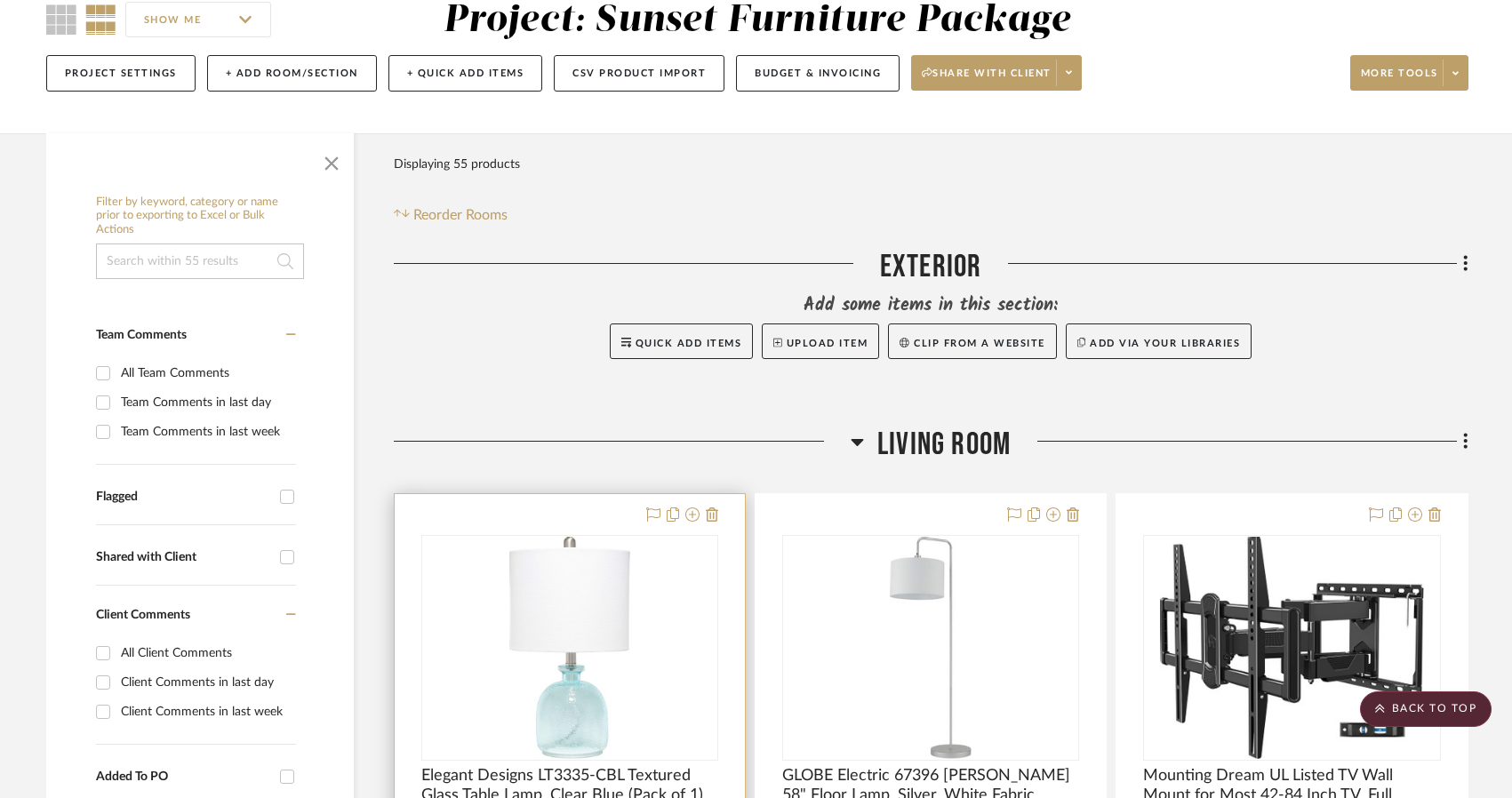
scroll to position [0, 0]
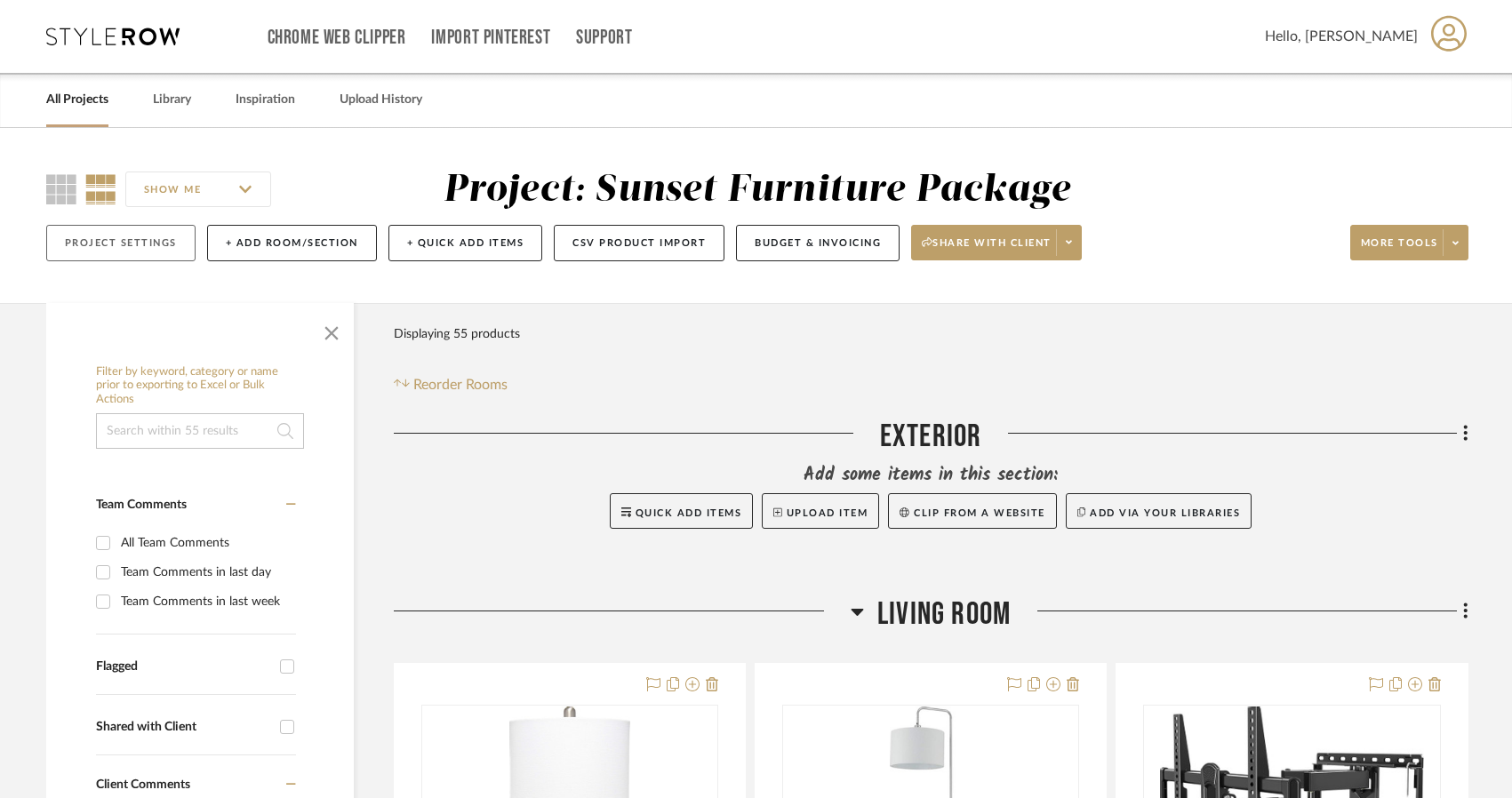
click at [190, 246] on button "Project Settings" at bounding box center [120, 243] width 149 height 36
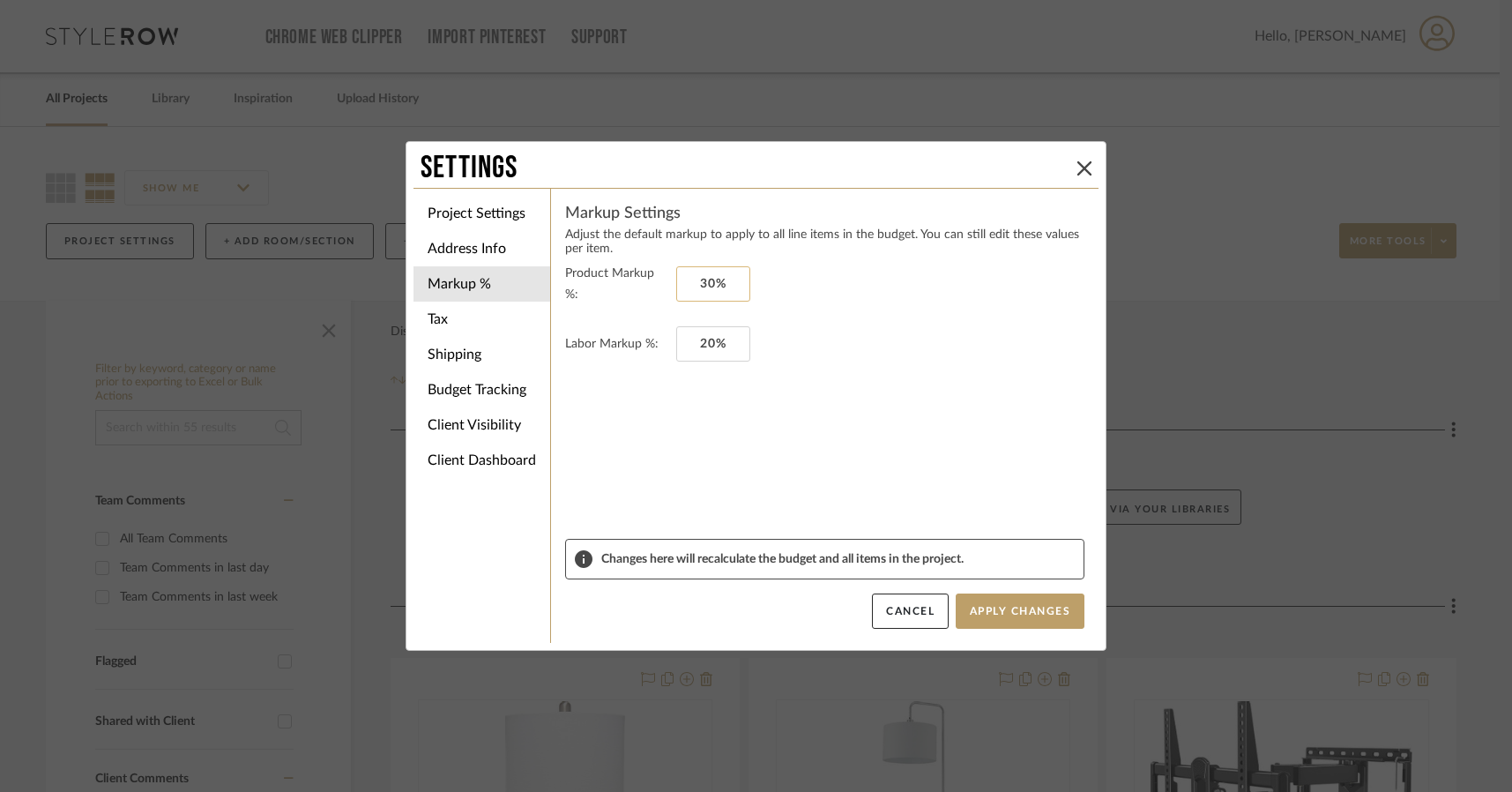
type input "30"
type input "20"
click at [720, 336] on input "20" at bounding box center [714, 344] width 74 height 35
click at [482, 314] on li "Tax" at bounding box center [482, 319] width 137 height 35
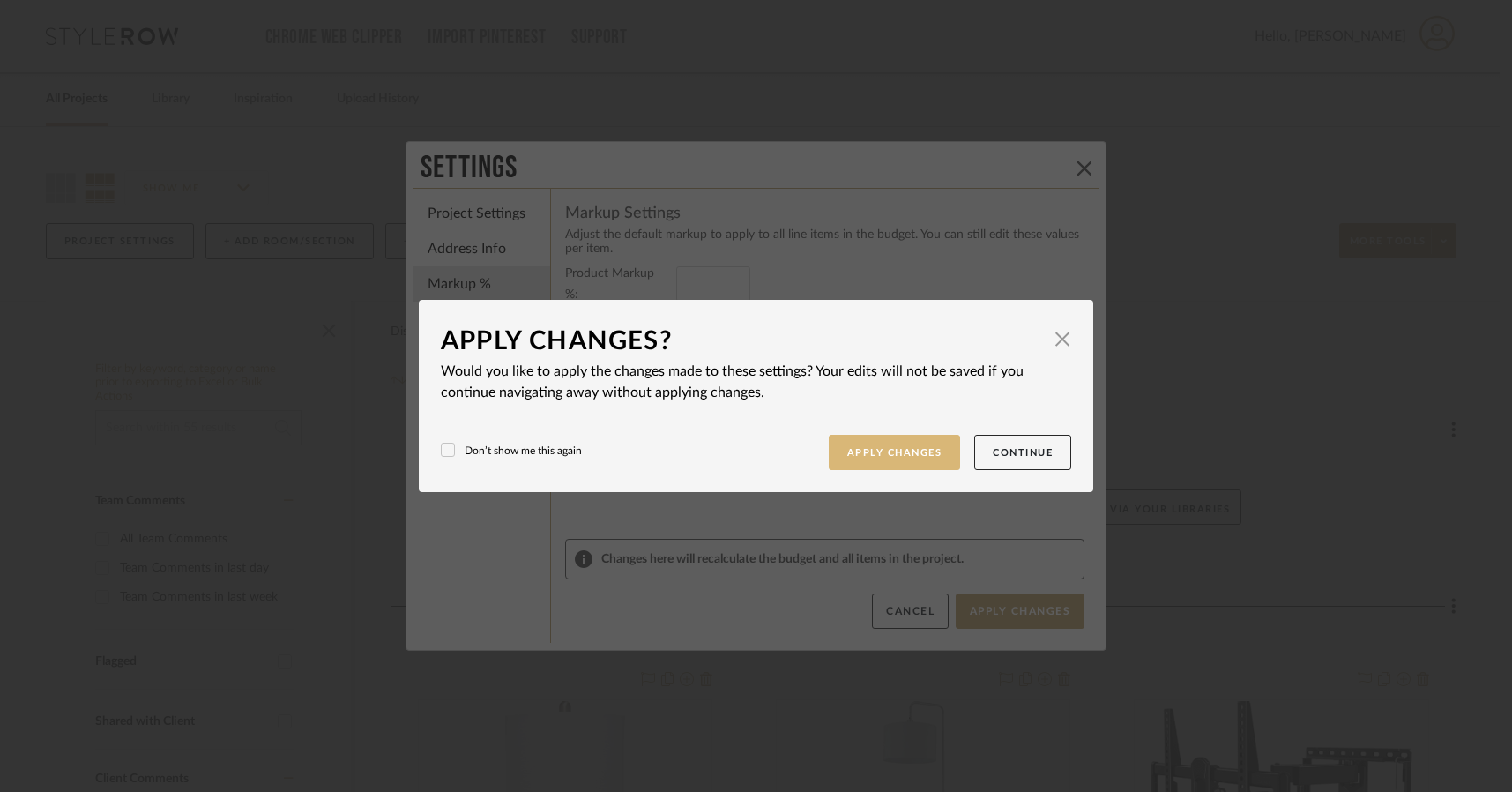
click at [923, 443] on button "Apply Changes" at bounding box center [894, 452] width 132 height 36
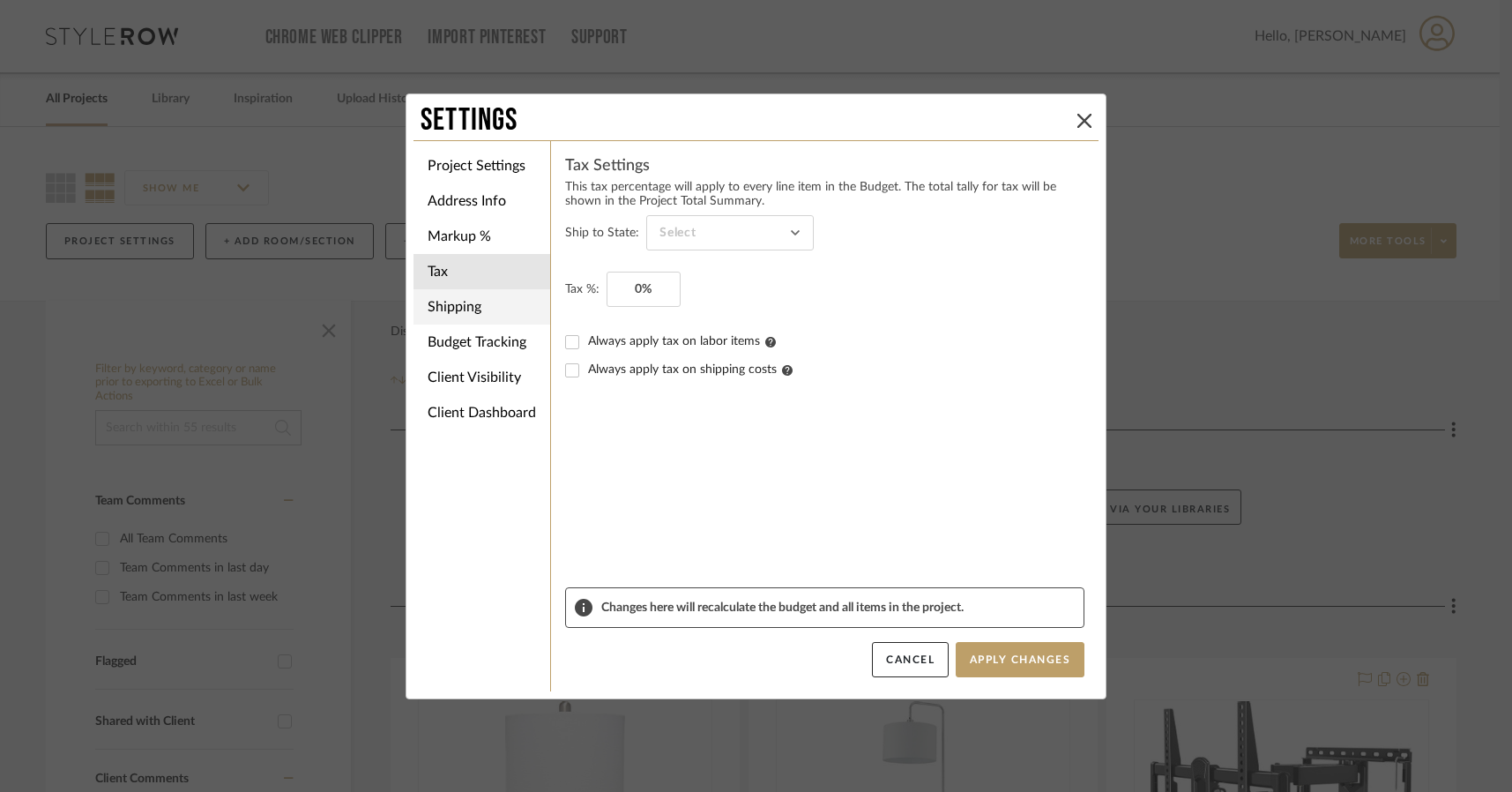
click at [475, 317] on li "Shipping" at bounding box center [482, 306] width 137 height 35
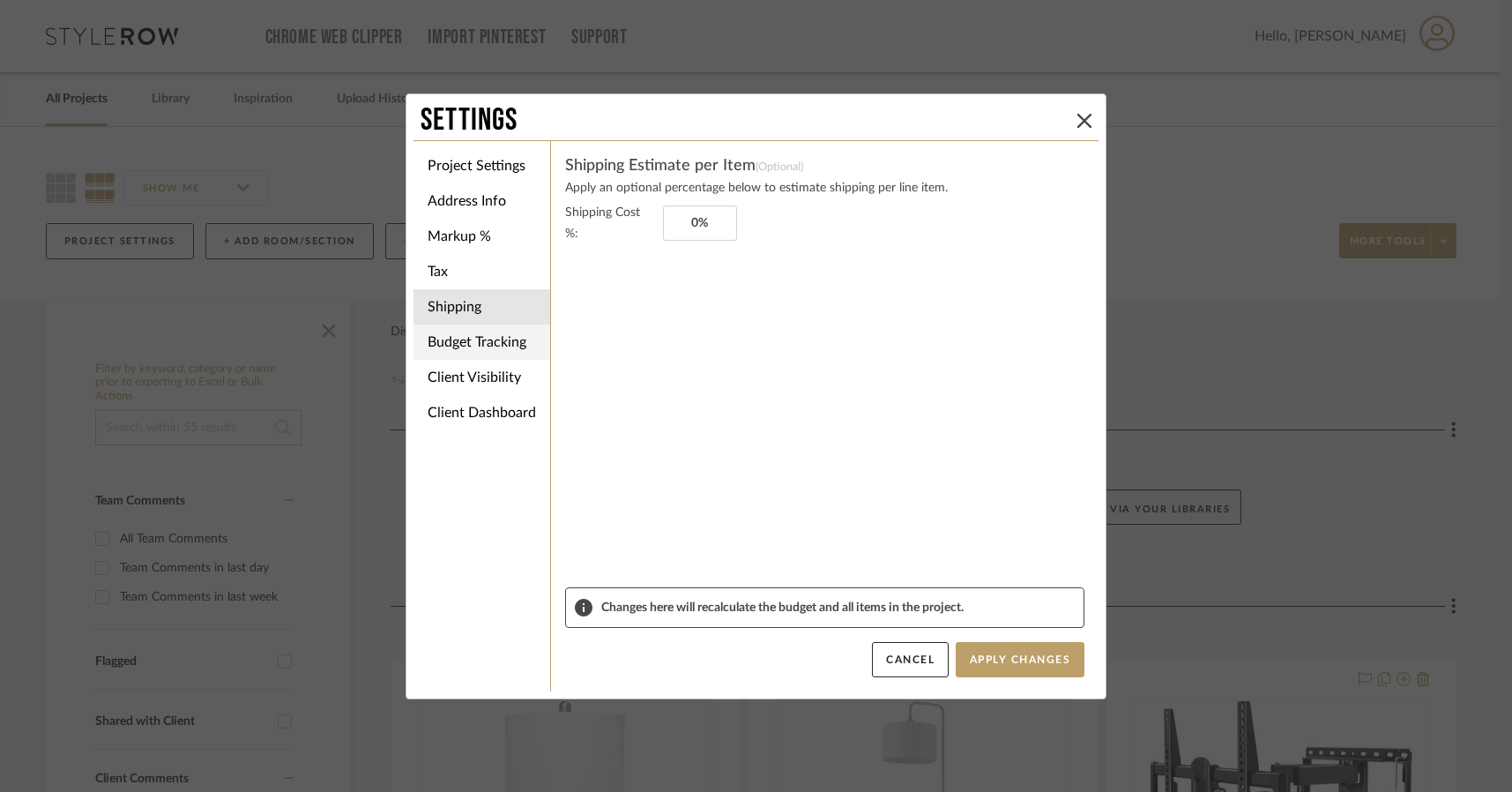
click at [483, 349] on li "Budget Tracking" at bounding box center [482, 342] width 137 height 35
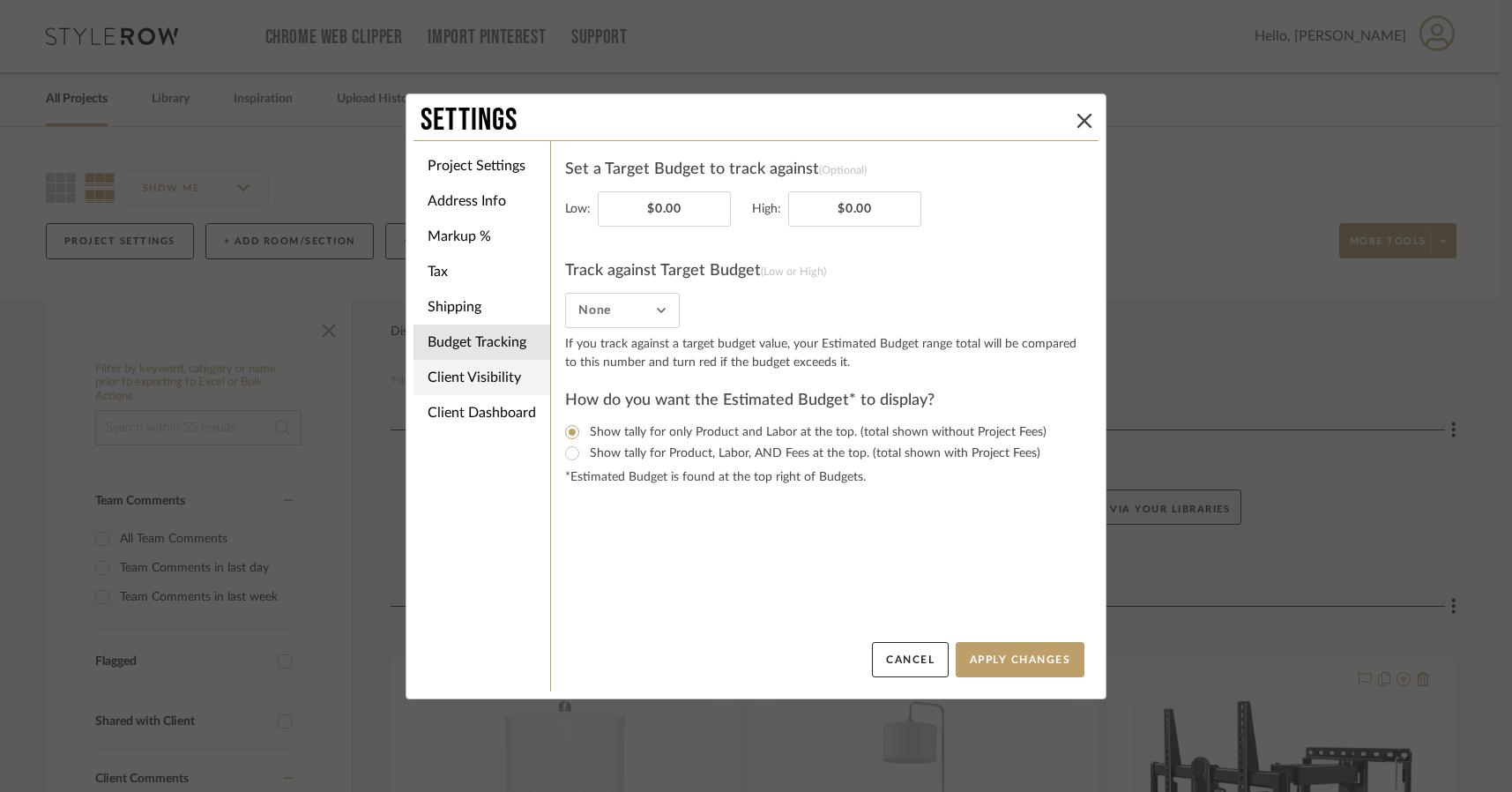
click at [483, 360] on li "Client Visibility" at bounding box center [482, 377] width 137 height 35
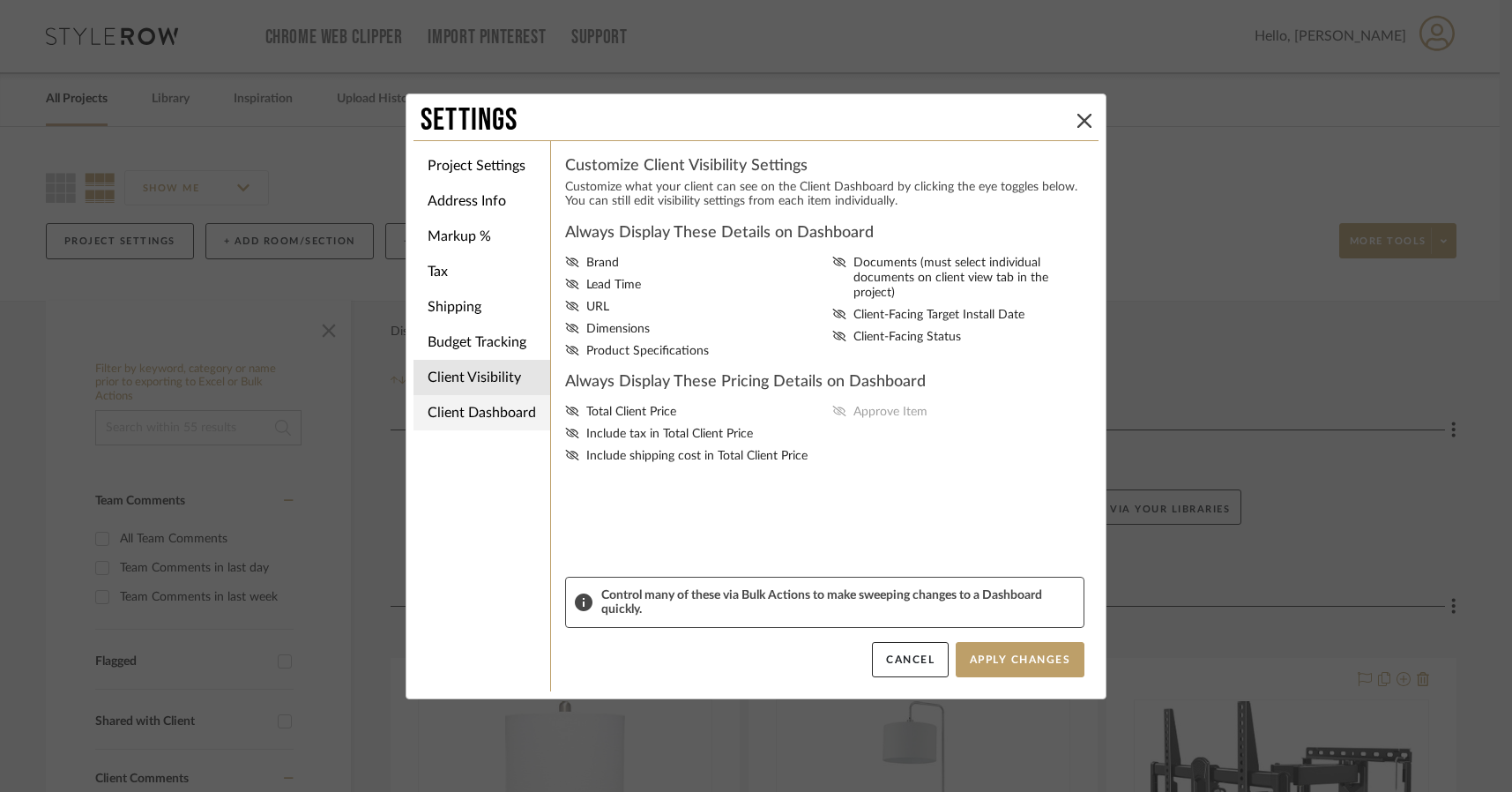
click at [485, 424] on li "Client Dashboard" at bounding box center [482, 412] width 137 height 35
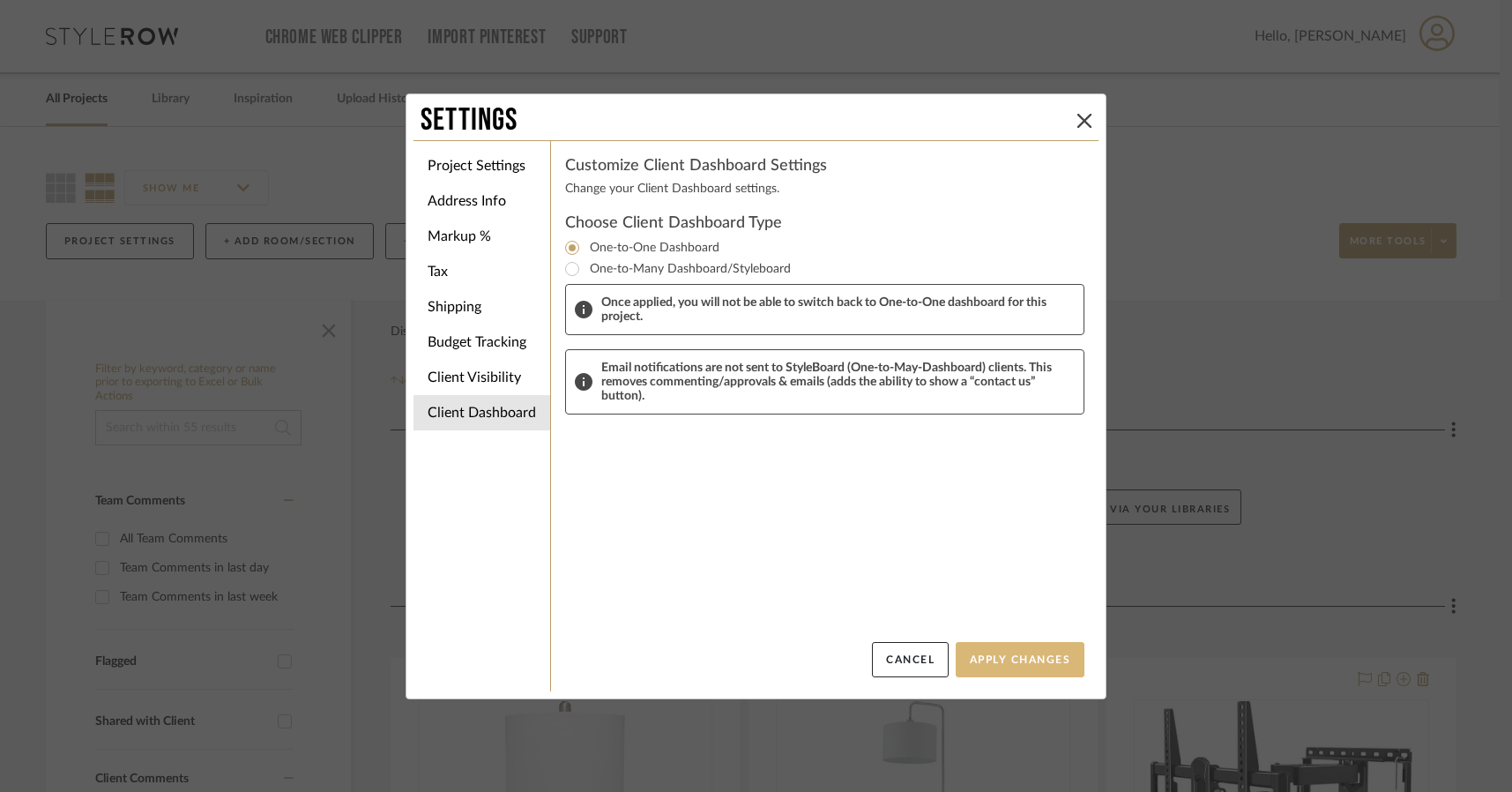
click at [1060, 648] on button "Apply Changes" at bounding box center [1019, 660] width 128 height 35
click at [1051, 649] on button "Apply Changes" at bounding box center [1019, 660] width 128 height 35
click at [1029, 660] on button "Apply Changes" at bounding box center [1019, 660] width 128 height 35
click at [984, 672] on button "Apply Changes" at bounding box center [1019, 660] width 128 height 35
click at [1077, 125] on icon at bounding box center [1084, 120] width 14 height 14
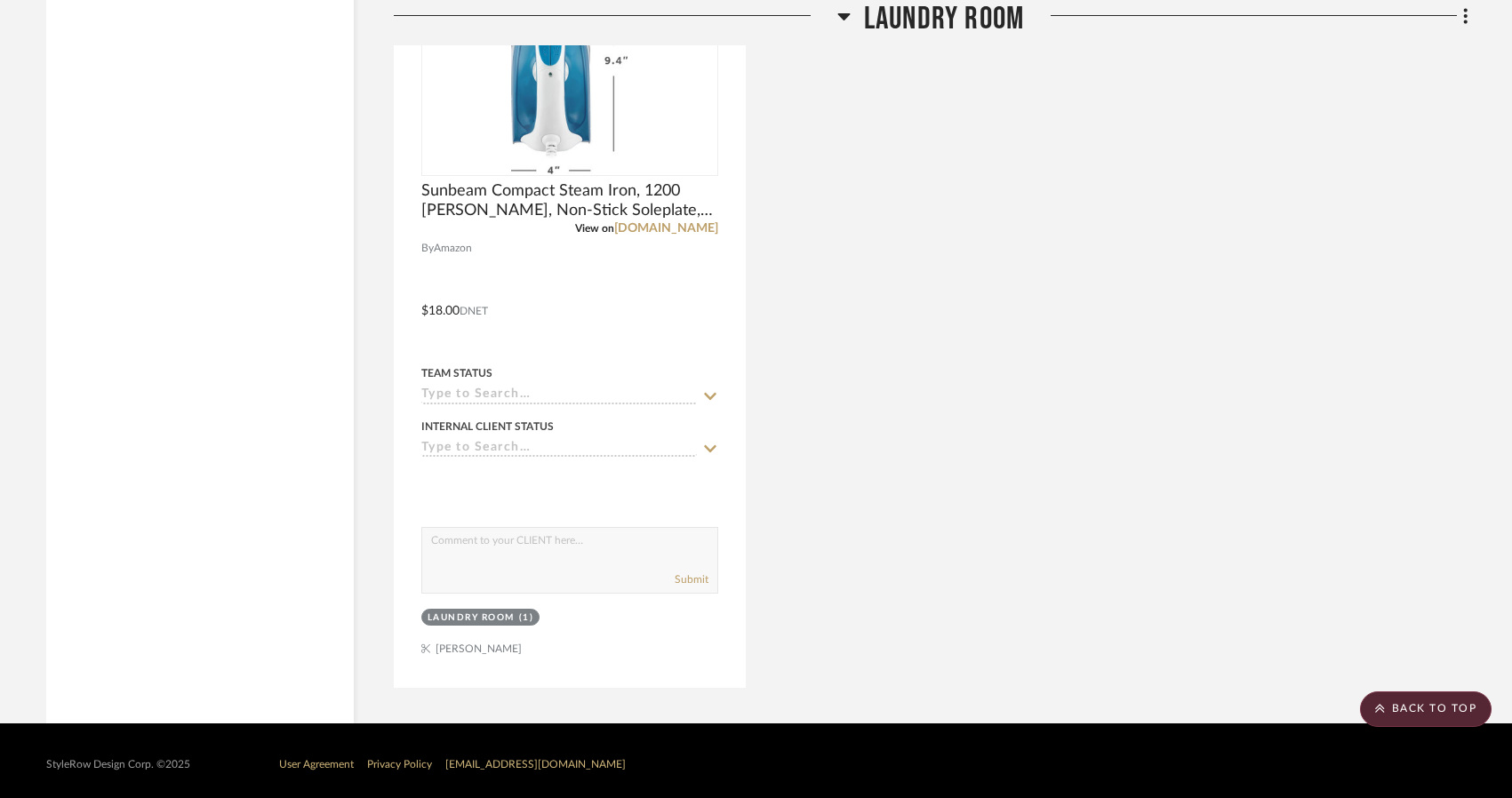
scroll to position [10934, 0]
